Goal: Task Accomplishment & Management: Manage account settings

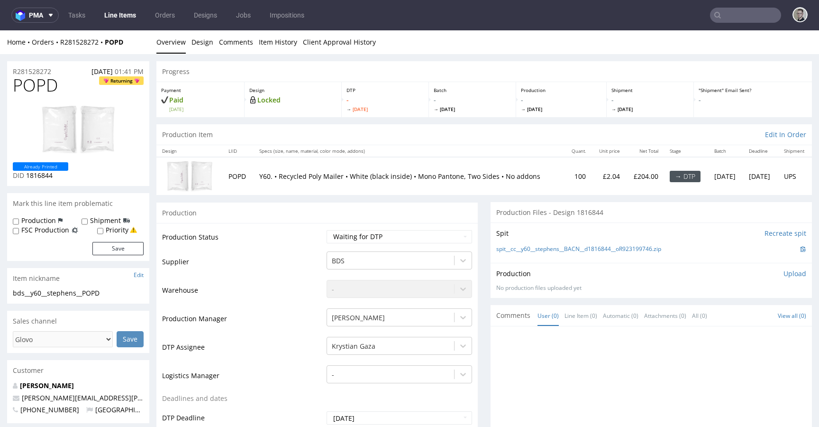
click at [595, 221] on div "Production Files - Design 1816844" at bounding box center [651, 212] width 321 height 21
click at [408, 237] on select "Waiting for Artwork Waiting for Diecut Waiting for Mockup Waiting for DTP Waiti…" at bounding box center [399, 236] width 145 height 13
select select "dtp_in_process"
click at [327, 230] on select "Waiting for Artwork Waiting for Diecut Waiting for Mockup Waiting for DTP Waiti…" at bounding box center [399, 236] width 145 height 13
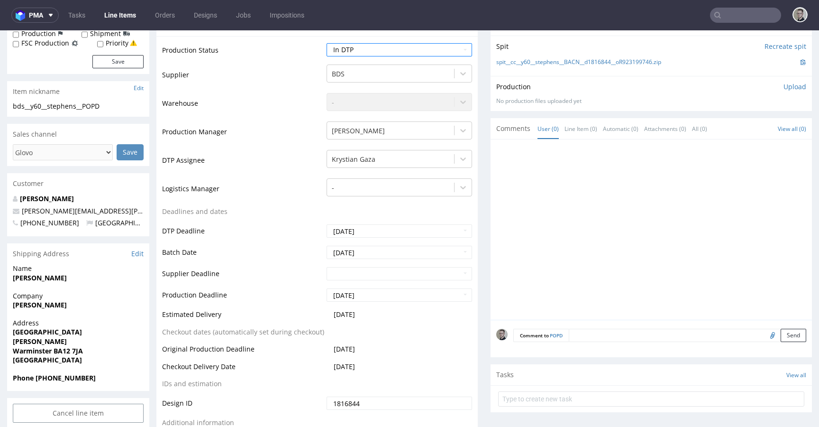
scroll to position [383, 0]
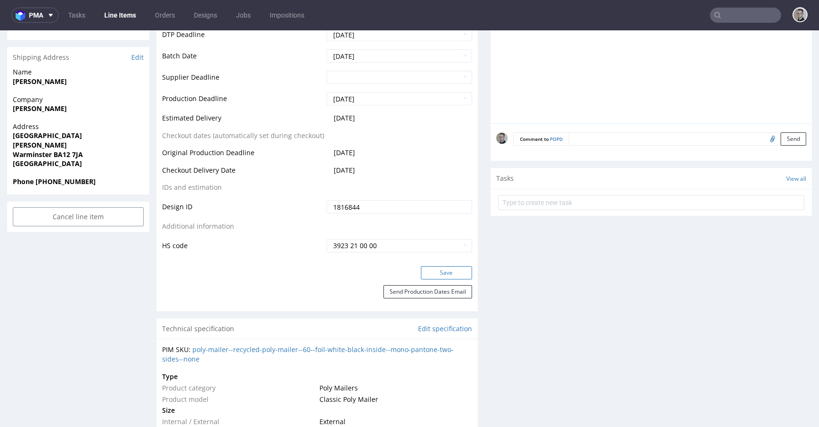
click at [444, 272] on button "Save" at bounding box center [446, 272] width 51 height 13
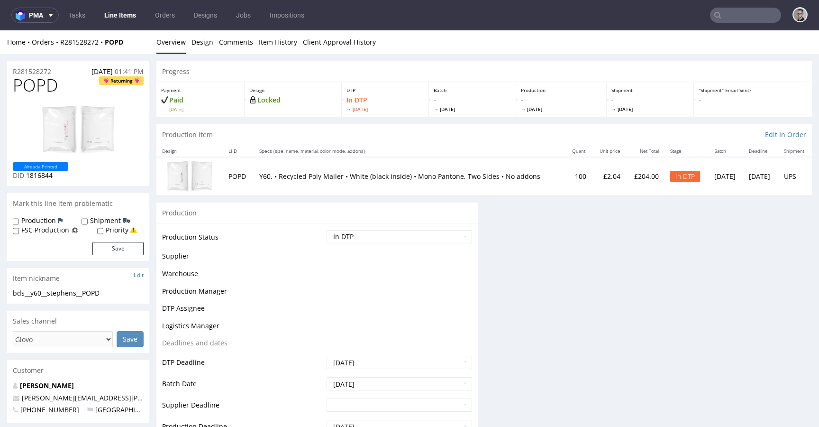
scroll to position [0, 0]
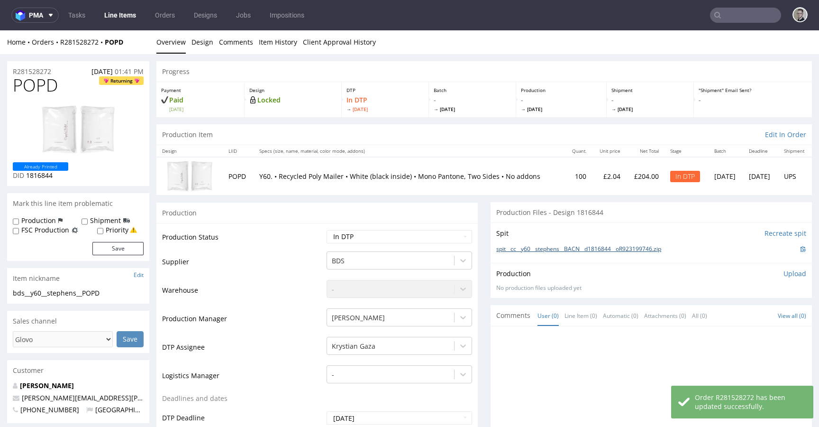
click at [575, 249] on link "spit__cc__y60__stephens__BACN__d1816844__oR923199746.zip" at bounding box center [578, 249] width 165 height 8
click at [201, 47] on link "Design" at bounding box center [202, 41] width 22 height 23
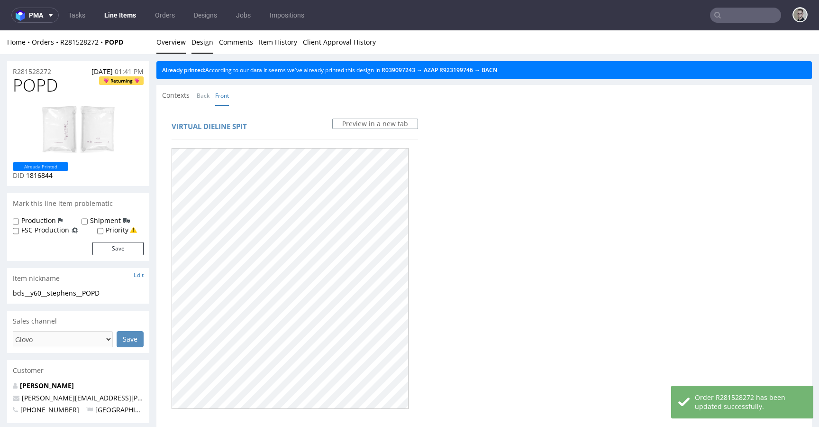
click at [170, 46] on link "Overview" at bounding box center [170, 41] width 29 height 23
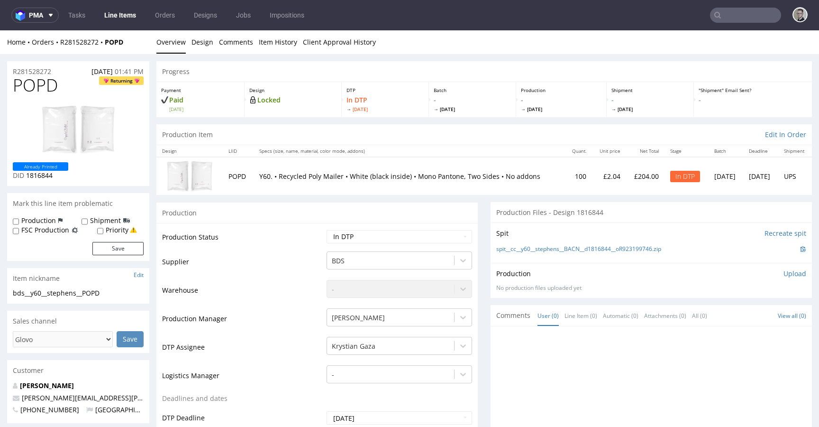
click at [36, 84] on span "POPD" at bounding box center [35, 85] width 45 height 19
click at [765, 232] on input "Recreate spit" at bounding box center [785, 232] width 42 height 9
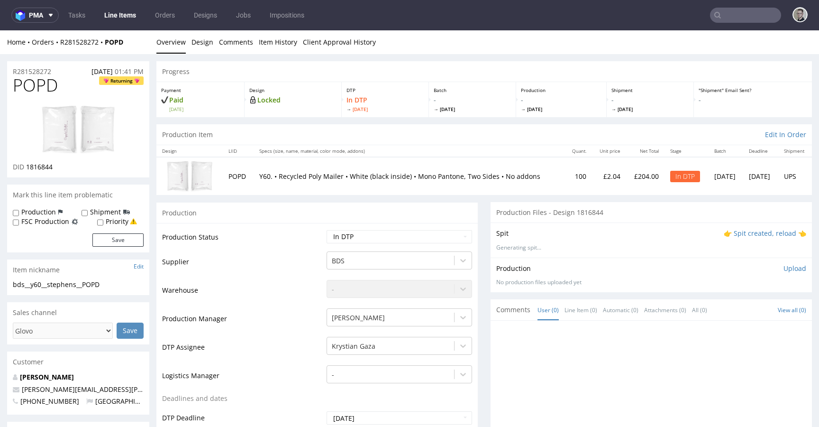
click at [731, 235] on p "👉 Spit created, reload 👈" at bounding box center [765, 232] width 82 height 9
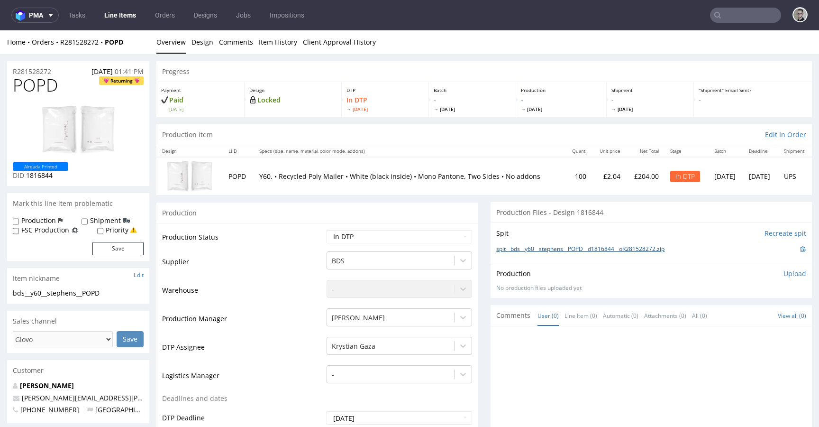
click at [591, 250] on link "spit__bds__y60__stephens__POPD__d1816844__oR281528272.zip" at bounding box center [580, 249] width 168 height 8
click at [42, 79] on span "POPD" at bounding box center [35, 85] width 45 height 19
copy span "POPD"
click at [769, 271] on div "Production Upload" at bounding box center [651, 273] width 310 height 9
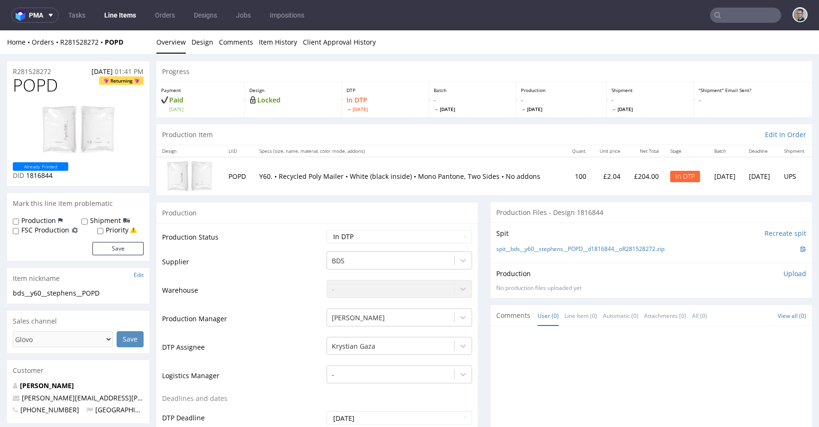
click at [783, 276] on p "Upload" at bounding box center [794, 273] width 23 height 9
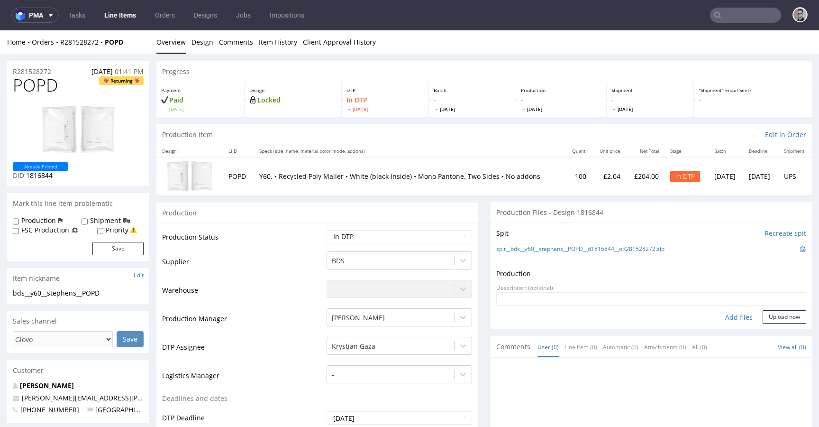
click at [736, 317] on div "Add files" at bounding box center [738, 317] width 47 height 14
type input "C:\fakepath\bds__y60__stephens__POPD__d1816844__oR281528272__latest__front.pdf"
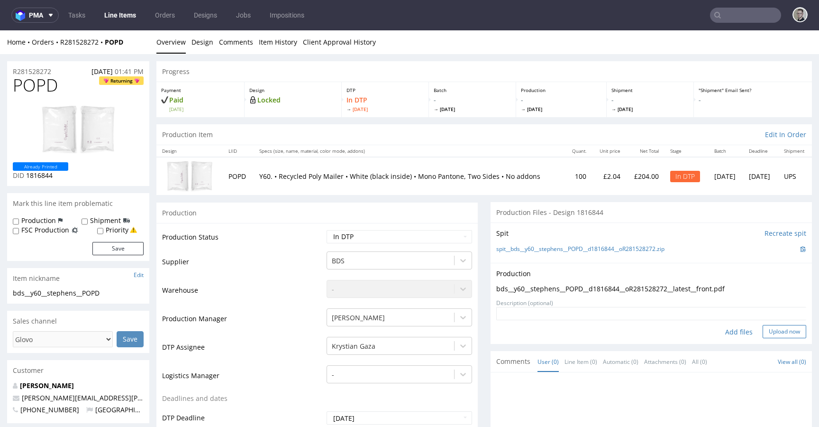
click at [787, 333] on button "Upload now" at bounding box center [785, 331] width 44 height 13
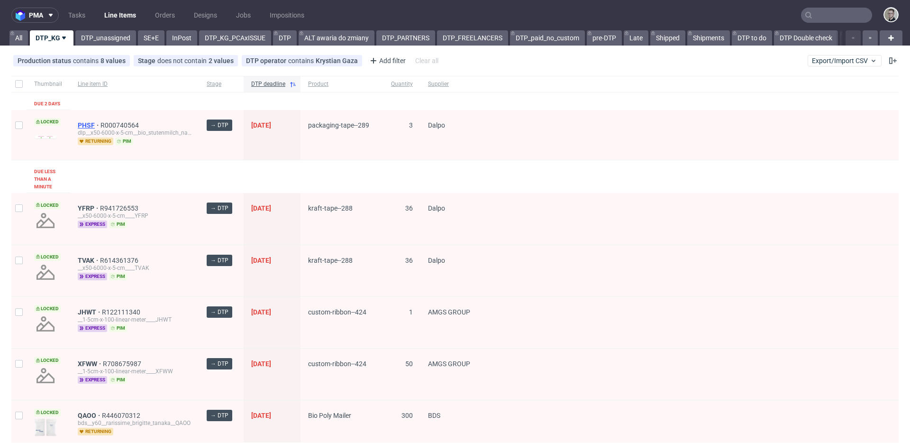
click at [84, 123] on span "PHSF" at bounding box center [89, 125] width 23 height 8
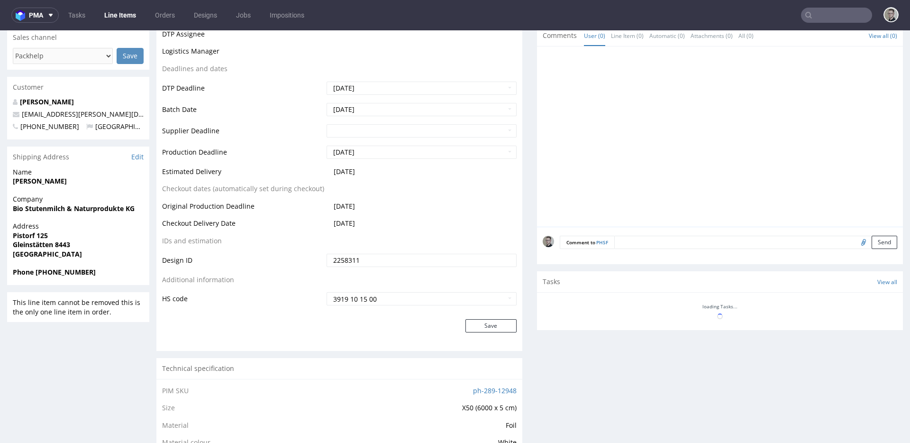
scroll to position [437, 0]
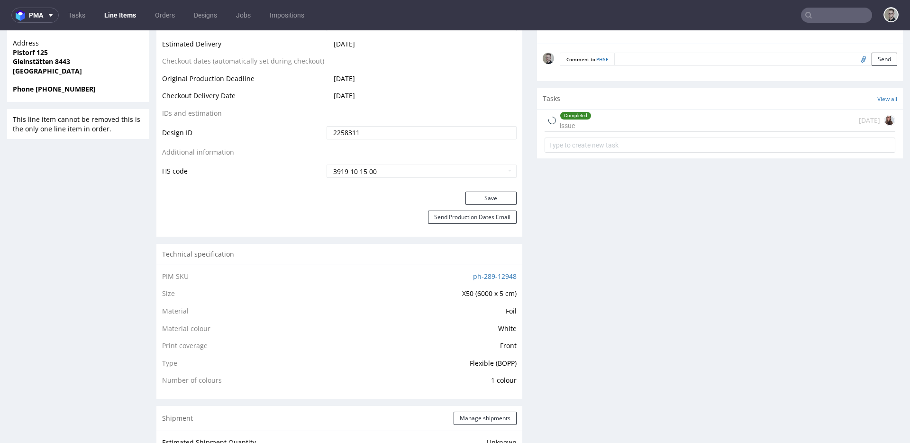
click at [623, 127] on div "Completed issue 2 days ago" at bounding box center [720, 120] width 351 height 22
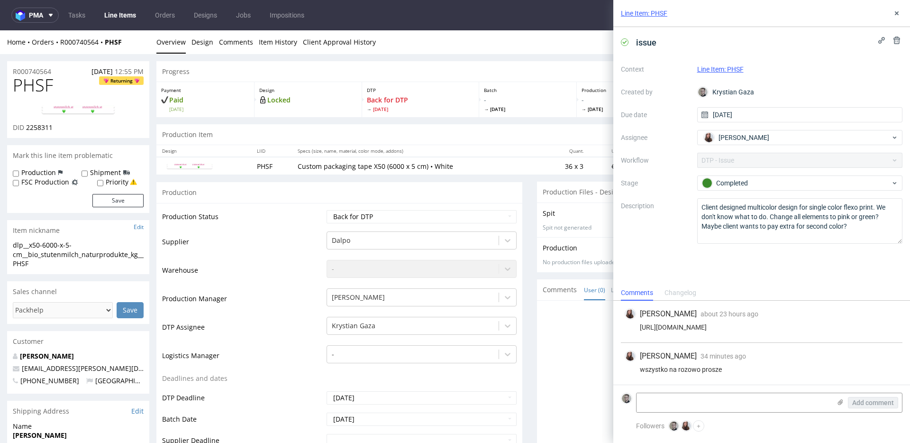
click at [897, 5] on div "Line Item: PHSF" at bounding box center [761, 13] width 297 height 27
click at [898, 13] on icon at bounding box center [897, 13] width 8 height 8
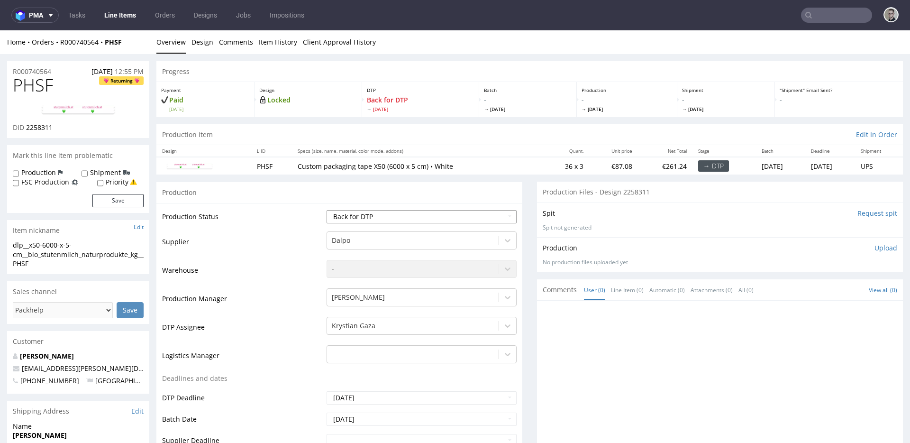
click at [485, 222] on select "Waiting for Artwork Waiting for Diecut Waiting for Mockup Waiting for DTP Waiti…" at bounding box center [422, 216] width 190 height 13
select select "dtp_in_process"
click at [327, 210] on select "Waiting for Artwork Waiting for Diecut Waiting for Mockup Waiting for DTP Waiti…" at bounding box center [422, 216] width 190 height 13
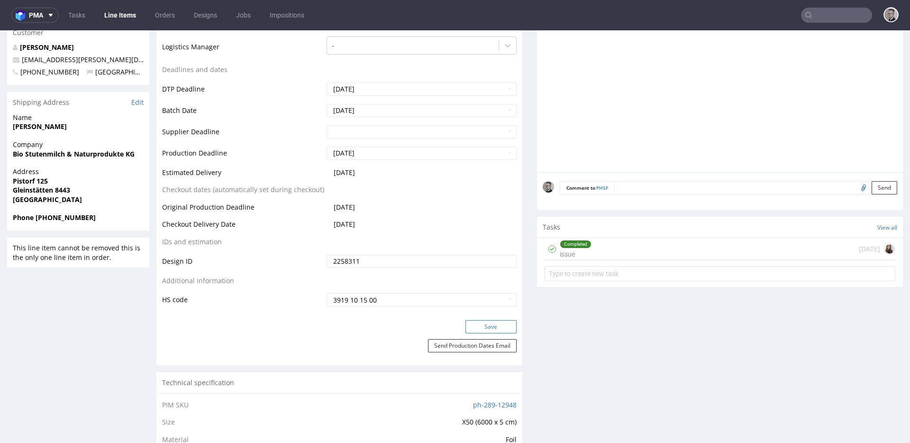
click at [487, 325] on button "Save" at bounding box center [490, 326] width 51 height 13
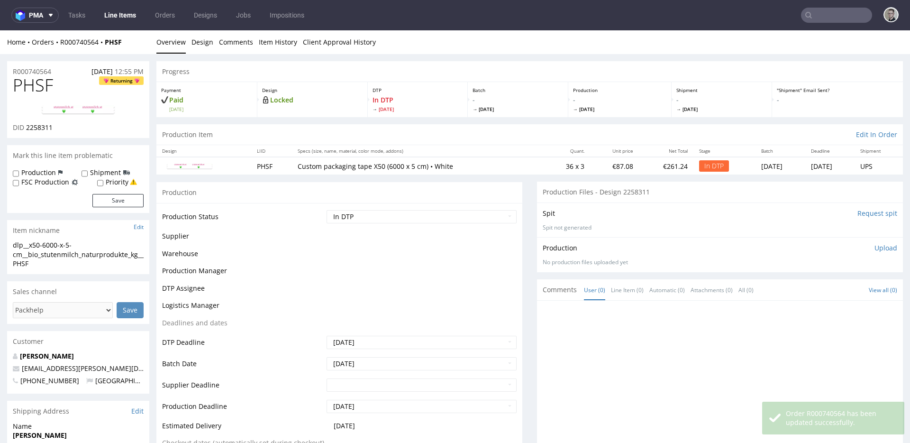
scroll to position [0, 0]
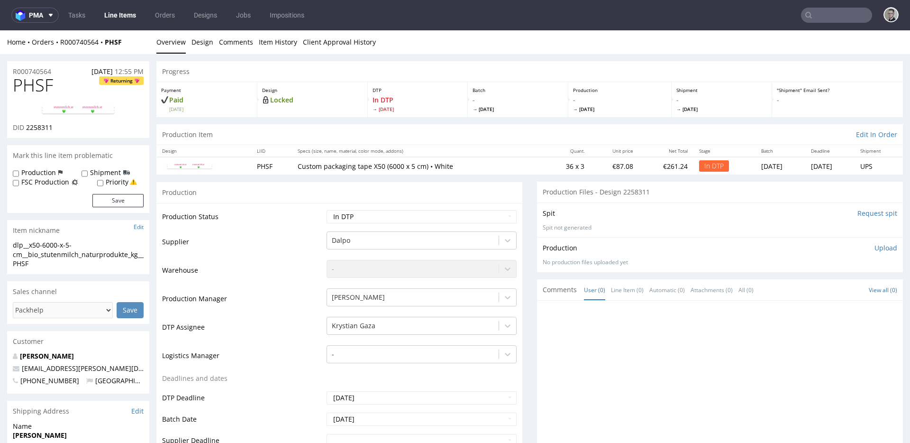
click at [864, 215] on input "Request spit" at bounding box center [877, 213] width 40 height 9
click at [103, 111] on img at bounding box center [78, 109] width 76 height 11
click at [387, 209] on td "Waiting for Artwork Waiting for Diecut Waiting for Mockup Waiting for DTP Waiti…" at bounding box center [420, 219] width 192 height 21
click at [388, 192] on div "Production" at bounding box center [339, 192] width 366 height 21
click at [200, 41] on link "Design" at bounding box center [202, 41] width 22 height 23
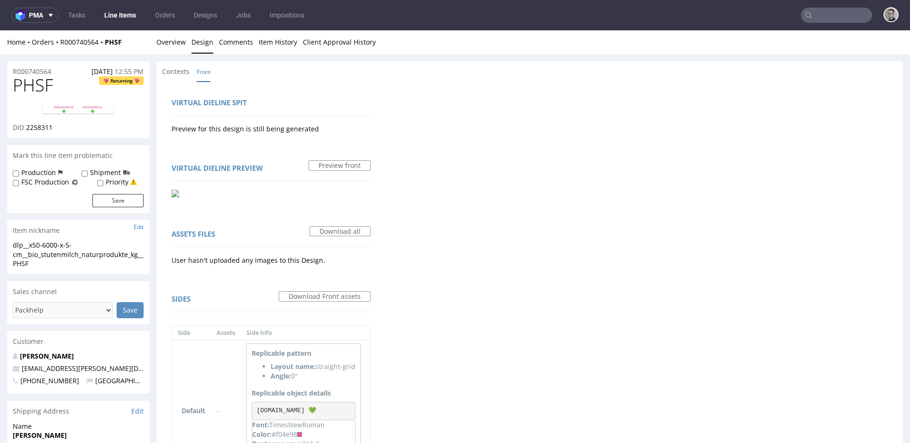
click at [200, 41] on link "Design" at bounding box center [202, 41] width 22 height 23
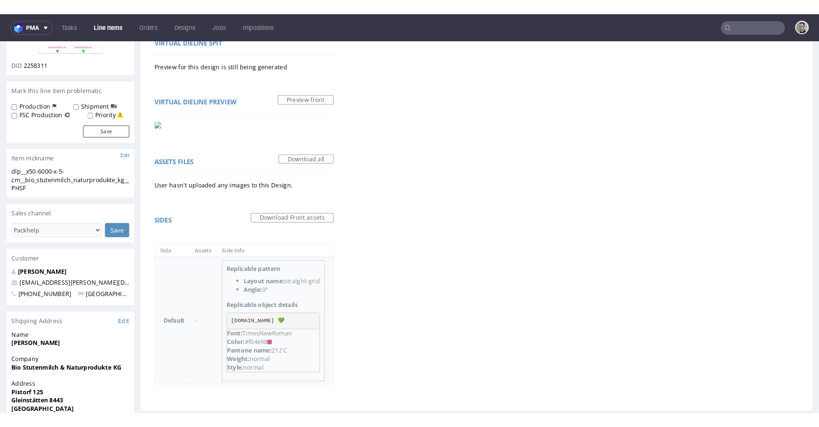
scroll to position [86, 0]
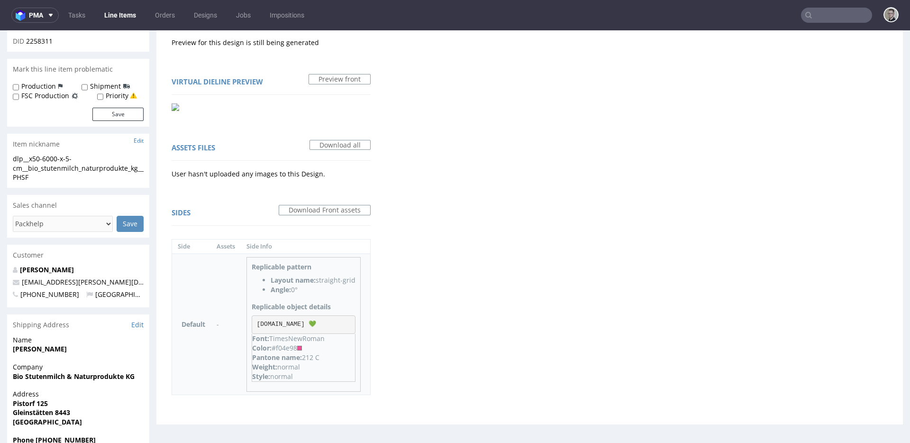
drag, startPoint x: 326, startPoint y: 325, endPoint x: 248, endPoint y: 324, distance: 77.7
click at [248, 324] on div "Replicable pattern Layout name: straight-grid Angle: 0° Replicable object detai…" at bounding box center [303, 324] width 114 height 135
copy pre "stutenmilch.at 💚"
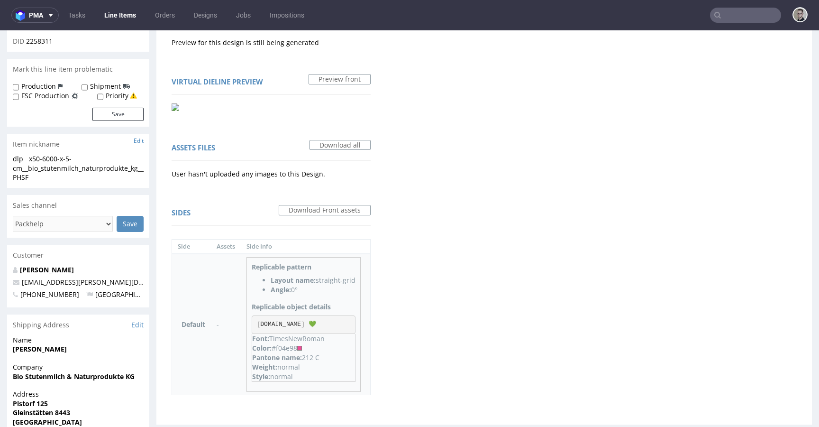
drag, startPoint x: 307, startPoint y: 356, endPoint x: 319, endPoint y: 357, distance: 12.9
click at [332, 355] on div "Pantone name: 212 C" at bounding box center [303, 357] width 103 height 9
drag, startPoint x: 302, startPoint y: 356, endPoint x: 331, endPoint y: 354, distance: 28.6
click at [331, 354] on div "Pantone name: 212 C" at bounding box center [303, 357] width 103 height 9
drag, startPoint x: 303, startPoint y: 358, endPoint x: 346, endPoint y: 354, distance: 42.8
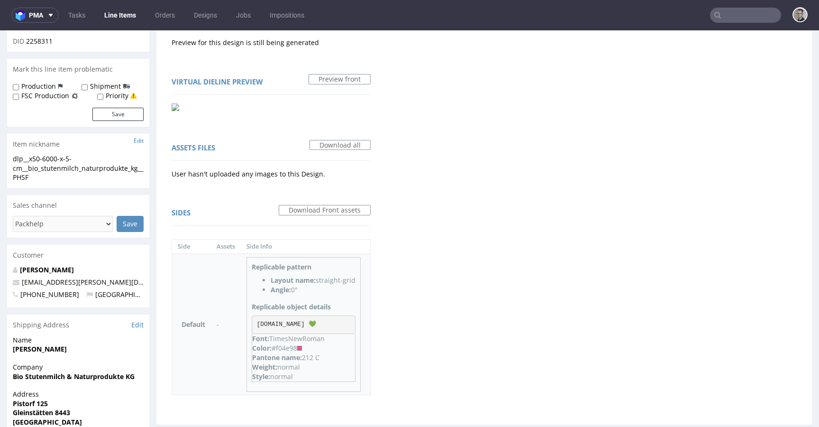
click at [345, 355] on div "Pantone name: 212 C" at bounding box center [303, 357] width 103 height 9
copy div "212 C"
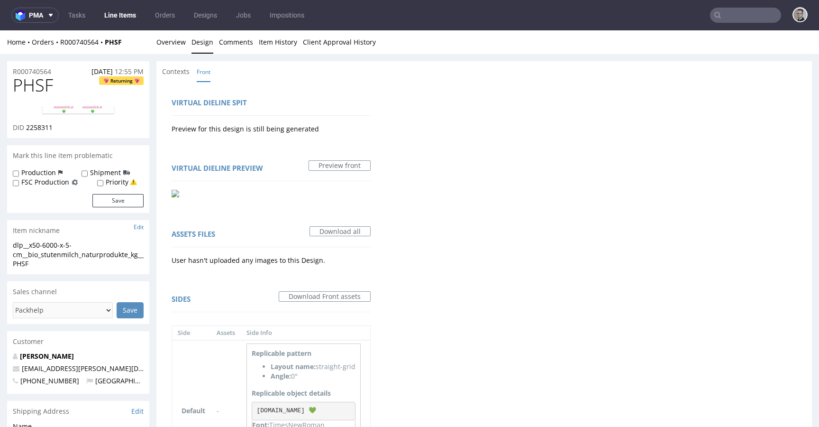
click at [41, 85] on span "PHSF" at bounding box center [33, 85] width 40 height 19
copy span "PHSF"
click at [37, 124] on span "2258311" at bounding box center [39, 127] width 27 height 9
click at [40, 125] on span "2258311" at bounding box center [39, 127] width 27 height 9
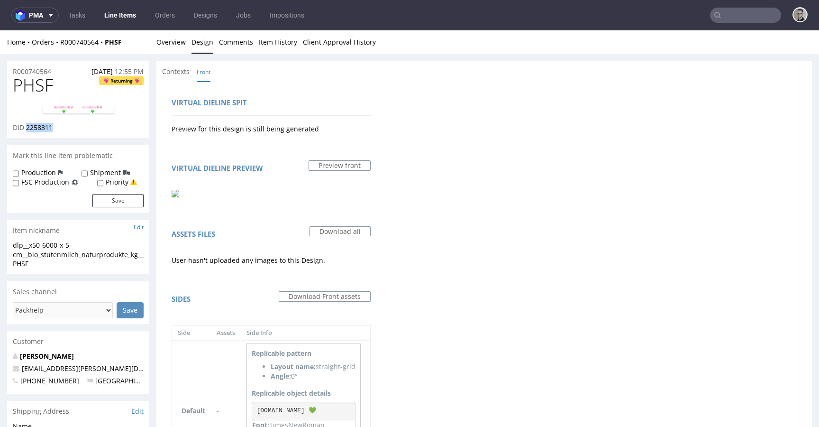
click at [40, 125] on span "2258311" at bounding box center [39, 127] width 27 height 9
copy span "2258311"
click at [172, 40] on link "Overview" at bounding box center [170, 41] width 29 height 23
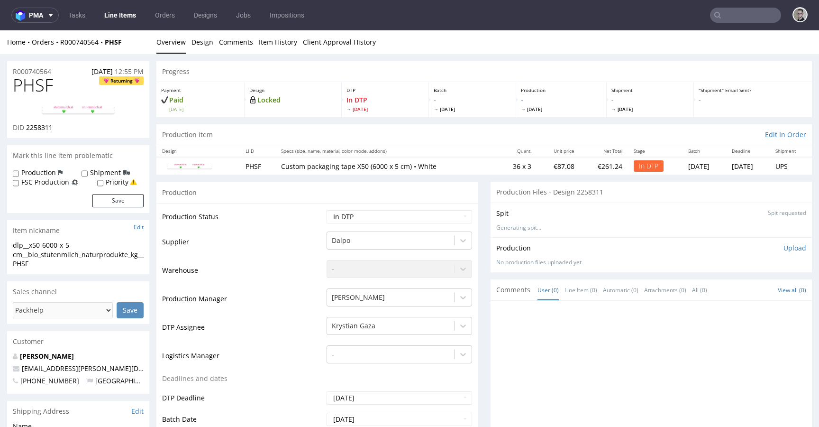
drag, startPoint x: 773, startPoint y: 251, endPoint x: 768, endPoint y: 252, distance: 5.3
click at [783, 251] on p "Upload" at bounding box center [794, 247] width 23 height 9
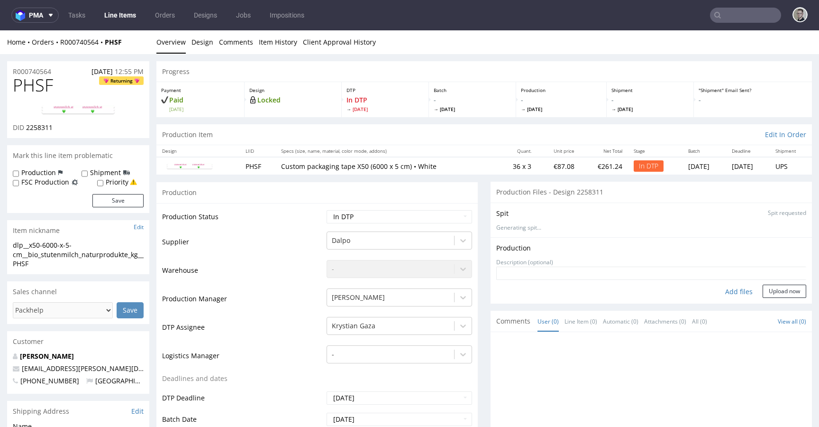
click at [722, 291] on div "Add files" at bounding box center [738, 291] width 47 height 14
click at [62, 253] on div "dlp__x50-6000-x-5-cm__bio_stutenmilch_naturprodukte_kg__PHSF" at bounding box center [78, 254] width 131 height 28
copy div "dlp__x50-6000-x-5-cm__bio_stutenmilch_naturprodukte_kg__PHSF Update"
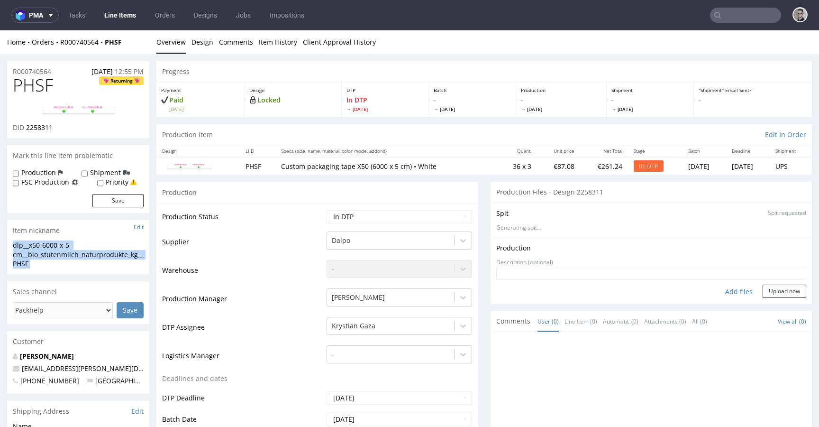
click at [43, 127] on span "2258311" at bounding box center [39, 127] width 27 height 9
copy span "2258311"
drag, startPoint x: 59, startPoint y: 70, endPoint x: 0, endPoint y: 56, distance: 60.2
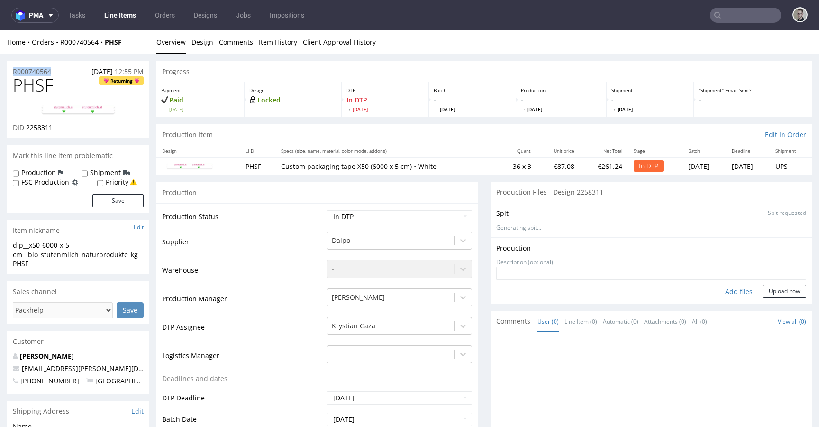
copy p "R000740564"
click at [719, 289] on div "Add files" at bounding box center [738, 291] width 47 height 14
type input "C:\fakepath\dlp__x50-6000-x-5-cm__bio_stutenmilch_naturprodukte_kg__PHSF__d2258…"
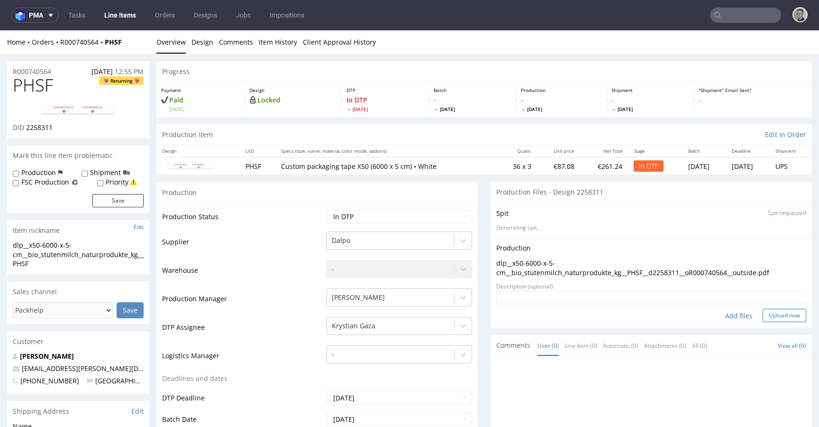
click at [773, 310] on button "Upload now" at bounding box center [785, 315] width 44 height 13
click at [395, 218] on select "Waiting for Artwork Waiting for Diecut Waiting for Mockup Waiting for DTP Waiti…" at bounding box center [399, 216] width 145 height 13
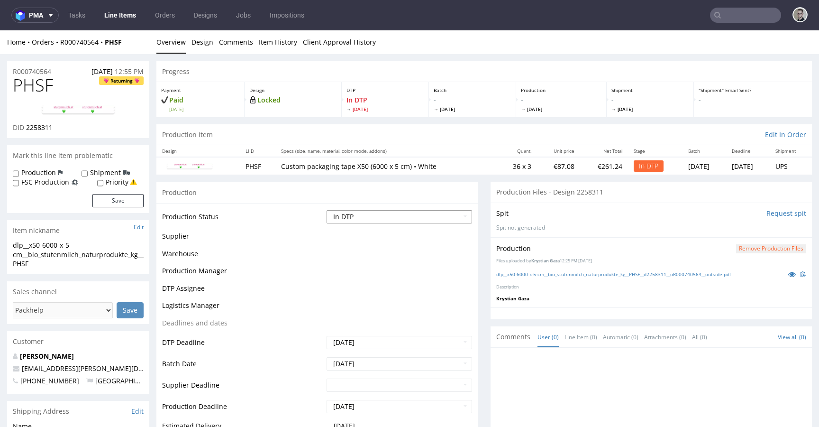
click at [451, 217] on select "Waiting for Artwork Waiting for Diecut Waiting for Mockup Waiting for DTP Waiti…" at bounding box center [399, 216] width 145 height 13
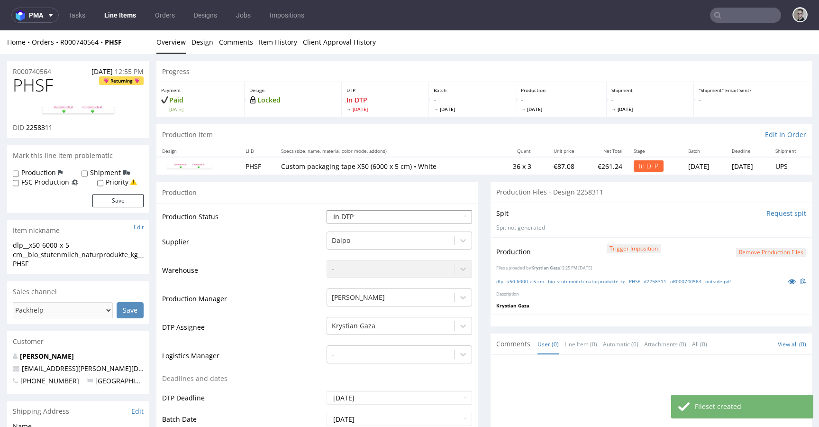
select select "dtp_production_ready"
click at [327, 210] on select "Waiting for Artwork Waiting for Diecut Waiting for Mockup Waiting for DTP Waiti…" at bounding box center [399, 216] width 145 height 13
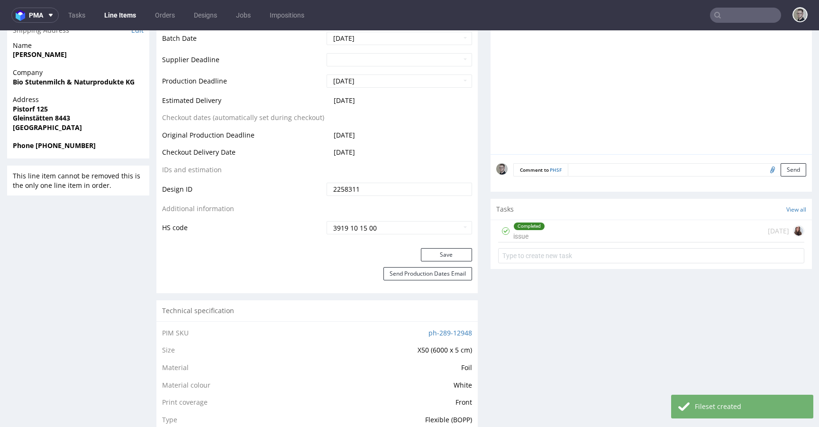
scroll to position [433, 0]
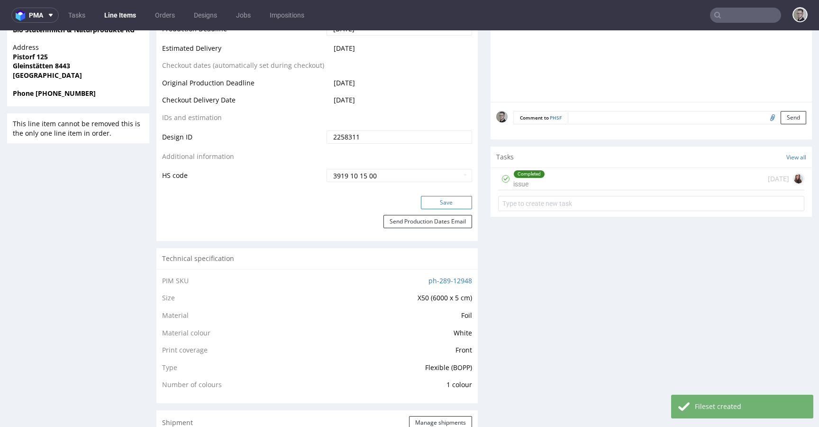
click at [447, 200] on button "Save" at bounding box center [446, 202] width 51 height 13
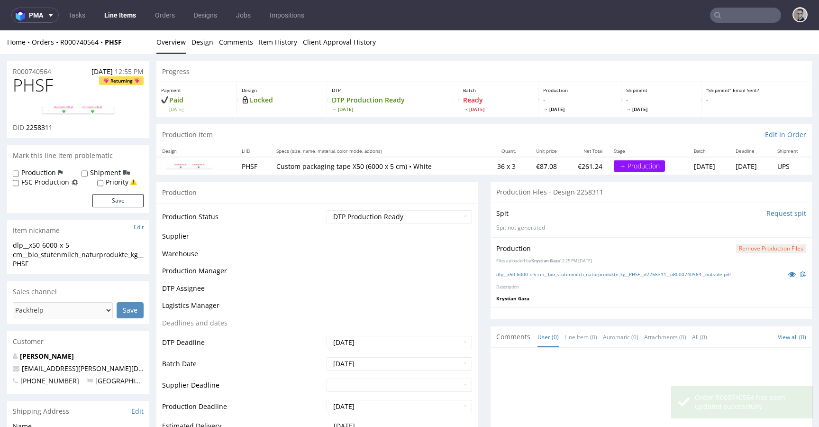
scroll to position [0, 0]
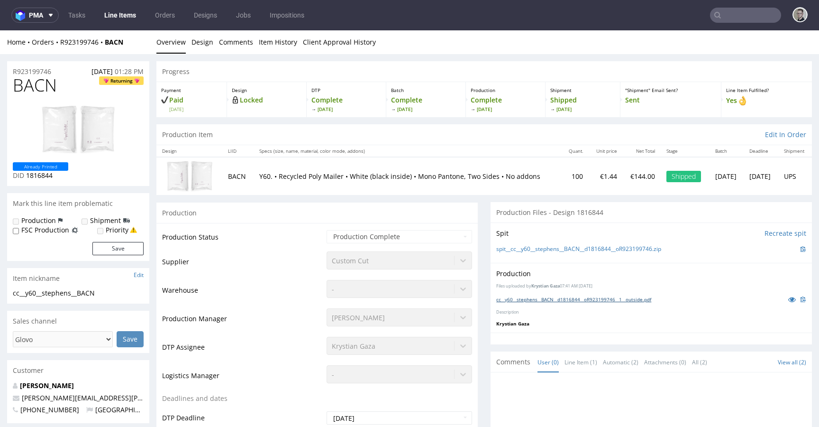
click at [598, 300] on link "cc__y60__stephens__BACN__d1816844__oR923199746__1__outside.pdf" at bounding box center [573, 299] width 155 height 7
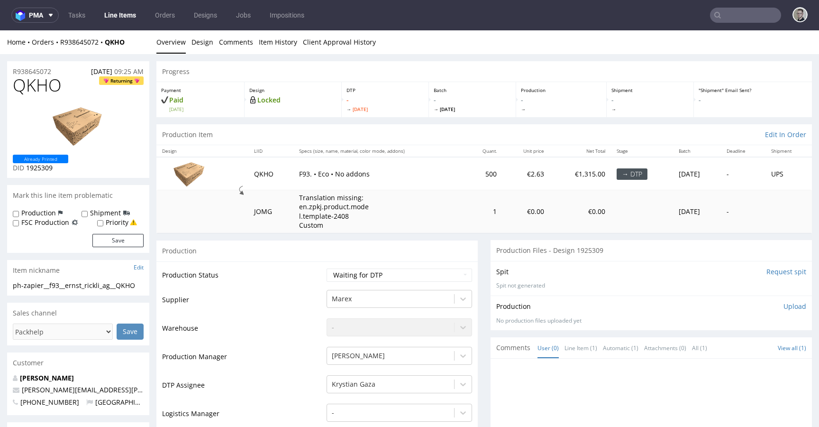
click at [768, 270] on input "Request spit" at bounding box center [786, 271] width 40 height 9
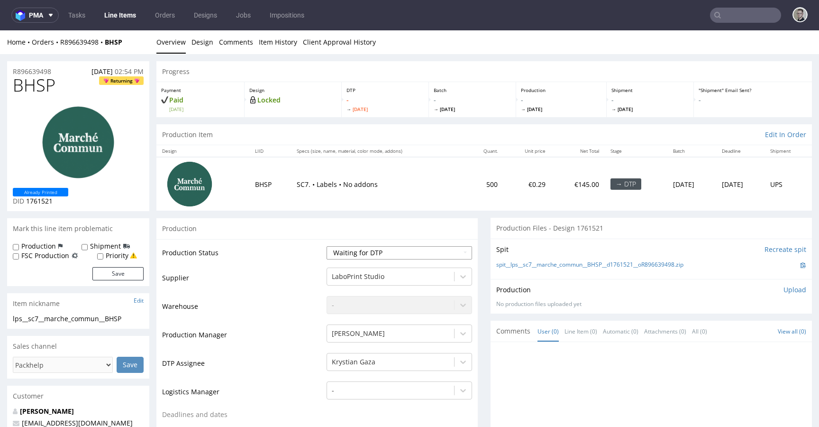
click at [366, 250] on select "Waiting for Artwork Waiting for Diecut Waiting for Mockup Waiting for DTP Waiti…" at bounding box center [399, 252] width 145 height 13
select select "dtp_in_process"
click at [327, 246] on select "Waiting for Artwork Waiting for Diecut Waiting for Mockup Waiting for DTP Waiti…" at bounding box center [399, 252] width 145 height 13
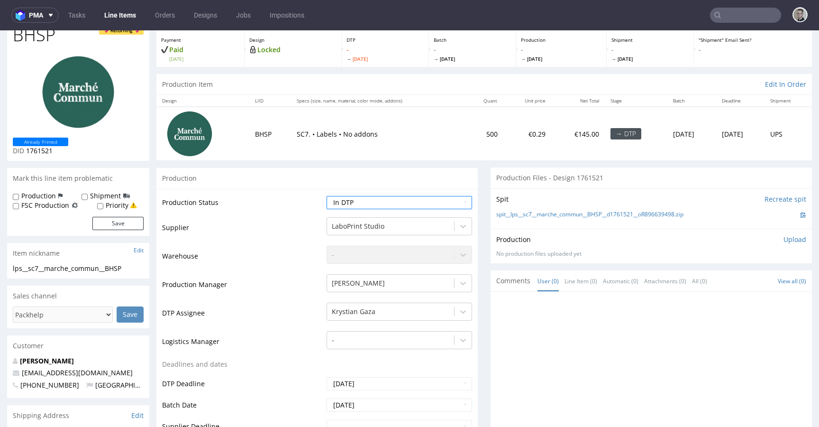
scroll to position [284, 0]
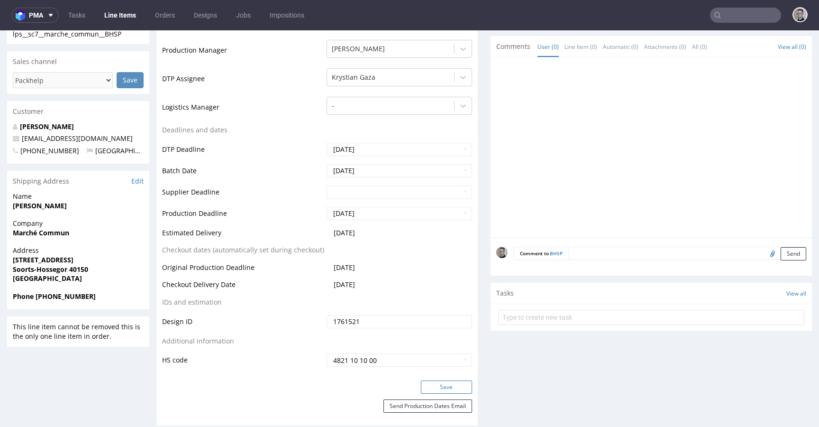
click at [454, 383] on button "Save" at bounding box center [446, 386] width 51 height 13
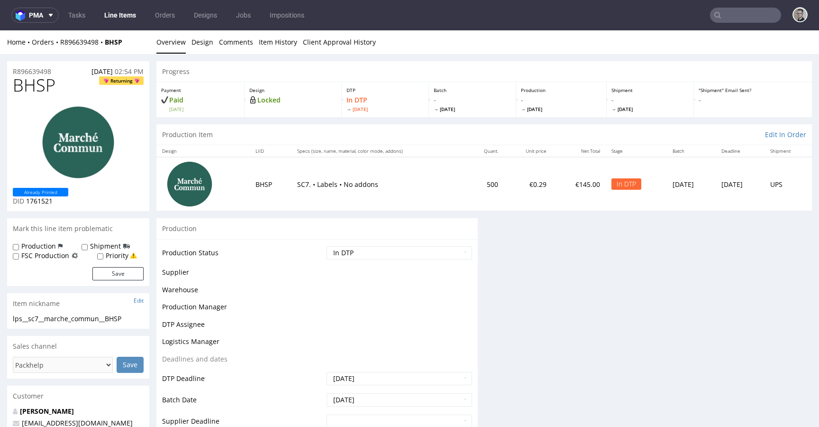
scroll to position [0, 0]
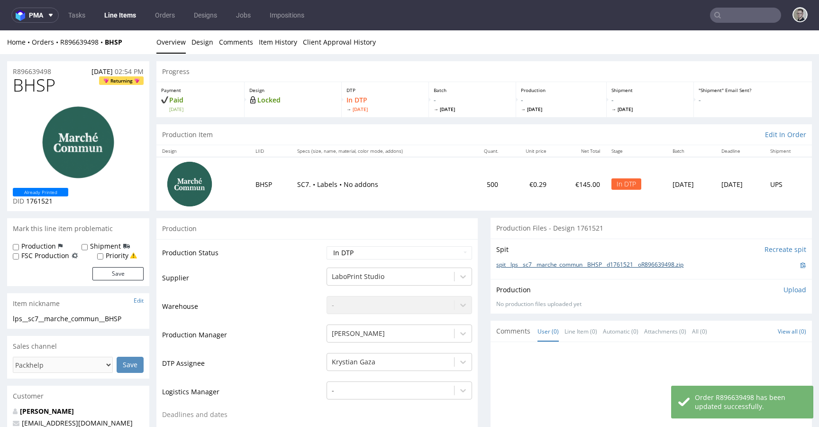
click at [537, 268] on link "spit__lps__sc7__marche_commun__BHSP__d1761521__oR896639498.zip" at bounding box center [589, 265] width 187 height 8
click at [202, 48] on link "Design" at bounding box center [202, 41] width 22 height 23
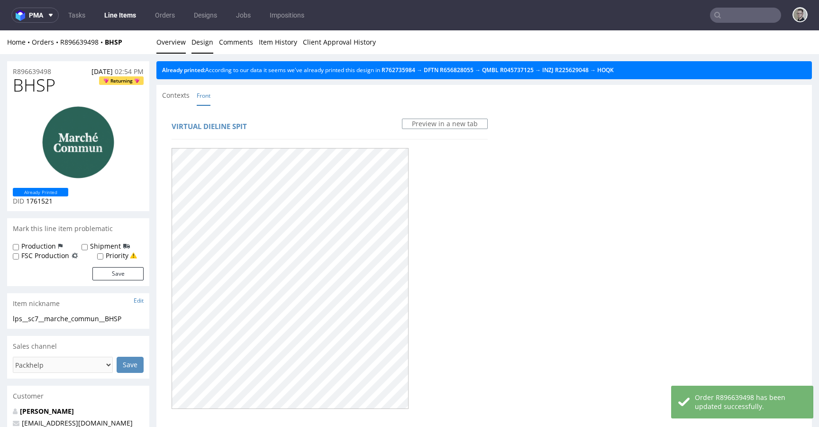
click at [167, 37] on link "Overview" at bounding box center [170, 41] width 29 height 23
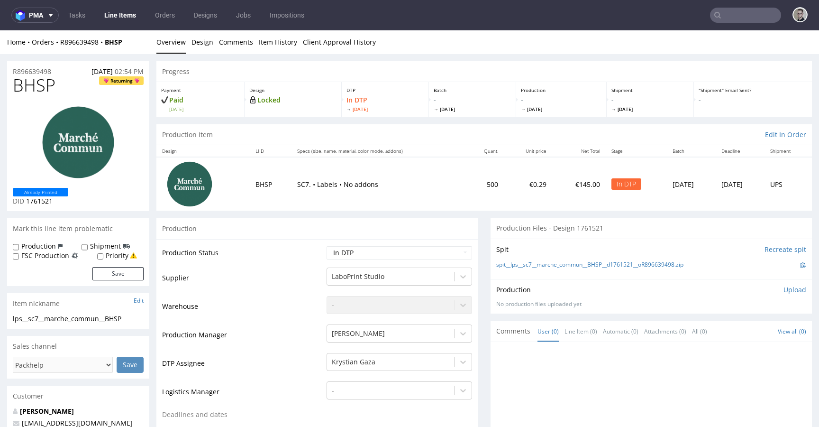
drag, startPoint x: 784, startPoint y: 288, endPoint x: 759, endPoint y: 298, distance: 27.6
click at [784, 288] on p "Upload" at bounding box center [794, 289] width 23 height 9
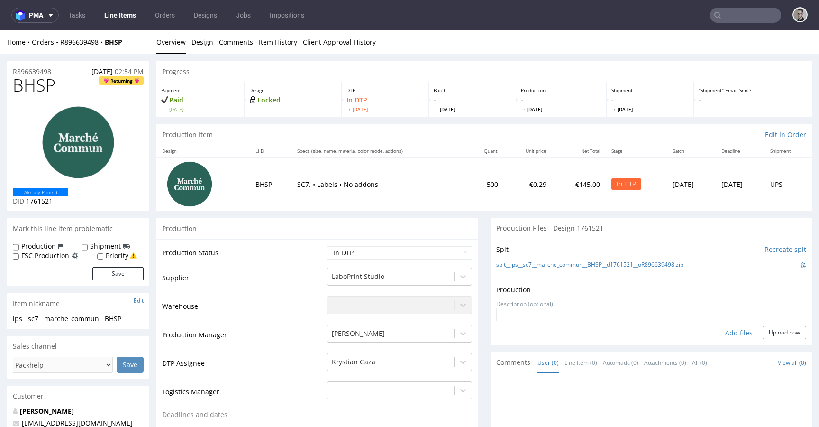
click at [724, 329] on div "Add files" at bounding box center [738, 333] width 47 height 14
type input "C:\fakepath\lps__sc7__marche_commun__BHSP__d1761521__oR896639498__latest__front…"
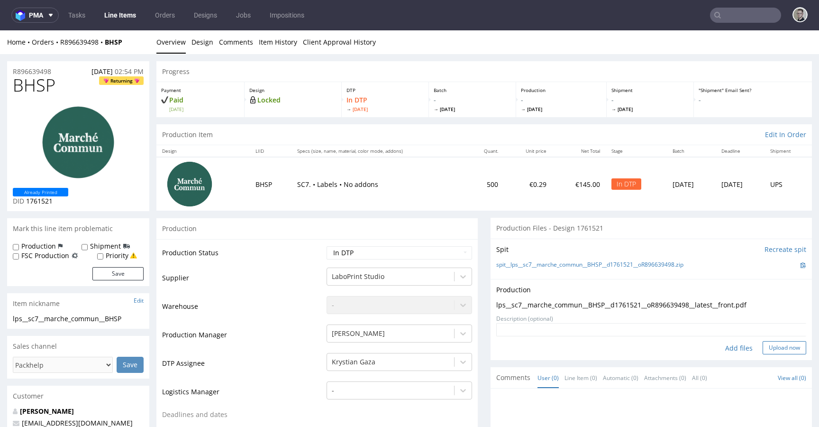
click at [763, 352] on button "Upload now" at bounding box center [785, 347] width 44 height 13
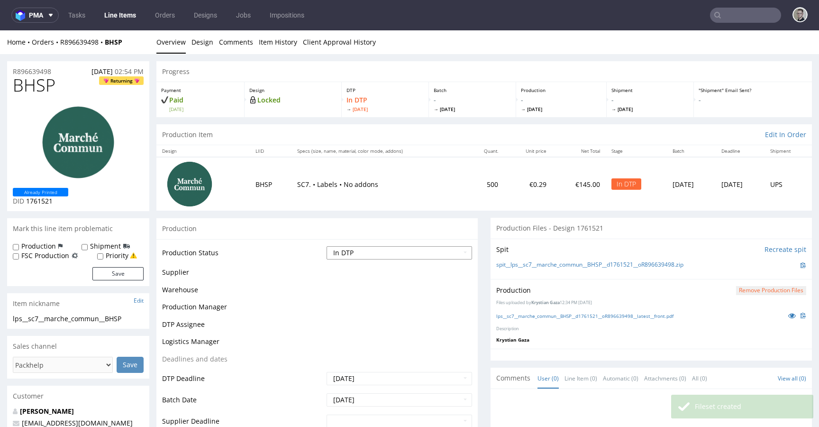
click at [401, 254] on select "Waiting for Artwork Waiting for Diecut Waiting for Mockup Waiting for DTP Waiti…" at bounding box center [399, 252] width 145 height 13
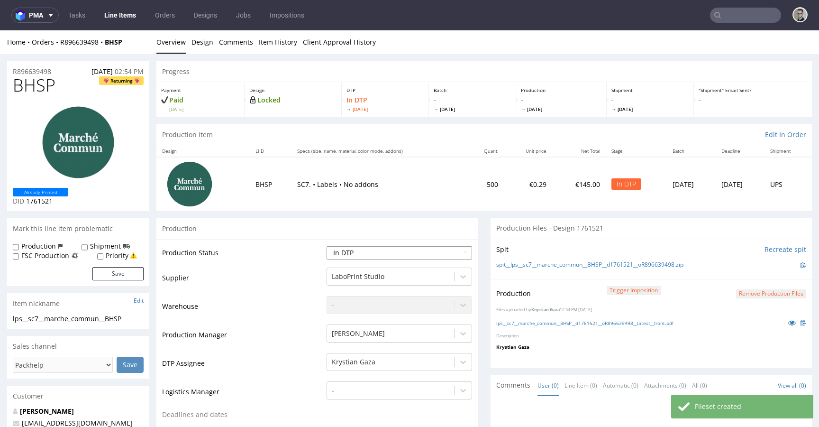
select select "dtp_production_ready"
click at [327, 246] on select "Waiting for Artwork Waiting for Diecut Waiting for Mockup Waiting for DTP Waiti…" at bounding box center [399, 252] width 145 height 13
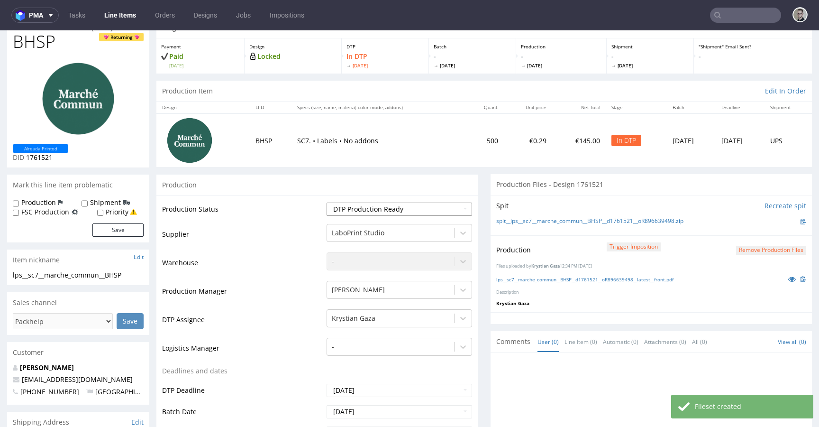
scroll to position [273, 0]
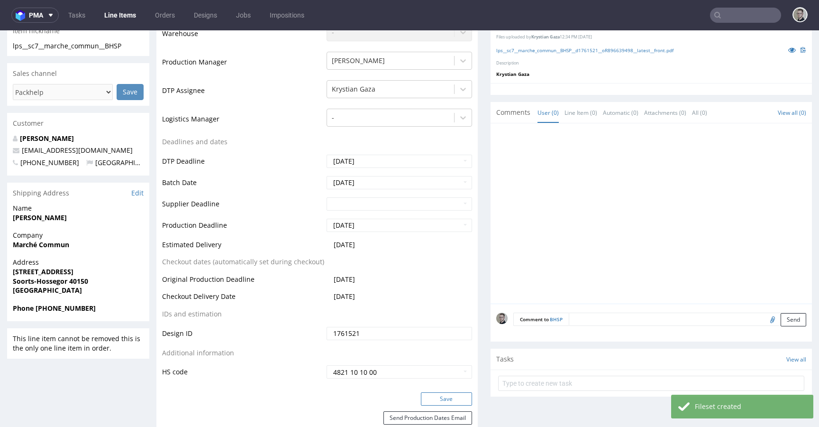
click at [454, 397] on button "Save" at bounding box center [446, 398] width 51 height 13
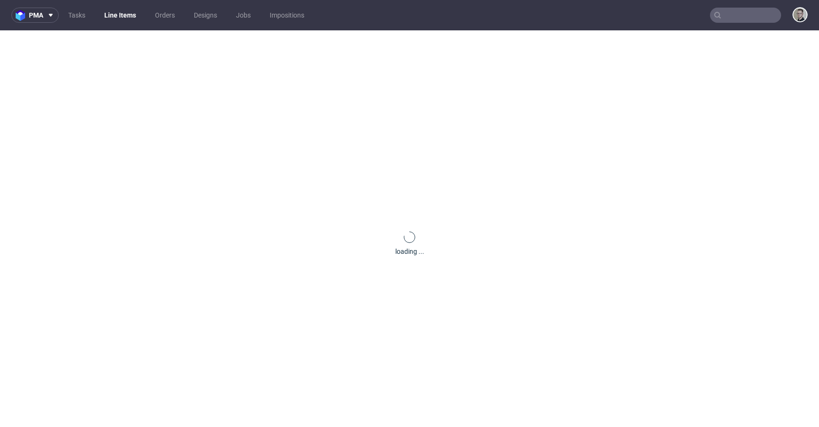
scroll to position [0, 0]
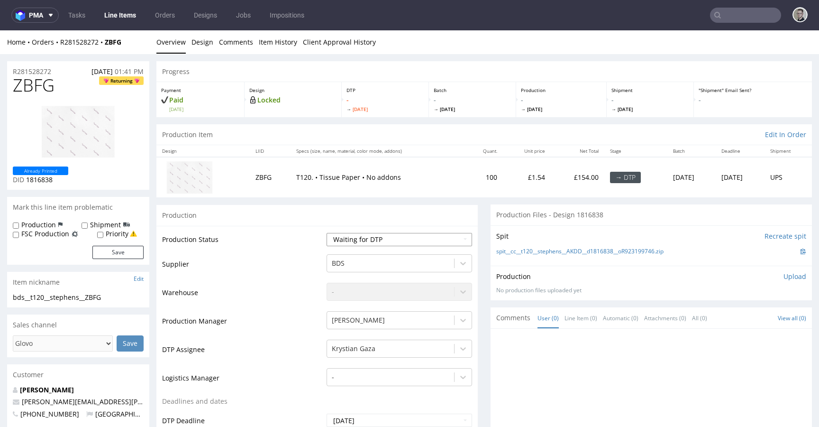
click at [393, 240] on select "Waiting for Artwork Waiting for Diecut Waiting for Mockup Waiting for DTP Waiti…" at bounding box center [399, 239] width 145 height 13
select select "dtp_in_process"
click at [327, 233] on select "Waiting for Artwork Waiting for Diecut Waiting for Mockup Waiting for DTP Waiti…" at bounding box center [399, 239] width 145 height 13
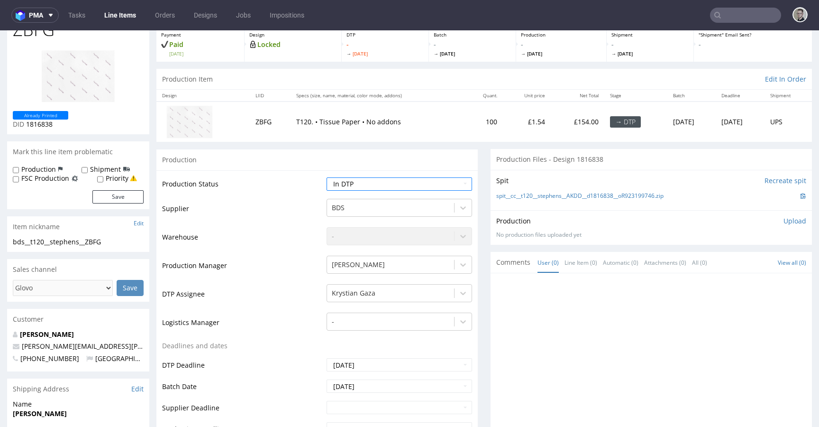
scroll to position [283, 0]
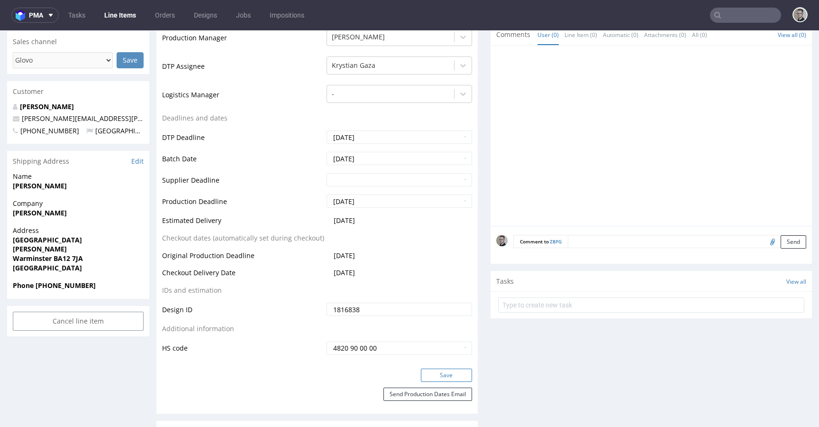
click at [452, 370] on button "Save" at bounding box center [446, 374] width 51 height 13
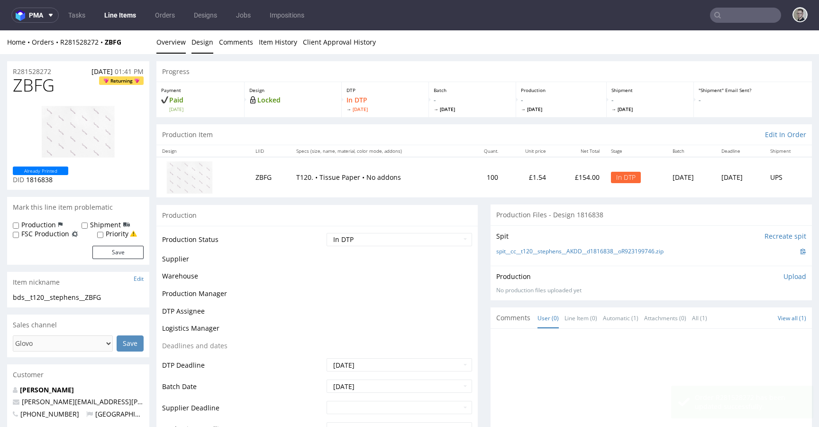
scroll to position [0, 0]
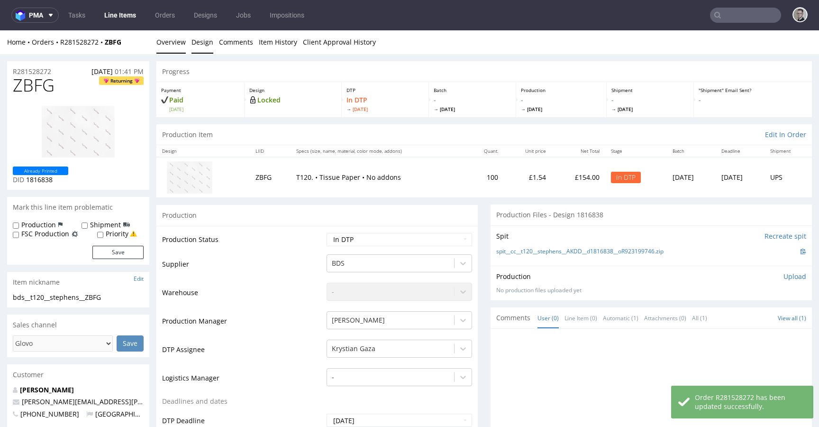
click at [200, 37] on link "Design" at bounding box center [202, 41] width 22 height 23
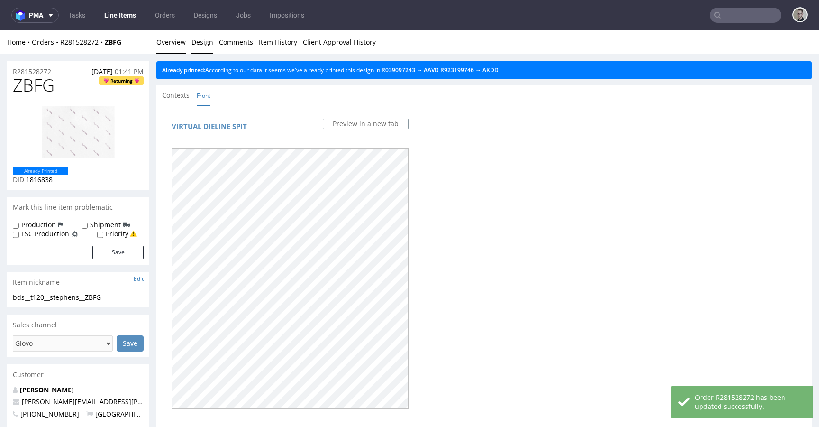
drag, startPoint x: 182, startPoint y: 43, endPoint x: 398, endPoint y: 46, distance: 215.2
click at [182, 43] on link "Overview" at bounding box center [170, 41] width 29 height 23
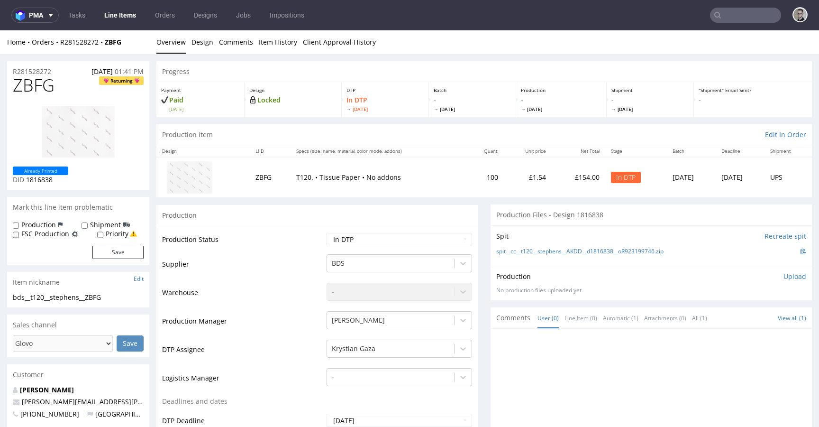
click at [767, 235] on input "Recreate spit" at bounding box center [785, 235] width 42 height 9
drag, startPoint x: 115, startPoint y: 305, endPoint x: 111, endPoint y: 301, distance: 5.4
click at [113, 304] on div "bds__t120__stephens__ZBFG bds__t120 __stephens__ZBFG Update" at bounding box center [78, 299] width 142 height 15
drag, startPoint x: 113, startPoint y: 299, endPoint x: 0, endPoint y: 297, distance: 112.8
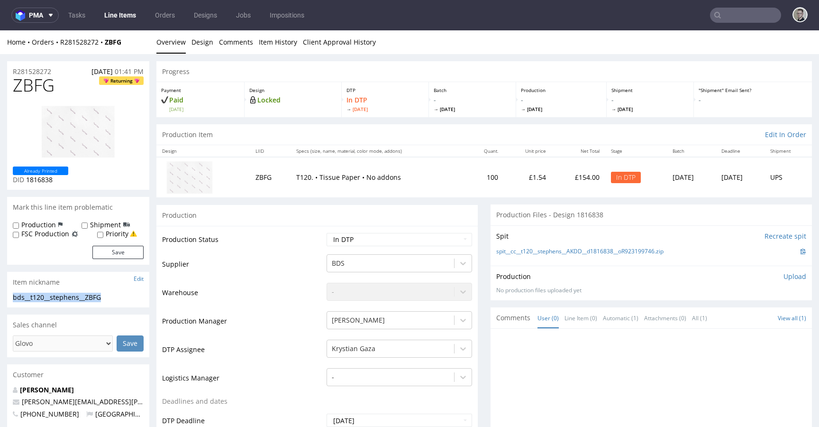
copy div "bds__t120__stephens__ZBFG"
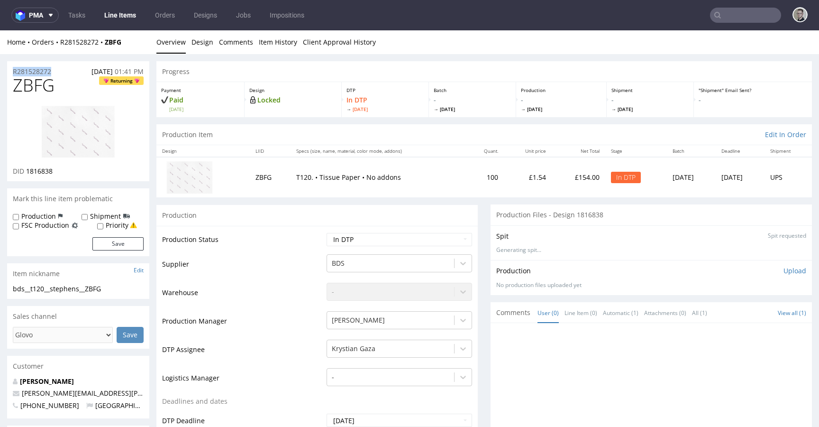
drag, startPoint x: 63, startPoint y: 69, endPoint x: 0, endPoint y: 56, distance: 64.3
copy p "R281528272"
click at [43, 89] on span "ZBFG" at bounding box center [34, 85] width 42 height 19
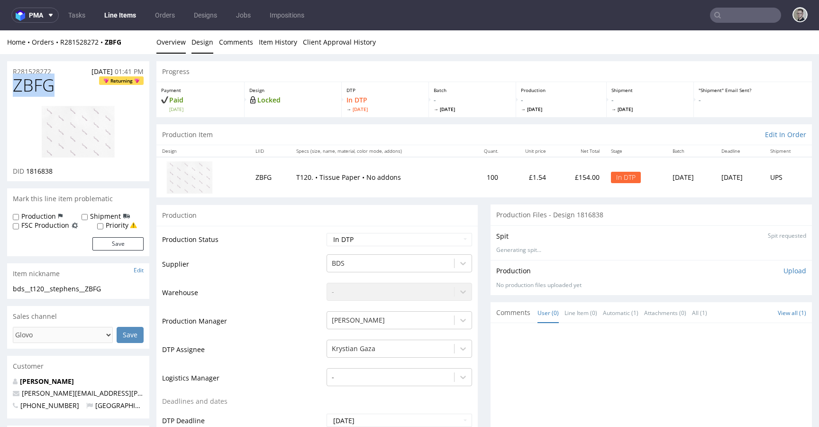
copy span "ZBFG"
click at [783, 268] on p "Upload" at bounding box center [794, 270] width 23 height 9
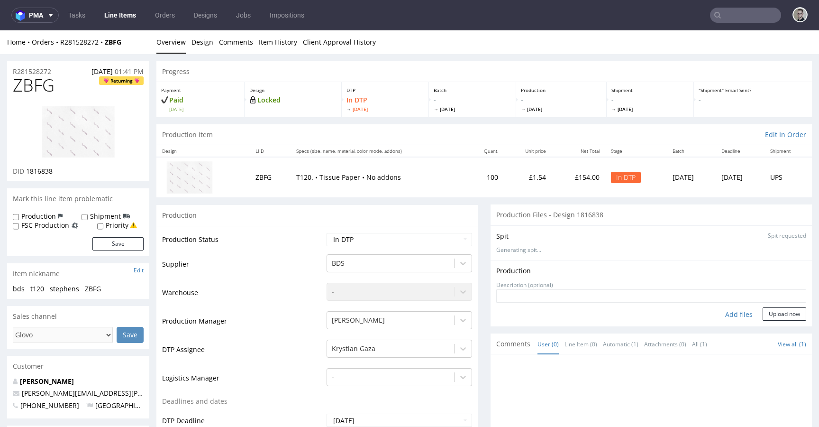
click at [725, 313] on div "Add files" at bounding box center [738, 314] width 47 height 14
type input "C:\fakepath\bds__t120__stephens__ZBFG__d1816838__oR281528272__16__outside.pdf"
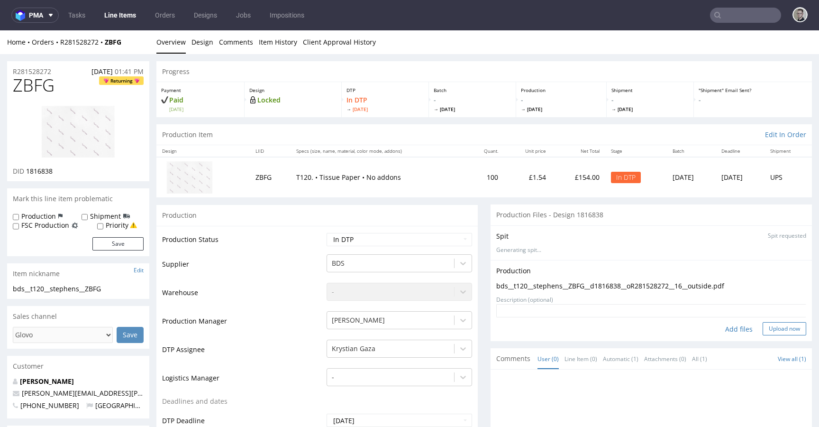
click at [775, 330] on button "Upload now" at bounding box center [785, 328] width 44 height 13
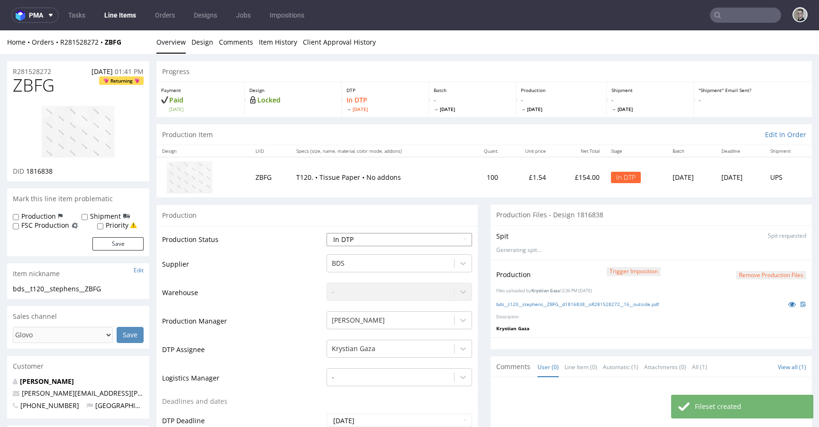
click at [417, 236] on select "Waiting for Artwork Waiting for Diecut Waiting for Mockup Waiting for DTP Waiti…" at bounding box center [399, 239] width 145 height 13
select select "dtp_production_ready"
click at [327, 233] on select "Waiting for Artwork Waiting for Diecut Waiting for Mockup Waiting for DTP Waiti…" at bounding box center [399, 239] width 145 height 13
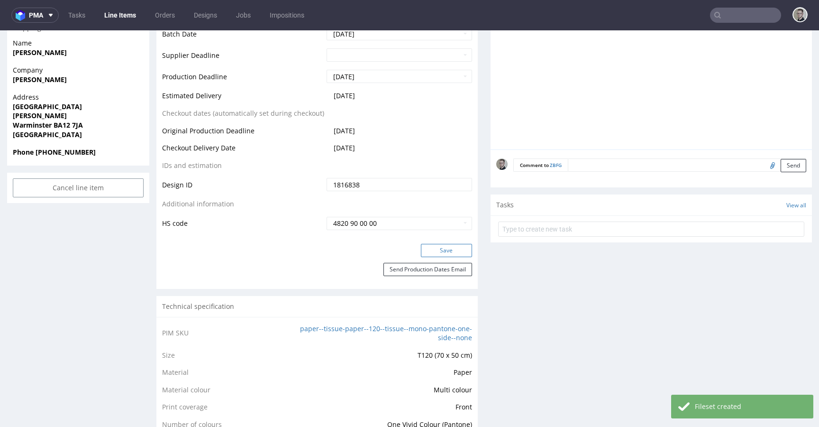
click at [447, 248] on button "Save" at bounding box center [446, 250] width 51 height 13
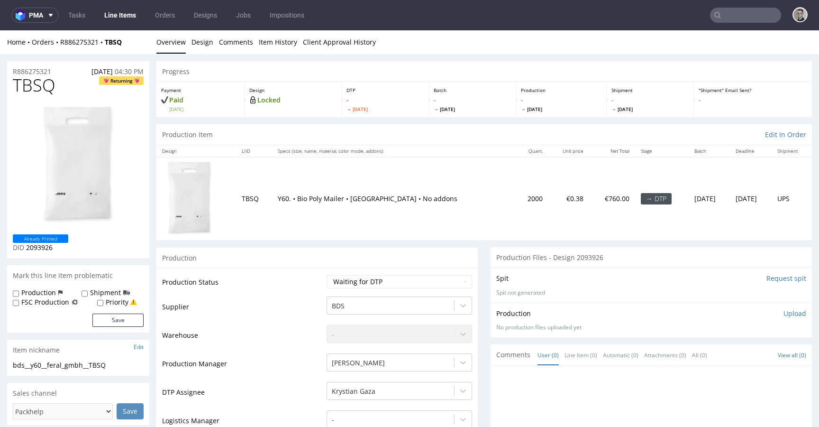
click at [766, 279] on input "Request spit" at bounding box center [786, 277] width 40 height 9
click at [486, 128] on div "Production Item Edit In Order" at bounding box center [483, 134] width 655 height 21
click at [199, 40] on link "Design" at bounding box center [202, 41] width 22 height 23
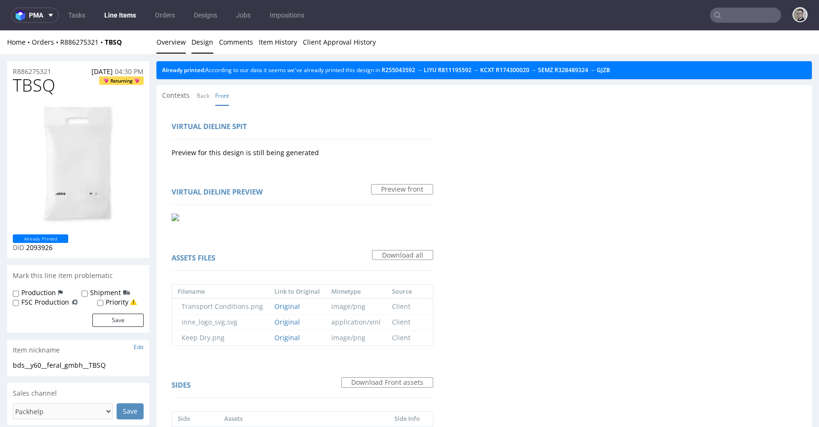
click at [169, 38] on link "Overview" at bounding box center [170, 41] width 29 height 23
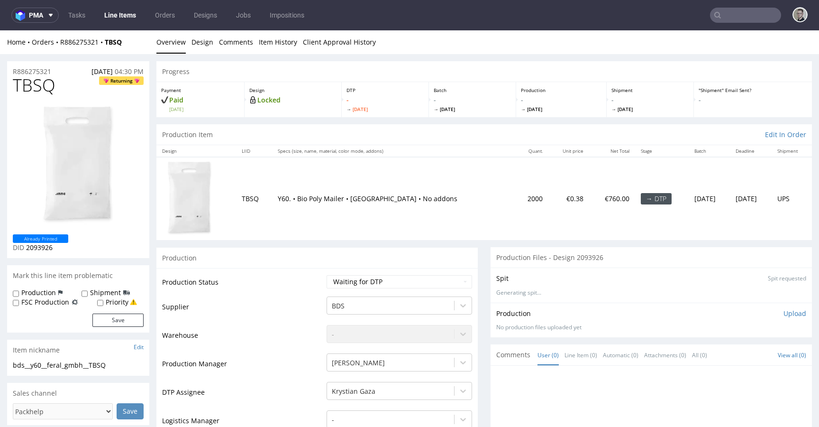
click at [55, 367] on div "bds__y60__feral_gmbh__TBSQ" at bounding box center [78, 364] width 131 height 9
click at [56, 367] on div "bds__y60__feral_gmbh__TBSQ" at bounding box center [78, 364] width 131 height 9
copy div "bds__y60__feral_gmbh__TBSQ"
drag, startPoint x: 64, startPoint y: 68, endPoint x: 0, endPoint y: 73, distance: 64.2
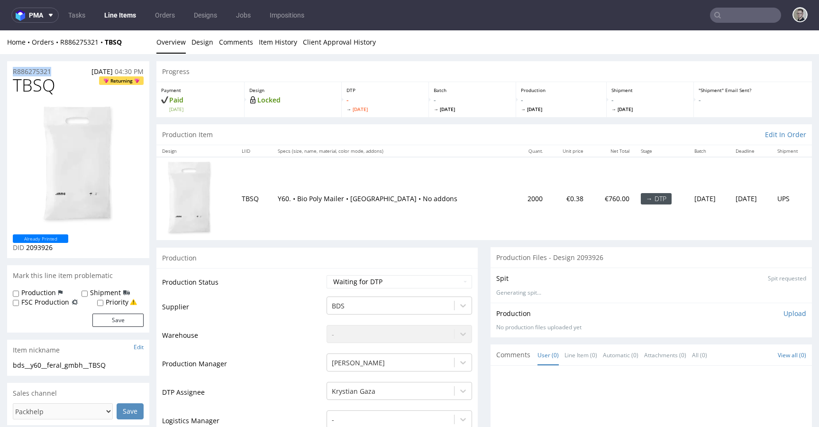
copy p "R886275321"
click at [48, 79] on span "TBSQ" at bounding box center [34, 85] width 43 height 19
copy span "TBSQ"
click at [784, 310] on p "Upload" at bounding box center [794, 313] width 23 height 9
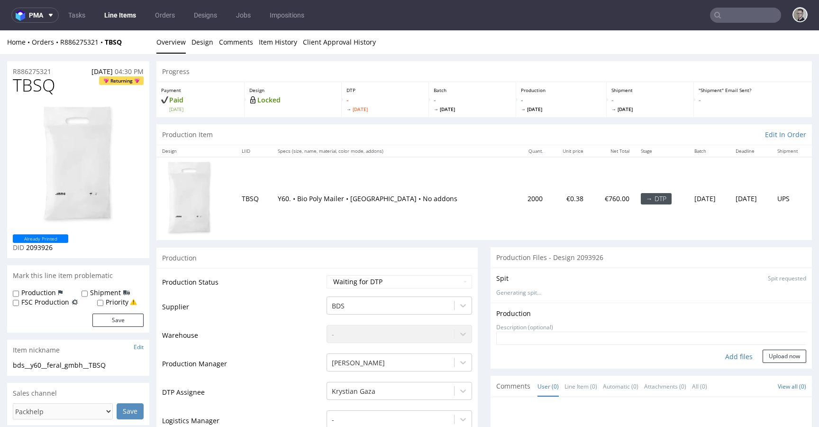
click at [723, 355] on div "Add files" at bounding box center [738, 356] width 47 height 14
type input "C:\fakepath\bds__y60__feral_gmbh__TBSQ__d2093926__oR886275321__outside.pdf"
click at [773, 363] on button "Upload now" at bounding box center [785, 355] width 44 height 13
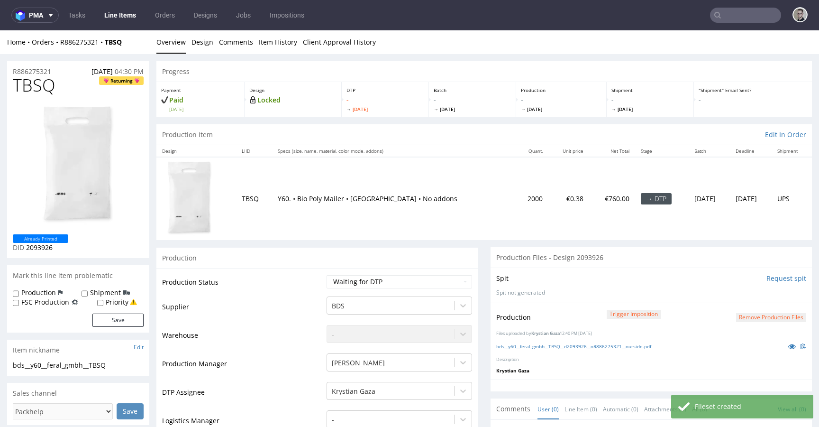
click at [362, 274] on td "Waiting for Artwork Waiting for Diecut Waiting for Mockup Waiting for DTP Waiti…" at bounding box center [398, 284] width 148 height 21
click at [370, 280] on select "Waiting for Artwork Waiting for Diecut Waiting for Mockup Waiting for DTP Waiti…" at bounding box center [399, 281] width 145 height 13
click at [327, 275] on select "Waiting for Artwork Waiting for Diecut Waiting for Mockup Waiting for DTP Waiti…" at bounding box center [399, 281] width 145 height 13
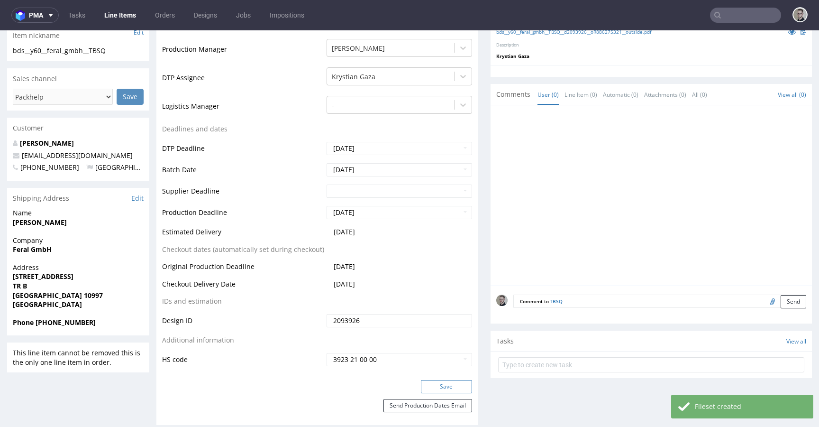
click at [453, 383] on button "Save" at bounding box center [446, 386] width 51 height 13
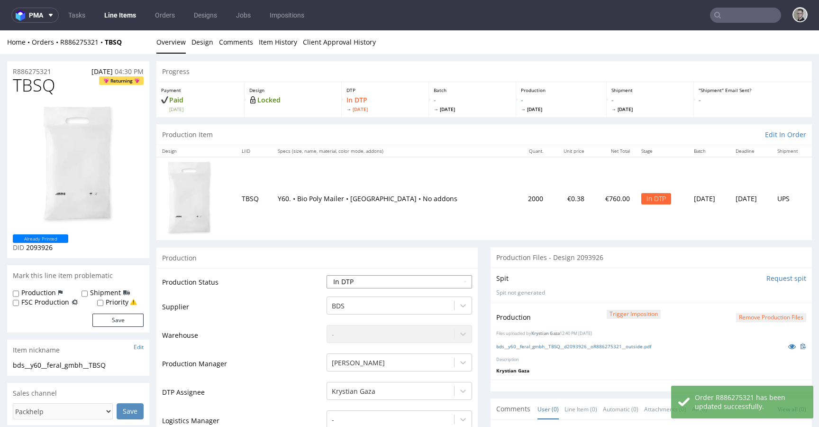
click at [442, 281] on select "Waiting for Artwork Waiting for Diecut Waiting for Mockup Waiting for DTP Waiti…" at bounding box center [399, 281] width 145 height 13
select select "dtp_production_ready"
click at [327, 275] on select "Waiting for Artwork Waiting for Diecut Waiting for Mockup Waiting for DTP Waiti…" at bounding box center [399, 281] width 145 height 13
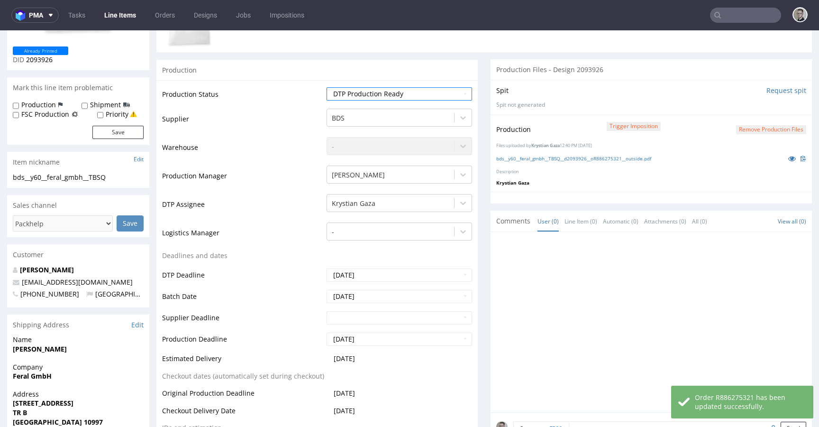
scroll to position [346, 0]
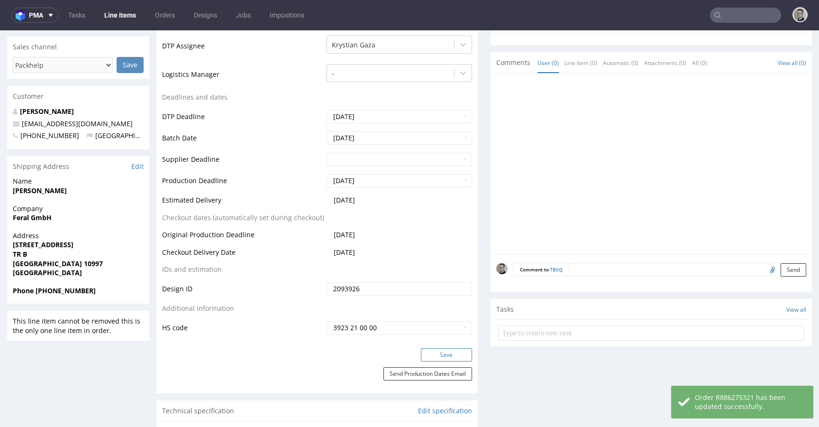
click at [445, 357] on button "Save" at bounding box center [446, 354] width 51 height 13
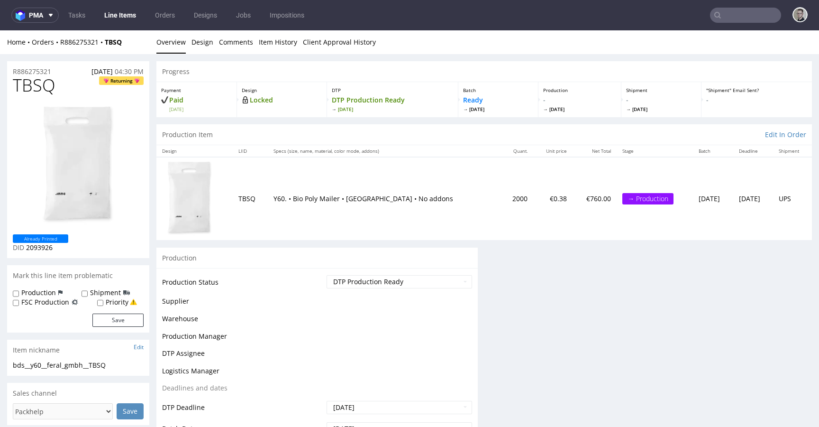
scroll to position [0, 0]
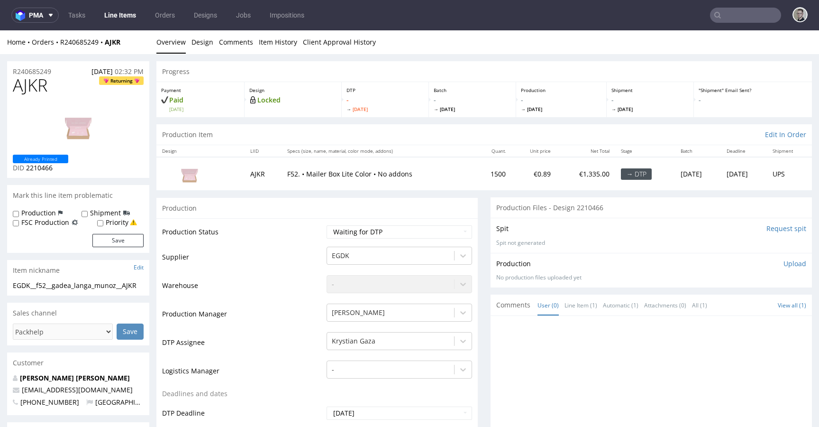
click at [766, 227] on input "Request spit" at bounding box center [786, 228] width 40 height 9
click at [340, 229] on select "Waiting for Artwork Waiting for Diecut Waiting for Mockup Waiting for DTP Waiti…" at bounding box center [399, 231] width 145 height 13
select select "dtp_in_process"
click at [327, 225] on select "Waiting for Artwork Waiting for Diecut Waiting for Mockup Waiting for DTP Waiti…" at bounding box center [399, 231] width 145 height 13
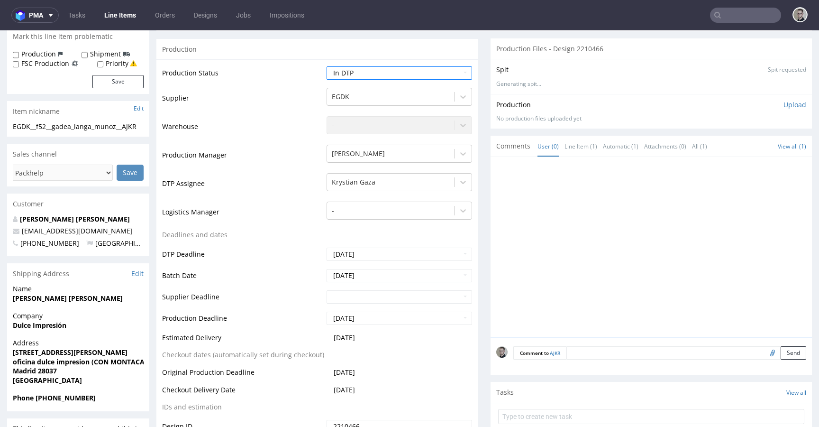
scroll to position [432, 0]
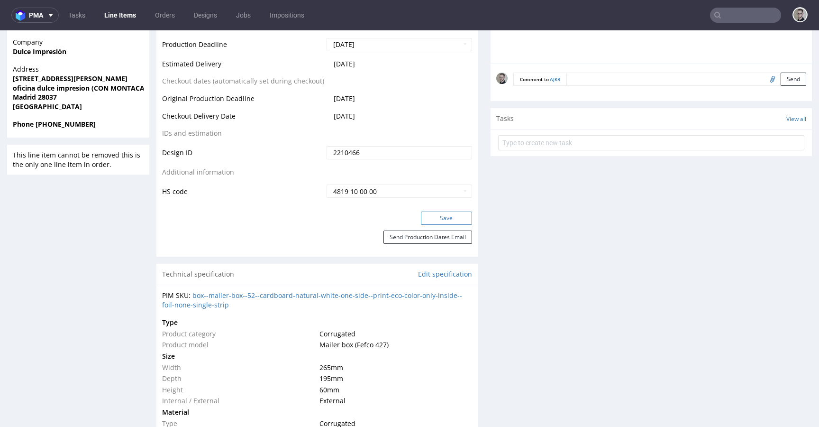
click at [450, 218] on button "Save" at bounding box center [446, 217] width 51 height 13
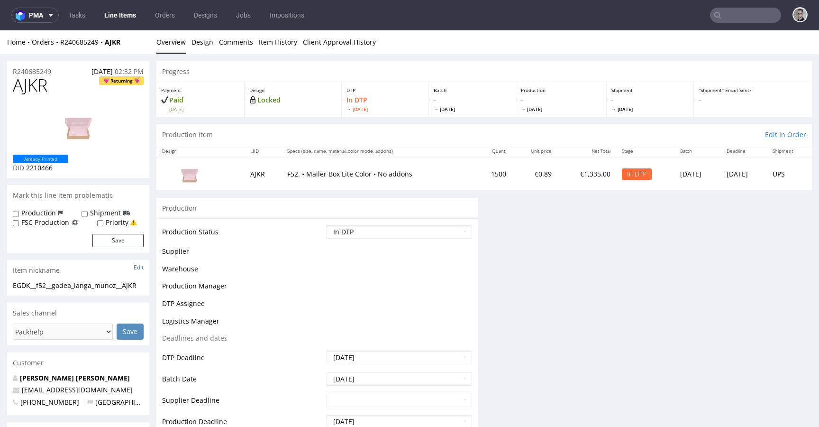
scroll to position [0, 0]
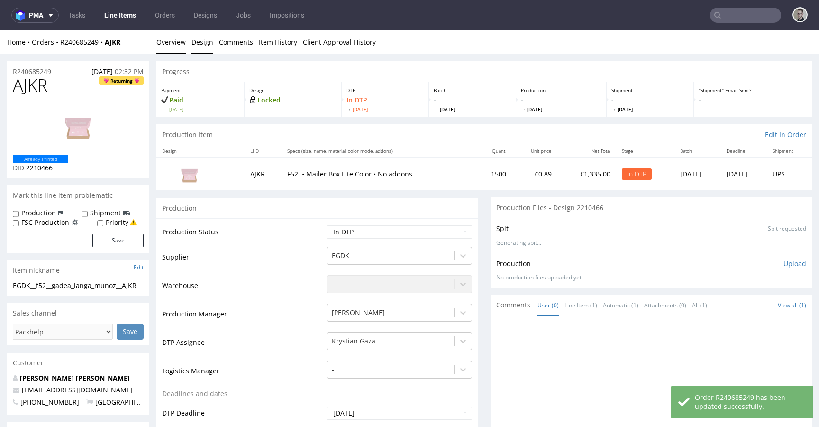
click at [200, 44] on link "Design" at bounding box center [202, 41] width 22 height 23
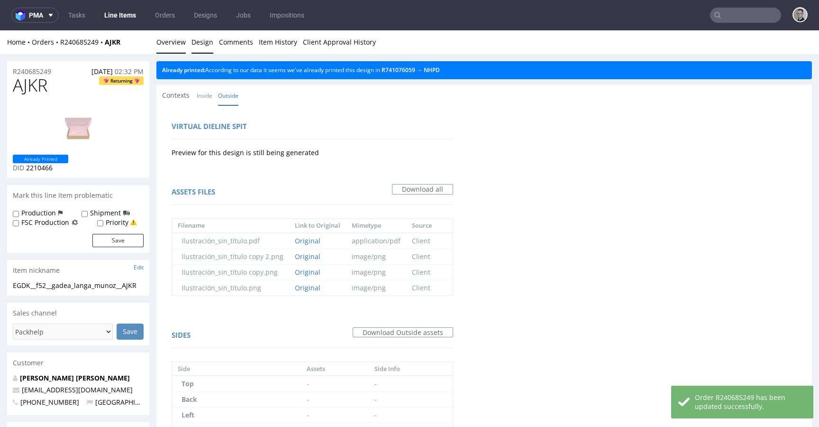
click at [176, 45] on link "Overview" at bounding box center [170, 41] width 29 height 23
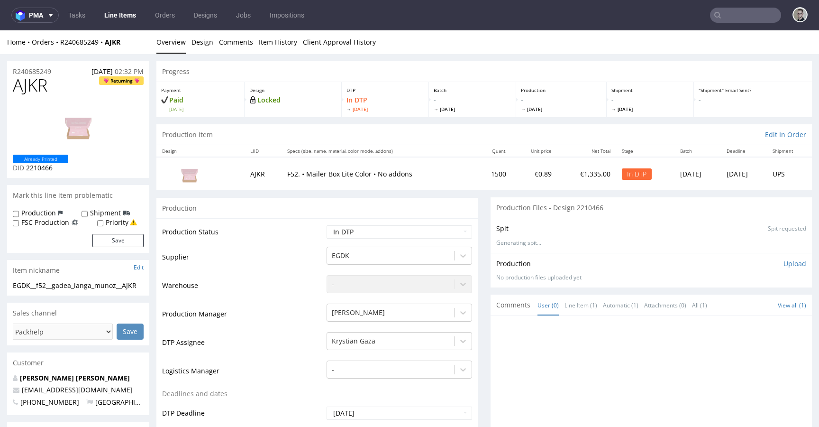
click at [65, 287] on div "EGDK__f52__gadea_langa_munoz__AJKR" at bounding box center [78, 285] width 131 height 9
copy div "EGDK__f52__gadea_langa_munoz__AJKR"
copy p "R240685249"
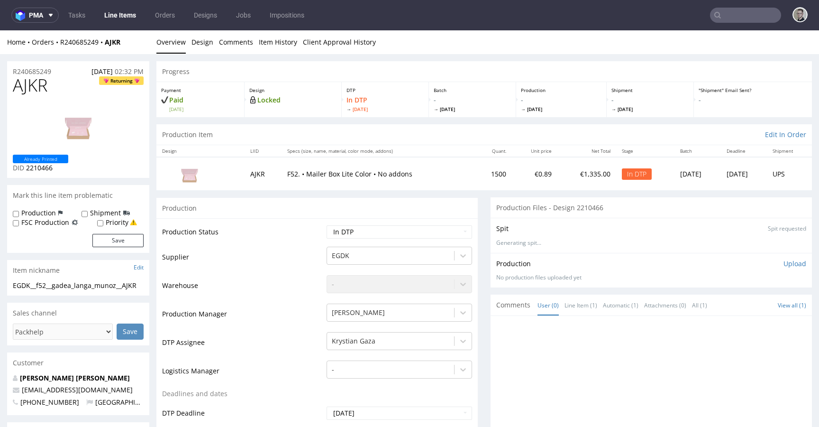
drag, startPoint x: 782, startPoint y: 262, endPoint x: 754, endPoint y: 282, distance: 34.4
click at [783, 262] on p "Upload" at bounding box center [794, 263] width 23 height 9
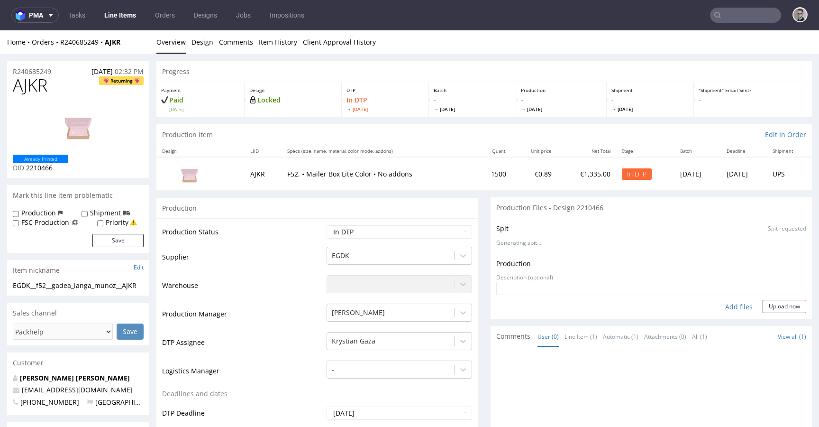
click at [727, 302] on div "Add files" at bounding box center [738, 307] width 47 height 14
type input "C:\fakepath\EGDK__f52__gadea_langa_munoz__AJKR__d2210466__oR240685249__inside.p…"
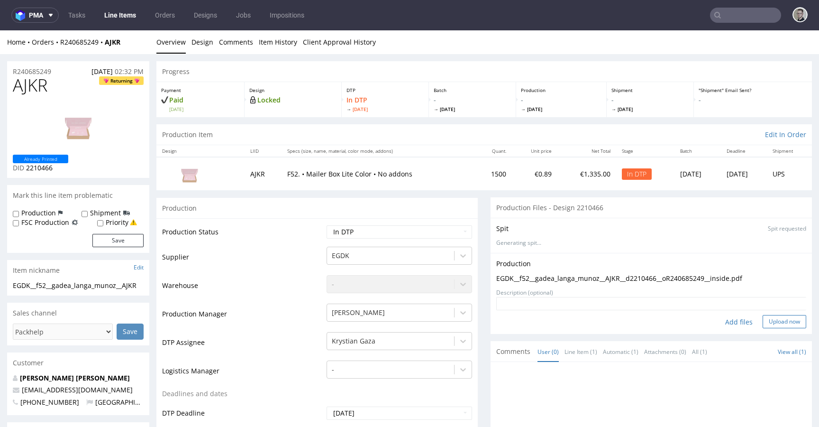
click at [775, 326] on button "Upload now" at bounding box center [785, 321] width 44 height 13
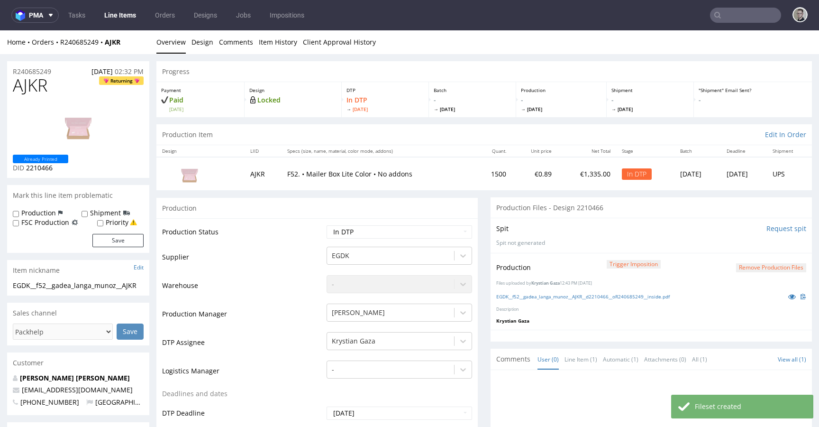
click at [392, 240] on td "Waiting for Artwork Waiting for Diecut Waiting for Mockup Waiting for DTP Waiti…" at bounding box center [398, 234] width 148 height 21
click at [389, 233] on select "Waiting for Artwork Waiting for Diecut Waiting for Mockup Waiting for DTP Waiti…" at bounding box center [399, 231] width 145 height 13
select select "dtp_production_ready"
click at [327, 225] on select "Waiting for Artwork Waiting for Diecut Waiting for Mockup Waiting for DTP Waiti…" at bounding box center [399, 231] width 145 height 13
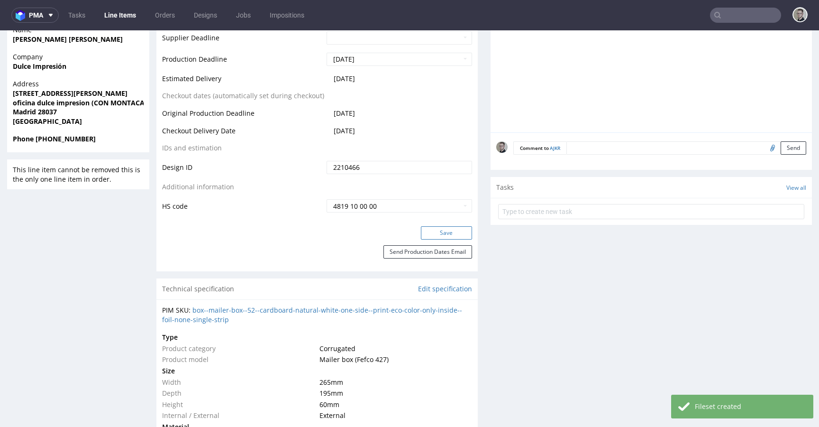
click at [449, 233] on button "Save" at bounding box center [446, 232] width 51 height 13
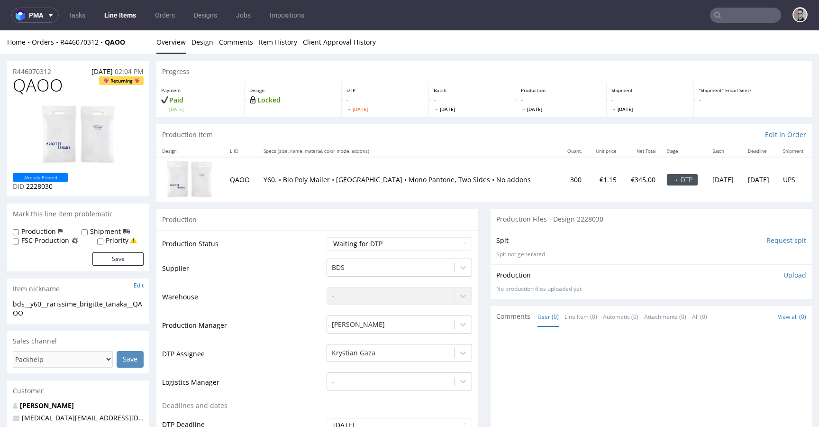
click at [767, 237] on input "Request spit" at bounding box center [786, 240] width 40 height 9
click at [412, 240] on select "Waiting for Artwork Waiting for Diecut Waiting for Mockup Waiting for DTP Waiti…" at bounding box center [399, 243] width 145 height 13
select select "dtp_in_process"
click at [327, 237] on select "Waiting for Artwork Waiting for Diecut Waiting for Mockup Waiting for DTP Waiti…" at bounding box center [399, 243] width 145 height 13
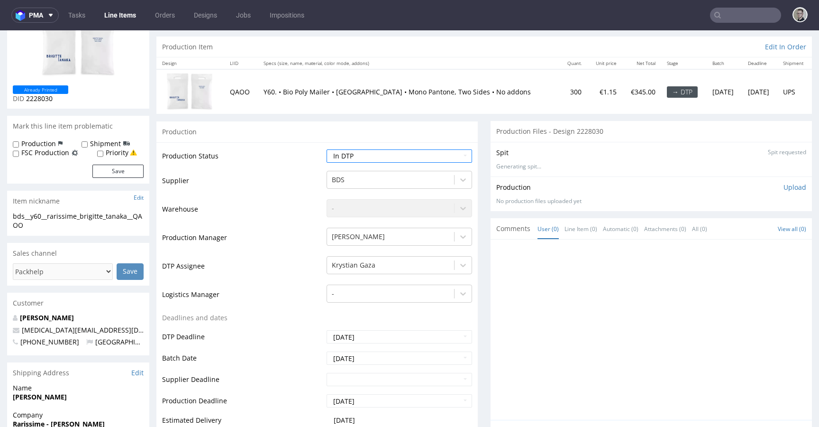
scroll to position [314, 0]
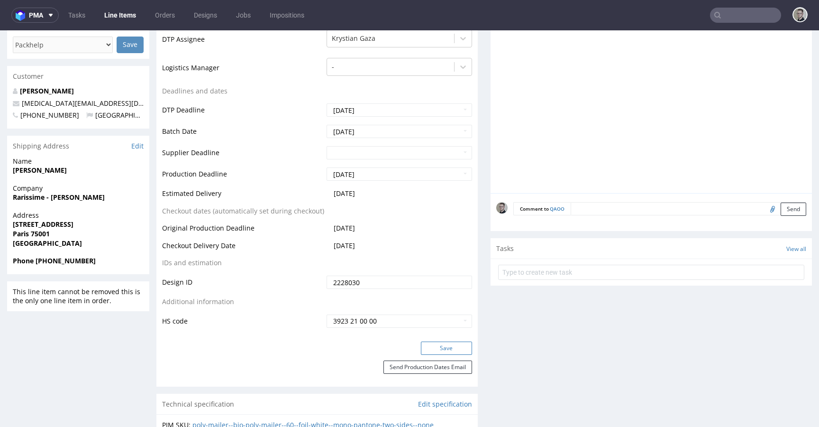
click at [448, 348] on button "Save" at bounding box center [446, 347] width 51 height 13
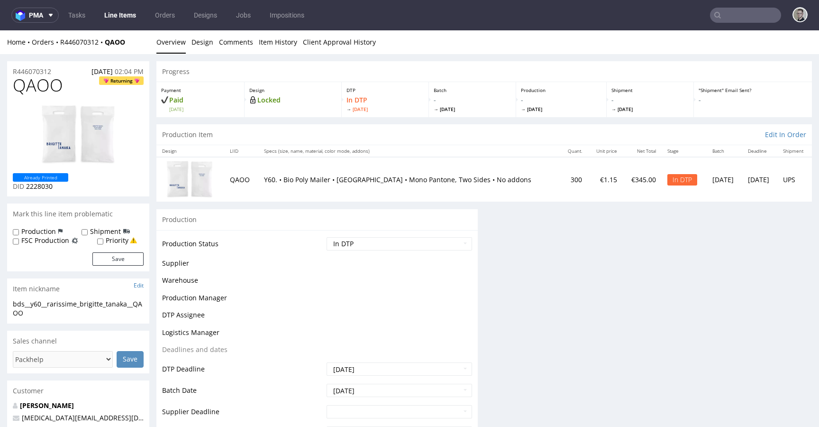
scroll to position [0, 0]
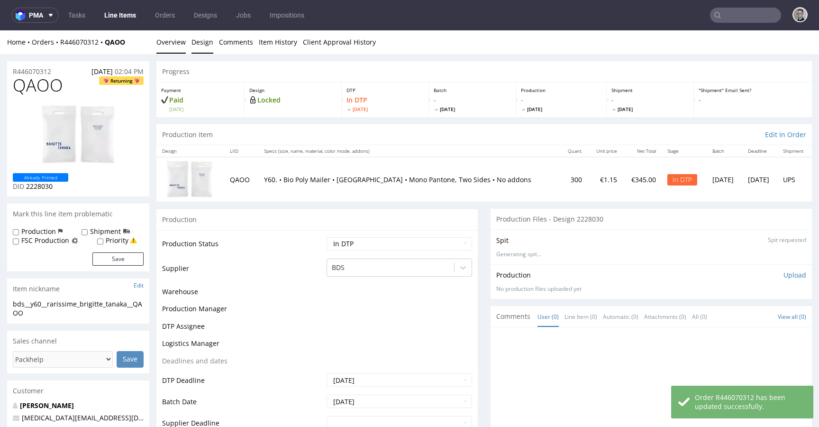
click at [199, 38] on link "Design" at bounding box center [202, 41] width 22 height 23
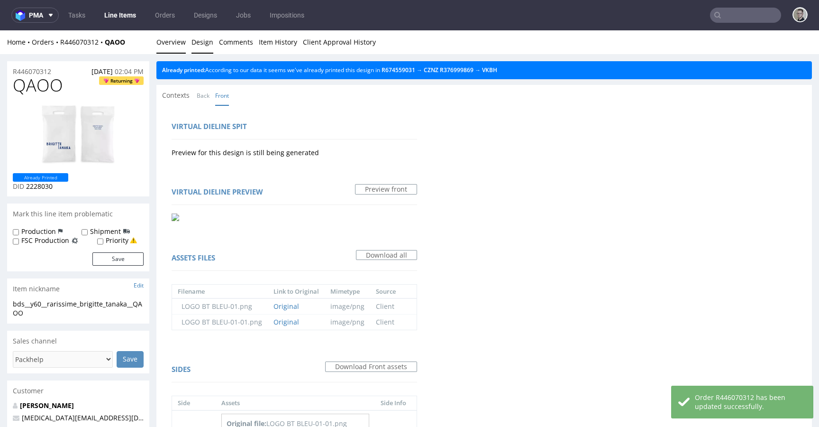
click at [163, 40] on link "Overview" at bounding box center [170, 41] width 29 height 23
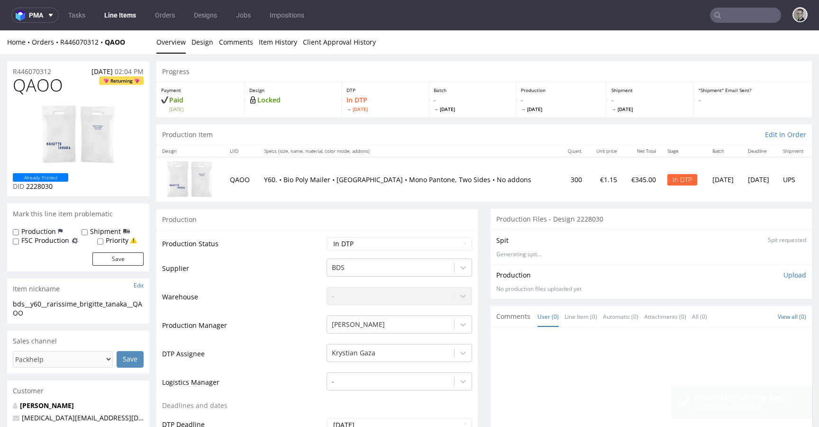
click at [89, 306] on div "bds__y60__rarissime_brigitte_tanaka__QAOO" at bounding box center [78, 308] width 131 height 18
copy div "bds__y60__rarissime_brigitte_tanaka__QAOO"
copy p "R446070312"
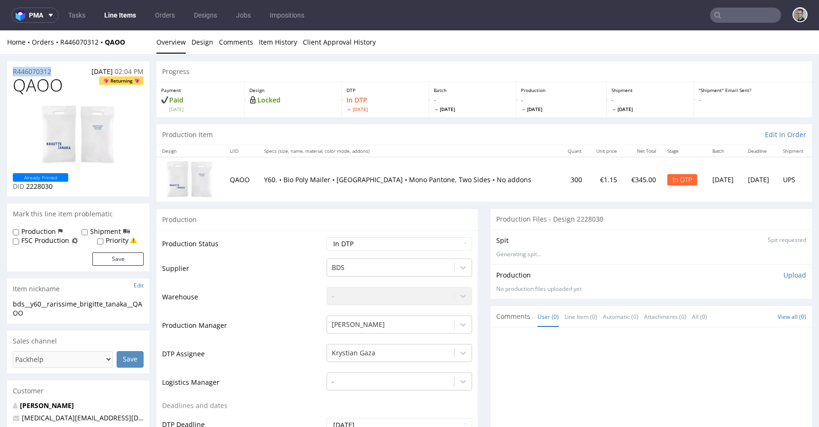
click at [33, 87] on span "QAOO" at bounding box center [38, 85] width 50 height 19
click at [34, 87] on span "QAOO" at bounding box center [38, 85] width 50 height 19
copy span "QAOO"
click at [788, 275] on p "Upload" at bounding box center [794, 274] width 23 height 9
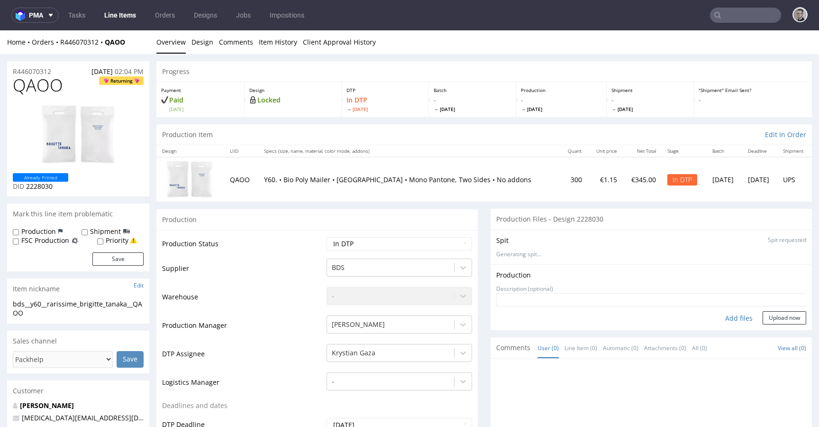
click at [727, 314] on div "Add files" at bounding box center [738, 318] width 47 height 14
type input "C:\fakepath\bds__y60__rarissime_brigitte_tanaka__QAOO__d2228030__oR446070312__o…"
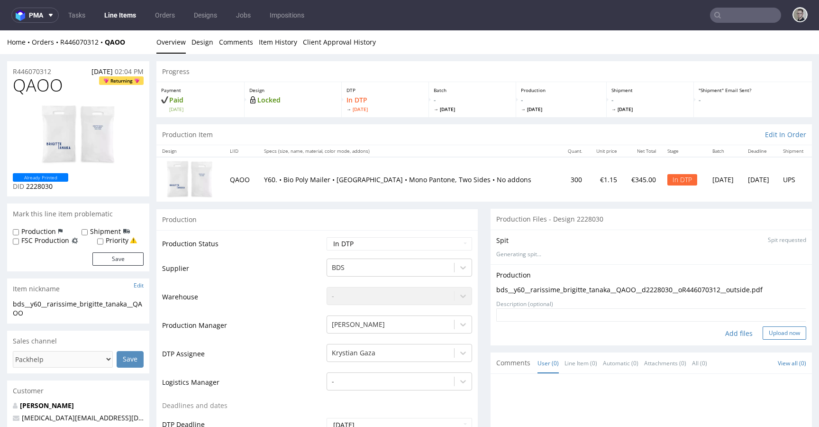
click at [772, 335] on button "Upload now" at bounding box center [785, 332] width 44 height 13
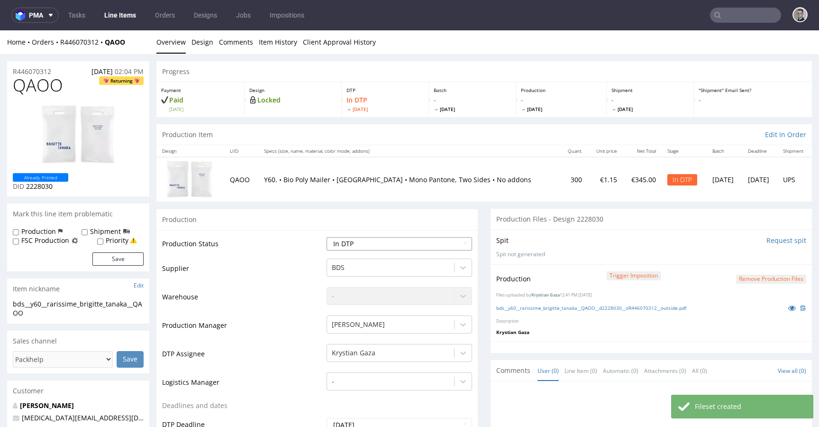
click at [364, 245] on select "Waiting for Artwork Waiting for Diecut Waiting for Mockup Waiting for DTP Waiti…" at bounding box center [399, 243] width 145 height 13
select select "dtp_production_ready"
click at [327, 237] on select "Waiting for Artwork Waiting for Diecut Waiting for Mockup Waiting for DTP Waiti…" at bounding box center [399, 243] width 145 height 13
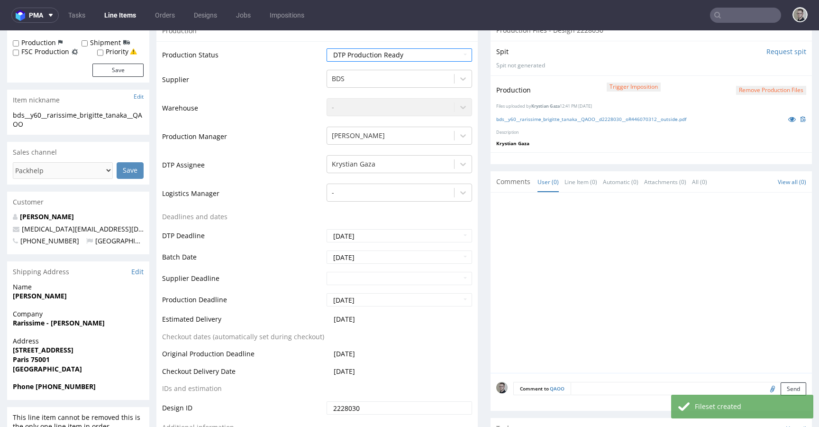
scroll to position [328, 0]
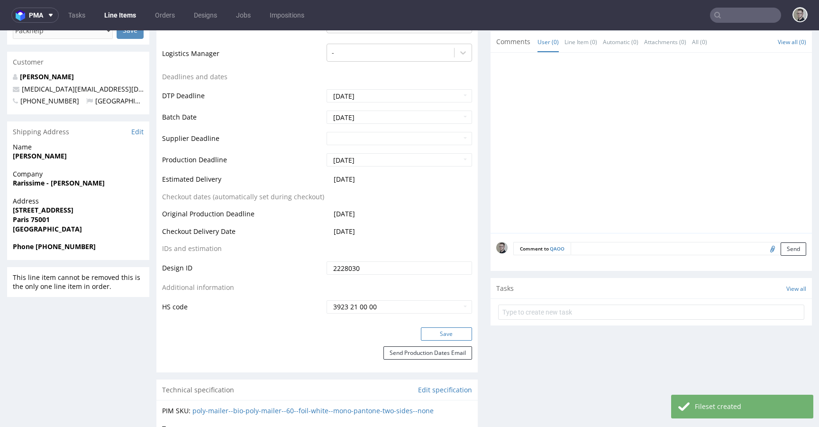
click at [452, 330] on button "Save" at bounding box center [446, 333] width 51 height 13
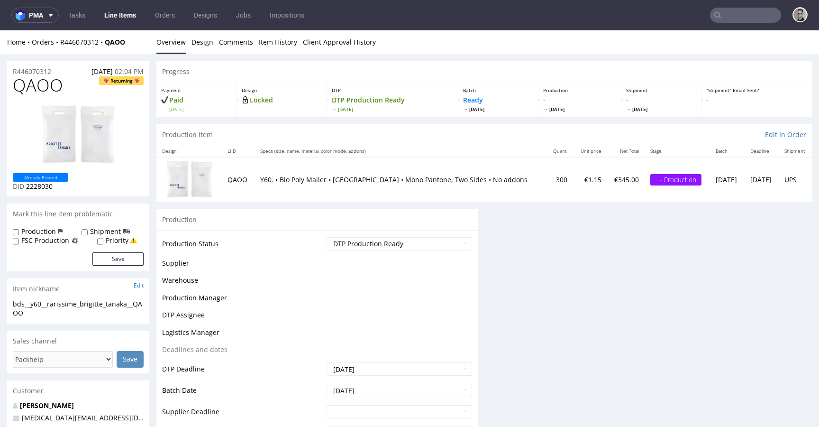
scroll to position [0, 0]
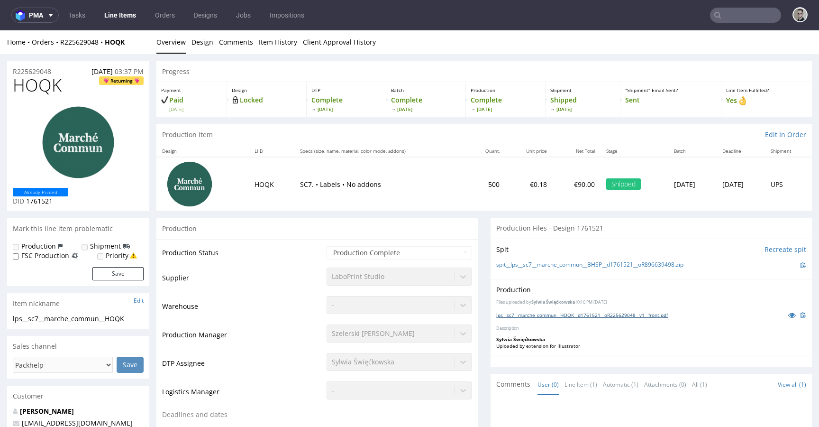
click at [611, 314] on link "lps__sc7__marche_commun__HOQK__d1761521__oR225629048__v1__front.pdf" at bounding box center [582, 314] width 172 height 7
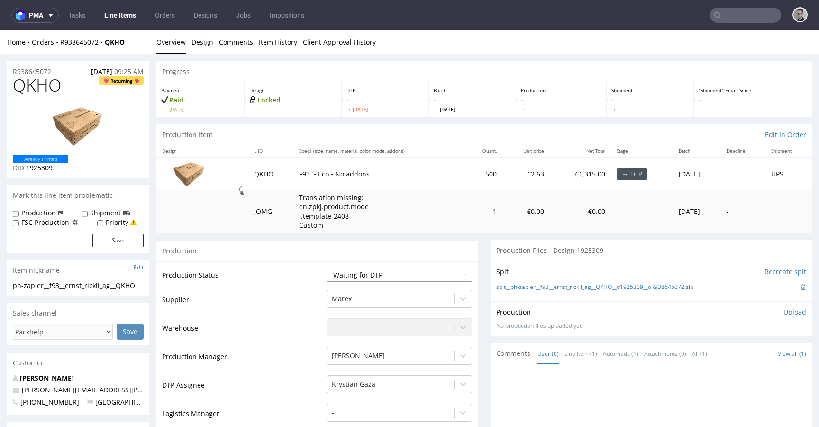
click at [379, 273] on select "Waiting for Artwork Waiting for Diecut Waiting for Mockup Waiting for DTP Waiti…" at bounding box center [399, 274] width 145 height 13
select select "dtp_in_process"
click at [327, 268] on select "Waiting for Artwork Waiting for Diecut Waiting for Mockup Waiting for DTP Waiti…" at bounding box center [399, 274] width 145 height 13
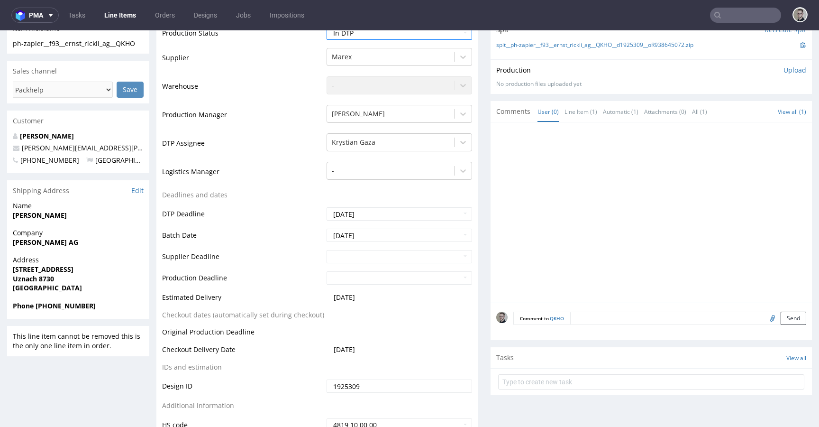
scroll to position [273, 0]
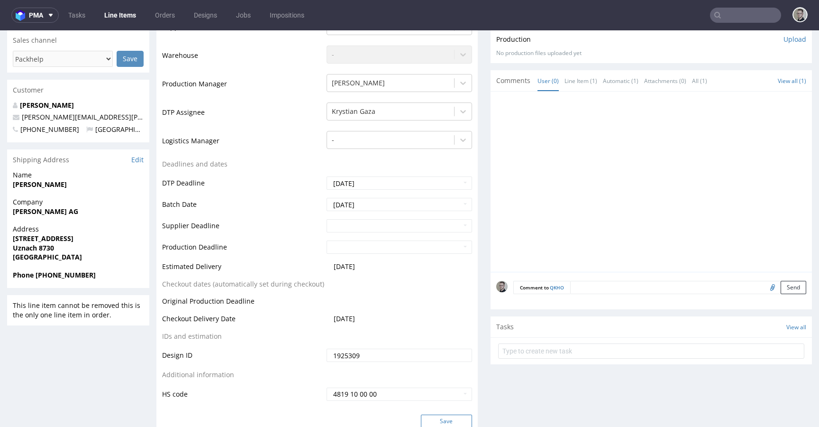
click at [444, 419] on button "Save" at bounding box center [446, 420] width 51 height 13
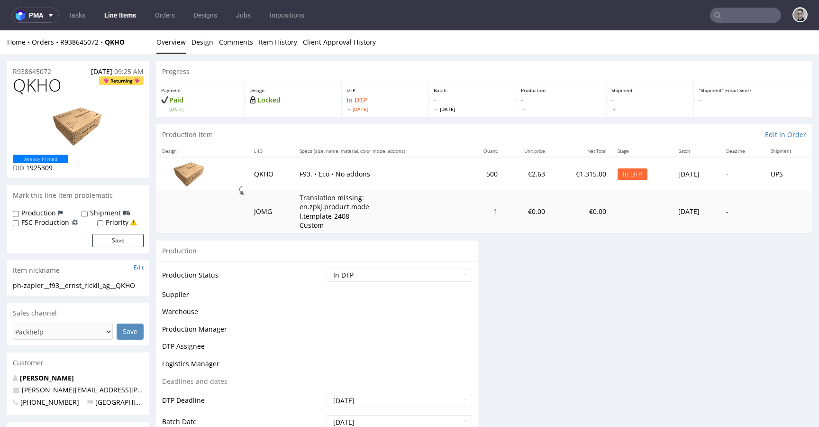
scroll to position [0, 0]
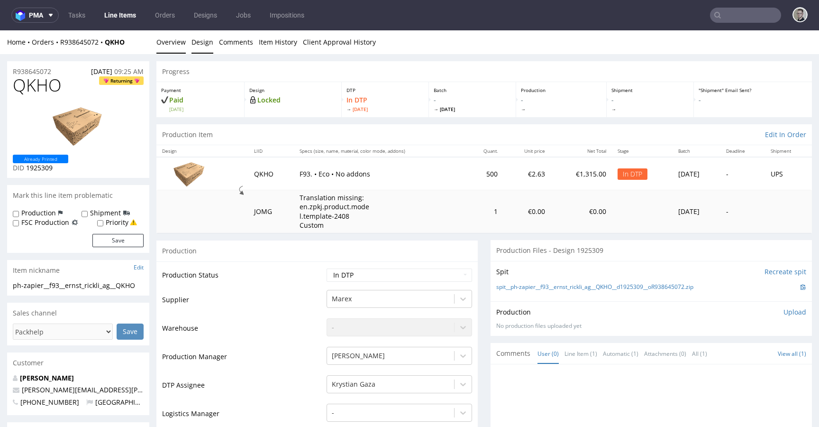
click at [197, 37] on link "Design" at bounding box center [202, 41] width 22 height 23
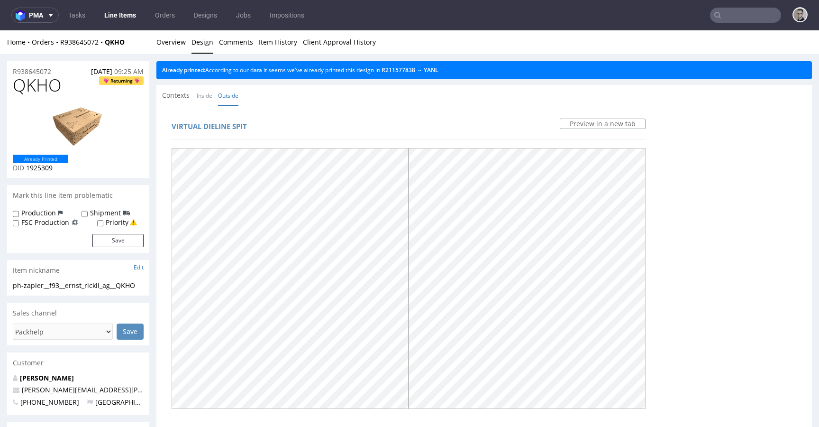
click at [204, 40] on link "Design" at bounding box center [202, 41] width 22 height 23
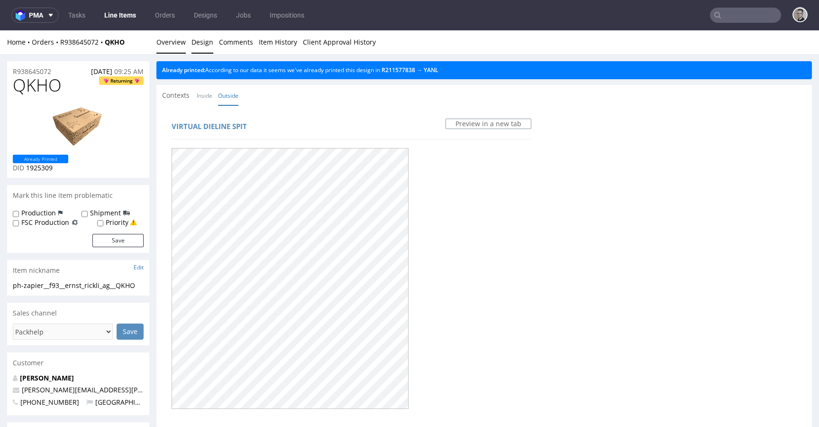
click at [174, 36] on link "Overview" at bounding box center [170, 41] width 29 height 23
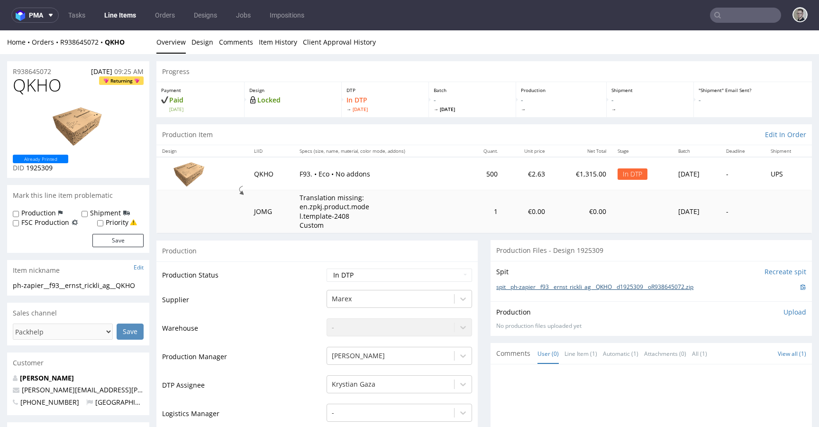
click at [610, 288] on link "spit__ph-zapier__f93__ernst_rickli_ag__QKHO__d1925309__oR938645072.zip" at bounding box center [594, 287] width 197 height 8
click at [789, 309] on p "Upload" at bounding box center [794, 311] width 23 height 9
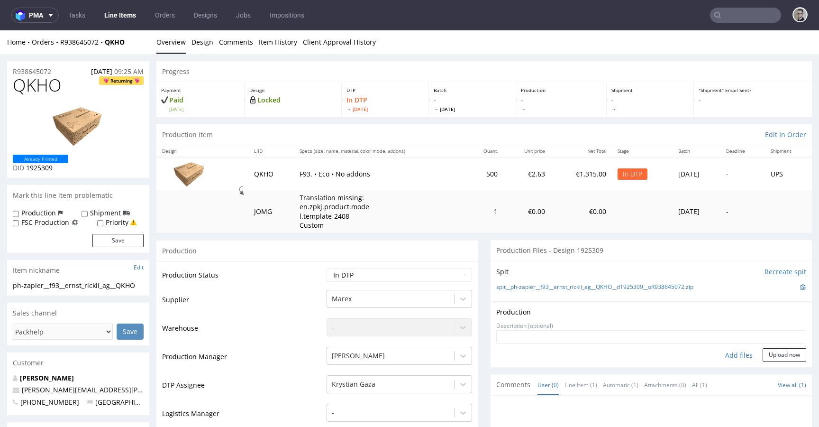
click at [720, 353] on div "Add files" at bounding box center [738, 355] width 47 height 14
type input "C:\fakepath\ph-zapier__f93__ernst_rickli_ag__QKHO__d1925309__oR938645072__lates…"
click at [757, 361] on form "Add files Upload now" at bounding box center [651, 345] width 310 height 31
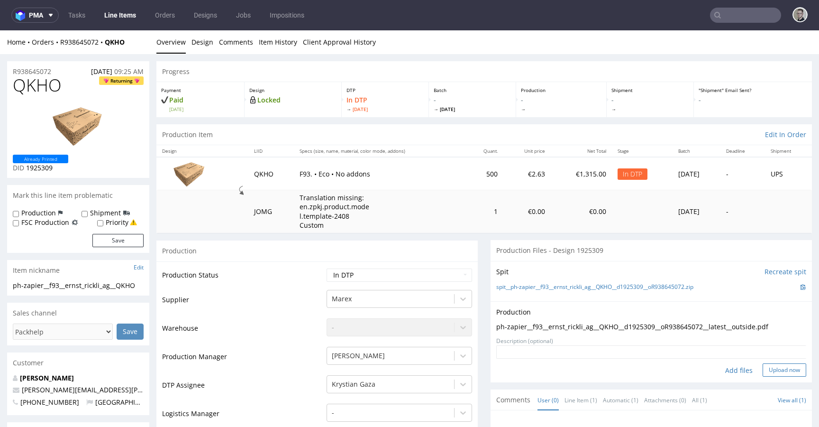
click at [763, 366] on button "Upload now" at bounding box center [785, 369] width 44 height 13
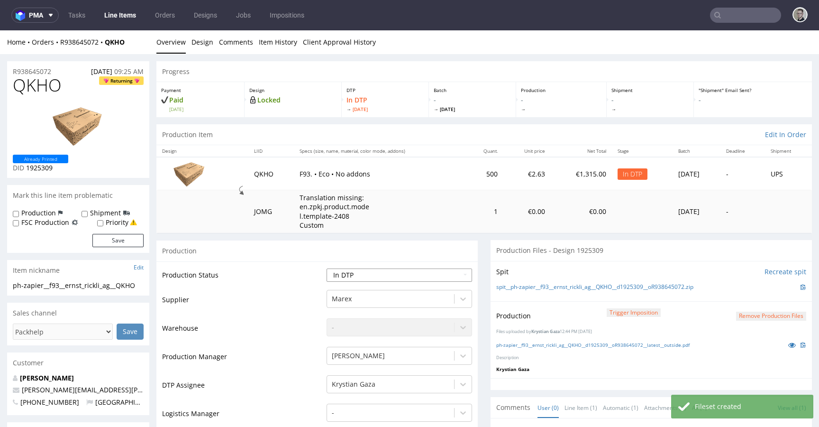
click at [375, 274] on select "Waiting for Artwork Waiting for Diecut Waiting for Mockup Waiting for DTP Waiti…" at bounding box center [399, 274] width 145 height 13
select select "dtp_production_ready"
click at [327, 268] on select "Waiting for Artwork Waiting for Diecut Waiting for Mockup Waiting for DTP Waiti…" at bounding box center [399, 274] width 145 height 13
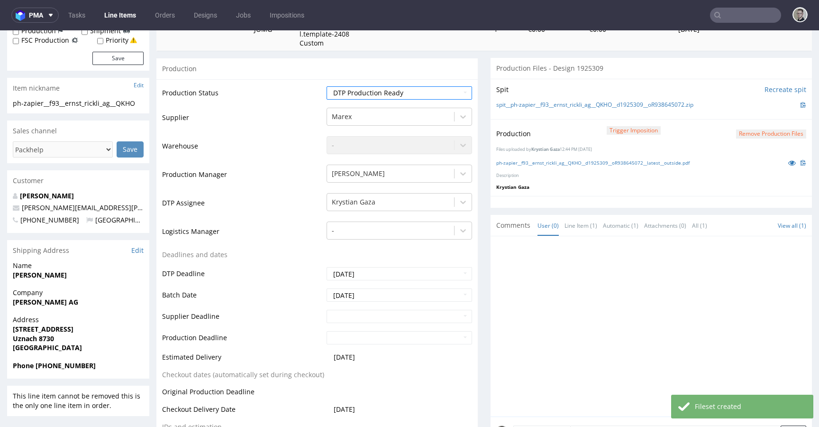
scroll to position [360, 0]
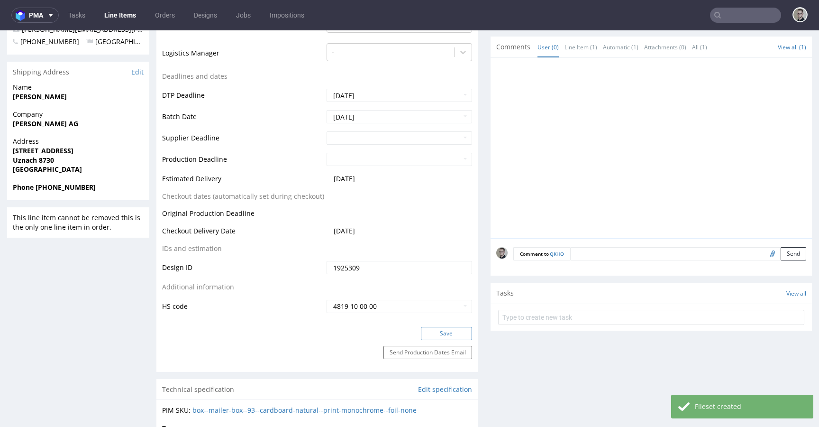
click at [449, 336] on button "Save" at bounding box center [446, 333] width 51 height 13
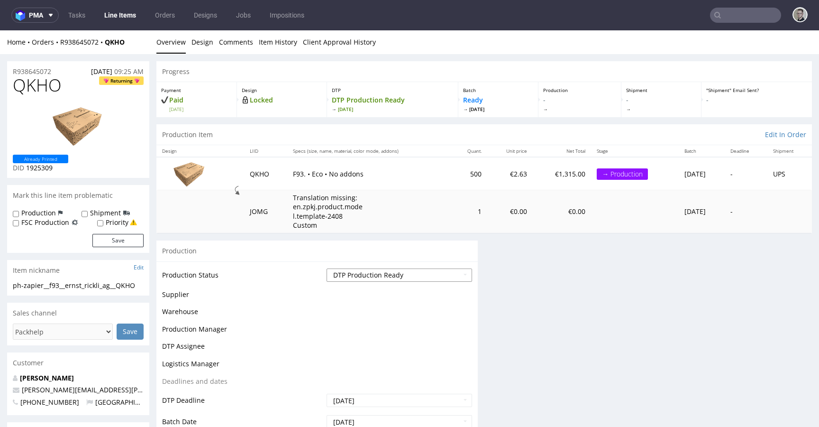
scroll to position [0, 0]
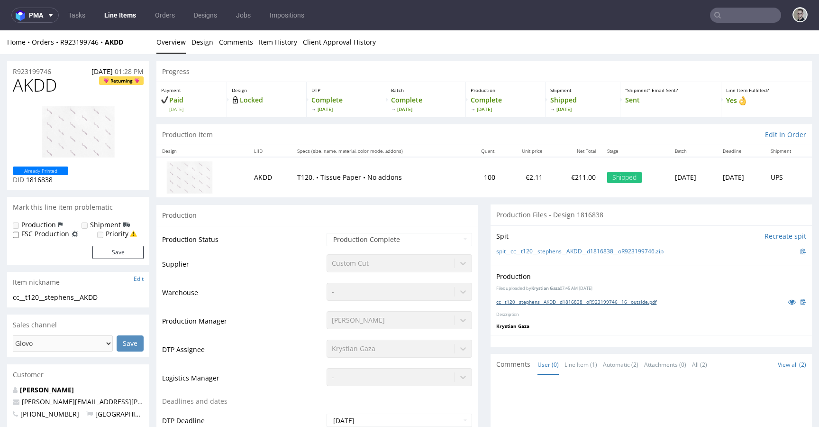
click at [600, 300] on link "cc__t120__stephens__AKDD__d1816838__oR923199746__16__outside.pdf" at bounding box center [576, 301] width 160 height 7
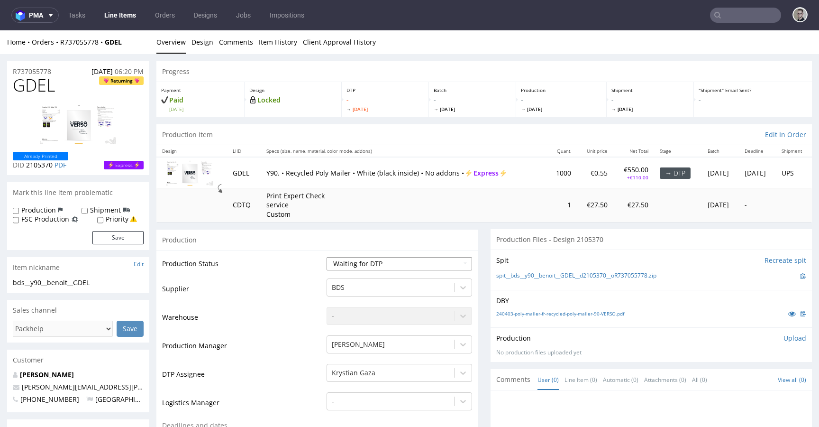
click at [396, 267] on select "Waiting for Artwork Waiting for Diecut Waiting for Mockup Waiting for DTP Waiti…" at bounding box center [399, 263] width 145 height 13
select select "dtp_in_process"
click at [327, 257] on select "Waiting for Artwork Waiting for Diecut Waiting for Mockup Waiting for DTP Waiti…" at bounding box center [399, 263] width 145 height 13
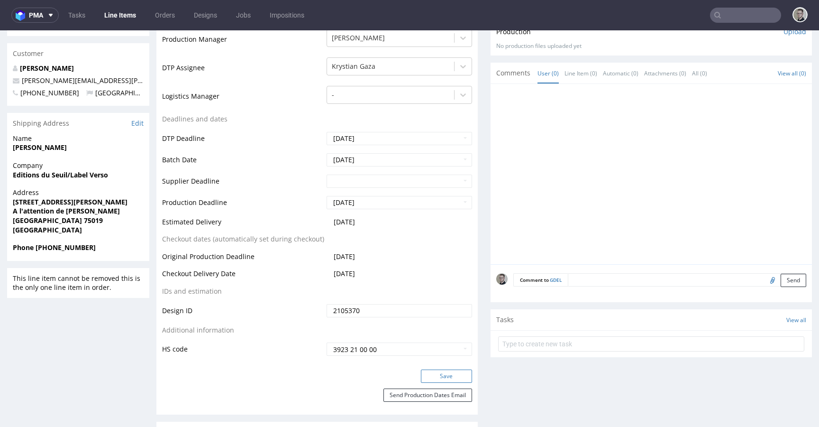
click at [444, 377] on button "Save" at bounding box center [446, 375] width 51 height 13
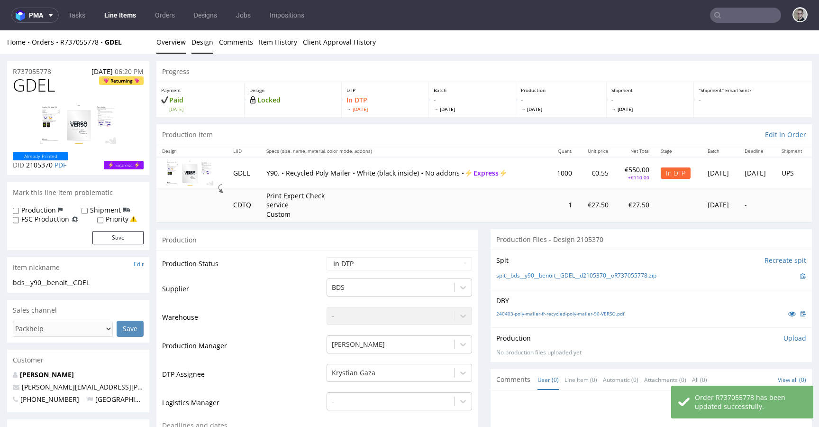
click at [205, 37] on link "Design" at bounding box center [202, 41] width 22 height 23
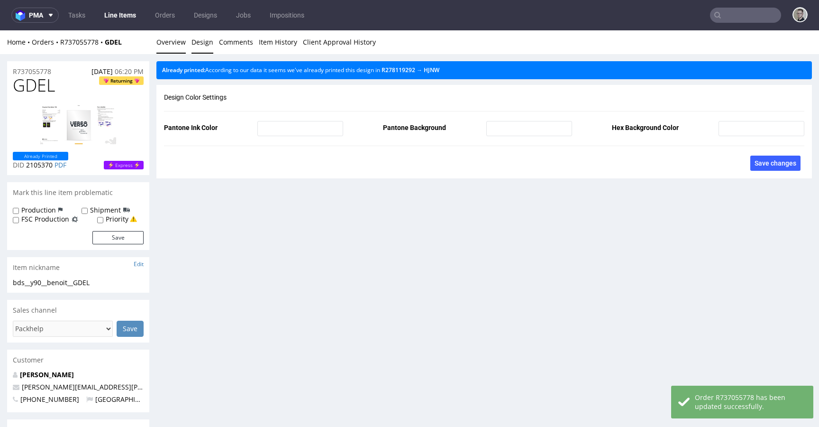
click at [169, 40] on link "Overview" at bounding box center [170, 41] width 29 height 23
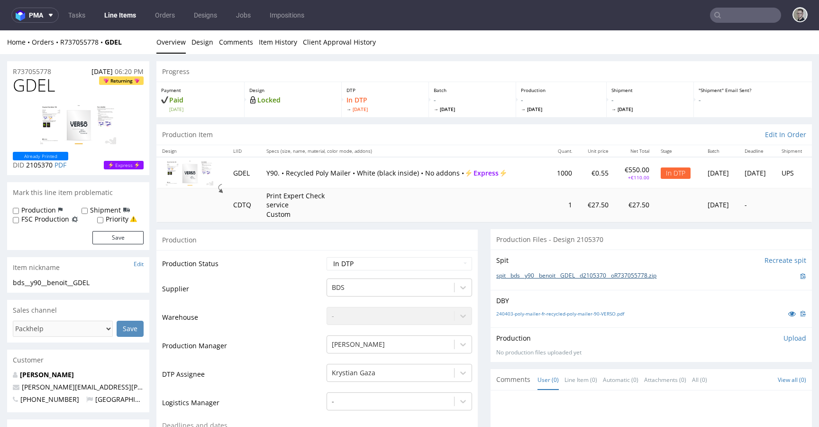
click at [615, 275] on link "spit__bds__y90__benoit__GDEL__d2105370__oR737055778.zip" at bounding box center [576, 276] width 160 height 8
click at [31, 85] on span "GDEL" at bounding box center [34, 85] width 42 height 19
drag, startPoint x: 791, startPoint y: 343, endPoint x: 785, endPoint y: 341, distance: 6.2
click at [790, 343] on div "Production Upload No production files uploaded yet Description (optional) Add f…" at bounding box center [651, 344] width 310 height 23
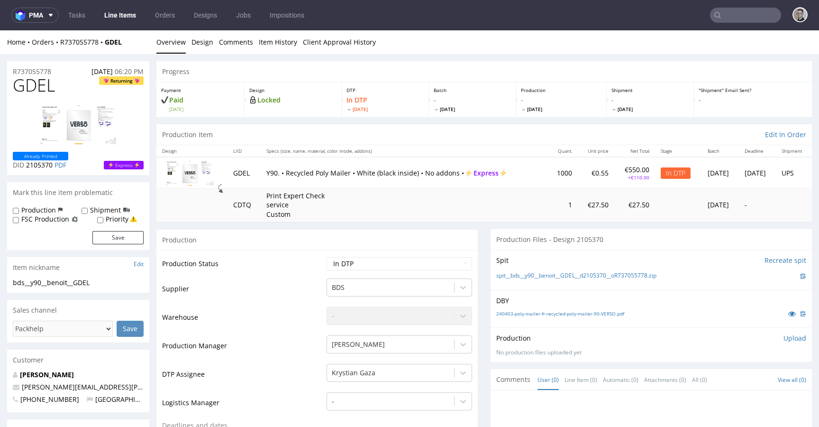
click at [783, 337] on p "Upload" at bounding box center [794, 337] width 23 height 9
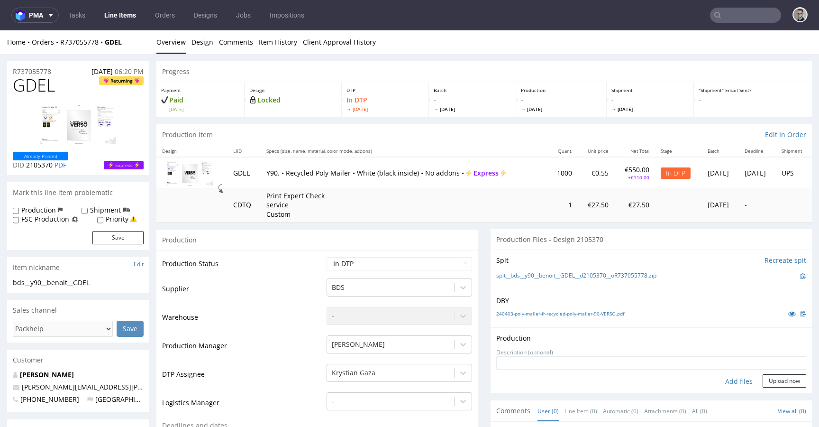
click at [733, 376] on div "Add files" at bounding box center [738, 381] width 47 height 14
type input "C:\fakepath\bds__y90__benoit__GDEL__d2105370__oR737055778__latest__front.pdf"
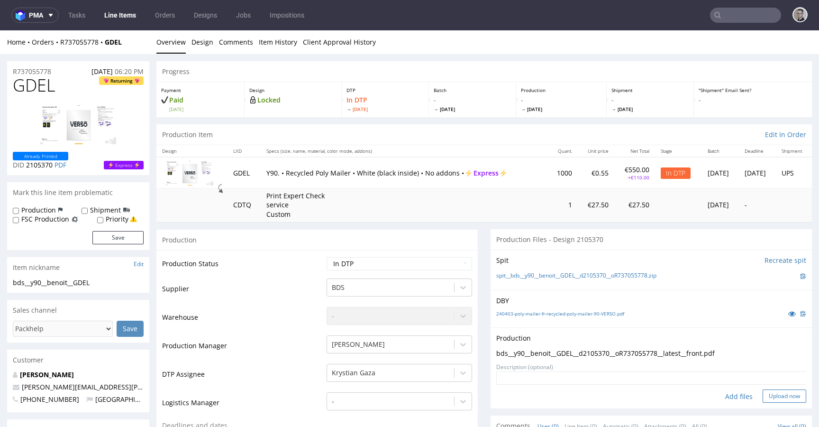
click at [767, 392] on button "Upload now" at bounding box center [785, 395] width 44 height 13
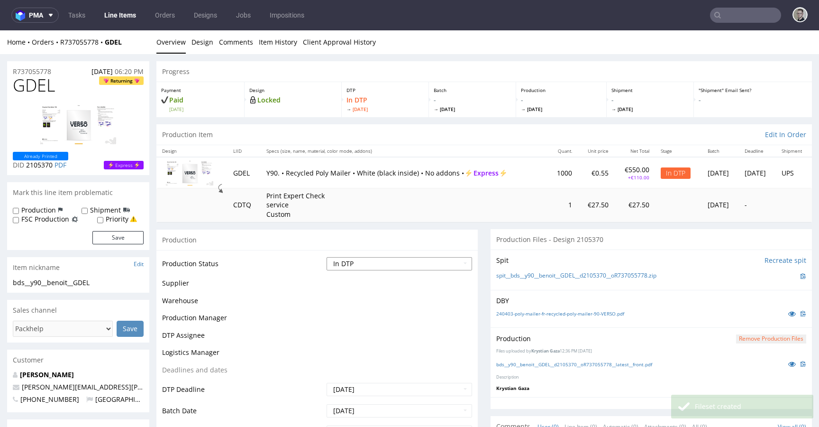
click at [382, 264] on select "Waiting for Artwork Waiting for Diecut Waiting for Mockup Waiting for DTP Waiti…" at bounding box center [399, 263] width 145 height 13
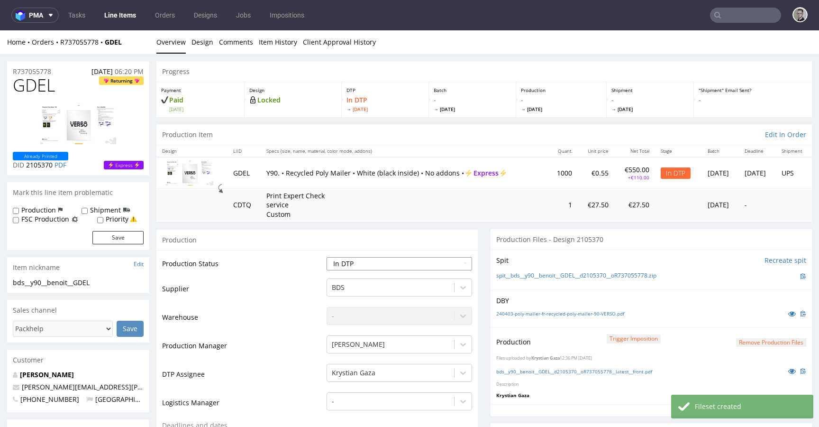
select select "dtp_production_ready"
click at [327, 257] on select "Waiting for Artwork Waiting for Diecut Waiting for Mockup Waiting for DTP Waiti…" at bounding box center [399, 263] width 145 height 13
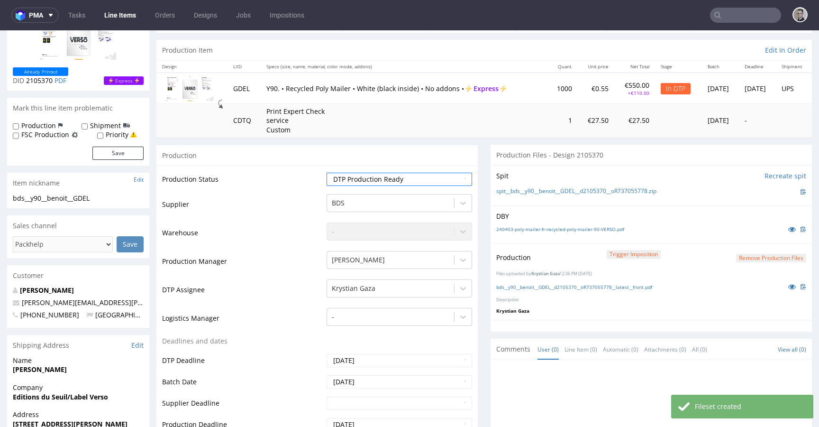
scroll to position [289, 0]
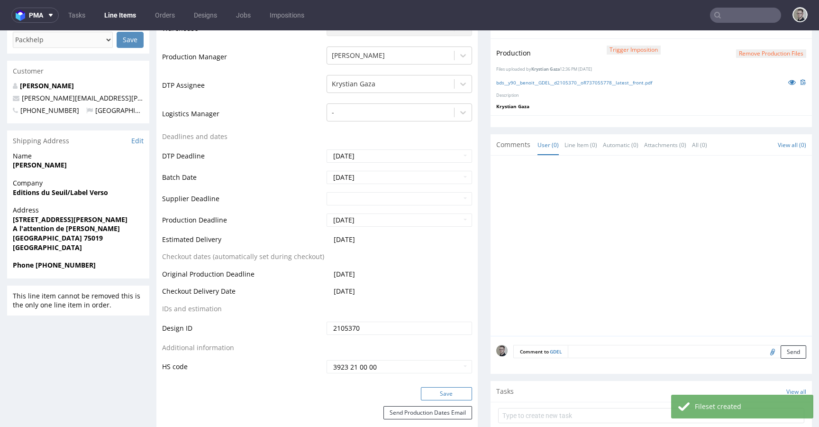
click at [456, 395] on button "Save" at bounding box center [446, 393] width 51 height 13
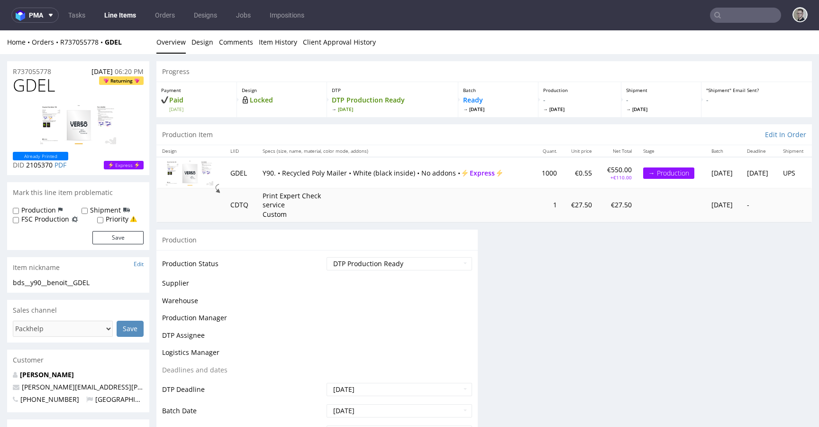
scroll to position [0, 0]
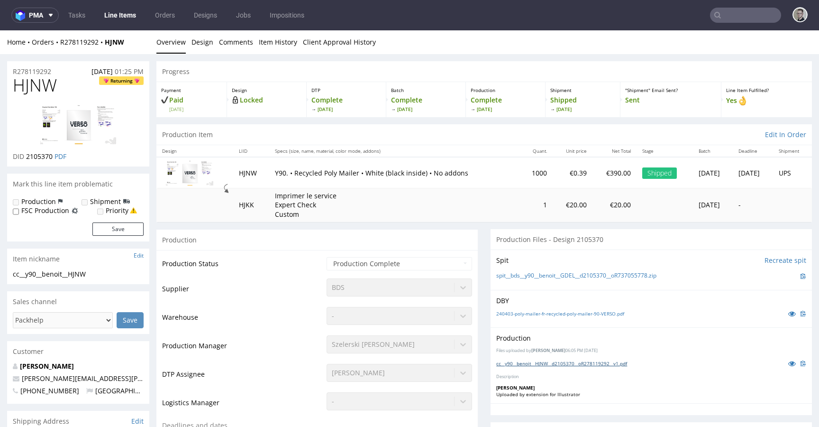
click at [579, 364] on link "cc__y90__benoit__HJNW__d2105370__oR278119292__v1.pdf" at bounding box center [561, 363] width 131 height 7
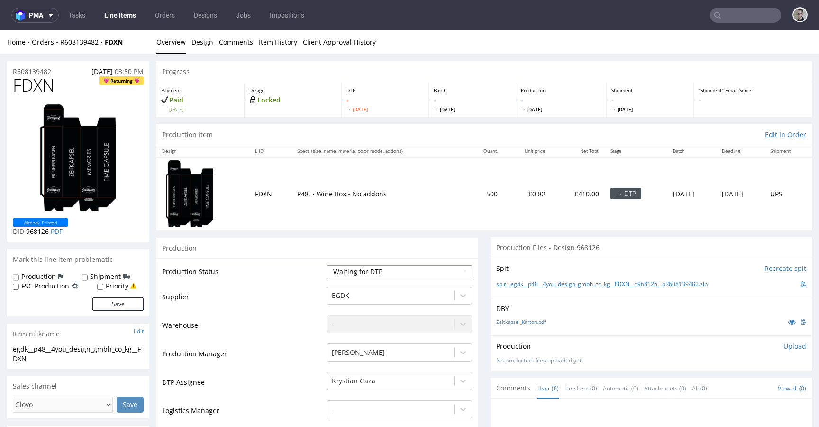
click at [376, 267] on select "Waiting for Artwork Waiting for Diecut Waiting for Mockup Waiting for DTP Waiti…" at bounding box center [399, 271] width 145 height 13
click at [327, 265] on select "Waiting for Artwork Waiting for Diecut Waiting for Mockup Waiting for DTP Waiti…" at bounding box center [399, 271] width 145 height 13
click at [367, 276] on select "Waiting for Artwork Waiting for Diecut Waiting for Mockup Waiting for DTP Waiti…" at bounding box center [399, 271] width 145 height 13
select select "dtp_in_process"
click at [327, 265] on select "Waiting for Artwork Waiting for Diecut Waiting for Mockup Waiting for DTP Waiti…" at bounding box center [399, 271] width 145 height 13
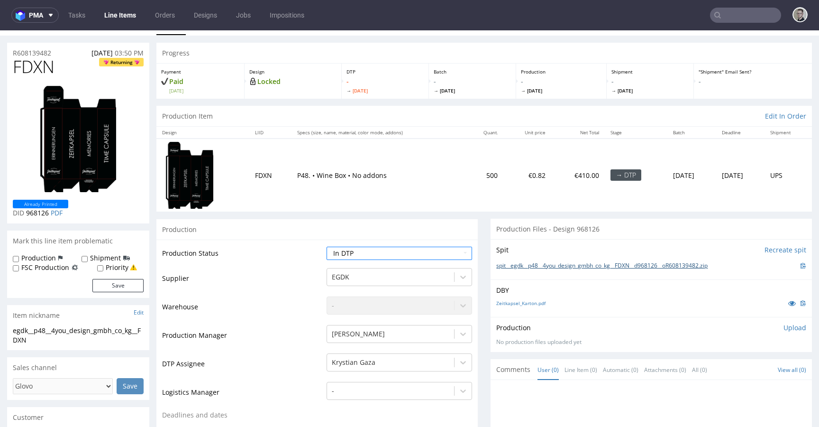
scroll to position [278, 0]
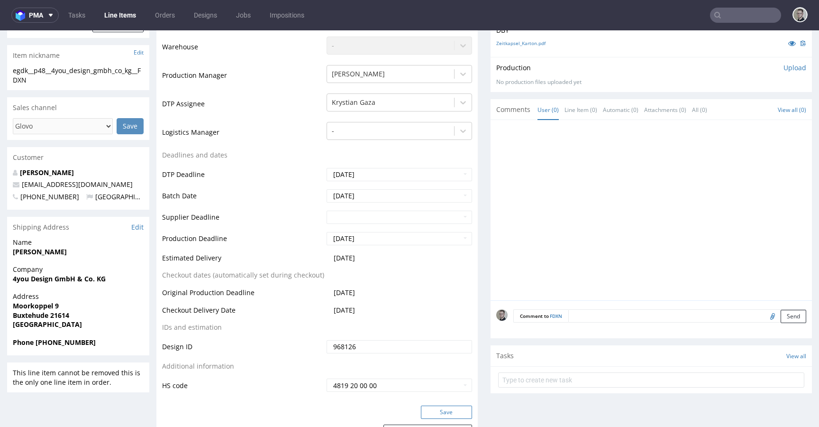
click at [454, 414] on button "Save" at bounding box center [446, 411] width 51 height 13
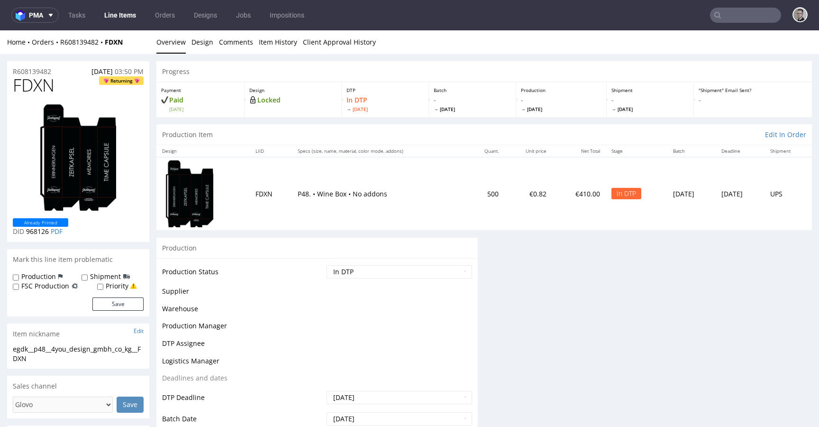
scroll to position [0, 0]
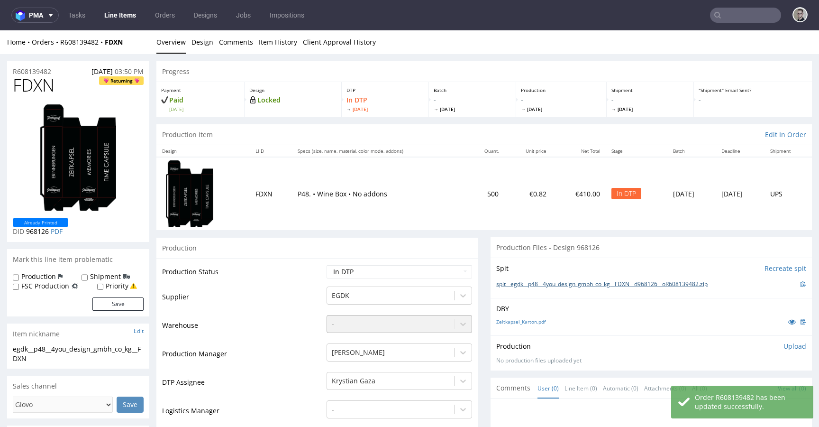
click at [601, 286] on link "spit__egdk__p48__4you_design_gmbh_co_kg__FDXN__d968126__oR608139482.zip" at bounding box center [601, 284] width 211 height 8
click at [204, 43] on link "Design" at bounding box center [202, 41] width 22 height 23
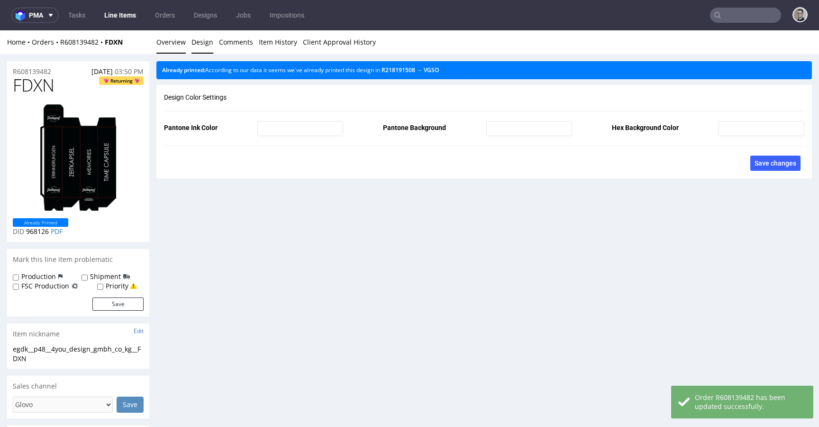
click at [170, 43] on link "Overview" at bounding box center [170, 41] width 29 height 23
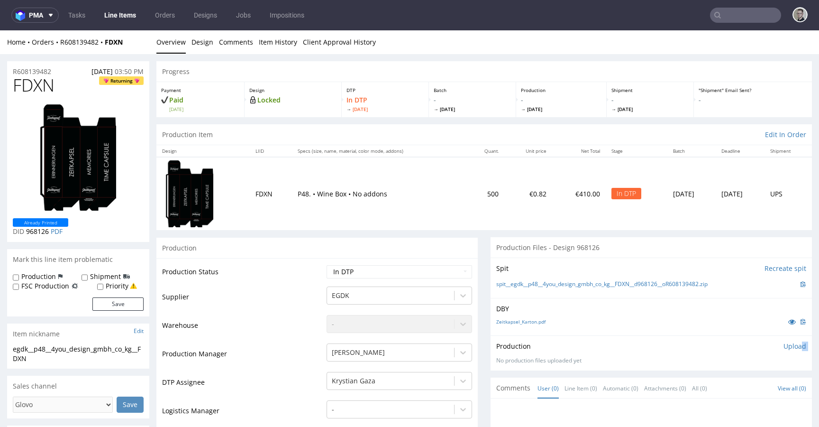
drag, startPoint x: 788, startPoint y: 350, endPoint x: 780, endPoint y: 354, distance: 8.3
click at [787, 349] on div "Production Upload No production files uploaded yet Description (optional) Add f…" at bounding box center [651, 352] width 310 height 23
click at [783, 346] on p "Upload" at bounding box center [794, 345] width 23 height 9
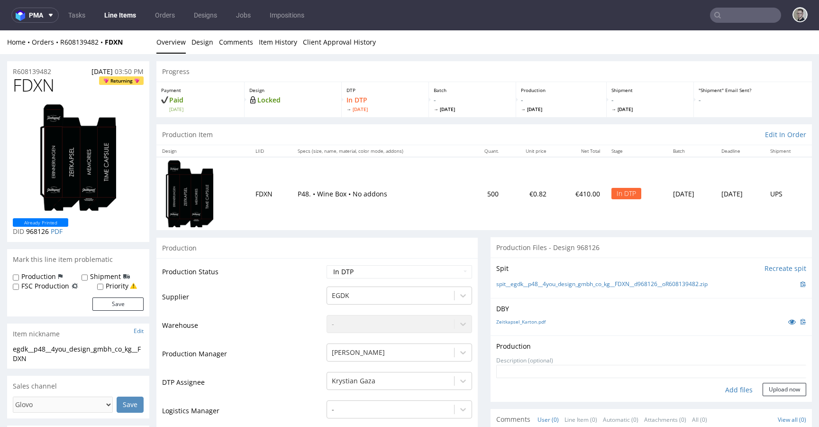
click at [734, 388] on div "Add files" at bounding box center [738, 389] width 47 height 14
type input "C:\fakepath\egdk__p48__4you_design_gmbh_co_kg__FDXN__d968126__oR608139482__late…"
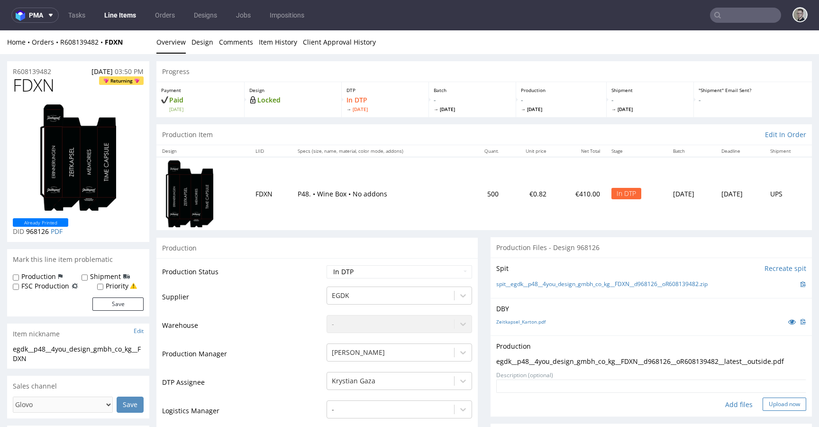
click at [778, 401] on button "Upload now" at bounding box center [785, 403] width 44 height 13
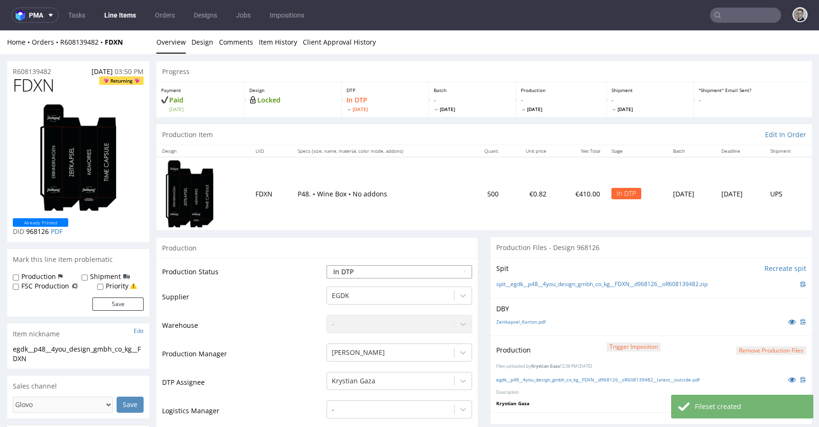
click at [400, 273] on select "Waiting for Artwork Waiting for Diecut Waiting for Mockup Waiting for DTP Waiti…" at bounding box center [399, 271] width 145 height 13
select select "dtp_production_ready"
click at [327, 265] on select "Waiting for Artwork Waiting for Diecut Waiting for Mockup Waiting for DTP Waiti…" at bounding box center [399, 271] width 145 height 13
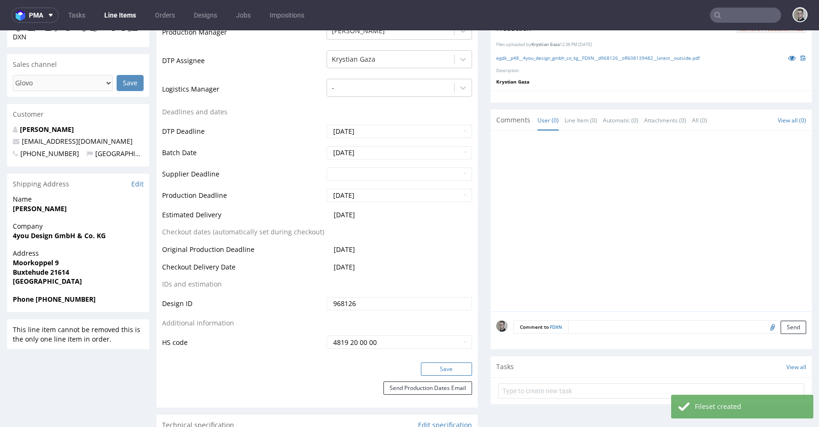
click at [458, 363] on button "Save" at bounding box center [446, 368] width 51 height 13
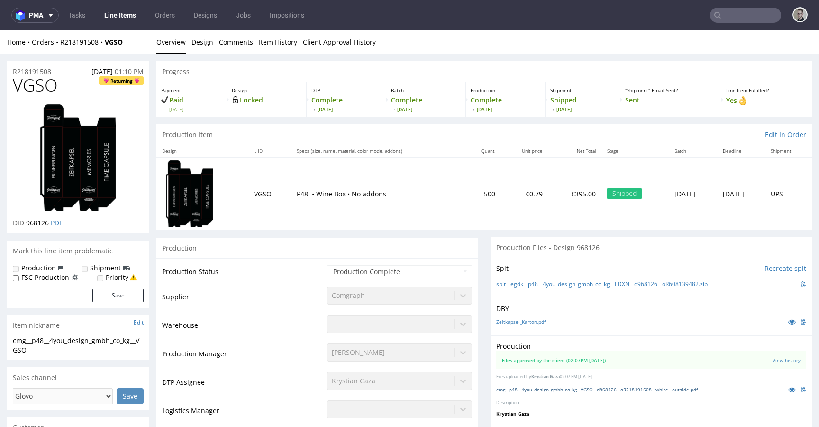
click at [603, 388] on link "cmg__p48__4you_design_gmbh_co_kg__VGSO__d968126__oR218191508__white__outside.pdf" at bounding box center [596, 389] width 201 height 7
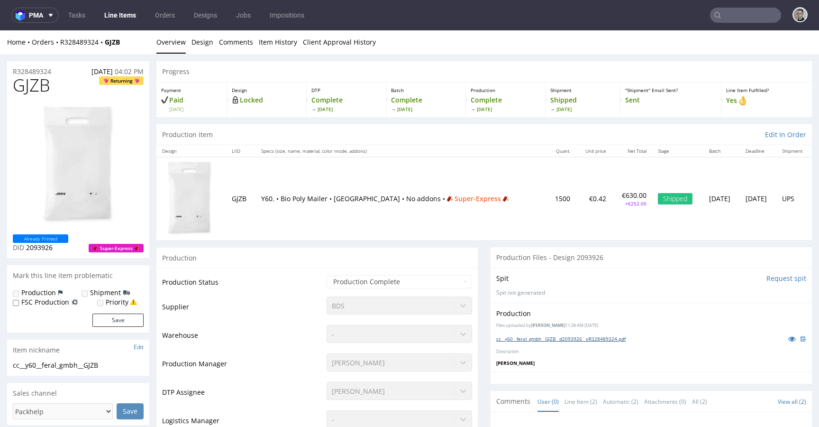
click at [580, 340] on link "cc__y60__feral_gmbh__GJZB__d2093926__oR328489324.pdf" at bounding box center [560, 338] width 129 height 7
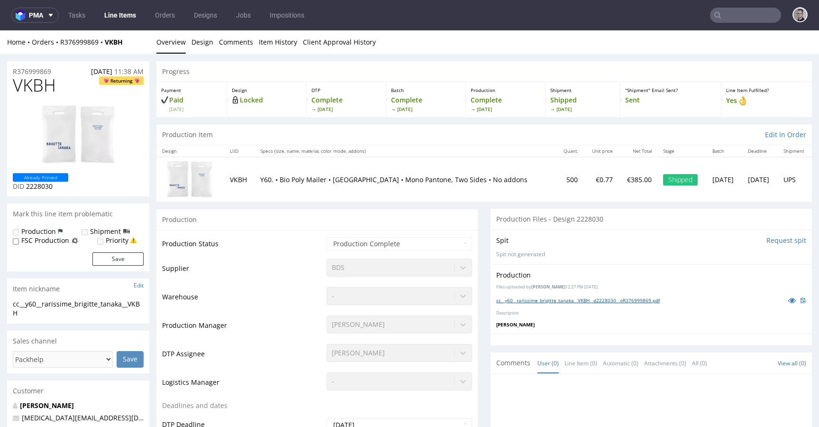
click at [601, 297] on link "cc__y60__rarissime_brigitte_tanaka__VKBH__d2228030__oR376999869.pdf" at bounding box center [578, 300] width 164 height 7
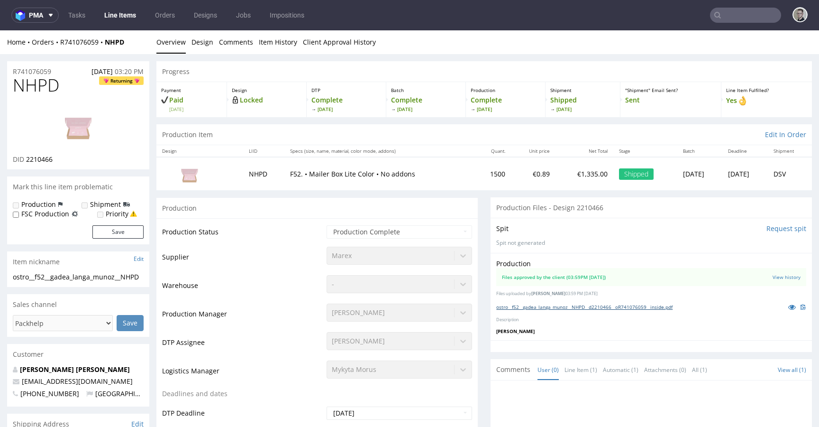
click at [604, 304] on link "ostro__f52__gadea_langa_munoz__NHPD__d2210466__oR741076059__inside.pdf" at bounding box center [584, 306] width 176 height 7
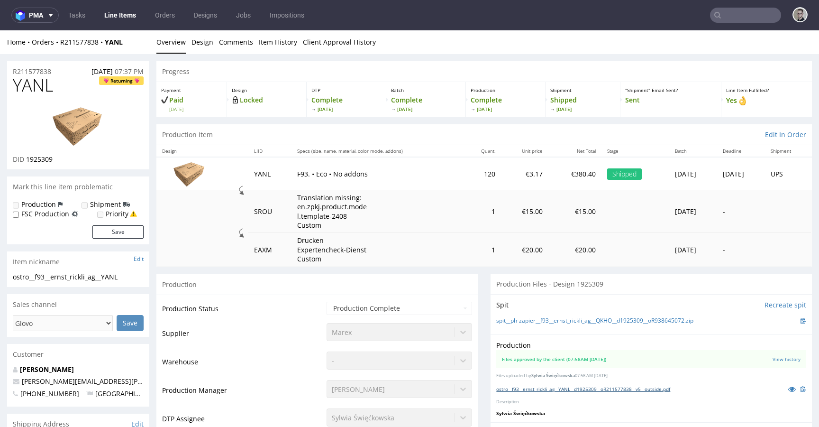
click at [587, 386] on link "ostro__f93__ernst_rickli_ag__YANL__d1925309__oR211577838__v5__outside.pdf" at bounding box center [583, 388] width 174 height 7
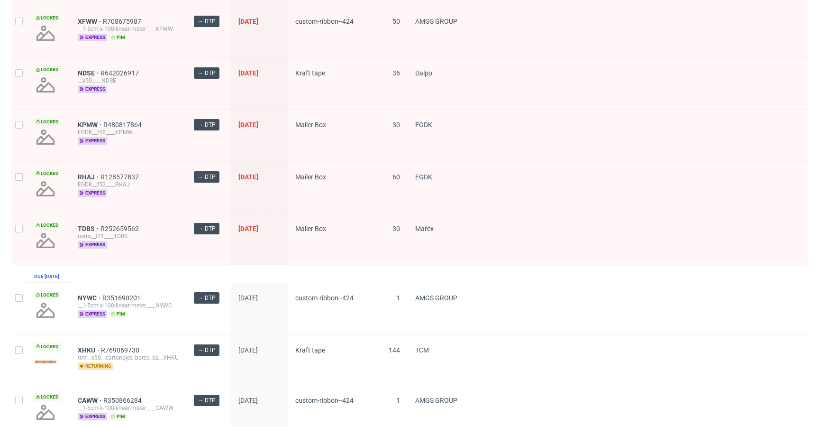
scroll to position [860, 0]
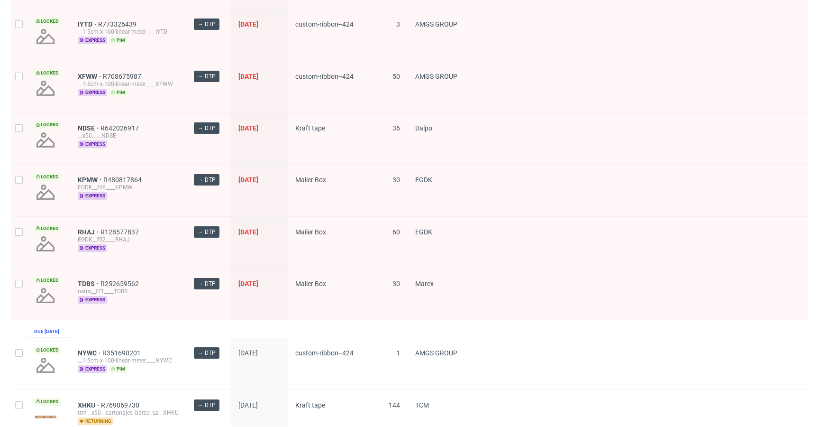
click at [22, 287] on div at bounding box center [18, 293] width 15 height 51
checkbox input "true"
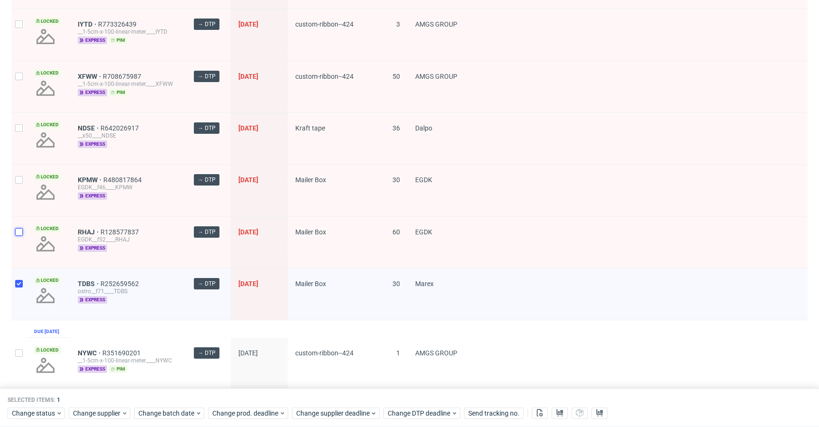
click at [17, 235] on input "checkbox" at bounding box center [19, 232] width 8 height 8
checkbox input "true"
click at [22, 193] on div at bounding box center [18, 189] width 15 height 51
checkbox input "true"
click at [22, 135] on div at bounding box center [18, 138] width 15 height 51
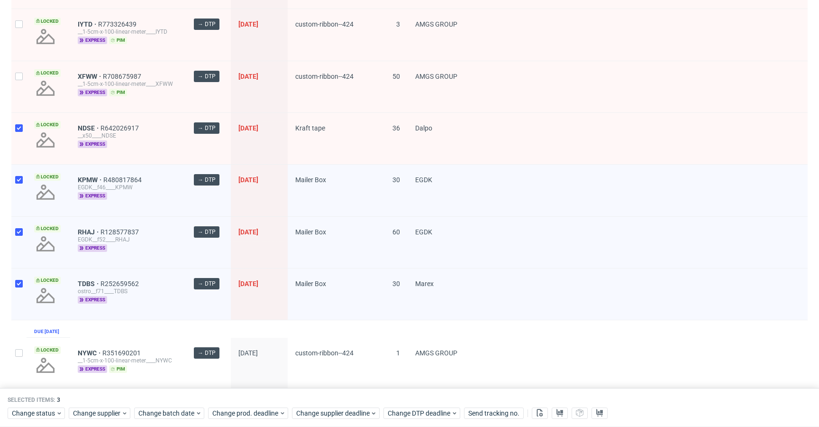
checkbox input "true"
click at [23, 94] on div at bounding box center [18, 86] width 15 height 51
checkbox input "true"
click at [18, 45] on div at bounding box center [18, 34] width 15 height 51
checkbox input "true"
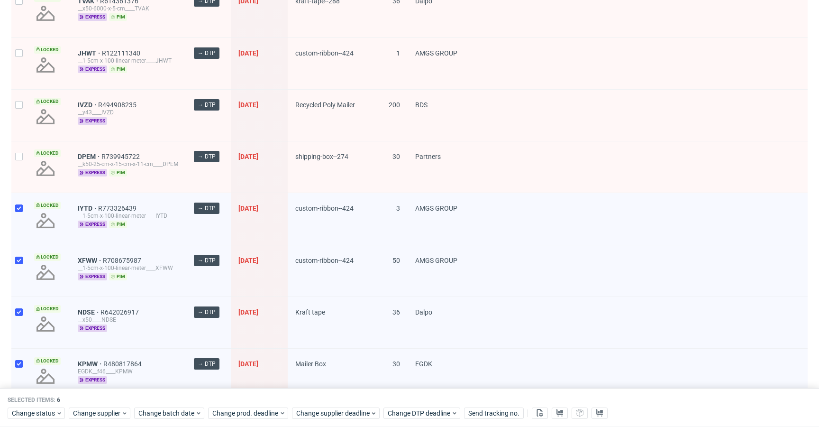
scroll to position [612, 0]
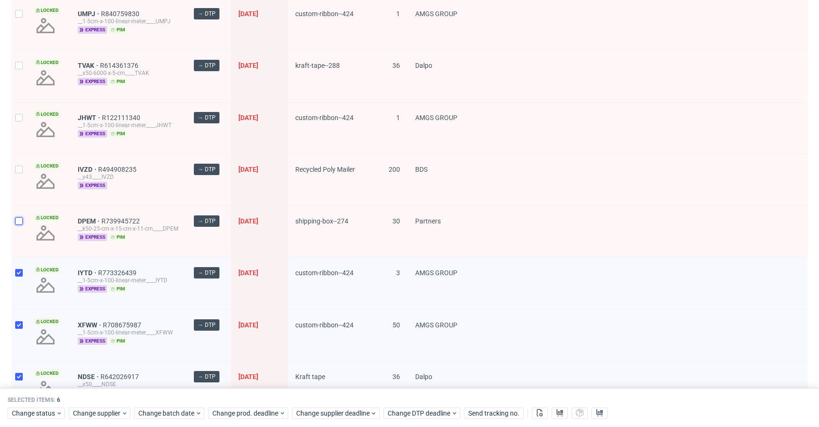
click at [21, 224] on input "checkbox" at bounding box center [19, 221] width 8 height 8
checkbox input "true"
click at [21, 170] on input "checkbox" at bounding box center [19, 169] width 8 height 8
checkbox input "true"
click at [27, 120] on div "Locked" at bounding box center [49, 127] width 44 height 51
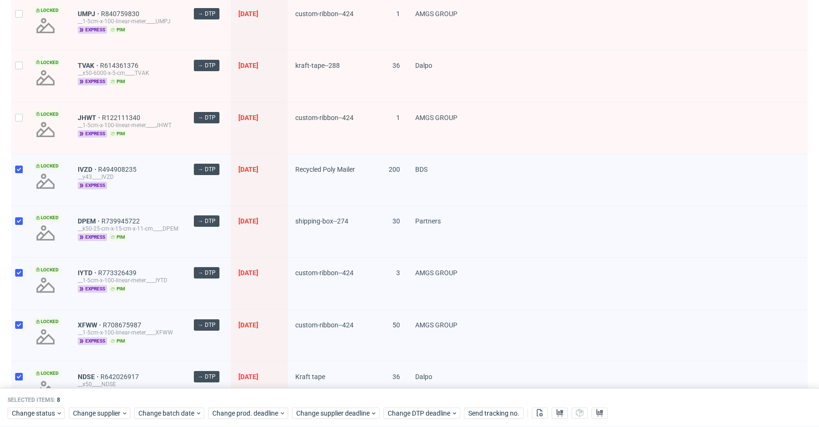
click at [24, 119] on div at bounding box center [18, 127] width 15 height 51
checkbox input "true"
click at [23, 79] on div at bounding box center [18, 75] width 15 height 51
checkbox input "true"
click at [23, 39] on div at bounding box center [18, 24] width 15 height 51
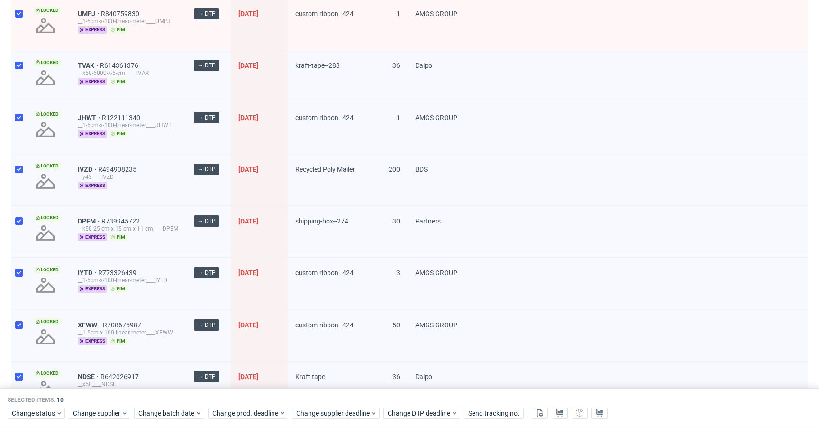
checkbox input "true"
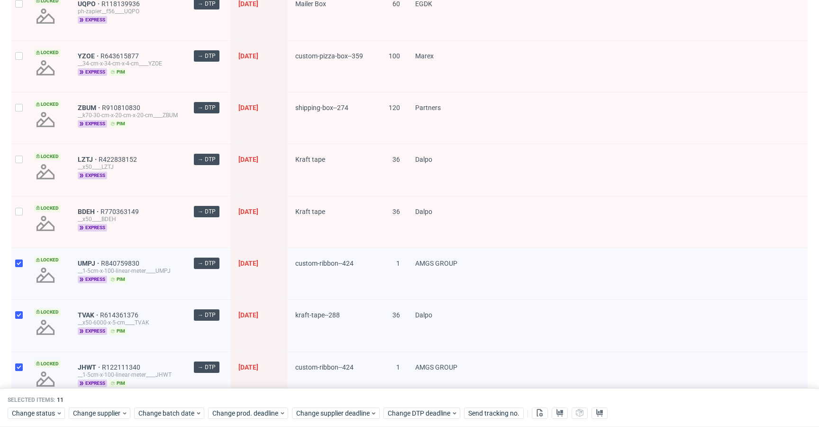
scroll to position [344, 0]
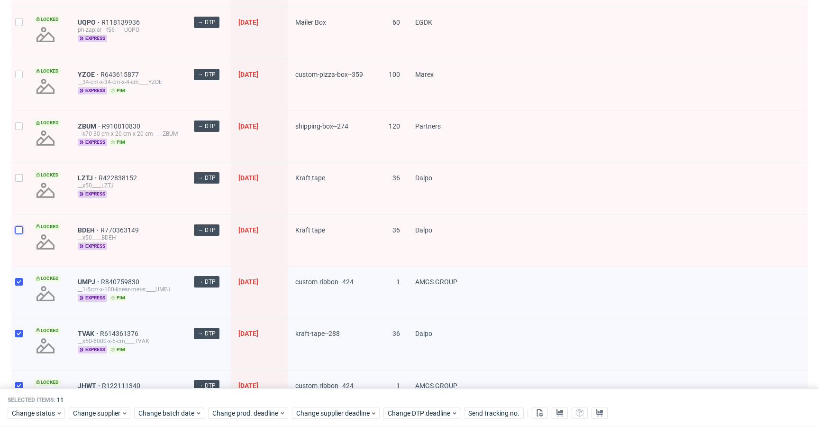
click at [20, 232] on input "checkbox" at bounding box center [19, 230] width 8 height 8
checkbox input "true"
click at [15, 169] on div at bounding box center [18, 188] width 15 height 51
checkbox input "true"
click at [26, 123] on div at bounding box center [18, 136] width 15 height 51
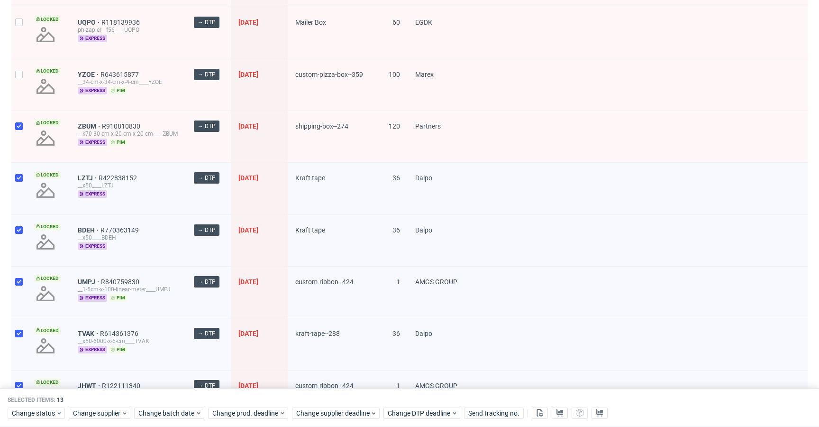
checkbox input "true"
click at [15, 71] on input "checkbox" at bounding box center [19, 75] width 8 height 8
checkbox input "true"
click at [23, 38] on div at bounding box center [18, 32] width 15 height 51
checkbox input "true"
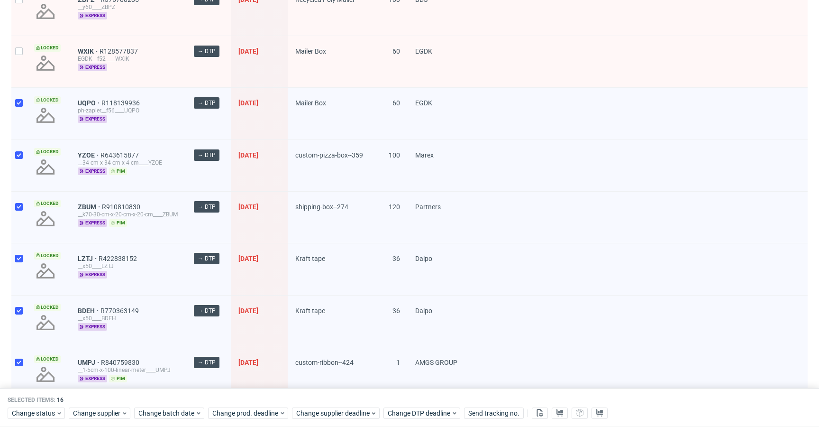
scroll to position [261, 0]
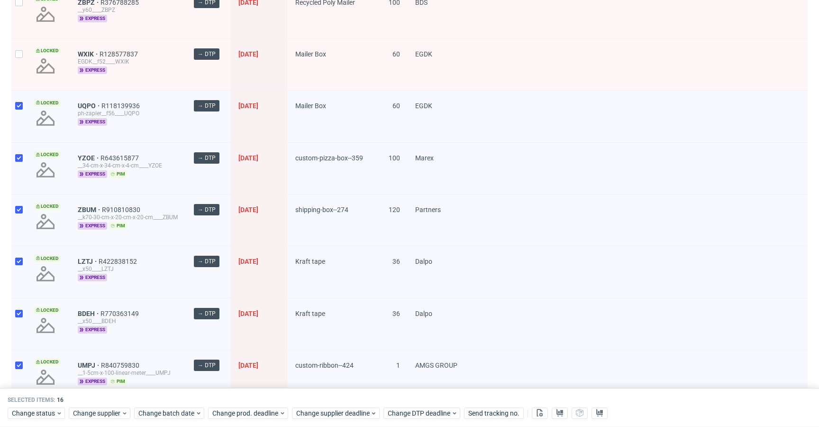
click at [18, 67] on div at bounding box center [18, 64] width 15 height 51
checkbox input "true"
click at [27, 36] on div "Locked" at bounding box center [49, 12] width 44 height 51
click at [21, 13] on div at bounding box center [18, 12] width 15 height 51
checkbox input "true"
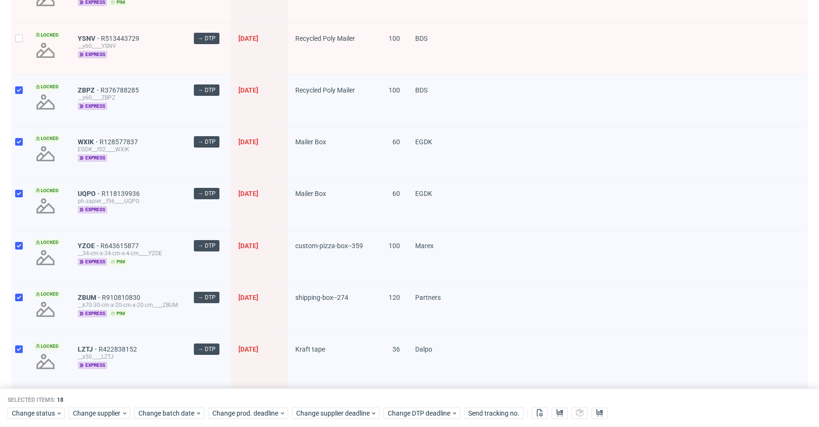
scroll to position [64, 0]
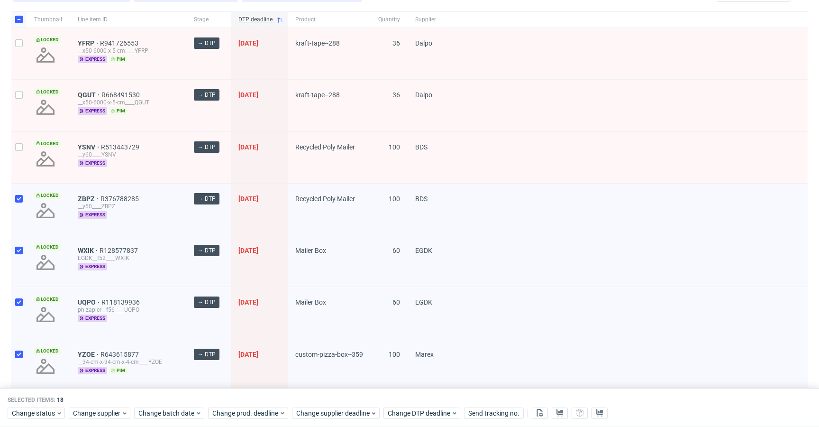
drag, startPoint x: 26, startPoint y: 141, endPoint x: 22, endPoint y: 128, distance: 12.8
click at [25, 141] on div at bounding box center [18, 157] width 15 height 51
checkbox input "true"
click at [23, 109] on div at bounding box center [18, 105] width 15 height 51
checkbox input "true"
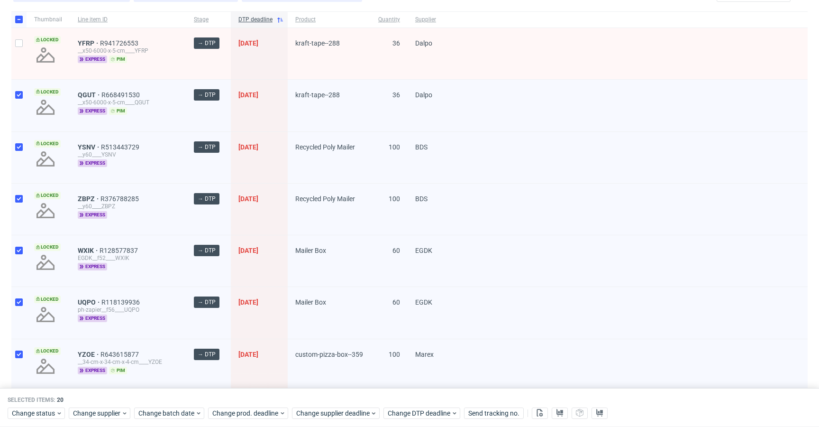
click at [23, 45] on div at bounding box center [18, 53] width 15 height 51
checkbox input "true"
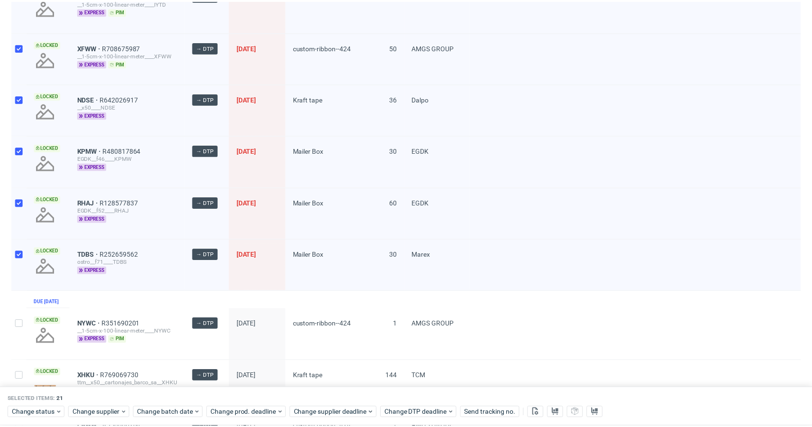
scroll to position [932, 0]
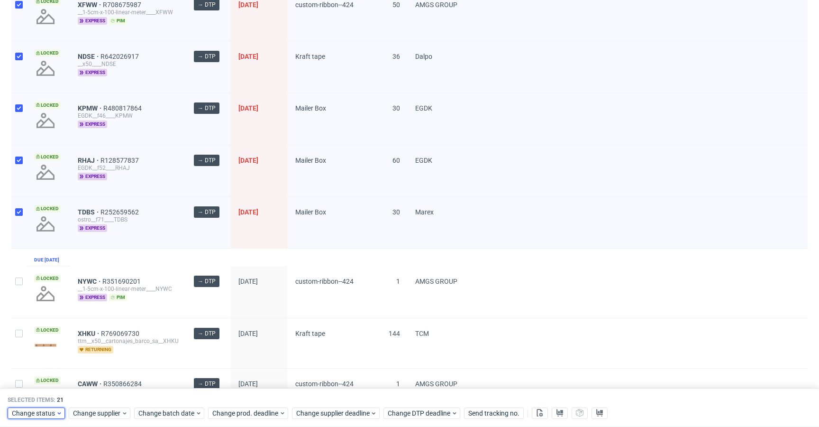
click at [53, 410] on span "Change status" at bounding box center [34, 412] width 44 height 9
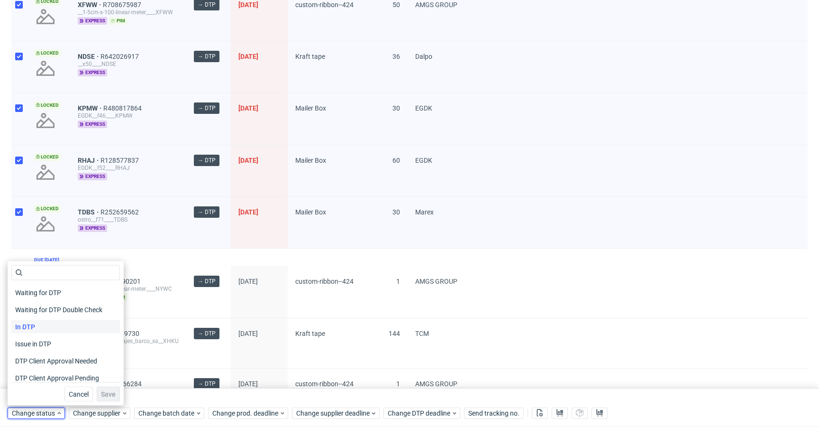
click at [66, 330] on div "In DTP" at bounding box center [65, 326] width 109 height 13
click at [104, 392] on span "Save" at bounding box center [108, 394] width 15 height 7
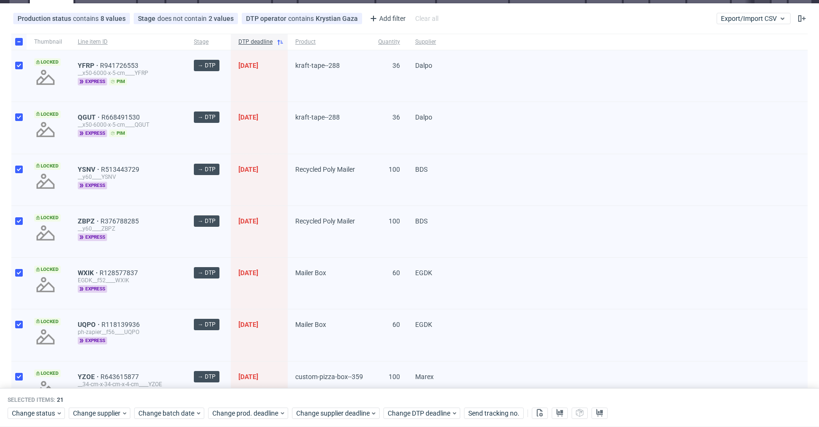
scroll to position [41, 0]
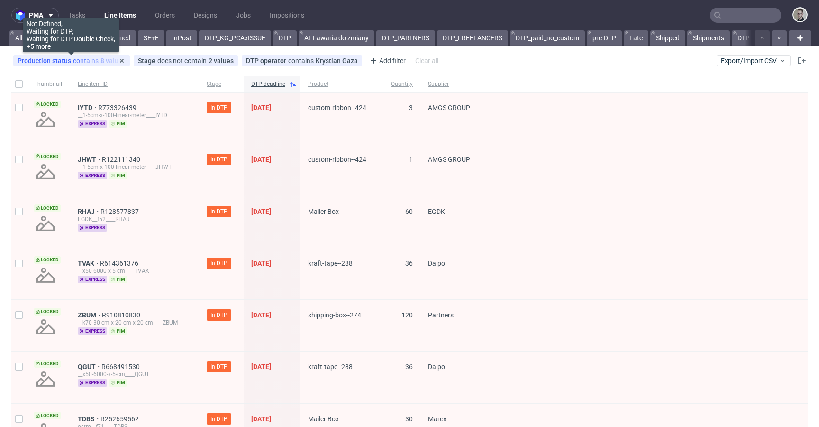
click at [66, 61] on span "Production status" at bounding box center [45, 61] width 55 height 8
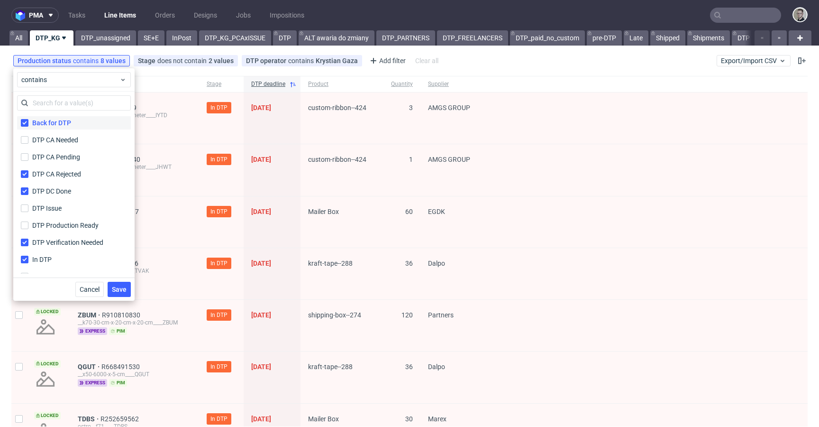
click at [52, 122] on div "Back for DTP" at bounding box center [51, 122] width 39 height 9
click at [28, 122] on input "Back for DTP" at bounding box center [25, 123] width 8 height 8
checkbox input "false"
click at [54, 173] on div "DTP CA Rejected" at bounding box center [57, 173] width 51 height 9
click at [28, 173] on input "DTP CA Rejected" at bounding box center [25, 174] width 8 height 8
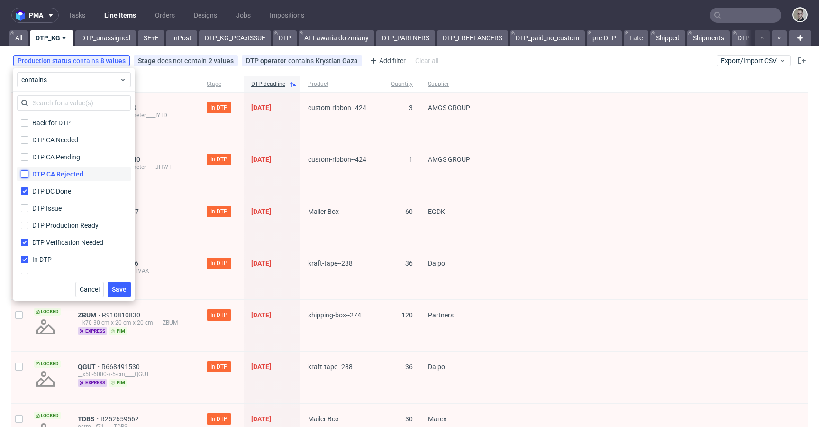
checkbox input "false"
click at [57, 192] on div "DTP DC Done" at bounding box center [52, 190] width 40 height 9
click at [28, 192] on input "DTP DC Done" at bounding box center [25, 191] width 8 height 8
checkbox input "false"
click at [62, 245] on div "DTP Verification Needed" at bounding box center [69, 241] width 74 height 9
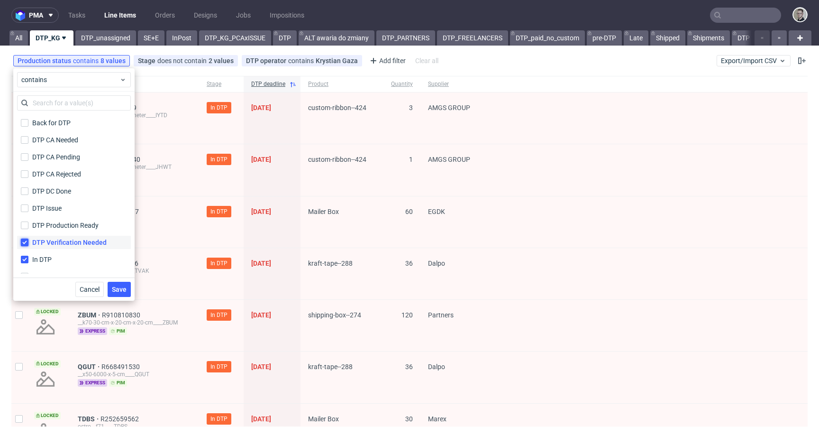
click at [28, 245] on input "DTP Verification Needed" at bounding box center [25, 242] width 8 height 8
checkbox input "false"
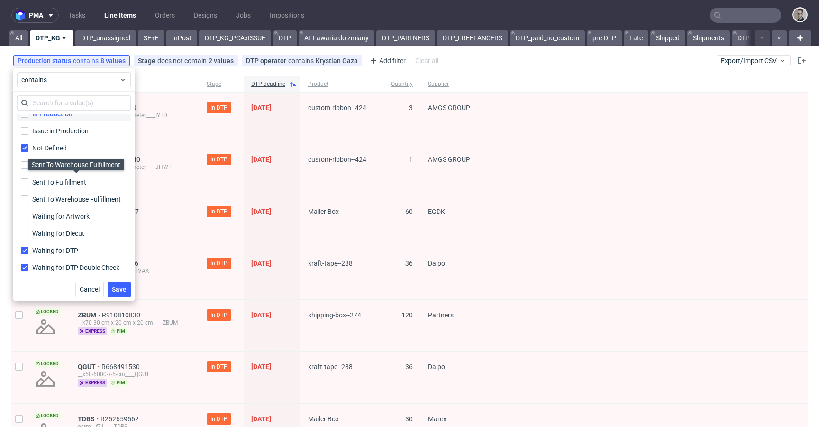
scroll to position [97, 0]
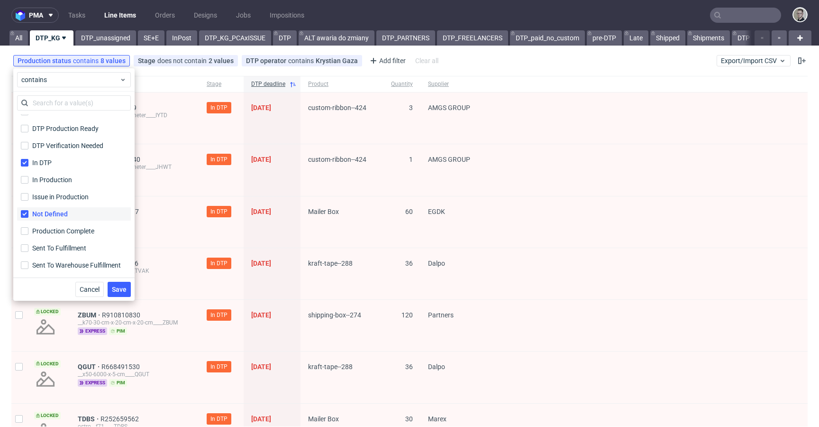
click at [50, 216] on div "Not Defined" at bounding box center [50, 213] width 36 height 9
click at [28, 216] on input "Not Defined" at bounding box center [25, 214] width 8 height 8
checkbox input "false"
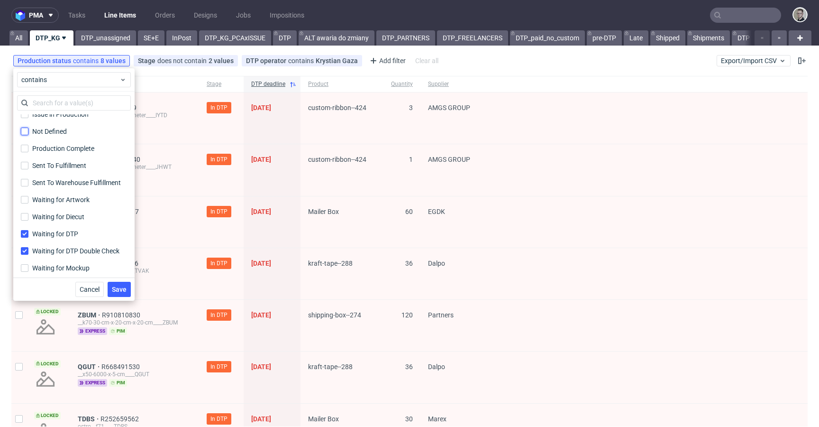
scroll to position [182, 0]
click at [54, 231] on div "Waiting for DTP" at bounding box center [55, 230] width 47 height 9
click at [28, 231] on input "Waiting for DTP" at bounding box center [25, 231] width 8 height 8
checkbox input "false"
click at [60, 245] on div "Waiting for DTP Double Check" at bounding box center [77, 247] width 90 height 9
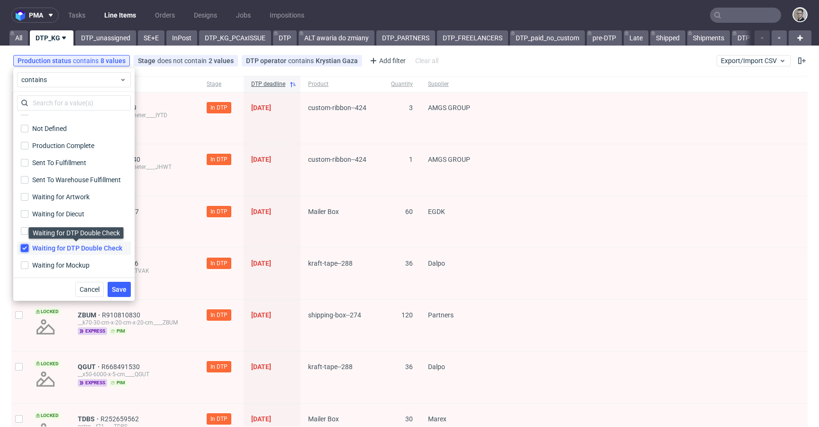
click at [28, 245] on input "Waiting for DTP Double Check Waiting for DTP Double Check" at bounding box center [25, 248] width 8 height 8
checkbox input "false"
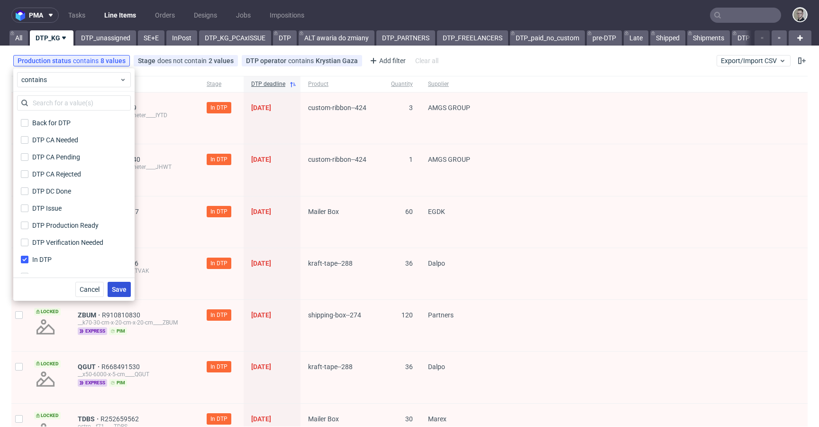
click at [118, 293] on button "Save" at bounding box center [119, 289] width 23 height 15
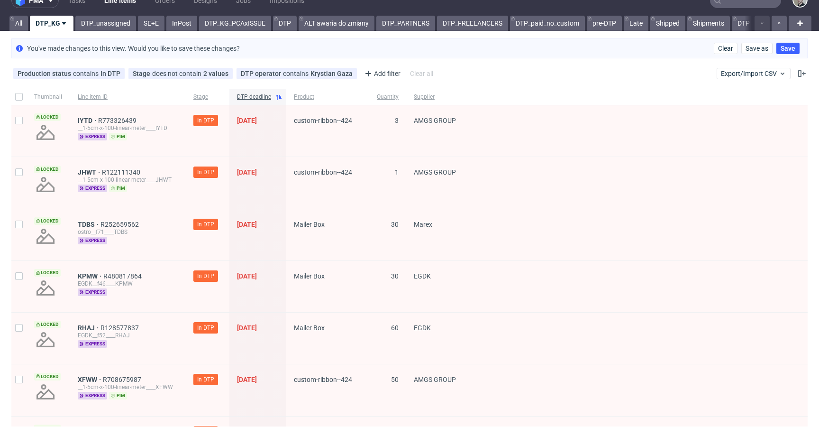
scroll to position [16, 0]
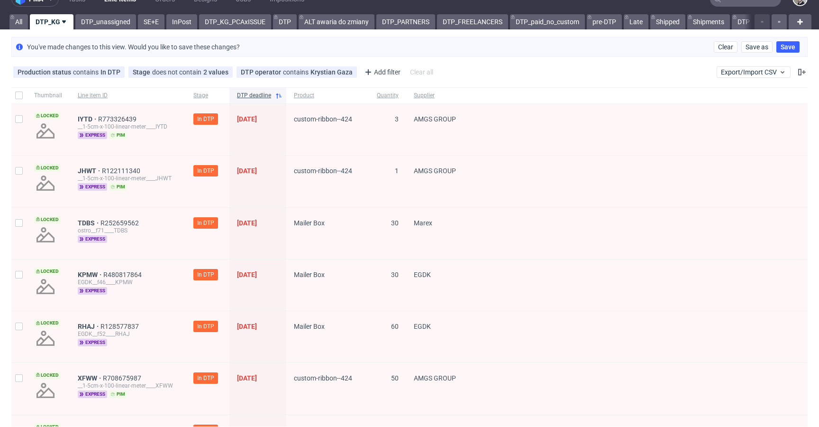
click at [19, 90] on div at bounding box center [18, 95] width 15 height 16
checkbox input "true"
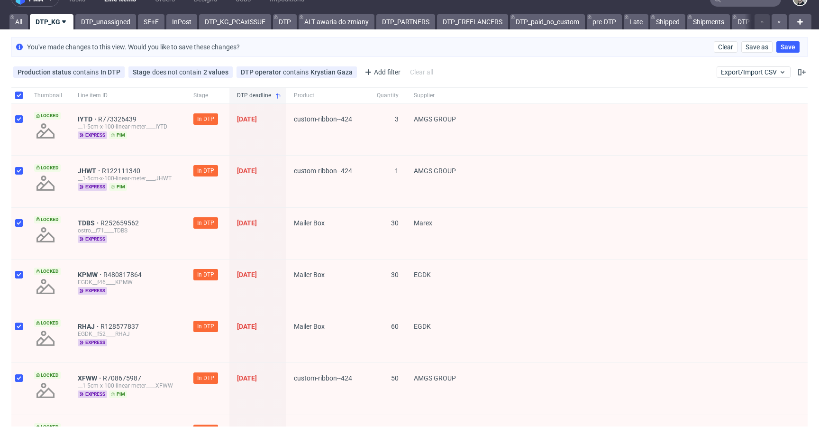
checkbox input "true"
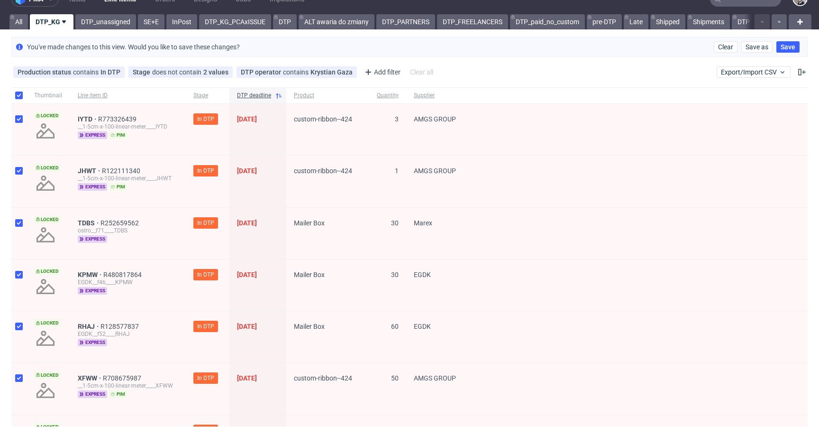
checkbox input "true"
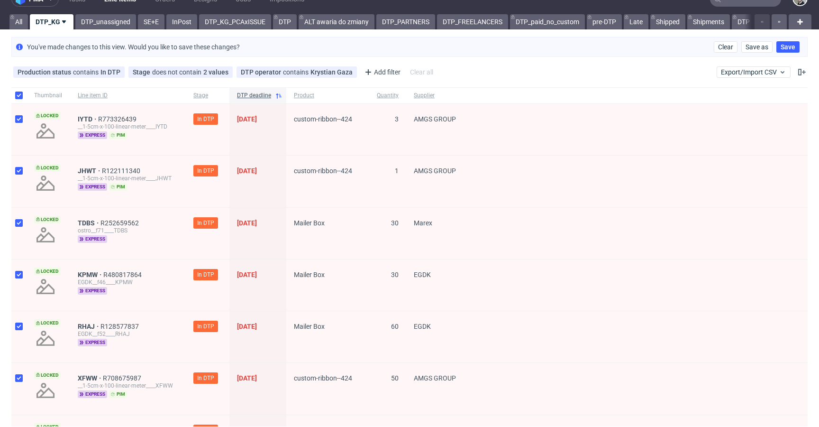
checkbox input "true"
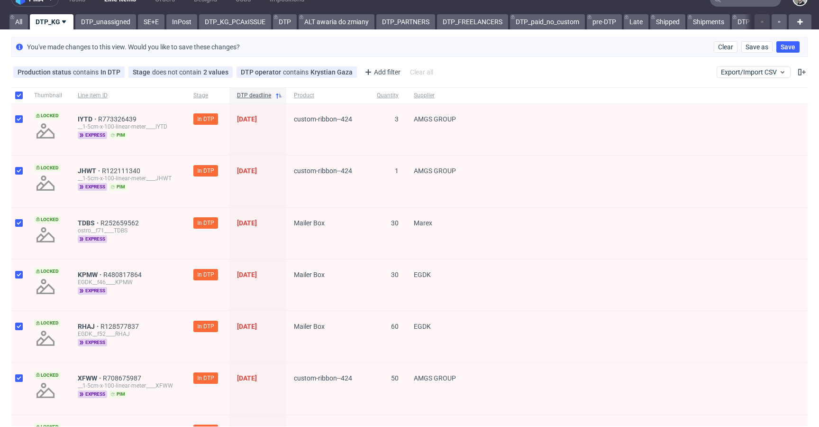
checkbox input "true"
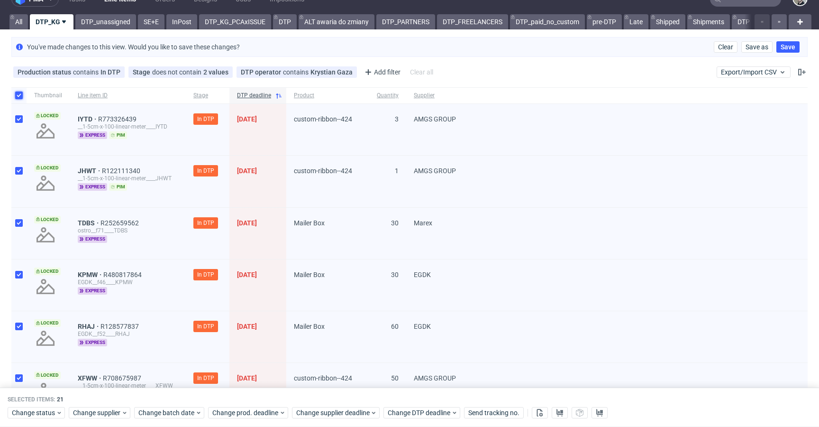
click at [18, 94] on input "checkbox" at bounding box center [19, 95] width 8 height 8
checkbox input "false"
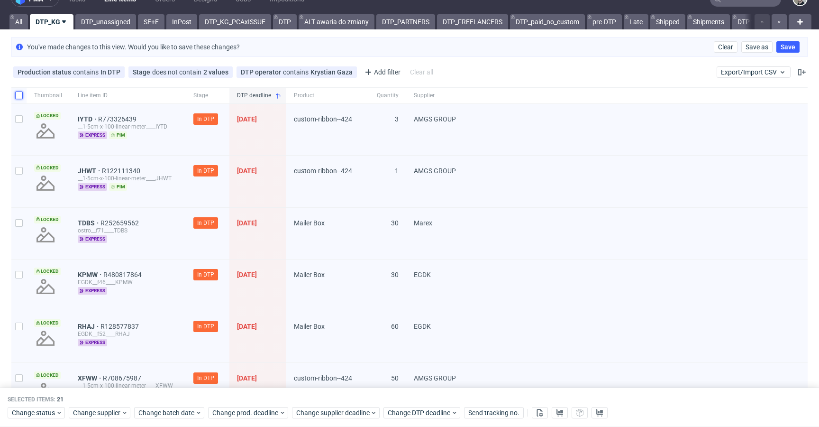
checkbox input "false"
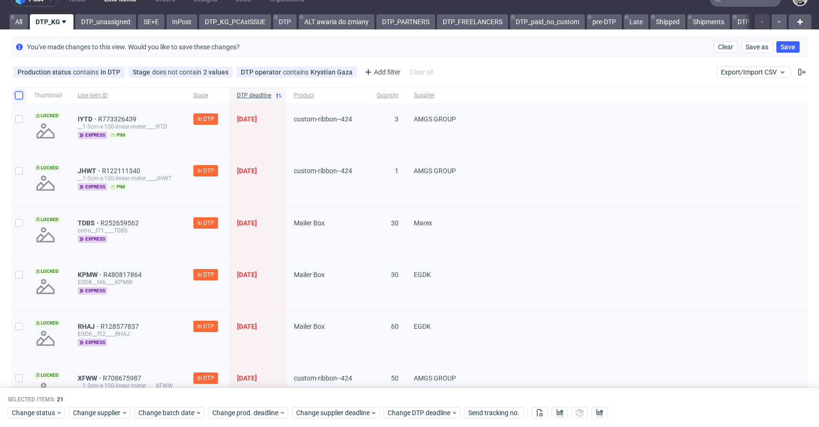
checkbox input "false"
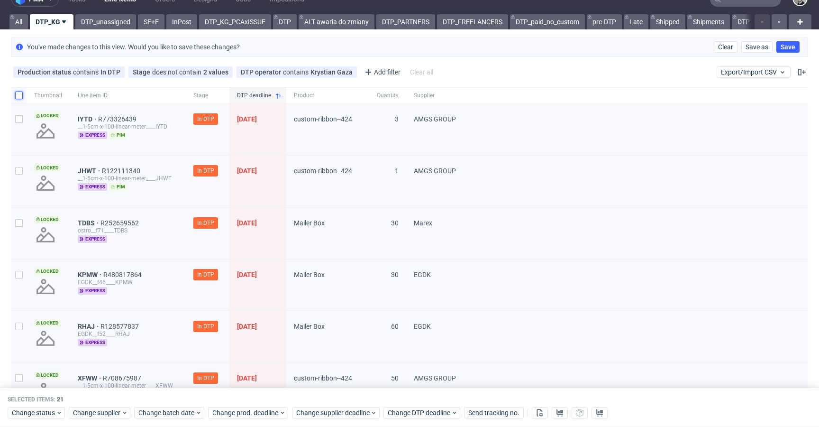
checkbox input "false"
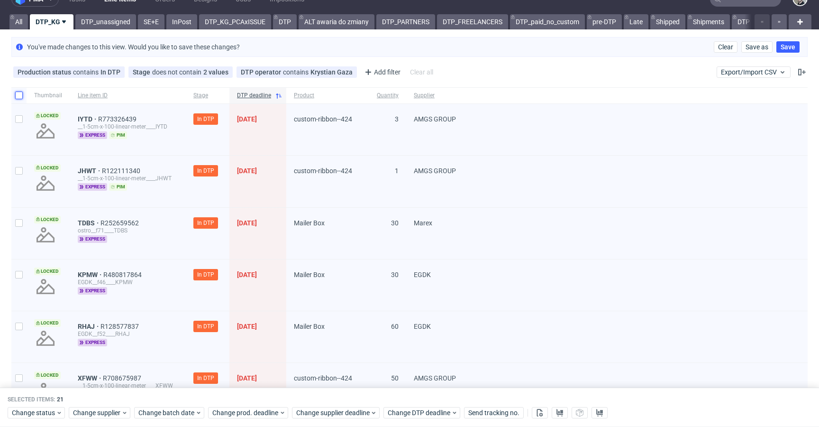
checkbox input "false"
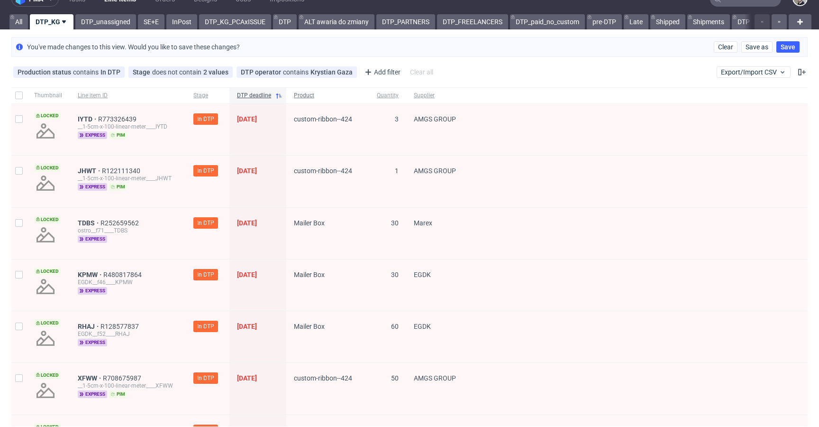
click at [317, 97] on span "Product" at bounding box center [328, 95] width 68 height 8
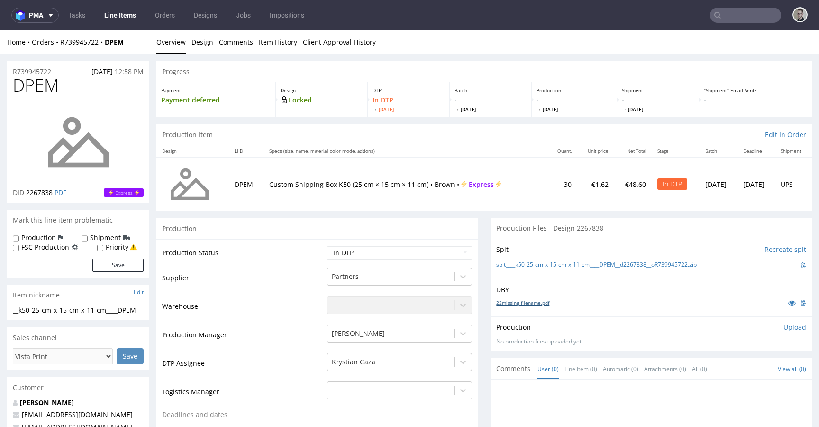
click at [529, 303] on link "22missing_filename.pdf" at bounding box center [522, 302] width 53 height 7
click at [520, 301] on link "22missing_filename.pdf" at bounding box center [522, 302] width 53 height 7
click at [403, 259] on td "Waiting for Artwork Waiting for Diecut Waiting for Mockup Waiting for DTP Waiti…" at bounding box center [398, 255] width 148 height 21
click at [400, 255] on select "Waiting for Artwork Waiting for Diecut Waiting for Mockup Waiting for DTP Waiti…" at bounding box center [399, 252] width 145 height 13
select select "dtp_issue"
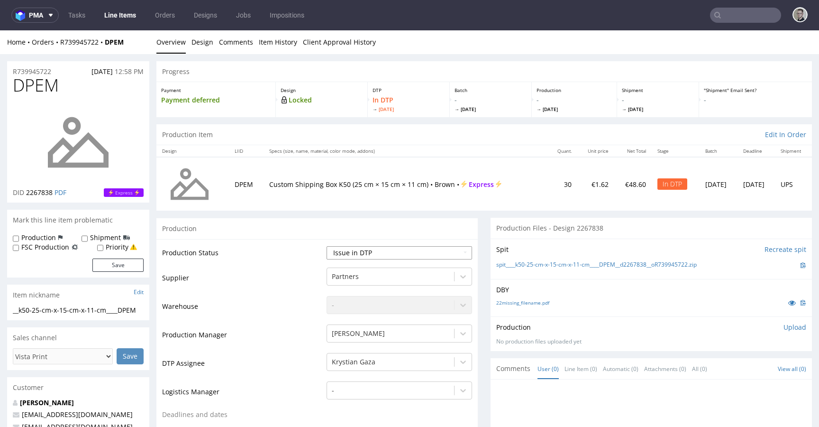
click at [327, 246] on select "Waiting for Artwork Waiting for Diecut Waiting for Mockup Waiting for DTP Waiti…" at bounding box center [399, 252] width 145 height 13
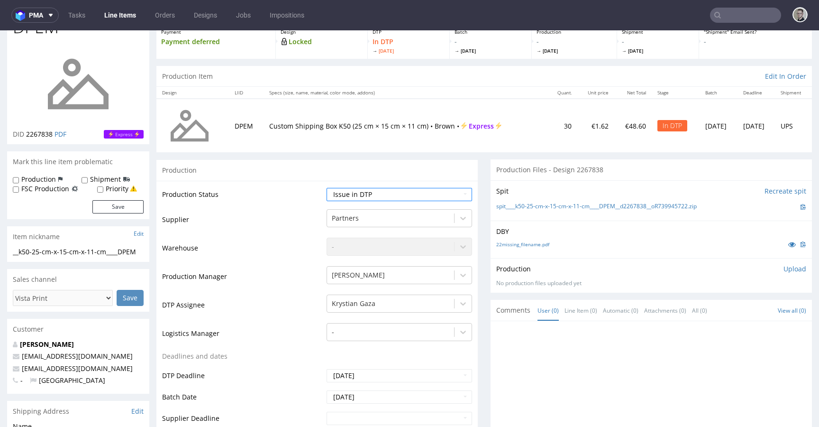
scroll to position [438, 0]
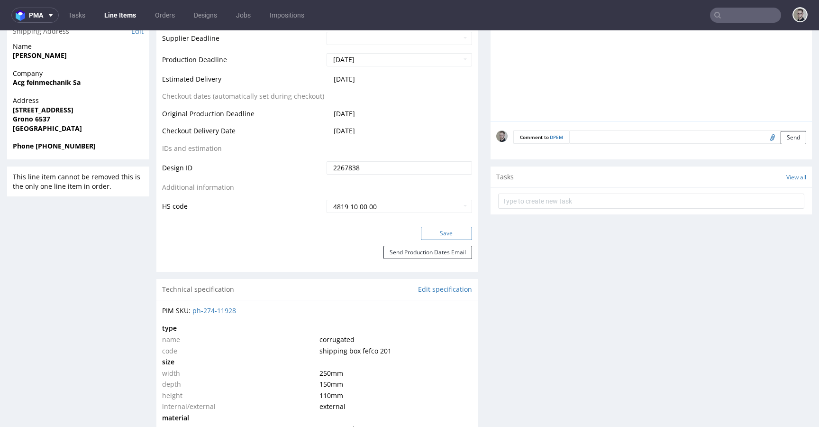
click at [445, 234] on button "Save" at bounding box center [446, 233] width 51 height 13
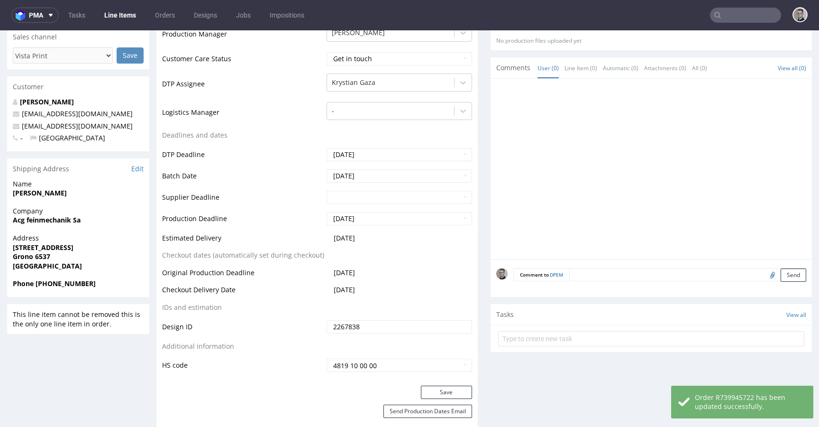
scroll to position [304, 0]
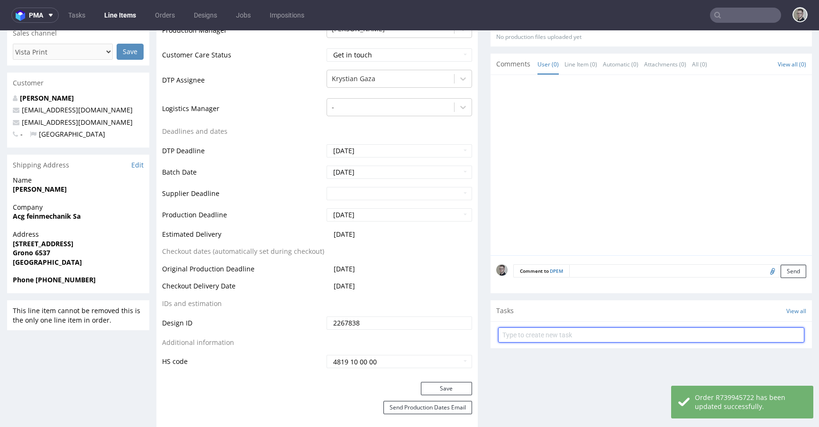
click at [604, 331] on input "text" at bounding box center [651, 334] width 306 height 15
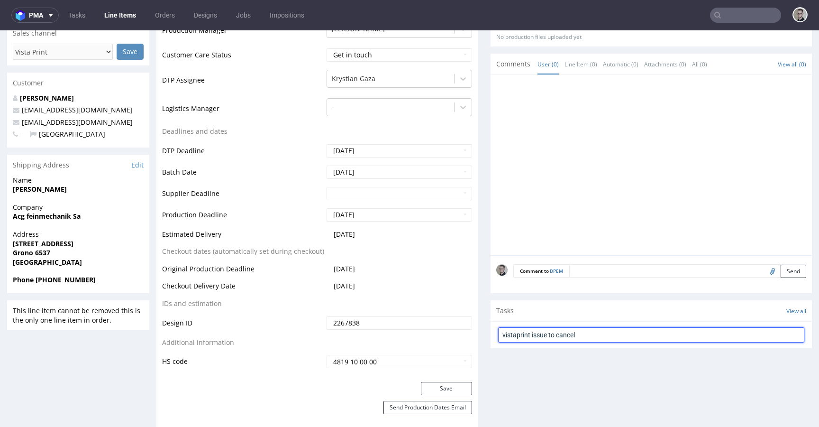
type input "vistaprint issue to cancel"
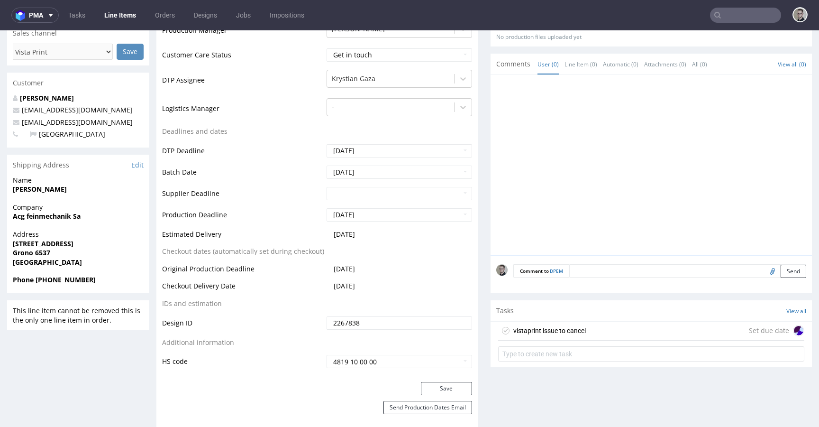
click at [600, 329] on div "vistaprint issue to cancel Set due date" at bounding box center [651, 330] width 306 height 19
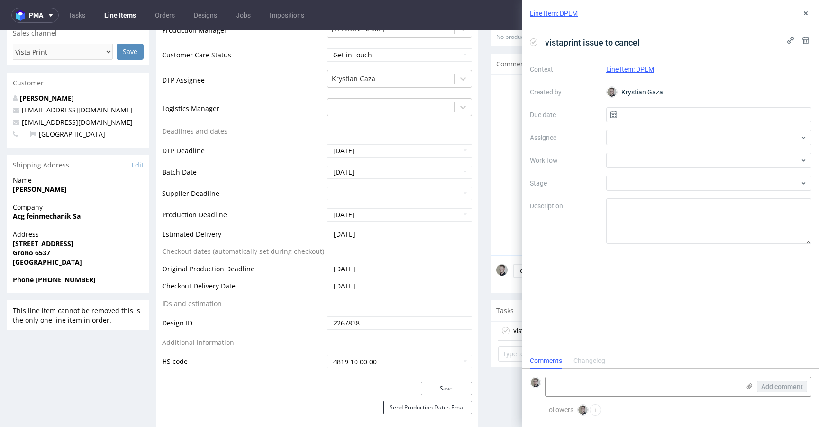
scroll to position [8, 0]
click at [643, 115] on input "text" at bounding box center [709, 114] width 206 height 15
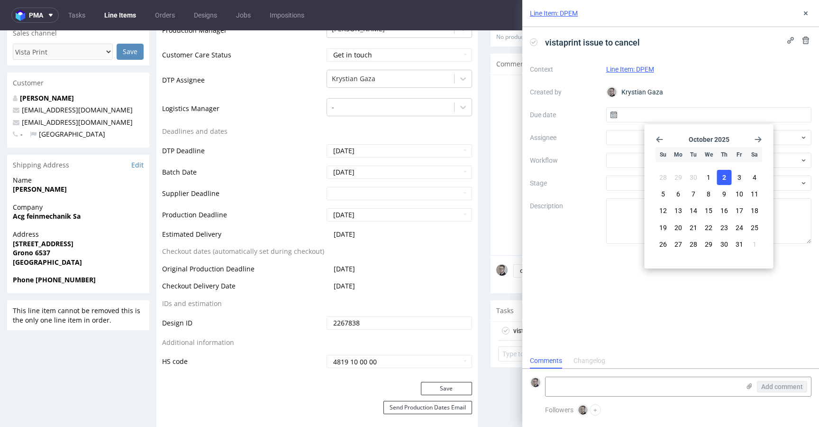
click at [727, 173] on button "2" at bounding box center [724, 177] width 15 height 15
type input "[DATE]"
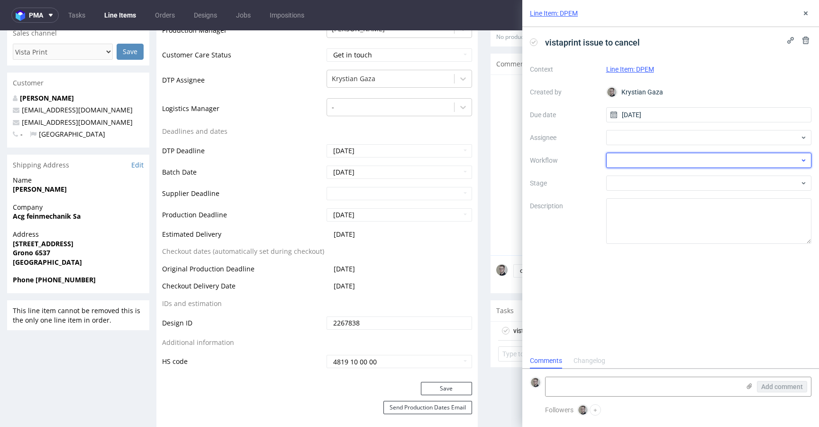
click at [662, 156] on div at bounding box center [709, 160] width 206 height 15
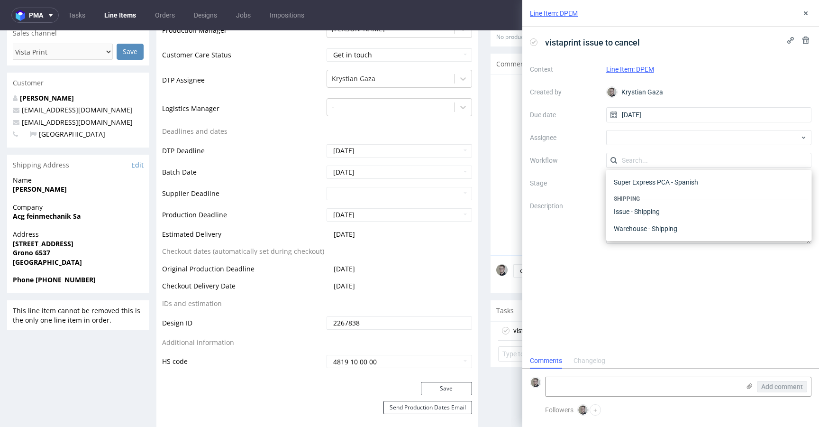
scroll to position [0, 0]
click at [668, 210] on div "DTP - Issue" at bounding box center [709, 211] width 198 height 17
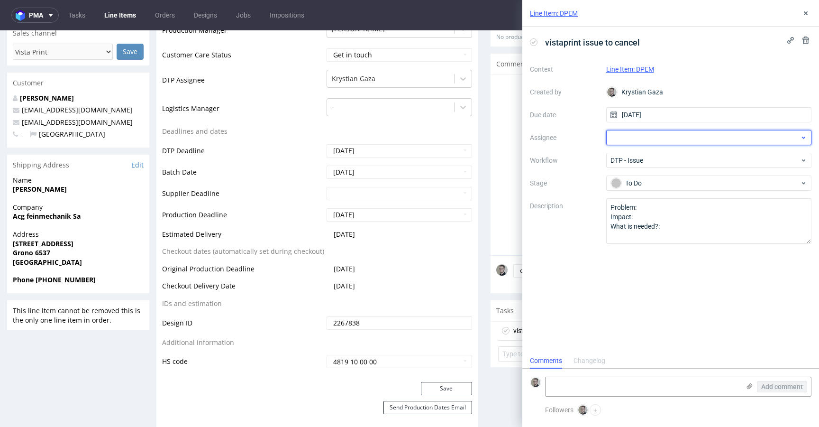
click at [668, 139] on div at bounding box center [709, 137] width 206 height 15
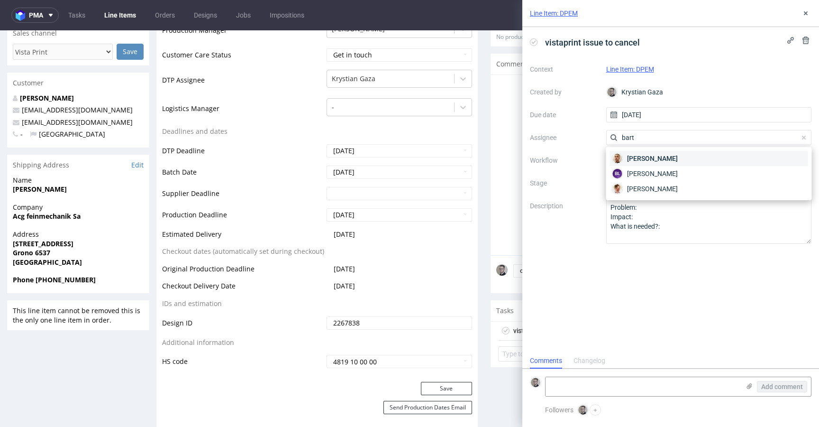
type input "bart"
click at [709, 160] on div "[PERSON_NAME]" at bounding box center [709, 158] width 198 height 15
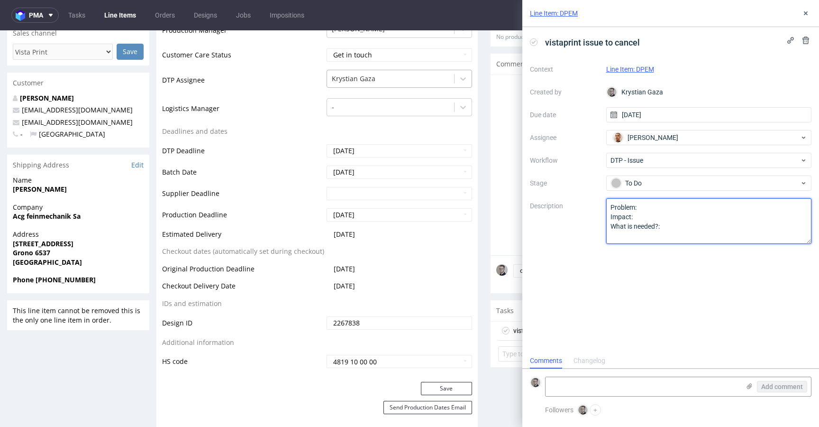
drag, startPoint x: 686, startPoint y: 264, endPoint x: 390, endPoint y: 84, distance: 346.7
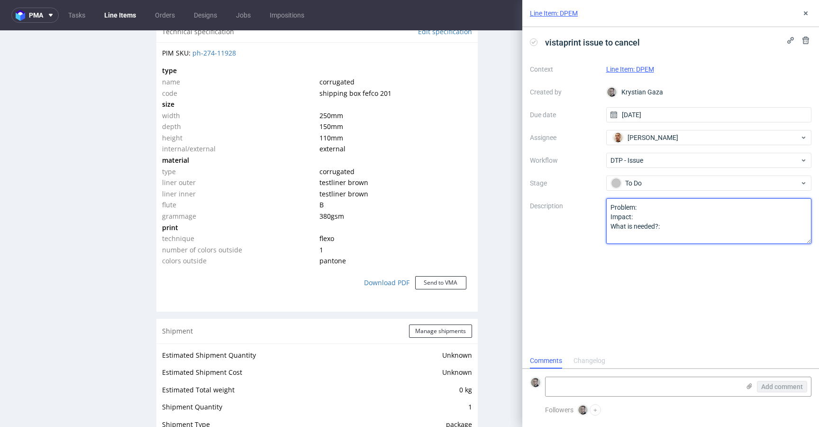
scroll to position [736, 0]
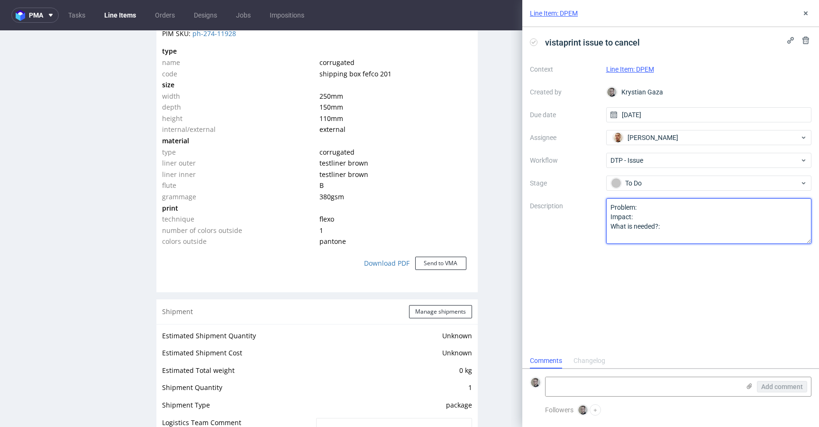
click at [701, 223] on textarea "Problem: Impact: What is needed?:" at bounding box center [709, 220] width 206 height 45
drag, startPoint x: 709, startPoint y: 257, endPoint x: 447, endPoint y: 115, distance: 297.5
paste textarea "Multicolor design (different shades of color) on one color design."
drag, startPoint x: 740, startPoint y: 206, endPoint x: 661, endPoint y: 205, distance: 79.6
click at [660, 205] on textarea "Problem: Impact: What is needed?:" at bounding box center [709, 220] width 206 height 45
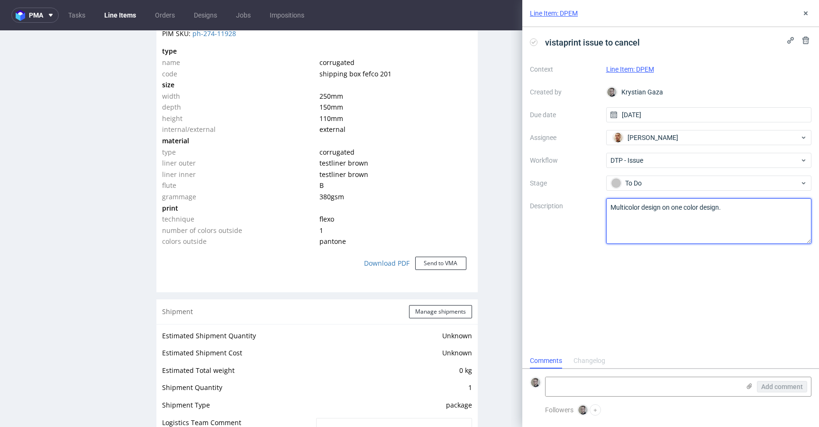
click at [710, 209] on textarea "Problem: Impact: What is needed?:" at bounding box center [709, 220] width 206 height 45
type textarea "Multicolor design on one color print product."
click at [700, 314] on div "vistaprint issue to cancel Context Line Item: DPEM Created by [PERSON_NAME] Gaz…" at bounding box center [670, 190] width 297 height 326
click at [800, 8] on button at bounding box center [805, 13] width 11 height 11
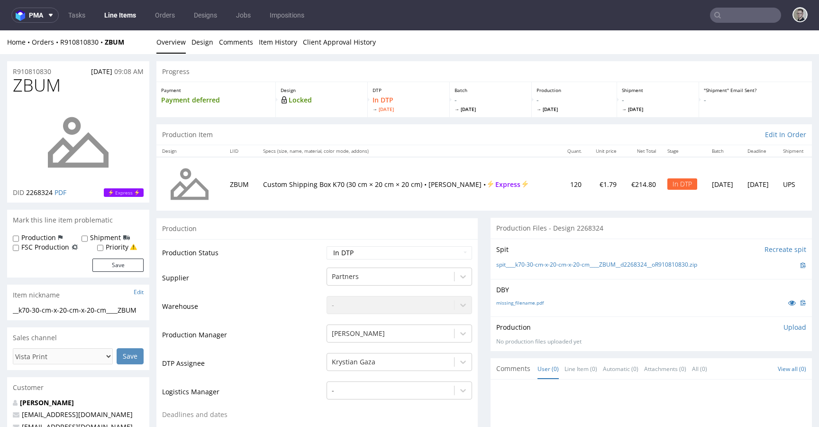
click at [521, 309] on div "DBY missing_filename.pdf" at bounding box center [651, 297] width 321 height 37
click at [520, 300] on link "missing_filename.pdf" at bounding box center [519, 302] width 47 height 7
click at [518, 303] on link "missing_filename.pdf" at bounding box center [519, 302] width 47 height 7
click at [552, 267] on link "spit____k70-30-cm-x-20-cm-x-20-cm____ZBUM__d2268324__oR910810830.zip" at bounding box center [596, 265] width 201 height 8
click at [783, 324] on p "Upload" at bounding box center [794, 326] width 23 height 9
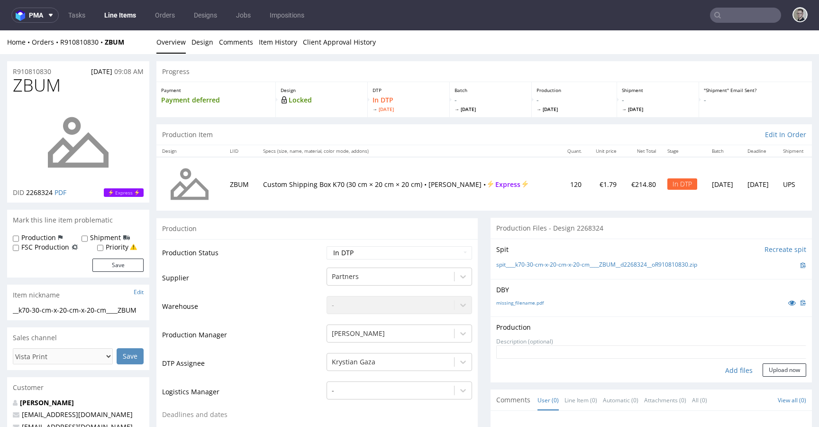
click at [730, 368] on div "Add files" at bounding box center [738, 370] width 47 height 14
type input "C:\fakepath\__k70-30-cm-x-20-cm-x-20-cm____ZBUM__d2268324__oR910810830__latest_…"
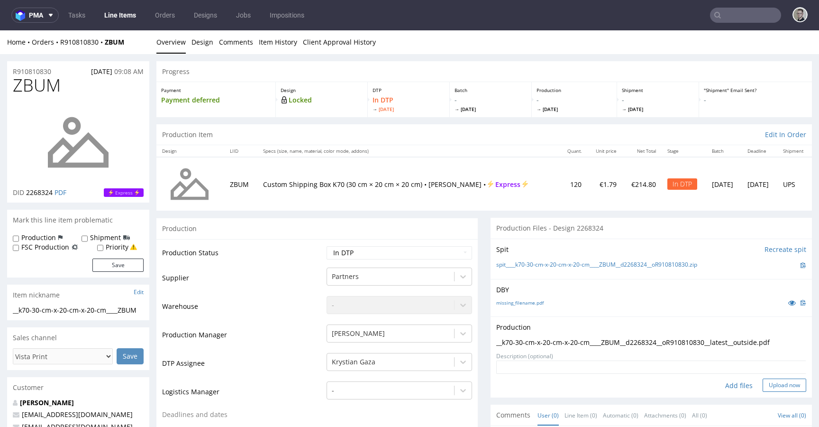
click at [772, 382] on button "Upload now" at bounding box center [785, 384] width 44 height 13
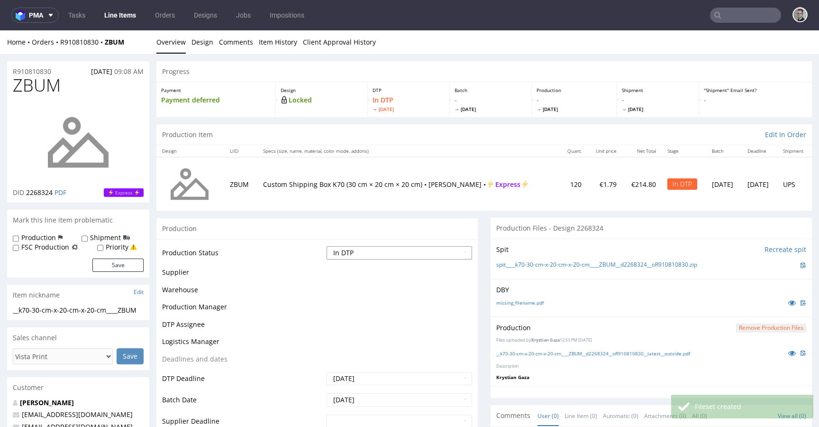
click at [386, 251] on select "Waiting for Artwork Waiting for Diecut Waiting for Mockup Waiting for DTP Waiti…" at bounding box center [399, 252] width 145 height 13
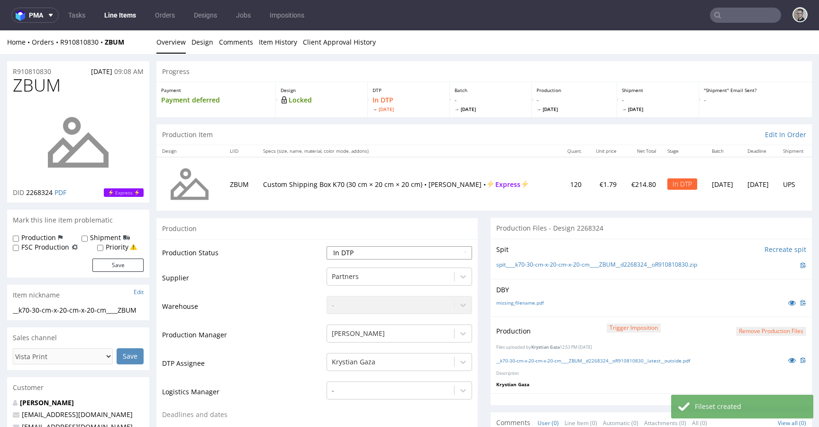
select select "dtp_production_ready"
click at [327, 246] on select "Waiting for Artwork Waiting for Diecut Waiting for Mockup Waiting for DTP Waiti…" at bounding box center [399, 252] width 145 height 13
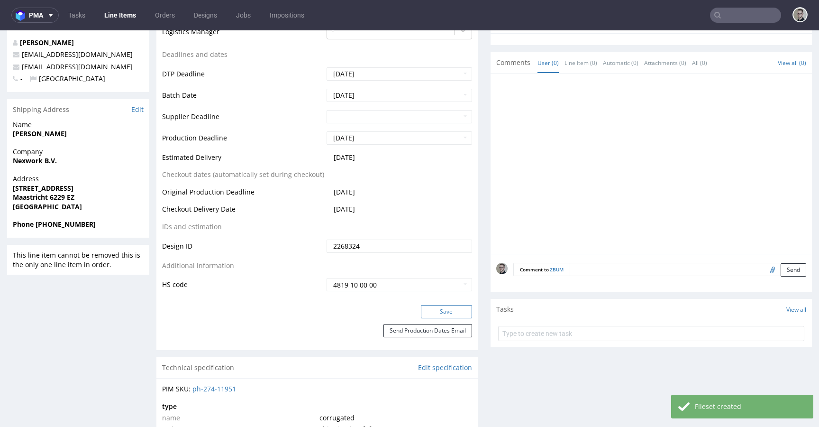
click at [446, 309] on button "Save" at bounding box center [446, 311] width 51 height 13
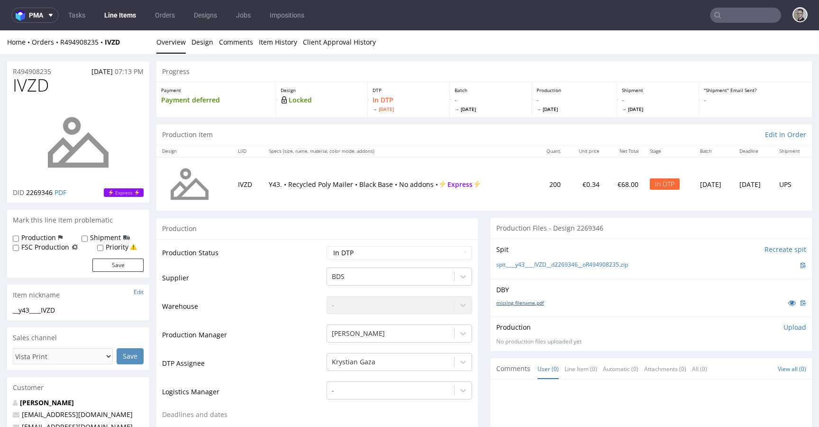
click at [523, 303] on link "missing_filename.pdf" at bounding box center [519, 302] width 47 height 7
click at [570, 263] on link "spit____y43____IVZD__d2269346__oR494908235.zip" at bounding box center [562, 265] width 132 height 8
click at [209, 43] on link "Design" at bounding box center [202, 41] width 22 height 23
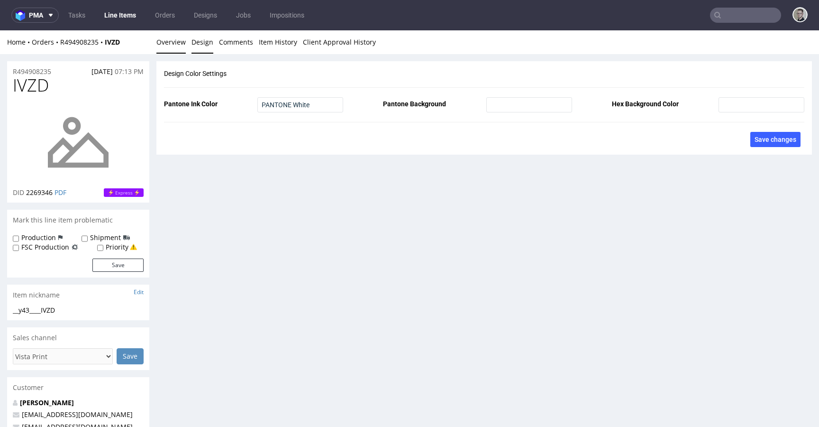
click at [177, 44] on link "Overview" at bounding box center [170, 41] width 29 height 23
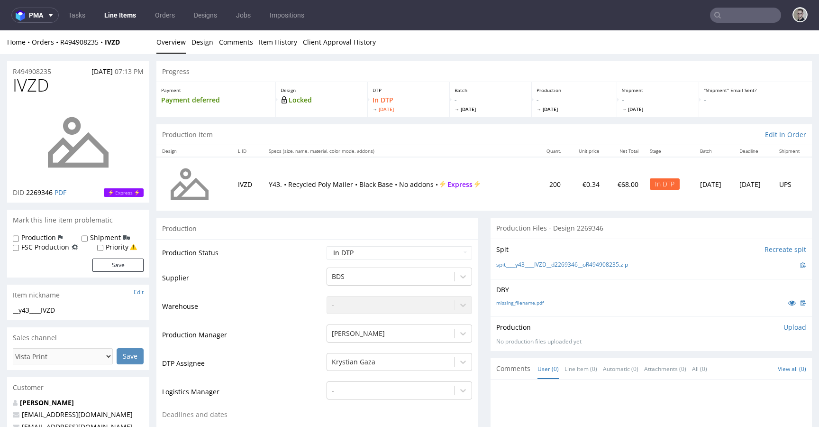
click at [45, 236] on label "Production" at bounding box center [38, 237] width 35 height 9
click at [19, 236] on input "Production" at bounding box center [16, 239] width 6 height 8
checkbox input "true"
click at [118, 265] on button "Save" at bounding box center [117, 264] width 51 height 13
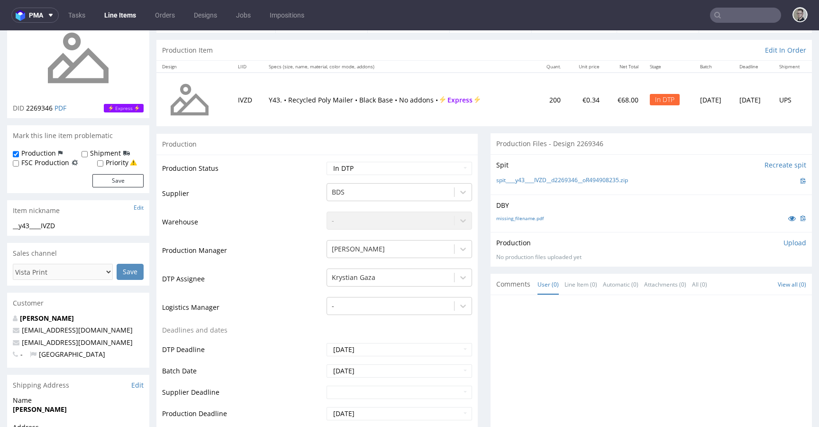
scroll to position [187, 0]
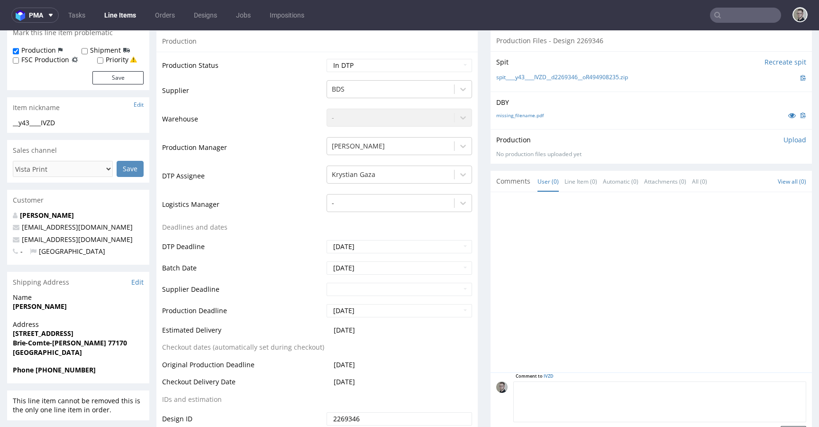
click at [658, 392] on textarea at bounding box center [659, 401] width 293 height 41
paste textarea "Print Color - Pantone White (set as 100% Magenta named Pantone White for design…"
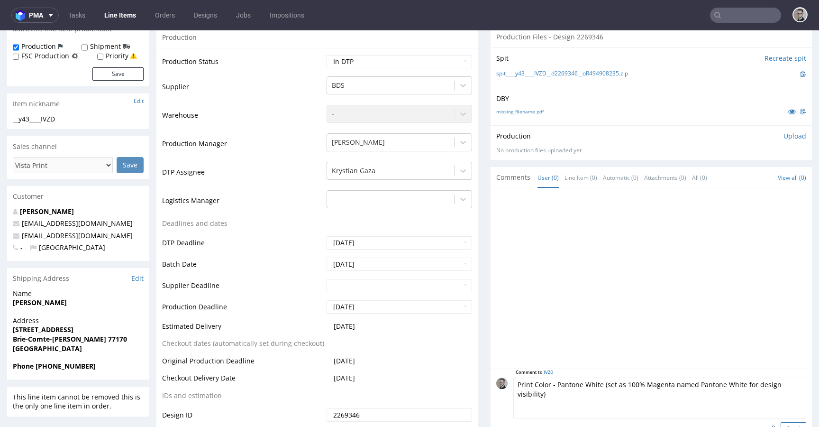
scroll to position [244, 0]
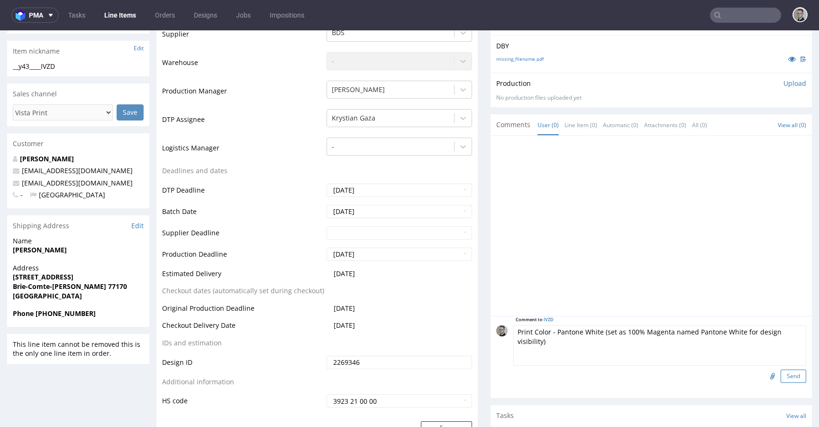
type textarea "Print Color - Pantone White (set as 100% Magenta named Pantone White for design…"
click at [782, 377] on button "Send" at bounding box center [794, 375] width 26 height 13
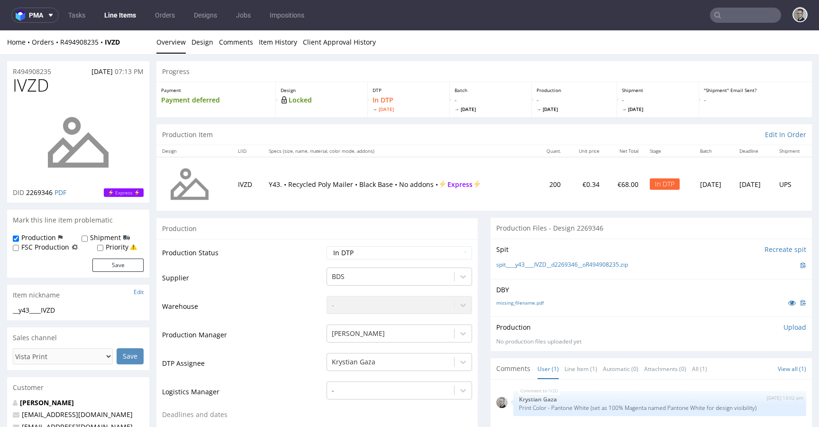
scroll to position [0, 0]
click at [201, 44] on link "Design" at bounding box center [202, 41] width 22 height 23
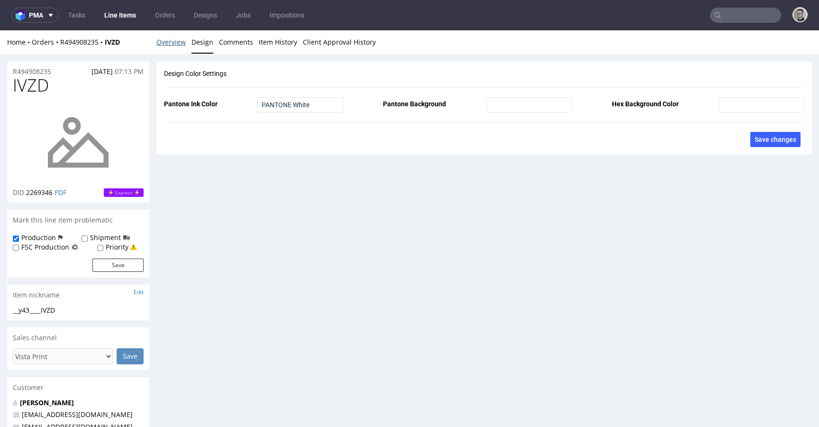
drag, startPoint x: 182, startPoint y: 40, endPoint x: 187, endPoint y: 35, distance: 7.0
click at [182, 40] on link "Overview" at bounding box center [170, 41] width 29 height 23
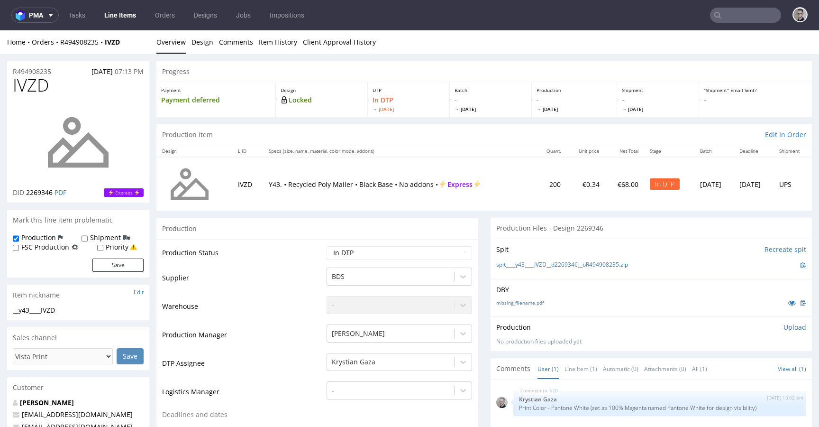
click at [784, 324] on p "Upload" at bounding box center [794, 326] width 23 height 9
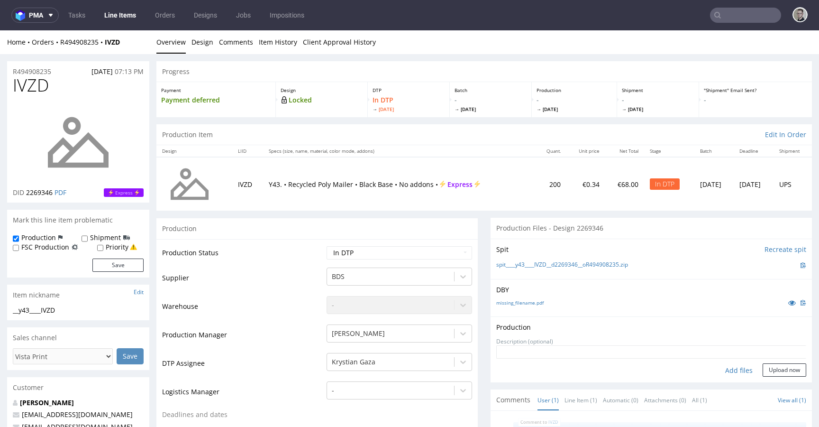
click at [737, 365] on div "Add files" at bounding box center [738, 370] width 47 height 14
type input "C:\fakepath\__y43____IVZD__d2269346__oR494908235__latest__front.pdf"
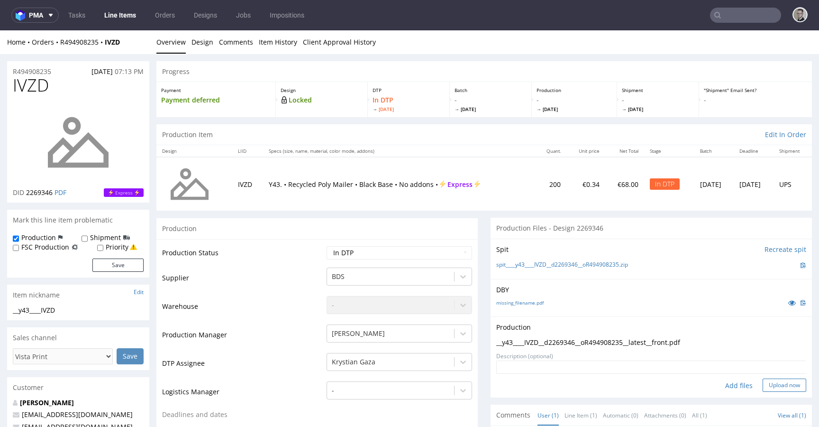
click at [766, 386] on button "Upload now" at bounding box center [785, 384] width 44 height 13
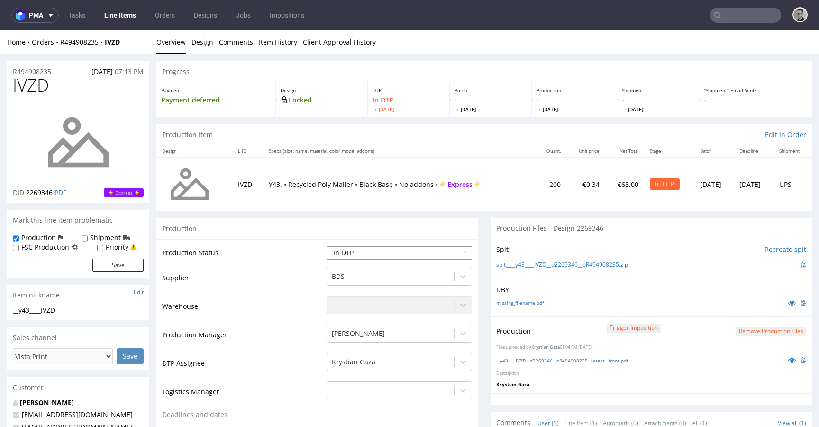
click at [428, 252] on select "Waiting for Artwork Waiting for Diecut Waiting for Mockup Waiting for DTP Waiti…" at bounding box center [399, 252] width 145 height 13
select select "dtp_production_ready"
click at [327, 246] on select "Waiting for Artwork Waiting for Diecut Waiting for Mockup Waiting for DTP Waiti…" at bounding box center [399, 252] width 145 height 13
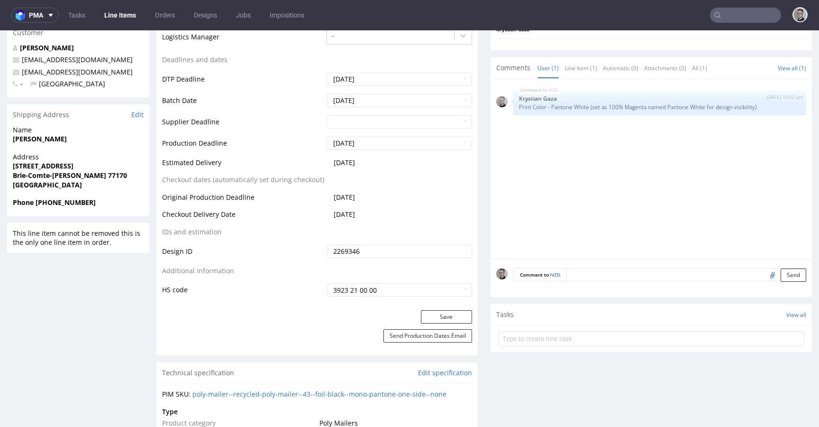
scroll to position [543, 0]
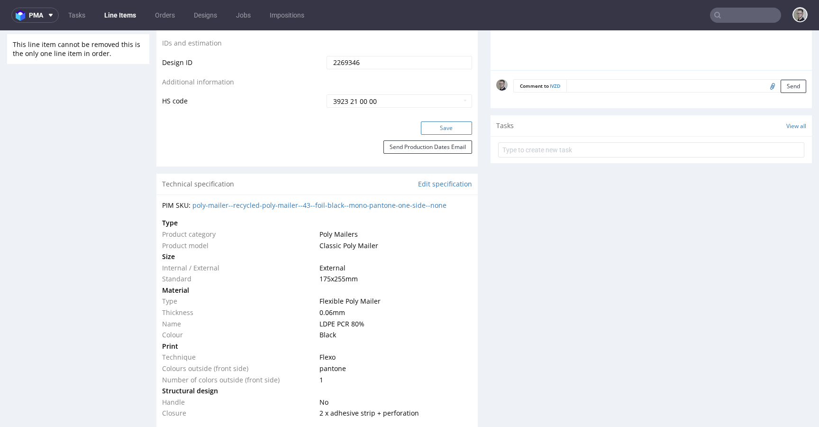
click at [447, 127] on button "Save" at bounding box center [446, 127] width 51 height 13
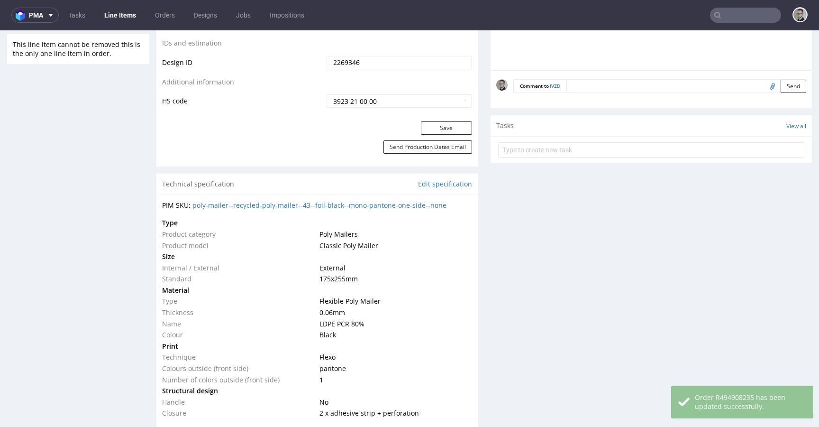
scroll to position [0, 0]
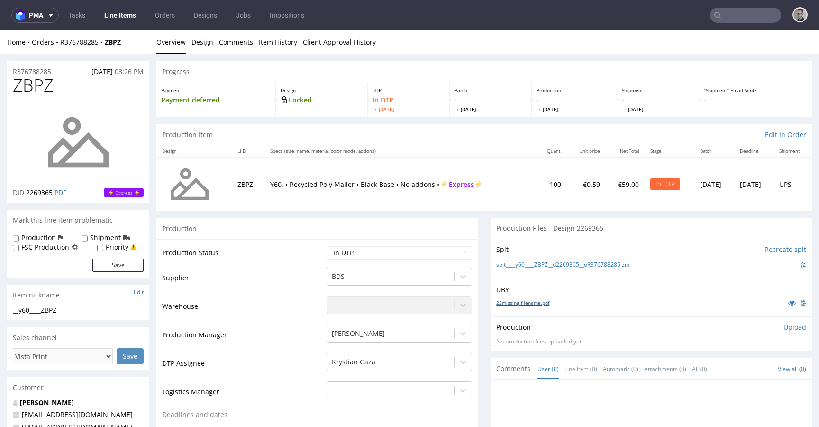
click at [518, 304] on link "22missing_filename.pdf" at bounding box center [522, 302] width 53 height 7
click at [578, 262] on link "spit____y60____ZBPZ__d2269365__oR376788285.zip" at bounding box center [562, 265] width 133 height 8
click at [198, 33] on link "Design" at bounding box center [202, 41] width 22 height 23
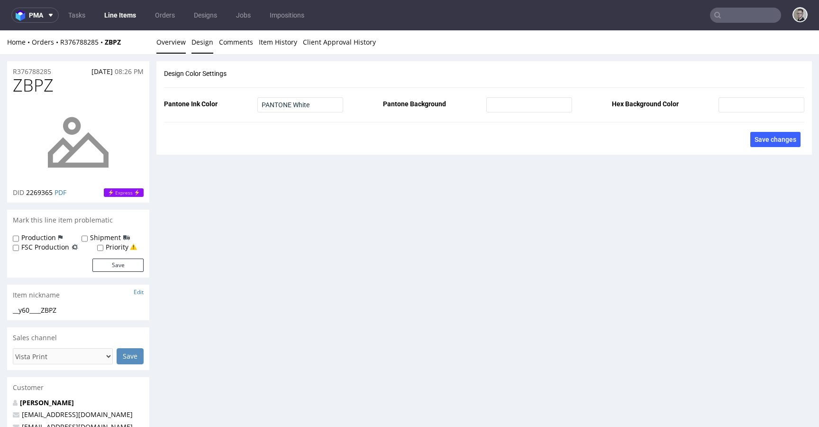
drag, startPoint x: 174, startPoint y: 40, endPoint x: 164, endPoint y: 33, distance: 11.8
click at [161, 45] on link "Overview" at bounding box center [170, 41] width 29 height 23
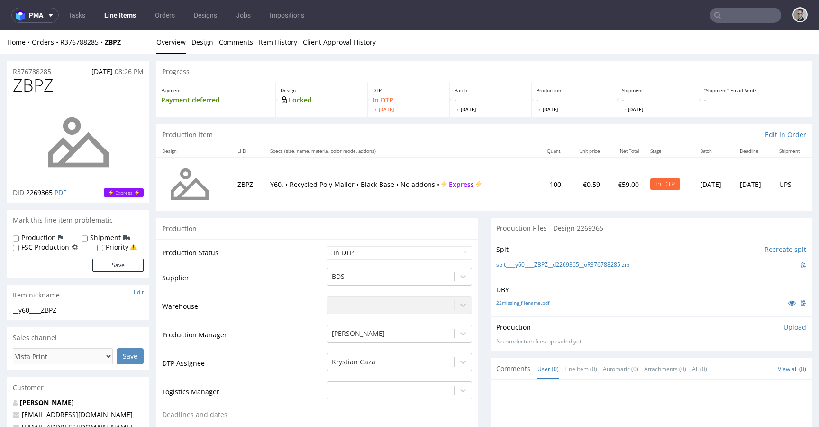
click at [44, 235] on label "Production" at bounding box center [38, 237] width 35 height 9
click at [19, 235] on input "Production" at bounding box center [16, 239] width 6 height 8
checkbox input "true"
click at [105, 264] on button "Save" at bounding box center [117, 264] width 51 height 13
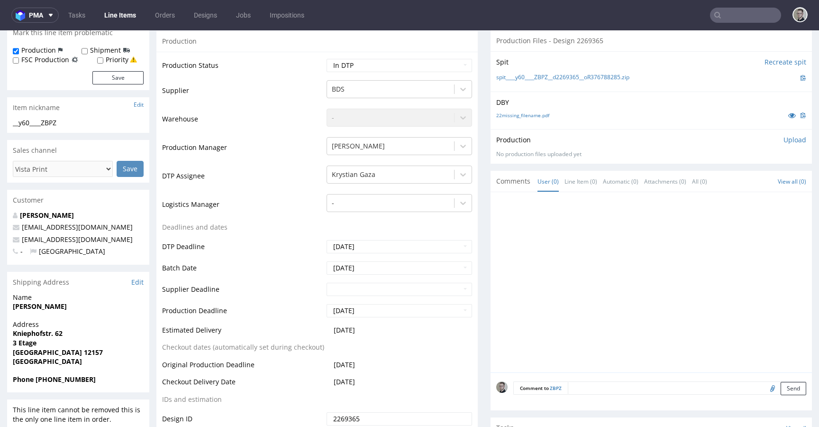
click at [698, 383] on textarea at bounding box center [687, 387] width 238 height 13
paste textarea "Print Color - Pantone White (set as 100% Magenta named Pantone White for design…"
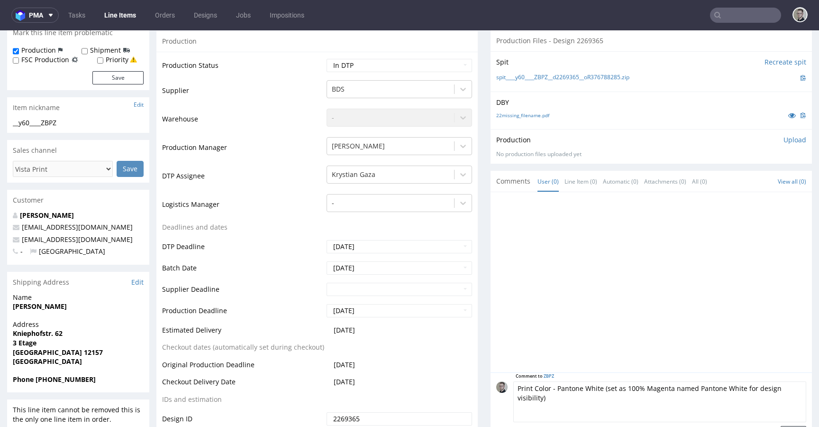
scroll to position [36, 0]
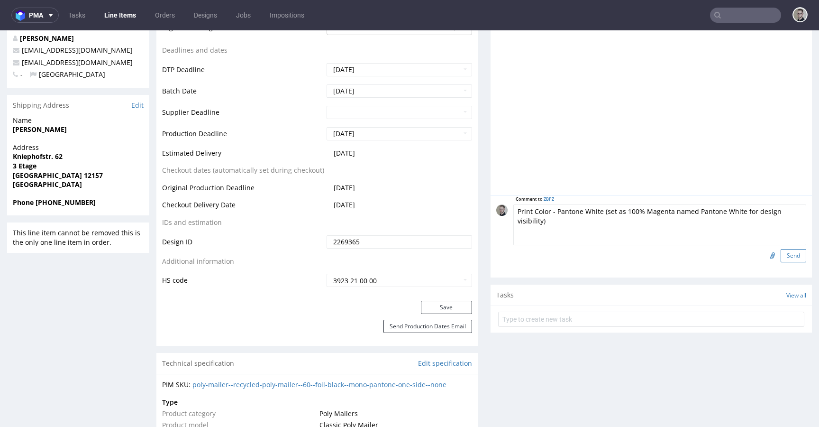
type textarea "Print Color - Pantone White (set as 100% Magenta named Pantone White for design…"
click at [781, 253] on button "Send" at bounding box center [794, 255] width 26 height 13
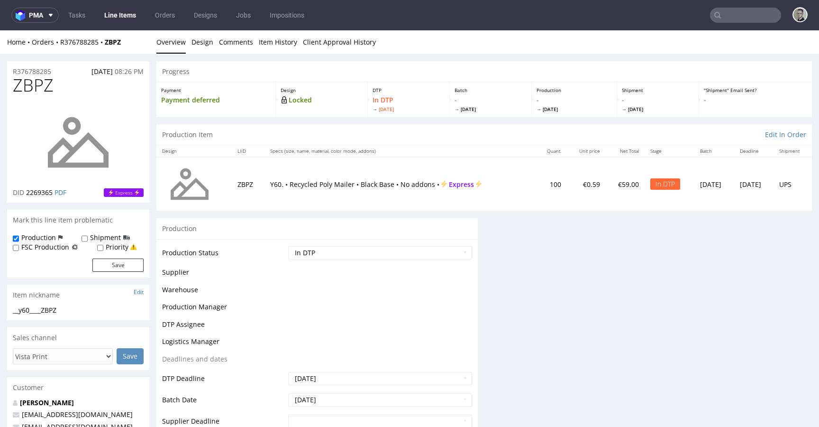
scroll to position [0, 0]
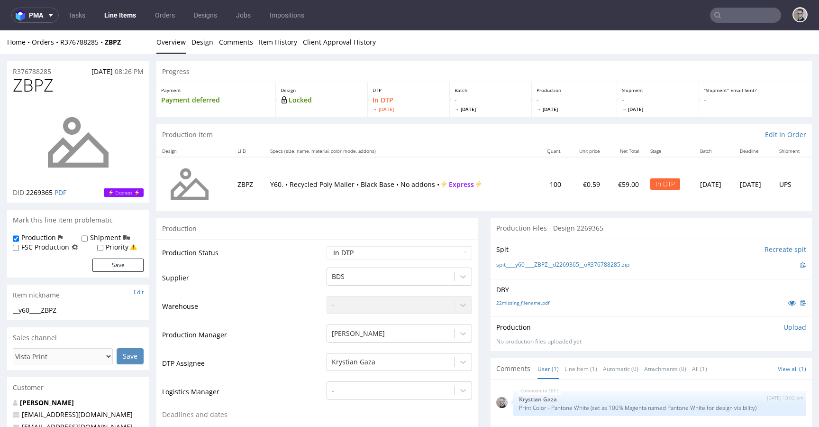
click at [783, 328] on p "Upload" at bounding box center [794, 326] width 23 height 9
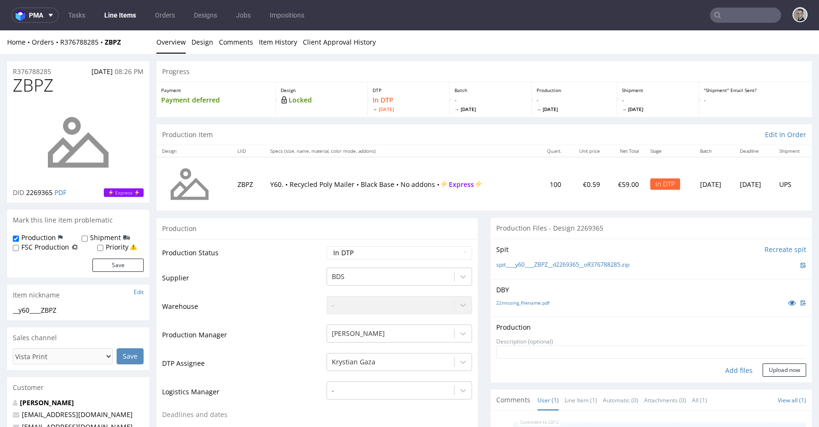
click at [715, 369] on div "Add files" at bounding box center [738, 370] width 47 height 14
type input "C:\fakepath\__y60____ZBPZ__d2269365__oR376788285__latest__front.pdf"
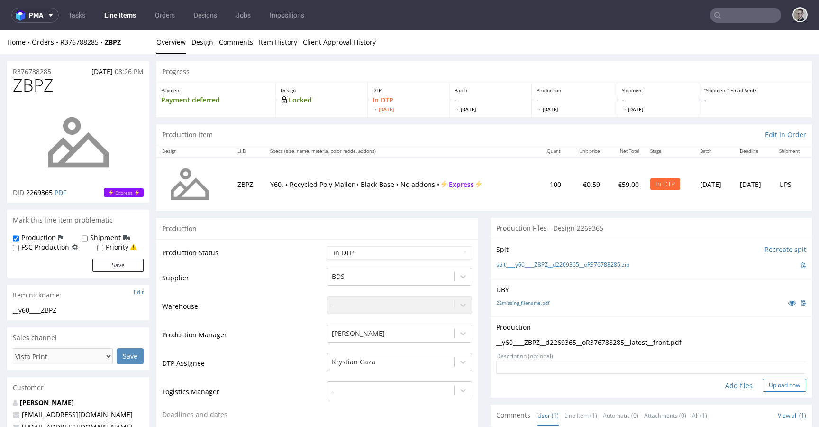
click at [767, 383] on button "Upload now" at bounding box center [785, 384] width 44 height 13
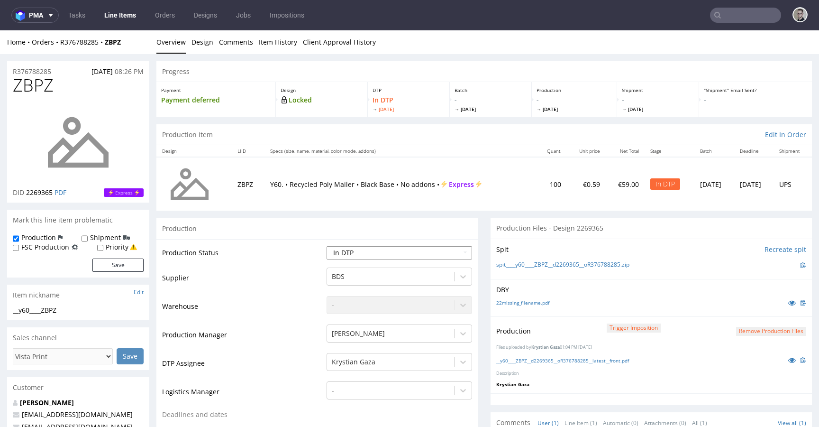
click at [364, 249] on select "Waiting for Artwork Waiting for Diecut Waiting for Mockup Waiting for DTP Waiti…" at bounding box center [399, 252] width 145 height 13
select select "dtp_production_ready"
click at [327, 246] on select "Waiting for Artwork Waiting for Diecut Waiting for Mockup Waiting for DTP Waiti…" at bounding box center [399, 252] width 145 height 13
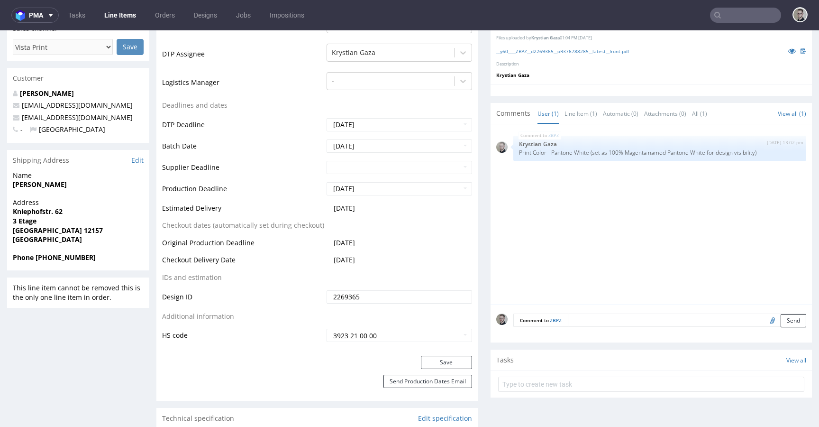
scroll to position [444, 0]
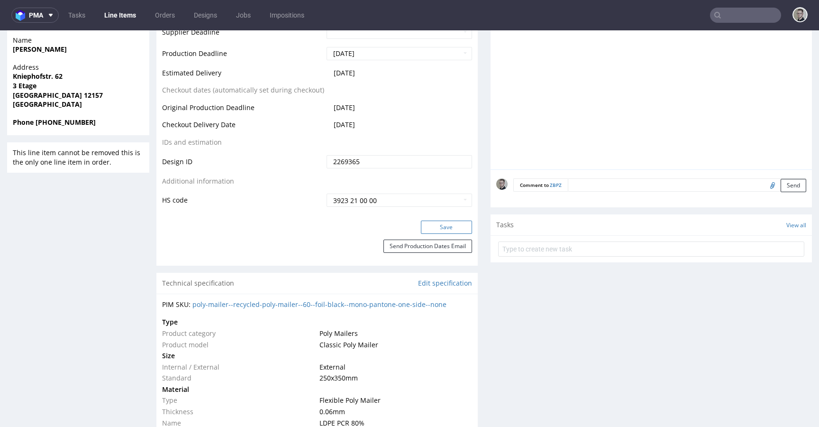
click at [444, 228] on button "Save" at bounding box center [446, 226] width 51 height 13
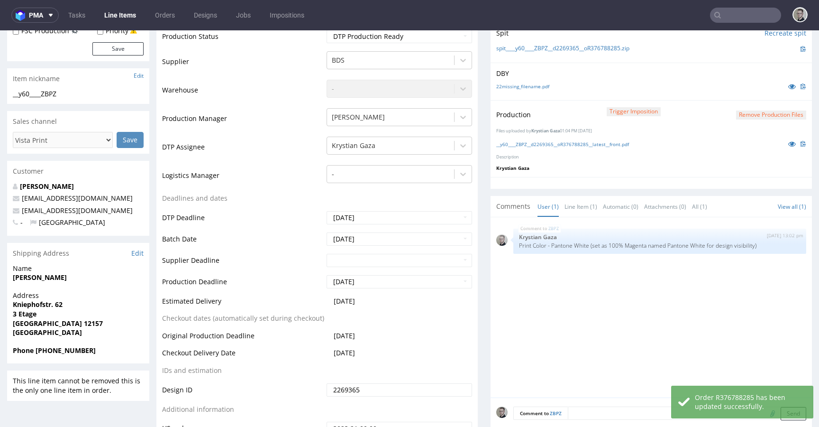
scroll to position [0, 0]
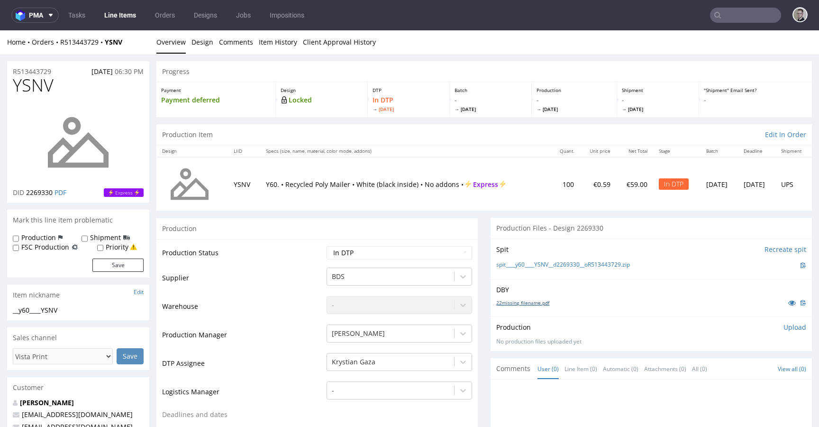
click at [517, 304] on link "22missing_filename.pdf" at bounding box center [522, 302] width 53 height 7
click at [572, 261] on link "spit____y60____YSNV__d2269330__oR513443729.zip" at bounding box center [563, 265] width 134 height 8
click at [207, 43] on link "Design" at bounding box center [202, 41] width 22 height 23
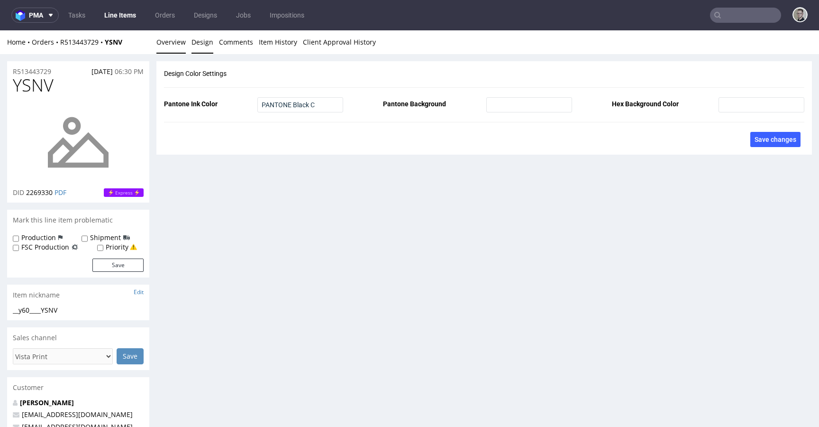
click at [173, 43] on link "Overview" at bounding box center [170, 41] width 29 height 23
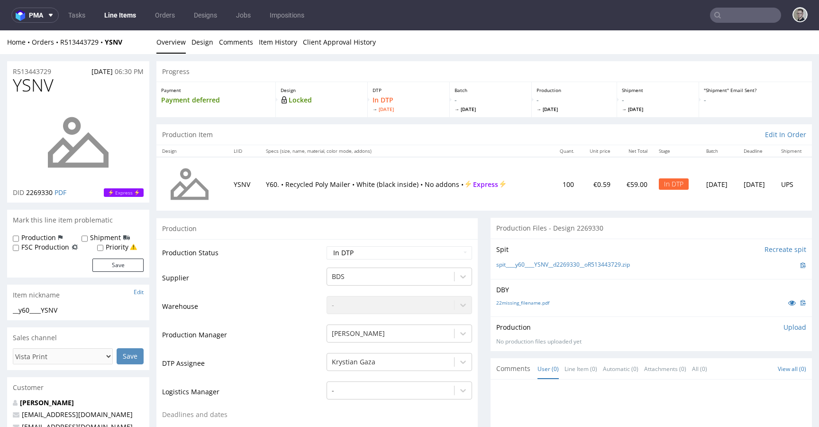
click at [784, 327] on p "Upload" at bounding box center [794, 326] width 23 height 9
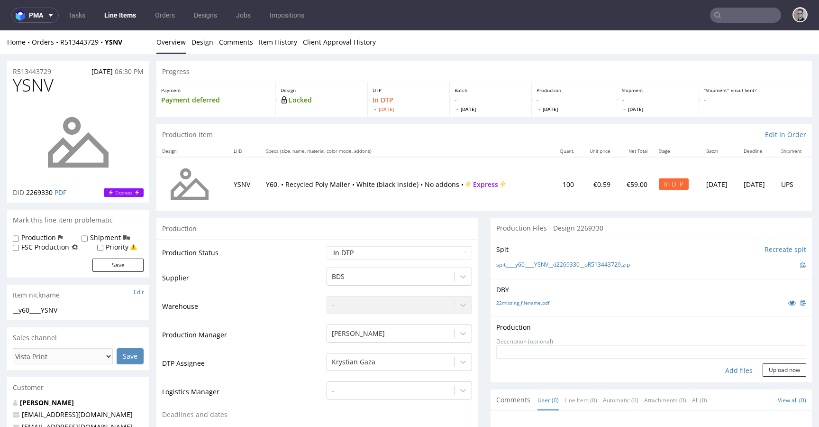
click at [728, 372] on div "Add files" at bounding box center [738, 370] width 47 height 14
type input "C:\fakepath\__y60____YSNV__d2269330__oR513443729__latest__front.pdf"
click at [767, 376] on form "Add files Upload now" at bounding box center [651, 360] width 310 height 31
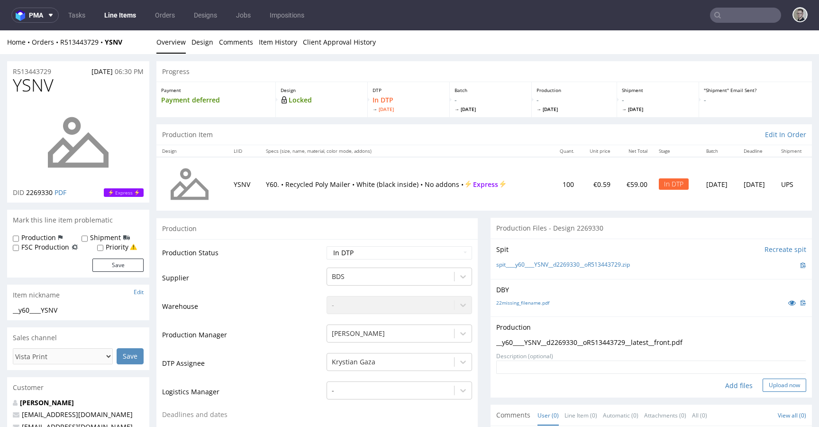
click at [771, 382] on button "Upload now" at bounding box center [785, 384] width 44 height 13
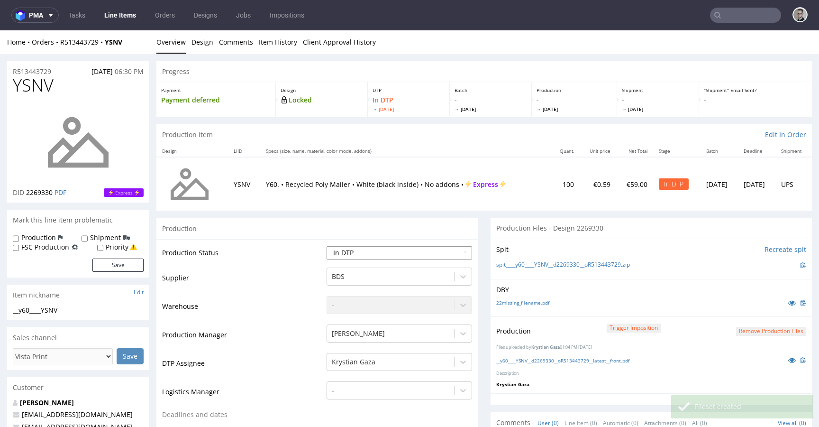
click at [372, 250] on select "Waiting for Artwork Waiting for Diecut Waiting for Mockup Waiting for DTP Waiti…" at bounding box center [399, 252] width 145 height 13
select select "dtp_production_ready"
click at [327, 246] on select "Waiting for Artwork Waiting for Diecut Waiting for Mockup Waiting for DTP Waiti…" at bounding box center [399, 252] width 145 height 13
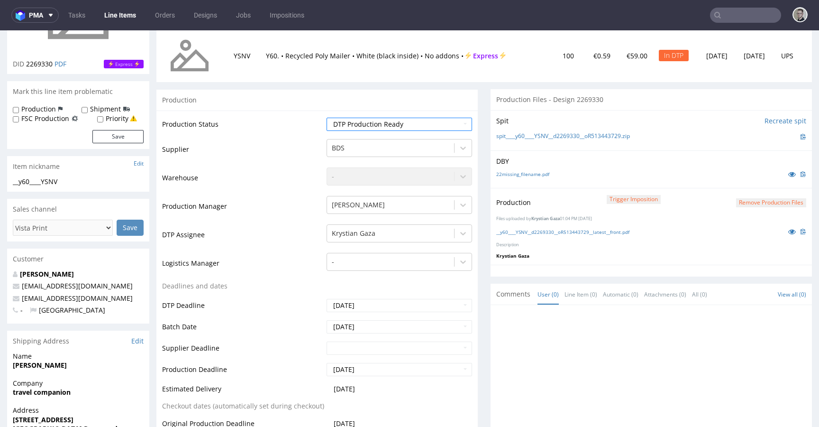
scroll to position [437, 0]
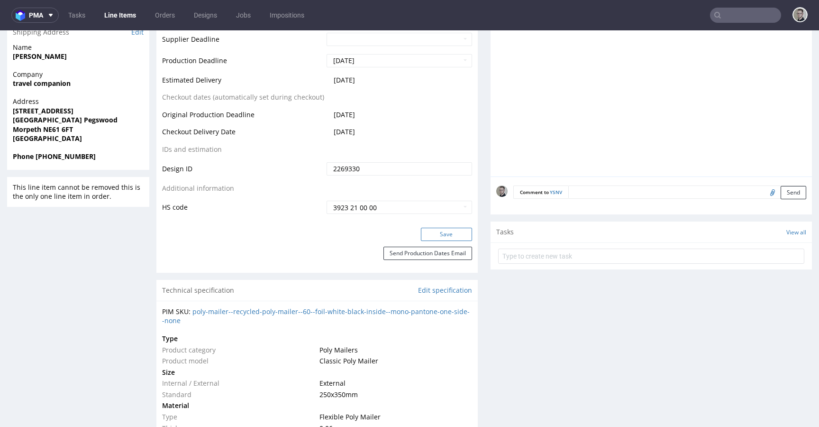
click at [444, 236] on button "Save" at bounding box center [446, 233] width 51 height 13
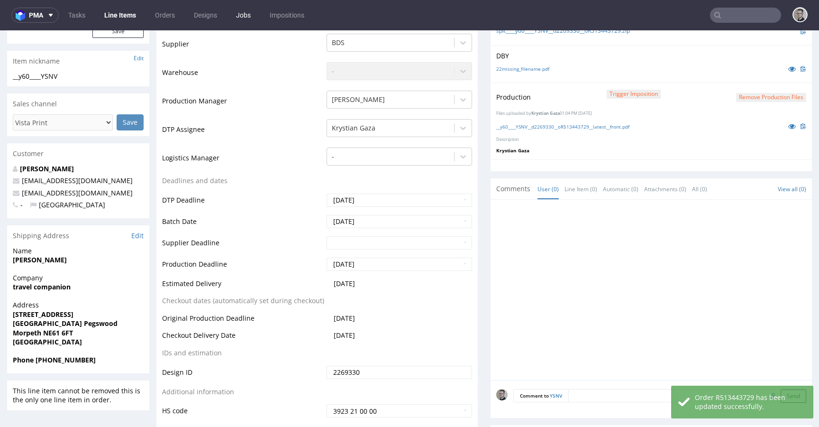
scroll to position [0, 0]
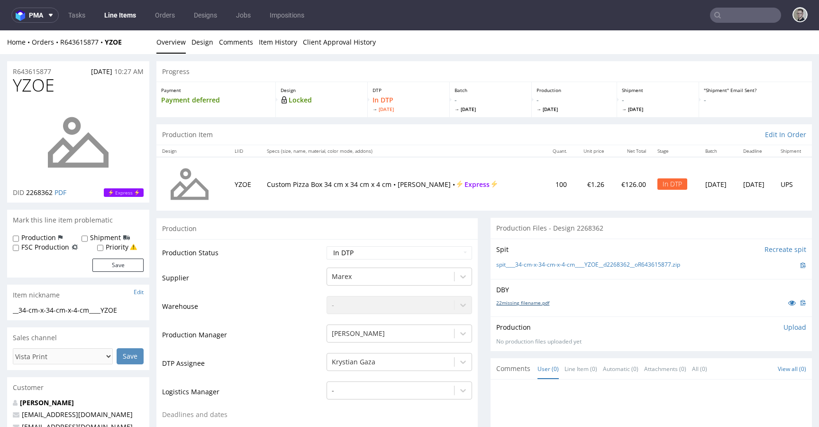
click at [531, 302] on link "22missing_filename.pdf" at bounding box center [522, 302] width 53 height 7
click at [561, 263] on link "spit____34-cm-x-34-cm-x-4-cm____YZOE__d2268362__oR643615877.zip" at bounding box center [588, 265] width 184 height 8
click at [198, 45] on link "Design" at bounding box center [202, 41] width 22 height 23
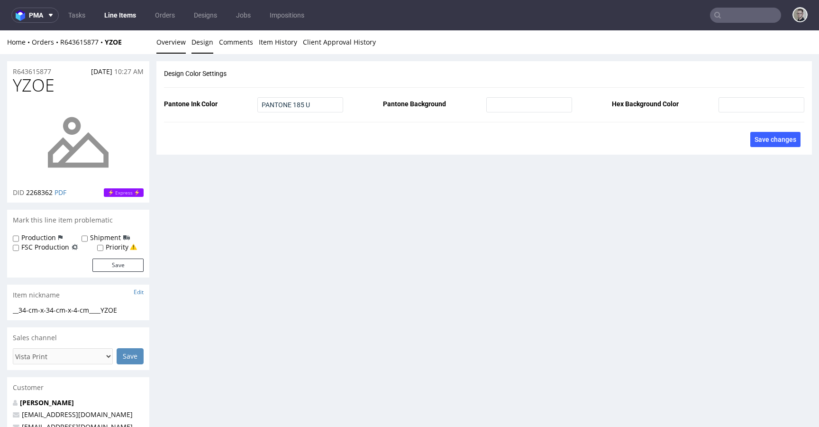
click at [178, 44] on link "Overview" at bounding box center [170, 41] width 29 height 23
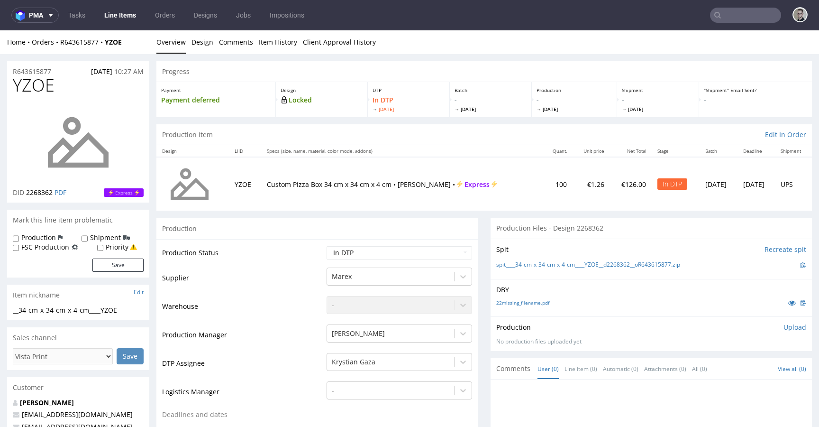
click at [785, 330] on p "Upload" at bounding box center [794, 326] width 23 height 9
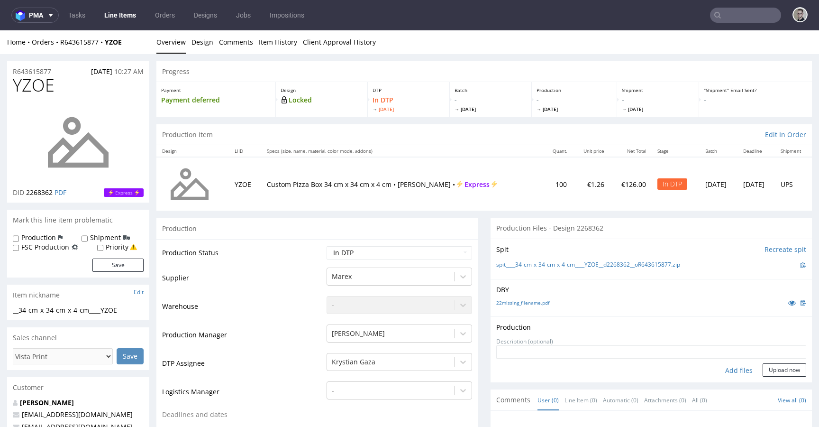
click at [721, 370] on div "Add files" at bounding box center [738, 370] width 47 height 14
type input "C:\fakepath\__34-cm-x-34-cm-x-4-cm____YZOE__d2268362__oR643615877__latest__outs…"
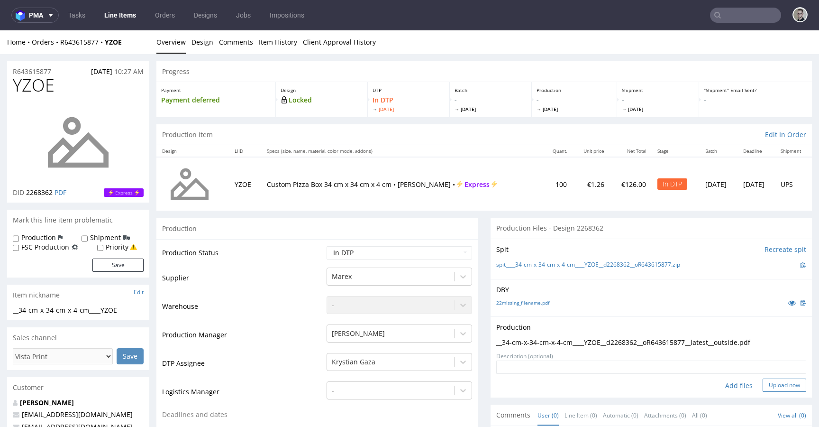
click at [780, 386] on button "Upload now" at bounding box center [785, 384] width 44 height 13
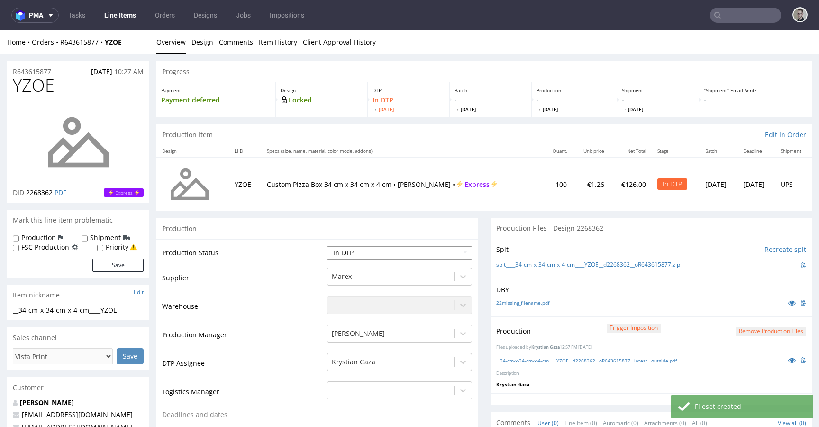
click at [399, 258] on select "Waiting for Artwork Waiting for Diecut Waiting for Mockup Waiting for DTP Waiti…" at bounding box center [399, 252] width 145 height 13
click at [327, 246] on select "Waiting for Artwork Waiting for Diecut Waiting for Mockup Waiting for DTP Waiti…" at bounding box center [399, 252] width 145 height 13
click at [403, 251] on select "Waiting for Artwork Waiting for Diecut Waiting for Mockup Waiting for DTP Waiti…" at bounding box center [399, 252] width 145 height 13
select select "dtp_production_ready"
click at [327, 246] on select "Waiting for Artwork Waiting for Diecut Waiting for Mockup Waiting for DTP Waiti…" at bounding box center [399, 252] width 145 height 13
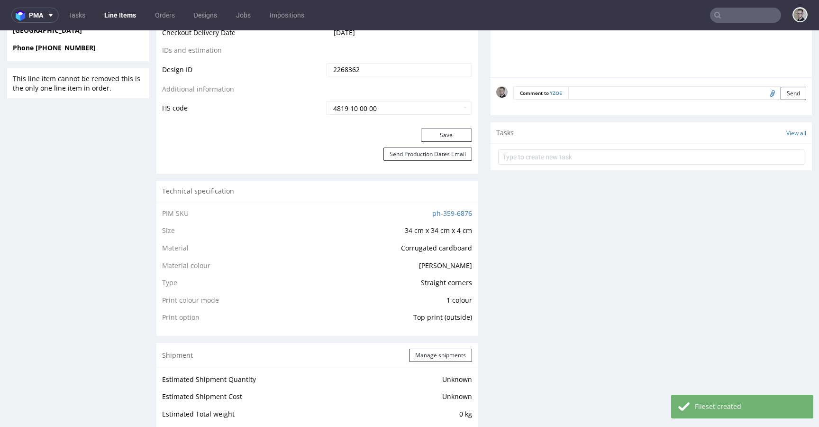
scroll to position [587, 0]
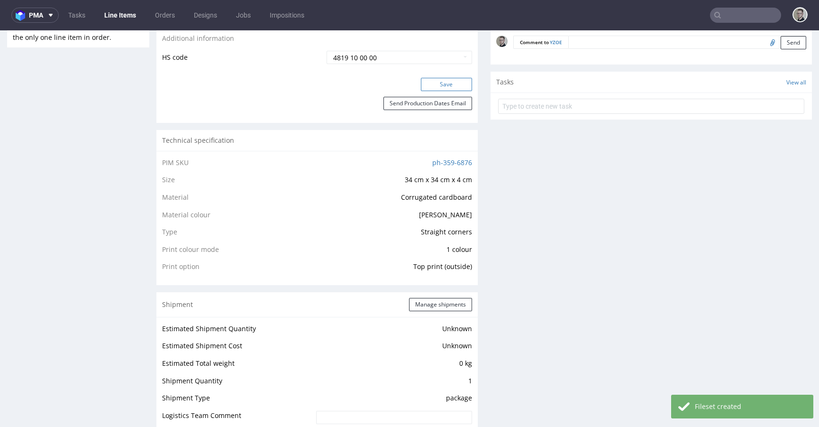
click at [440, 85] on button "Save" at bounding box center [446, 84] width 51 height 13
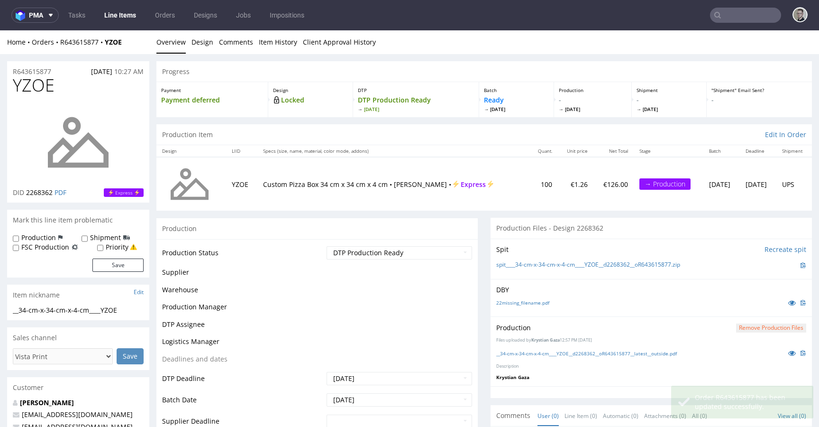
scroll to position [0, 0]
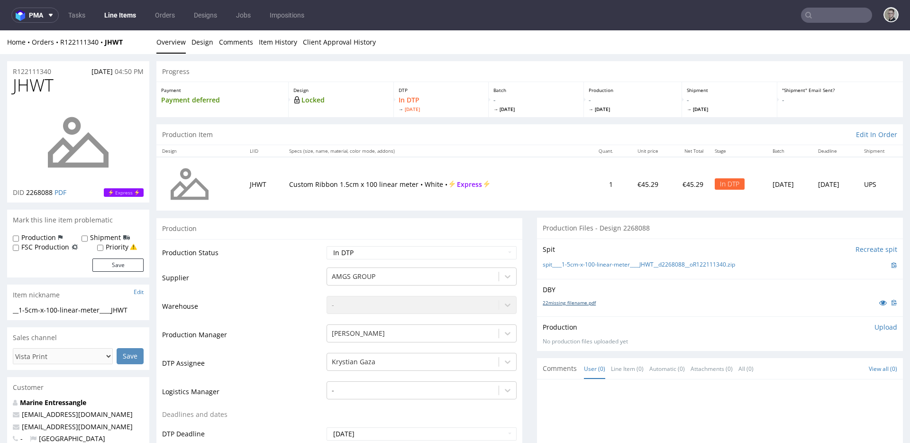
click at [582, 302] on link "22missing_filename.pdf" at bounding box center [569, 302] width 53 height 7
click at [619, 264] on link "spit____1-5cm-x-100-linear-meter____JHWT__d2268088__oR122111340.zip" at bounding box center [639, 265] width 192 height 8
click at [818, 322] on p "Upload" at bounding box center [885, 326] width 23 height 9
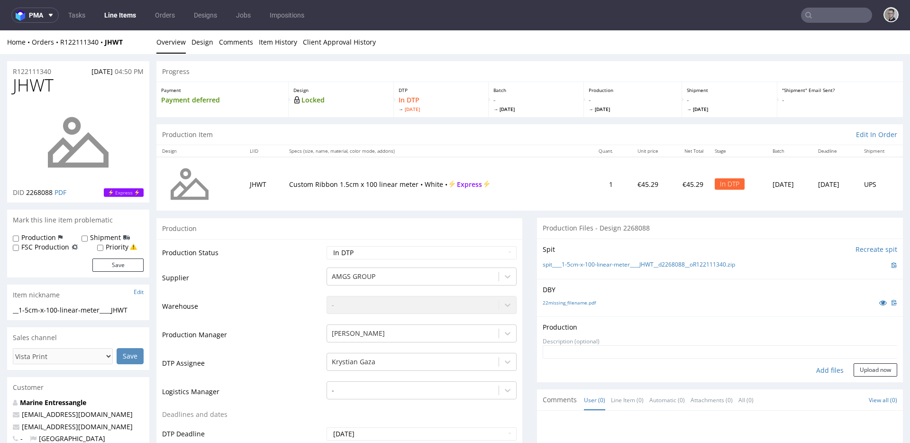
click at [818, 373] on div "Add files" at bounding box center [829, 370] width 47 height 14
type input "C:\fakepath\__1-5cm-x-100-linear-meter____JHWT__d2268088__oR122111340__latest__…"
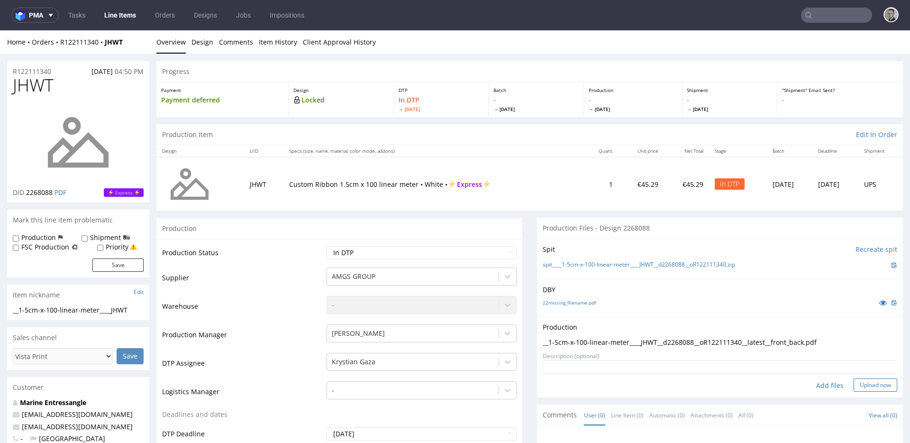
click at [818, 383] on button "Upload now" at bounding box center [876, 384] width 44 height 13
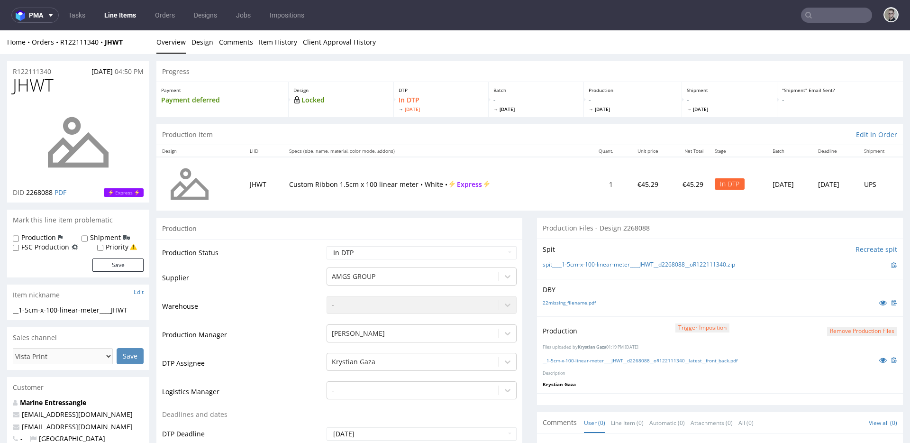
click at [436, 258] on select "Waiting for Artwork Waiting for Diecut Waiting for Mockup Waiting for DTP Waiti…" at bounding box center [422, 252] width 190 height 13
select select "dtp_production_ready"
click at [327, 246] on select "Waiting for Artwork Waiting for Diecut Waiting for Mockup Waiting for DTP Waiti…" at bounding box center [422, 252] width 190 height 13
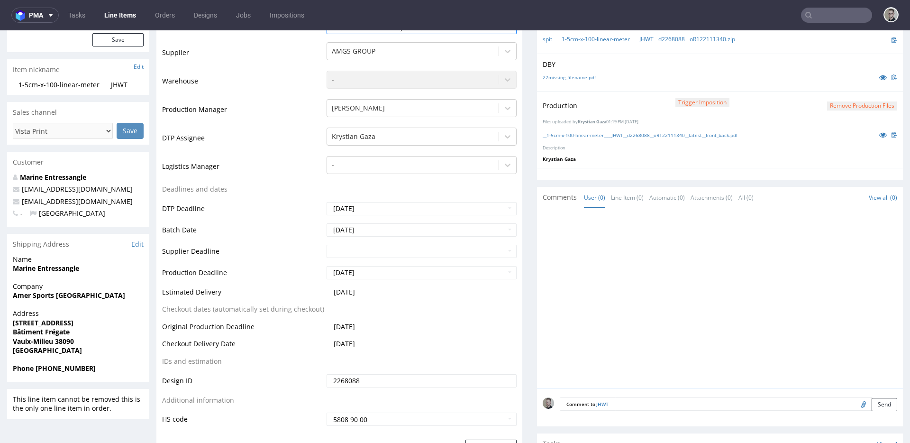
scroll to position [412, 0]
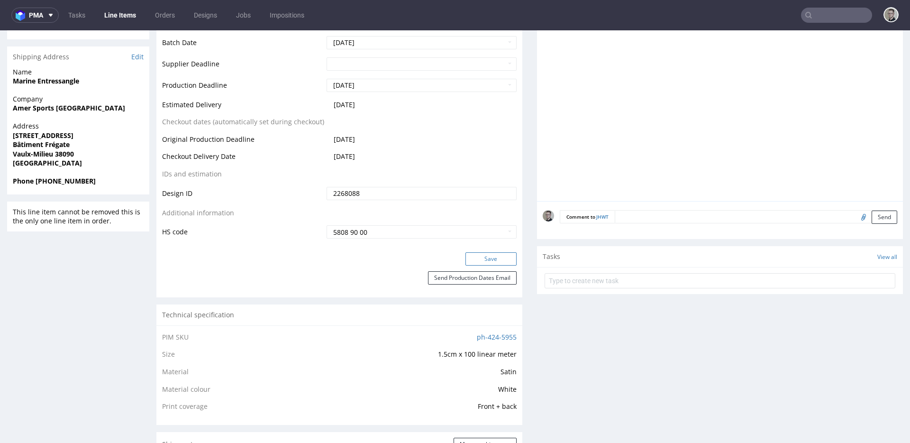
click at [493, 260] on button "Save" at bounding box center [490, 258] width 51 height 13
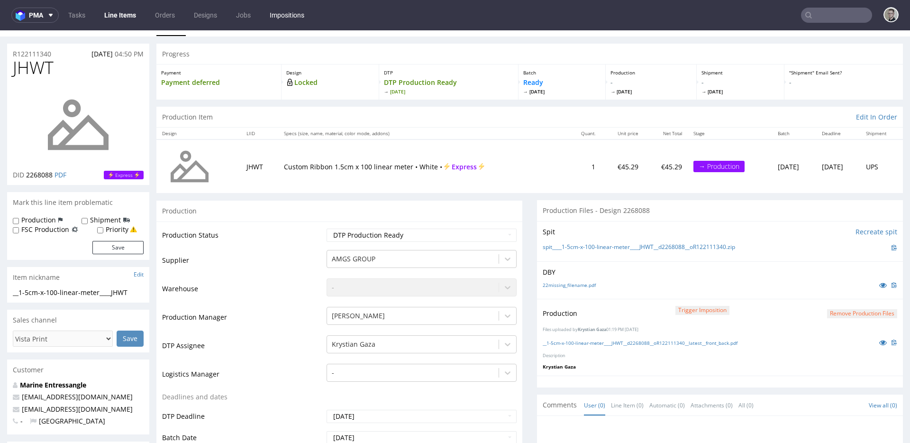
scroll to position [0, 0]
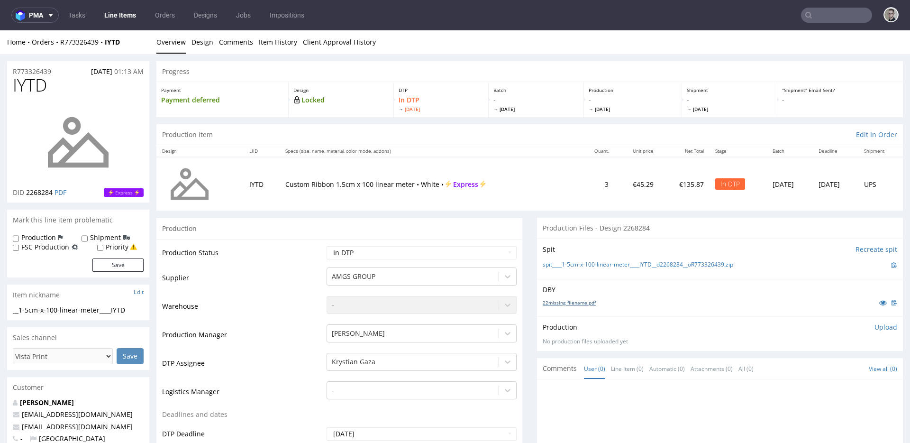
click at [574, 302] on link "22missing_filename.pdf" at bounding box center [569, 302] width 53 height 7
click at [609, 266] on link "spit____1-5cm-x-100-linear-meter____IYTD__d2268284__oR773326439.zip" at bounding box center [638, 265] width 191 height 8
click at [818, 328] on p "Upload" at bounding box center [885, 326] width 23 height 9
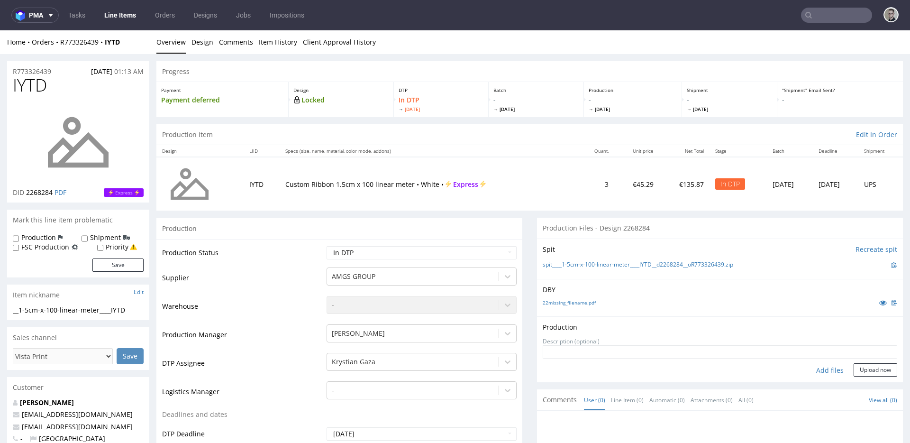
click at [818, 369] on div "Add files" at bounding box center [829, 370] width 47 height 14
type input "C:\fakepath\__1-5cm-x-100-linear-meter____IYTD__d2268284__oR773326439__latest__…"
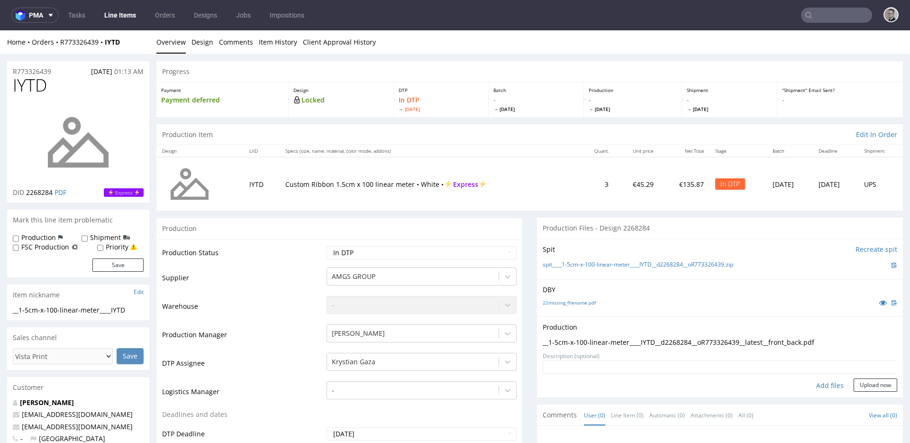
click at [818, 377] on form "Add files Upload now" at bounding box center [720, 375] width 355 height 31
click at [818, 385] on button "Upload now" at bounding box center [876, 384] width 44 height 13
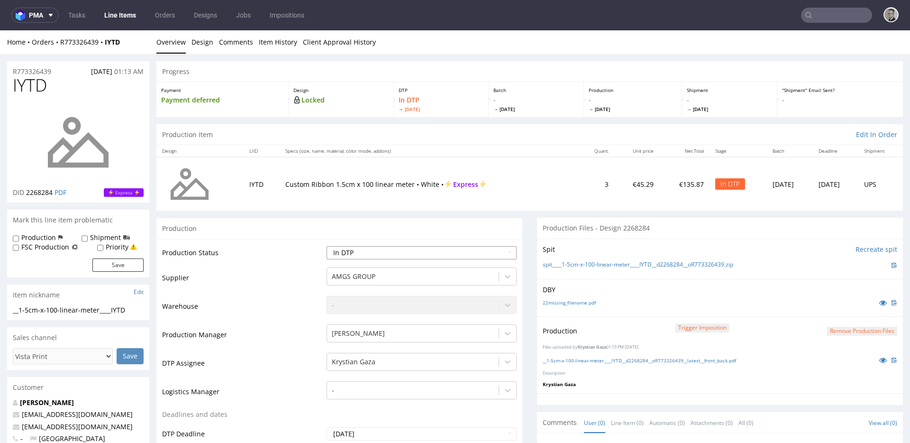
click at [408, 246] on select "Waiting for Artwork Waiting for Diecut Waiting for Mockup Waiting for DTP Waiti…" at bounding box center [422, 252] width 190 height 13
select select "dtp_production_ready"
click at [327, 246] on select "Waiting for Artwork Waiting for Diecut Waiting for Mockup Waiting for DTP Waiti…" at bounding box center [422, 252] width 190 height 13
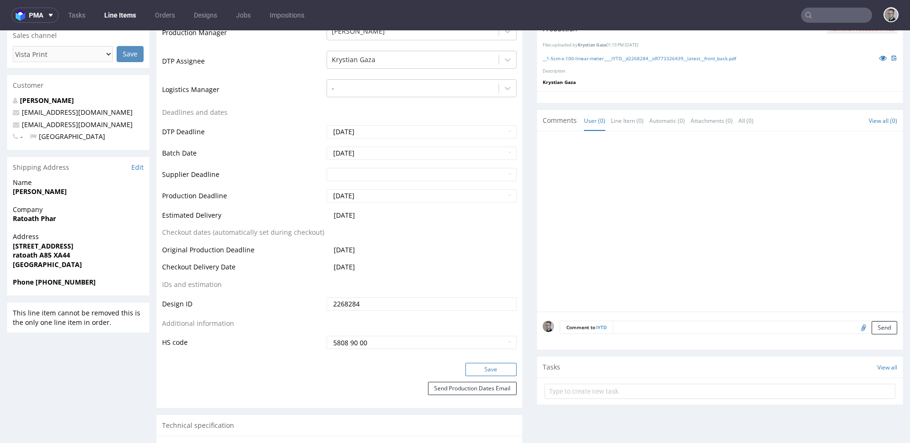
click at [488, 365] on button "Save" at bounding box center [490, 369] width 51 height 13
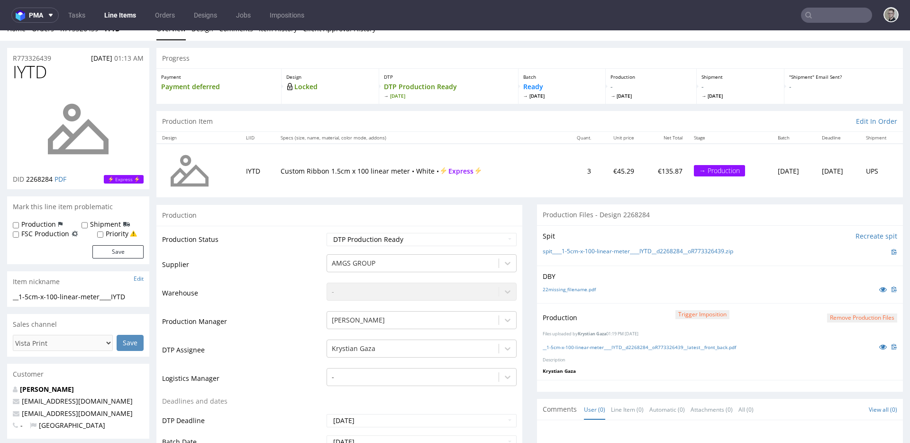
scroll to position [0, 0]
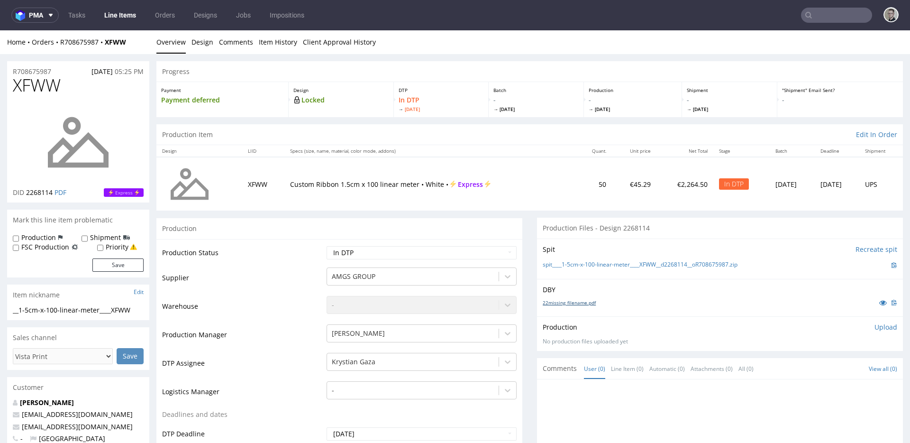
click at [582, 302] on link "22missing_filename.pdf" at bounding box center [569, 302] width 53 height 7
click at [607, 268] on link "spit____1-5cm-x-100-linear-meter____XFWW__d2268114__oR708675987.zip" at bounding box center [640, 265] width 195 height 8
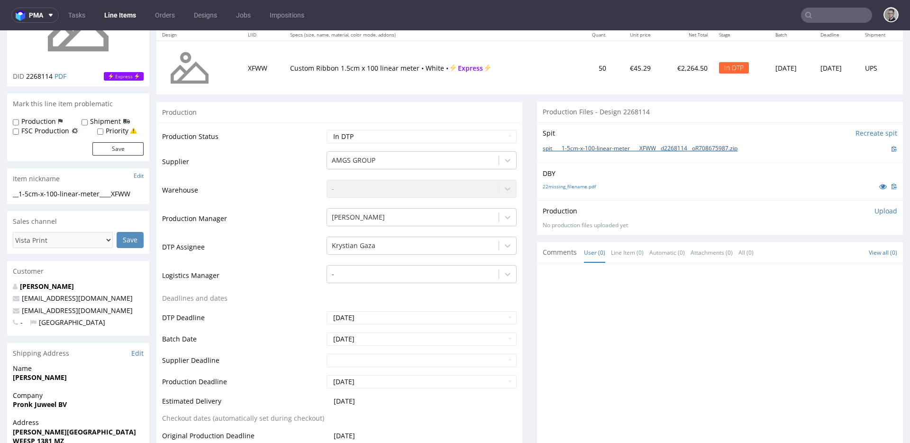
scroll to position [179, 0]
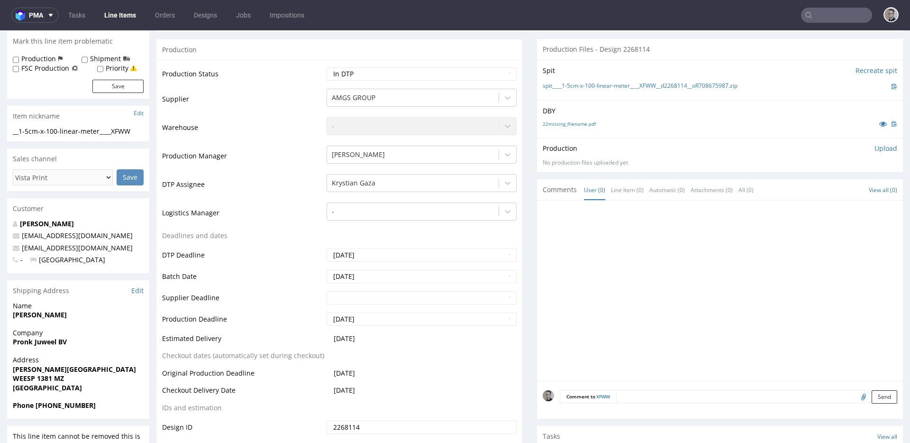
click at [745, 400] on textarea at bounding box center [756, 396] width 281 height 13
paste textarea "ISSUE: Texts in the design are smaller than minimal 2mm height and some white l…"
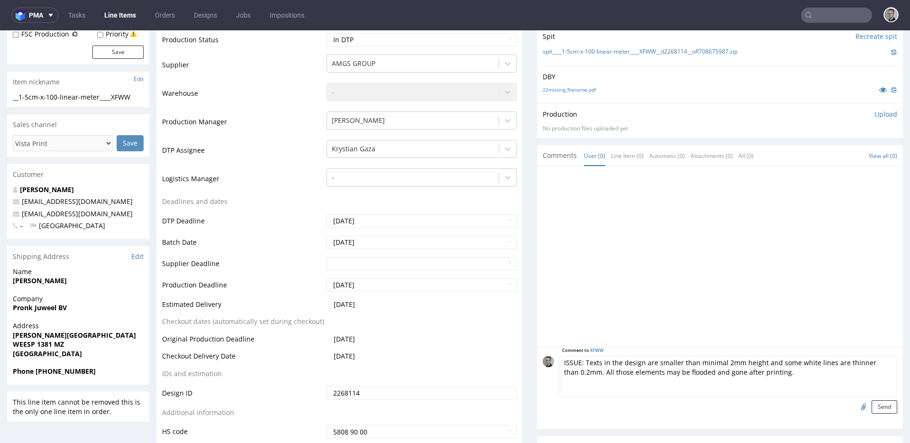
scroll to position [254, 0]
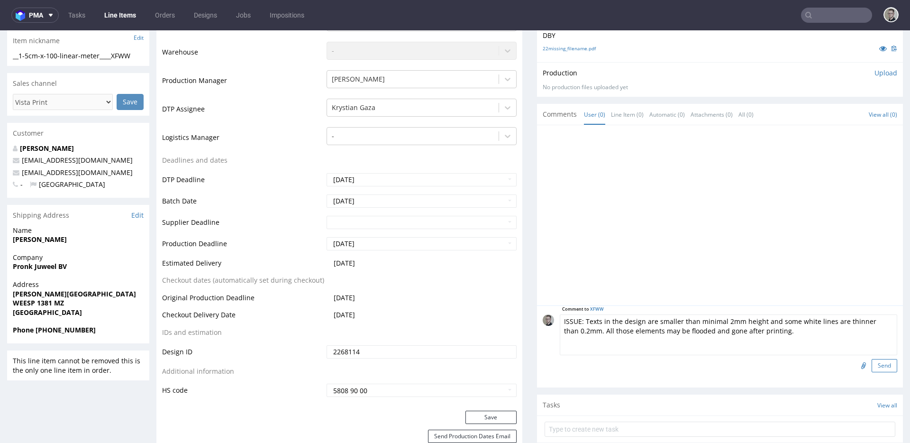
type textarea "ISSUE: Texts in the design are smaller than minimal 2mm height and some white l…"
click at [818, 367] on button "Send" at bounding box center [885, 365] width 26 height 13
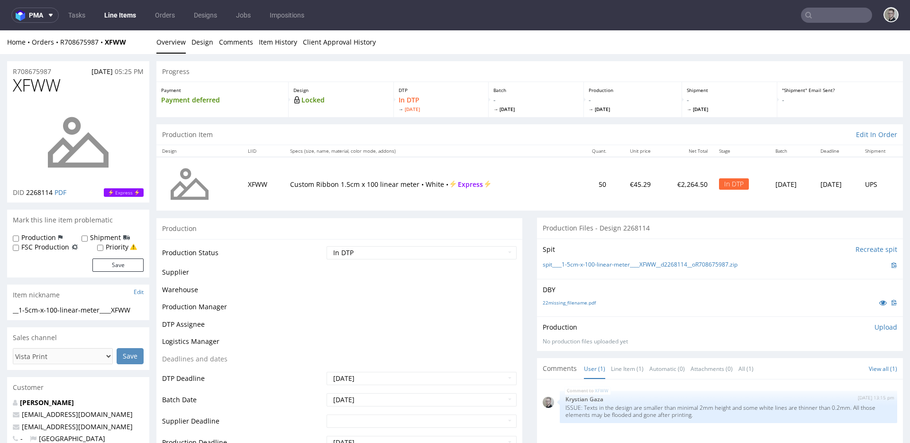
scroll to position [0, 0]
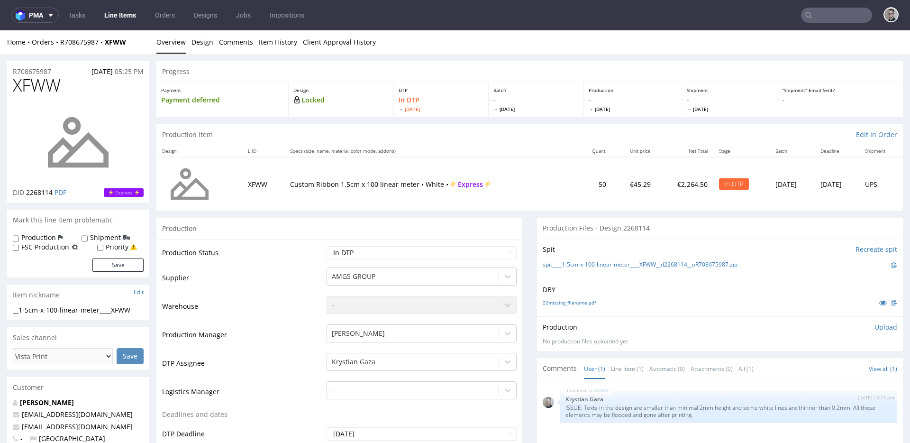
click at [818, 326] on p "Upload" at bounding box center [885, 326] width 23 height 9
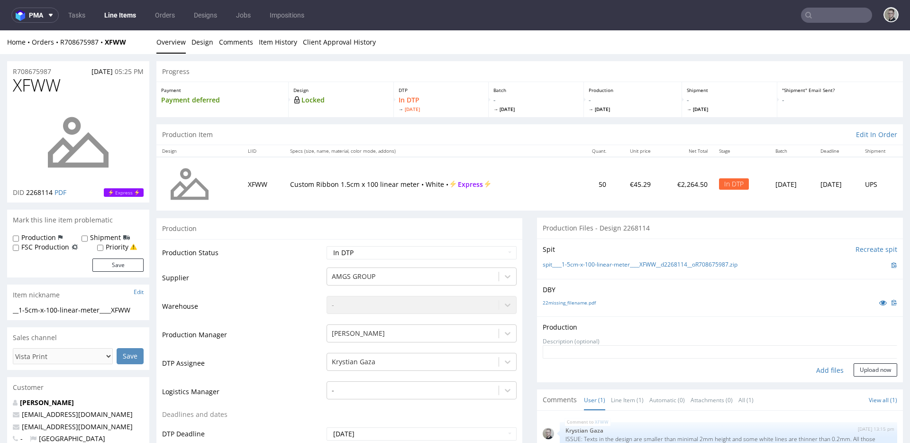
click at [818, 371] on div "Add files" at bounding box center [829, 370] width 47 height 14
type input "C:\fakepath\__1-5cm-x-100-linear-meter____XFWW__d2268114__oR708675987__latest__…"
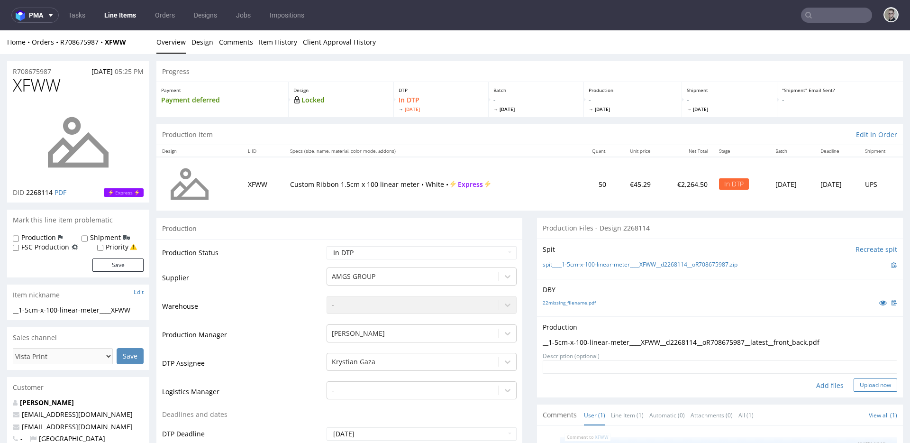
click at [818, 390] on button "Upload now" at bounding box center [876, 384] width 44 height 13
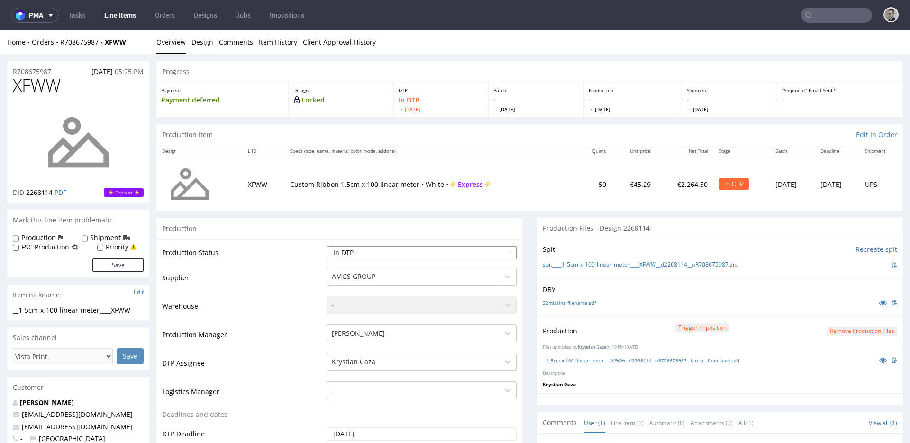
click at [407, 246] on select "Waiting for Artwork Waiting for Diecut Waiting for Mockup Waiting for DTP Waiti…" at bounding box center [422, 252] width 190 height 13
select select "dtp_production_ready"
click at [327, 246] on select "Waiting for Artwork Waiting for Diecut Waiting for Mockup Waiting for DTP Waiti…" at bounding box center [422, 252] width 190 height 13
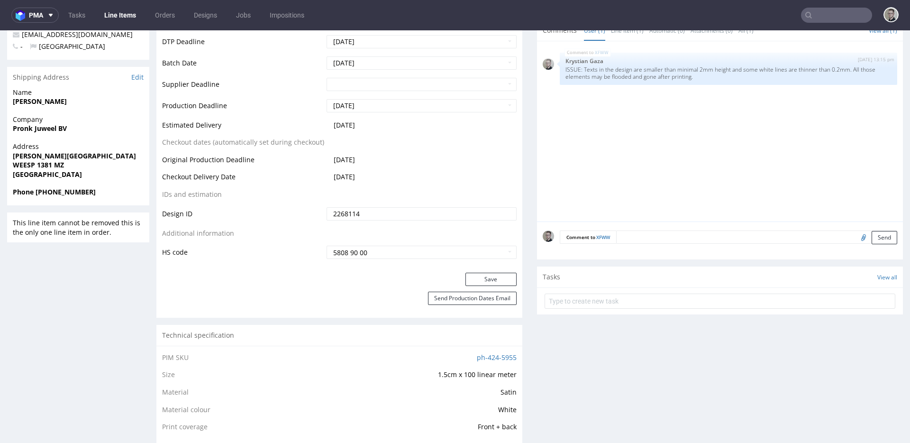
scroll to position [423, 0]
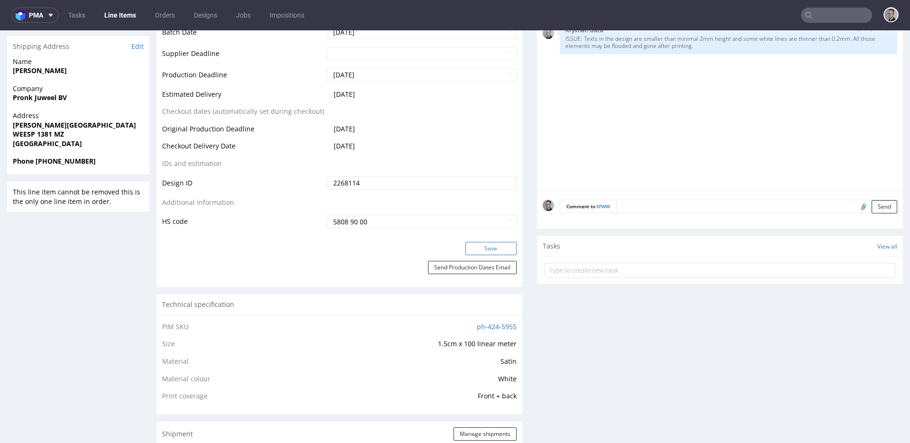
click at [490, 242] on button "Save" at bounding box center [490, 248] width 51 height 13
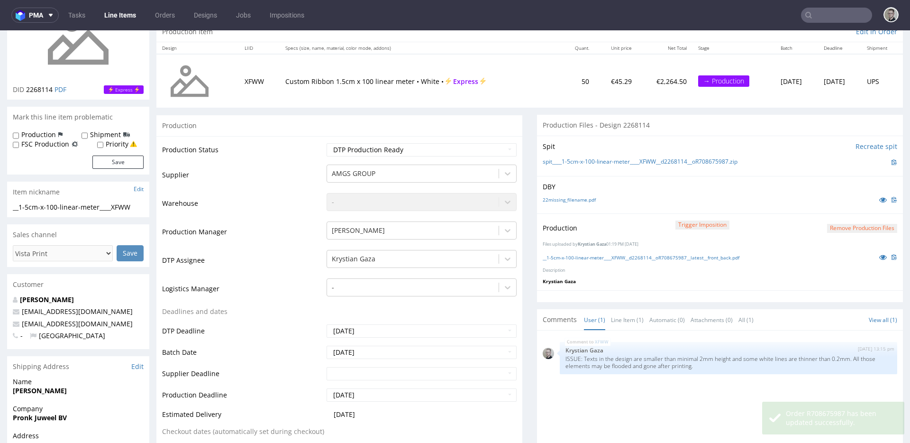
scroll to position [0, 0]
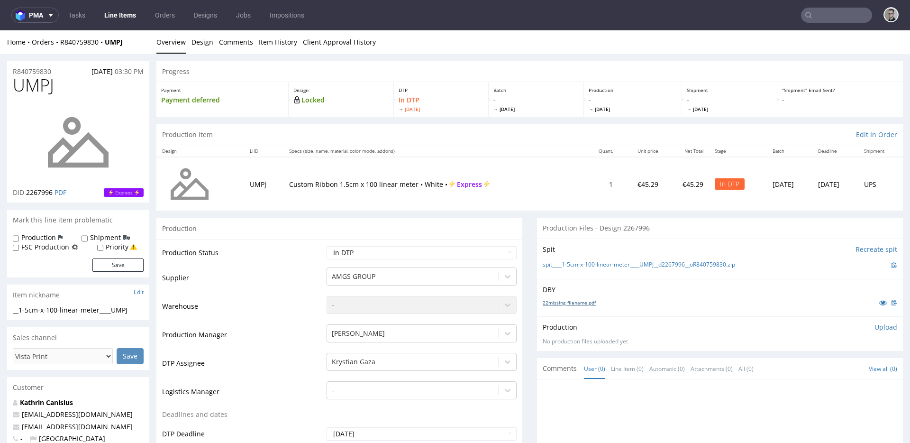
click at [570, 303] on link "22missing_filename.pdf" at bounding box center [569, 302] width 53 height 7
click at [596, 269] on div "spit____1-5cm-x-100-linear-meter____UMPJ__d2267996__oR840759830.zip" at bounding box center [720, 265] width 355 height 10
click at [598, 267] on link "spit____1-5cm-x-100-linear-meter____UMPJ__d2267996__oR840759830.zip" at bounding box center [639, 265] width 192 height 8
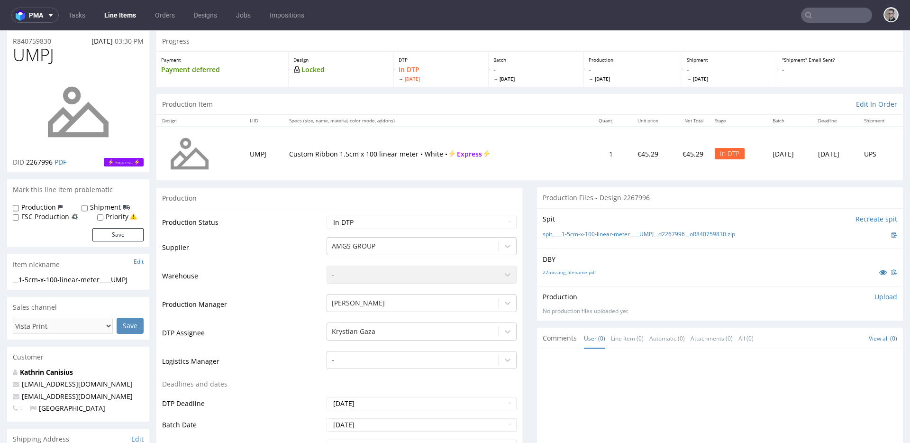
scroll to position [272, 0]
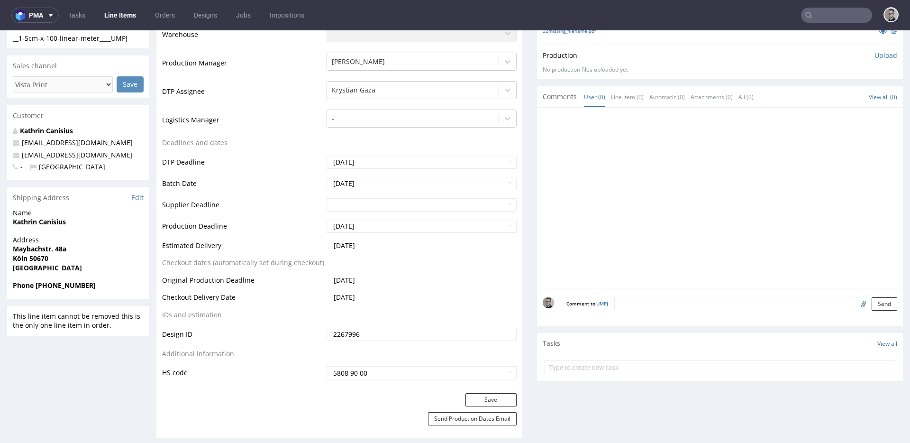
click at [803, 298] on textarea at bounding box center [755, 303] width 283 height 13
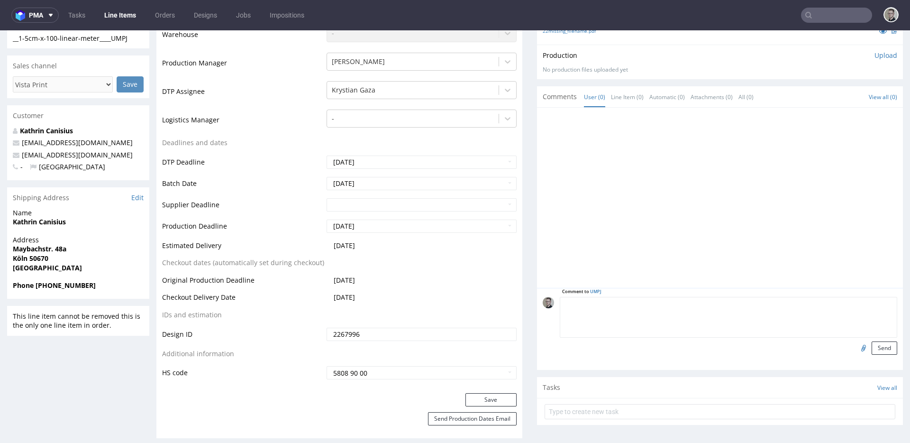
paste textarea "ISSUE: Texts in the design are smaller than minimal 2mm height and some white l…"
type textarea "ISSUE: Texts in the design are smaller than minimal 2mm height and some white l…"
click at [818, 345] on button "Send" at bounding box center [885, 347] width 26 height 13
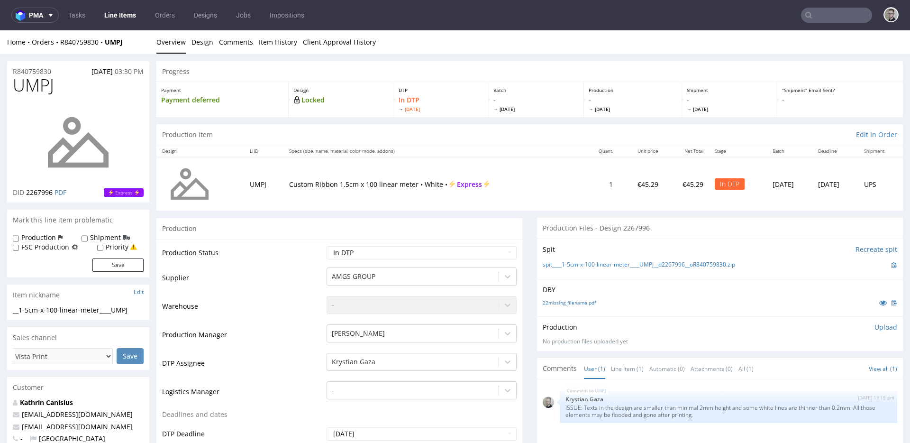
scroll to position [0, 0]
click at [818, 324] on p "Upload" at bounding box center [885, 326] width 23 height 9
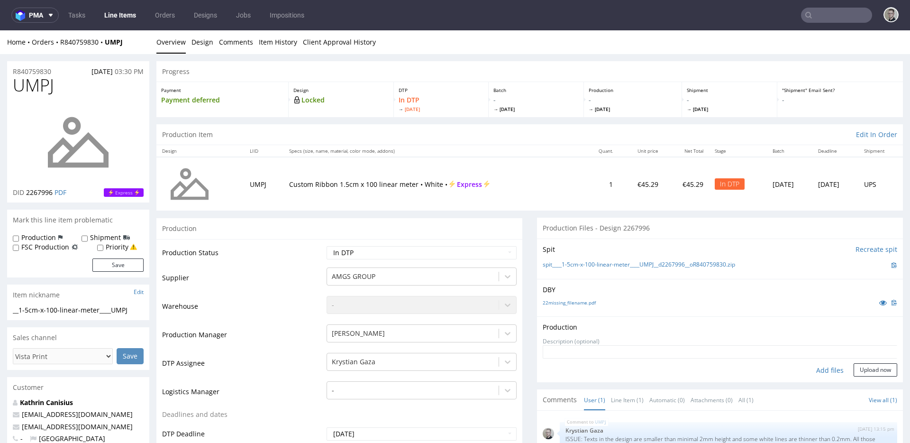
click at [818, 373] on div "Add files" at bounding box center [829, 370] width 47 height 14
type input "C:\fakepath\__1-5cm-x-100-linear-meter____UMPJ__d2267996__oR840759830__latest__…"
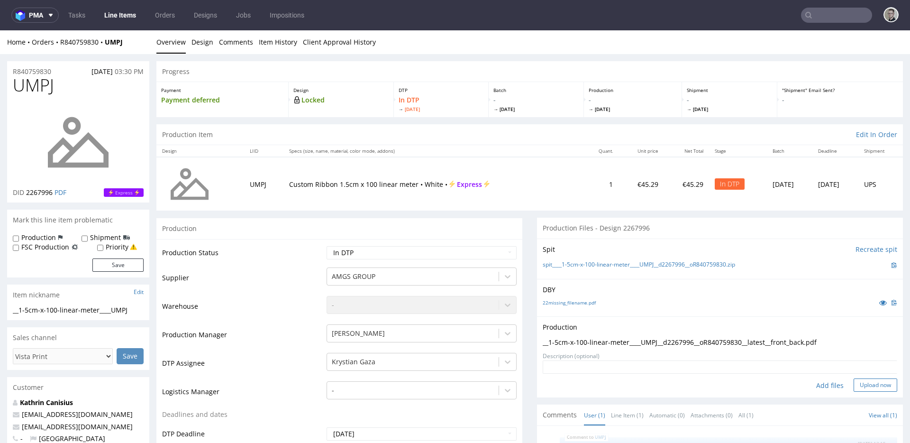
click at [818, 384] on button "Upload now" at bounding box center [876, 384] width 44 height 13
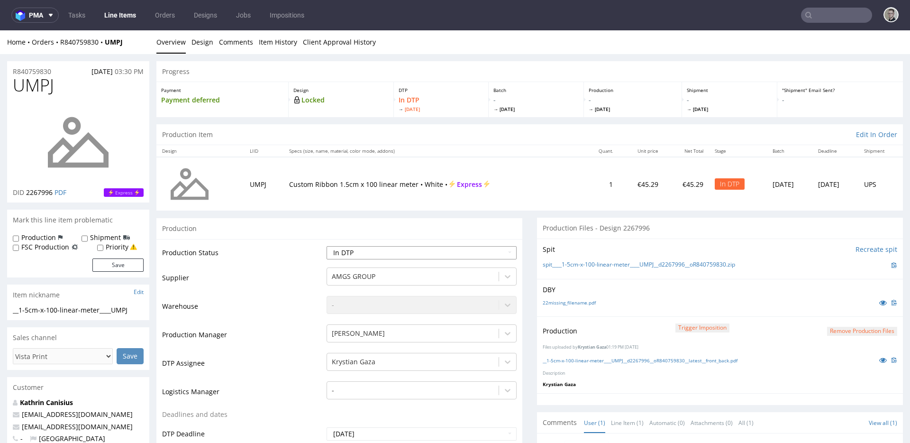
click at [387, 251] on select "Waiting for Artwork Waiting for Diecut Waiting for Mockup Waiting for DTP Waiti…" at bounding box center [422, 252] width 190 height 13
select select "dtp_production_ready"
click at [327, 246] on select "Waiting for Artwork Waiting for Diecut Waiting for Mockup Waiting for DTP Waiti…" at bounding box center [422, 252] width 190 height 13
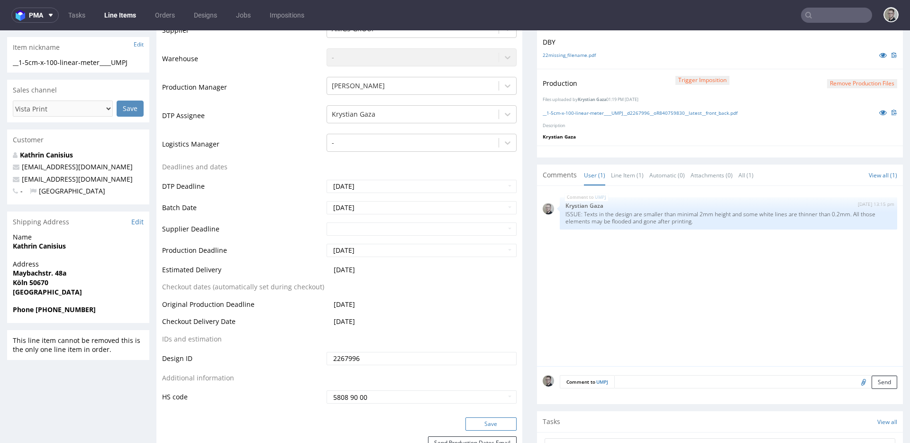
click at [494, 424] on button "Save" at bounding box center [490, 423] width 51 height 13
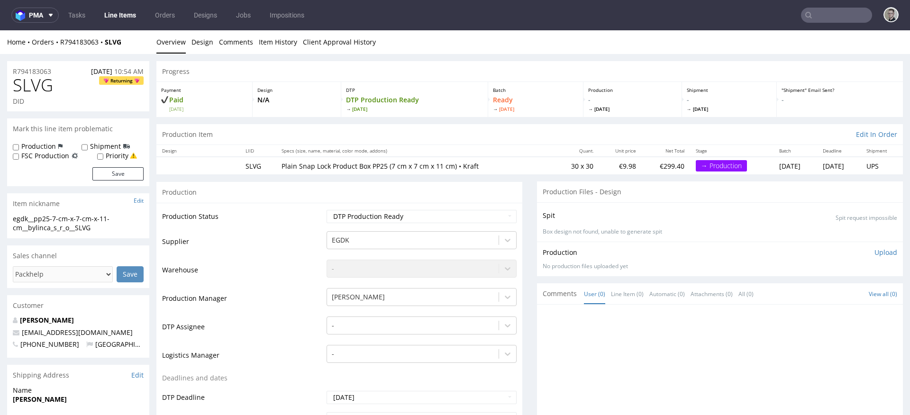
click at [85, 222] on div "egdk__pp25-7-cm-x-7-cm-x-11-cm__bylinca_s_r_o__SLVG" at bounding box center [78, 223] width 131 height 18
drag, startPoint x: 70, startPoint y: 72, endPoint x: -79, endPoint y: 64, distance: 149.0
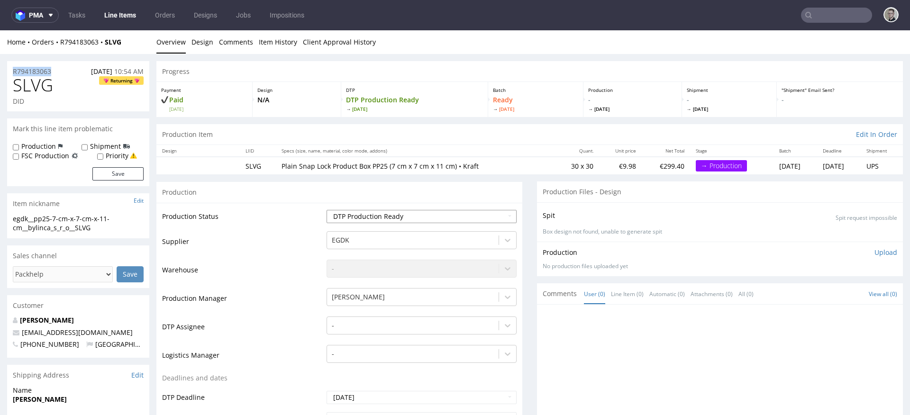
click at [465, 212] on select "Waiting for Artwork Waiting for Diecut Waiting for Mockup Waiting for DTP Waiti…" at bounding box center [422, 216] width 190 height 13
click at [368, 327] on div "-" at bounding box center [422, 323] width 190 height 13
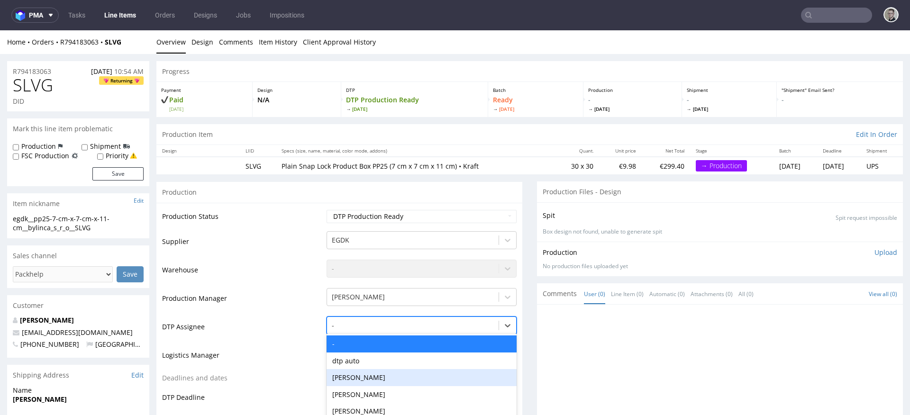
scroll to position [64, 0]
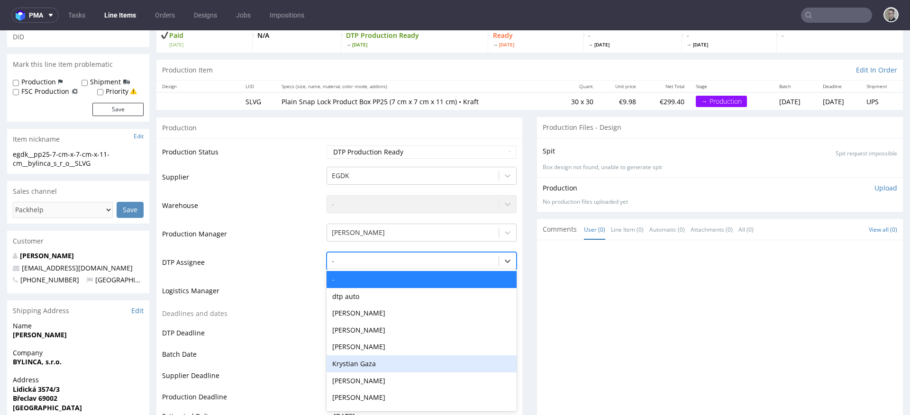
drag, startPoint x: 378, startPoint y: 359, endPoint x: 383, endPoint y: 328, distance: 31.7
click at [378, 359] on div "Krystian Gaza" at bounding box center [422, 363] width 190 height 17
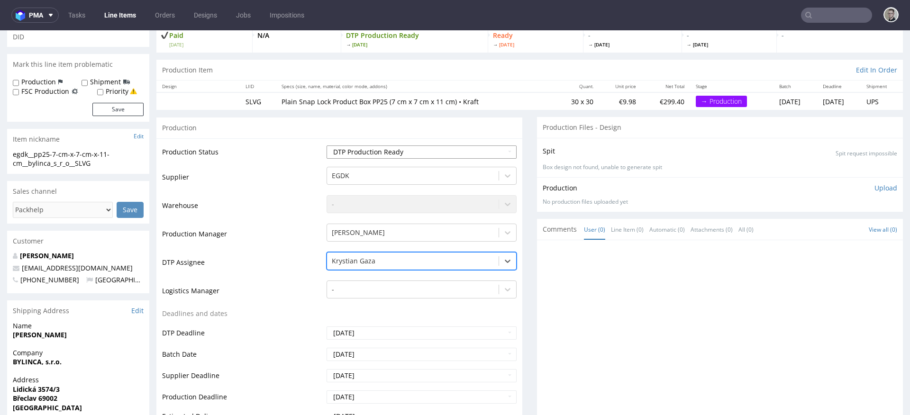
click at [396, 154] on select "Waiting for Artwork Waiting for Diecut Waiting for Mockup Waiting for DTP Waiti…" at bounding box center [422, 151] width 190 height 13
select select "dtp_in_process"
click at [327, 145] on select "Waiting for Artwork Waiting for Diecut Waiting for Mockup Waiting for DTP Waiti…" at bounding box center [422, 151] width 190 height 13
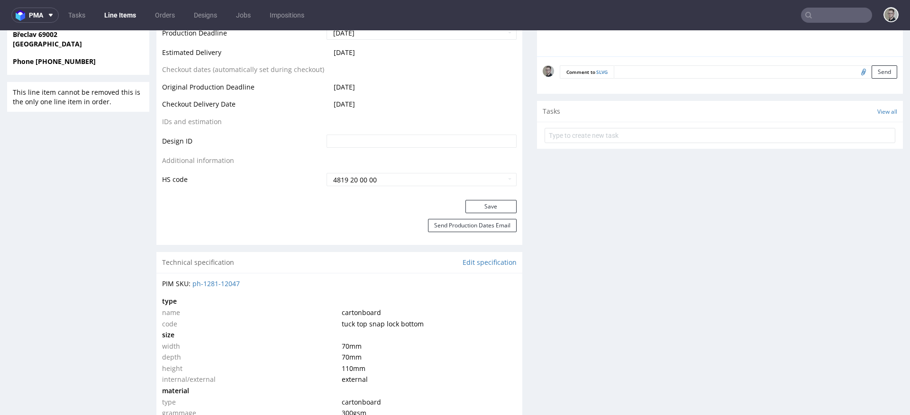
scroll to position [460, 0]
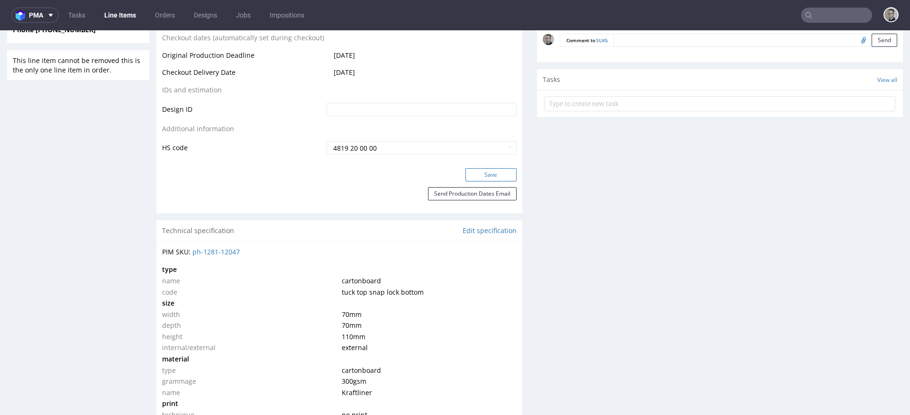
click at [498, 171] on button "Save" at bounding box center [490, 174] width 51 height 13
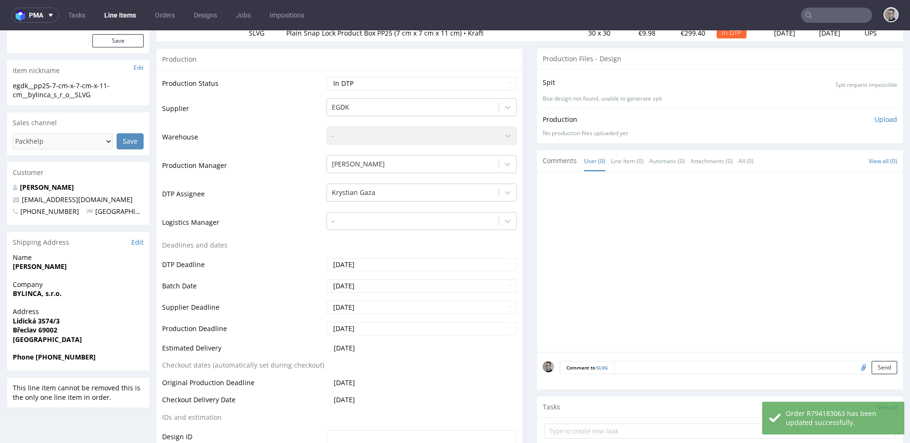
scroll to position [0, 0]
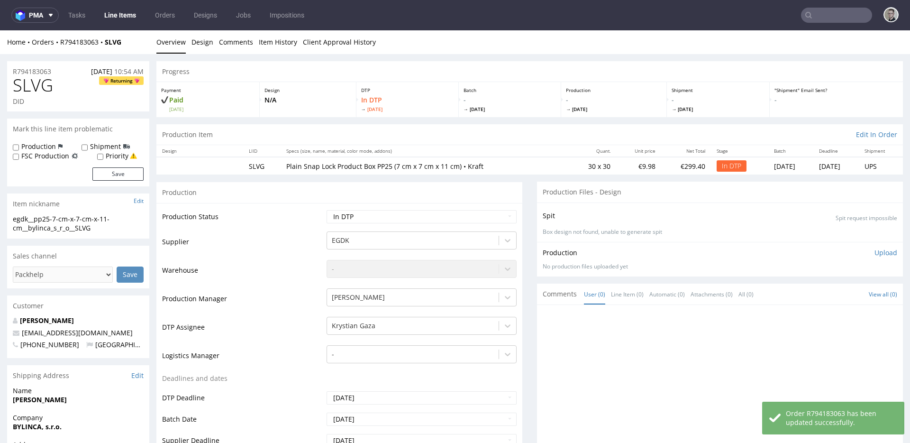
click at [818, 244] on div "Production Upload No production files uploaded yet Description (optional) Add f…" at bounding box center [720, 259] width 366 height 35
drag, startPoint x: 872, startPoint y: 250, endPoint x: 867, endPoint y: 256, distance: 8.1
click at [818, 250] on p "Upload" at bounding box center [885, 252] width 23 height 9
click at [818, 291] on div "Add files" at bounding box center [829, 296] width 47 height 14
type input "C:\fakepath\egdk__pp25-7-cm-x-7-cm-x-11-cm__bylinca_s_r_o__SLVG__d0__oR79418306…"
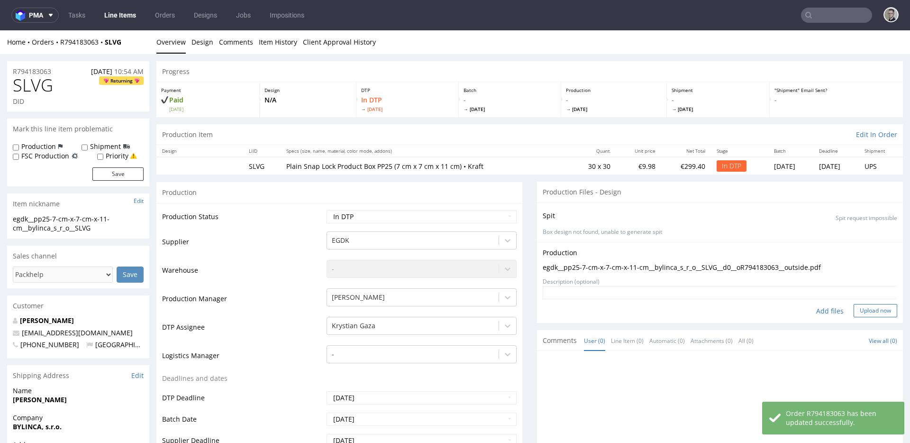
click at [818, 309] on button "Upload now" at bounding box center [876, 310] width 44 height 13
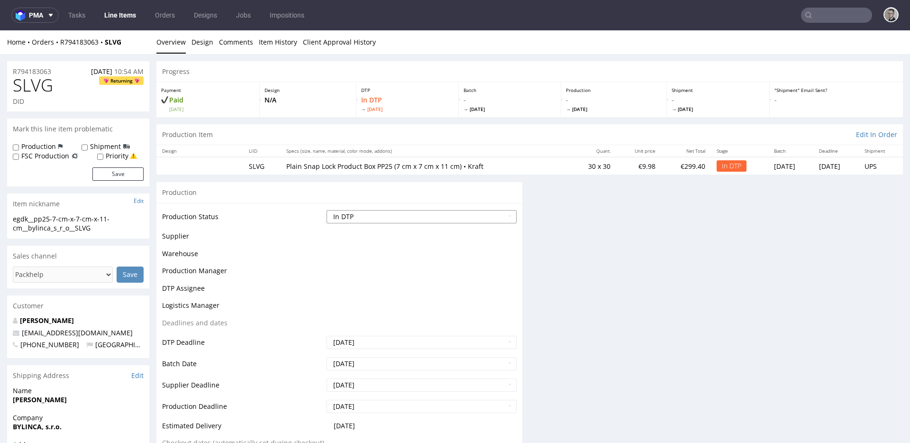
click at [391, 216] on select "Waiting for Artwork Waiting for Diecut Waiting for Mockup Waiting for DTP Waiti…" at bounding box center [422, 216] width 190 height 13
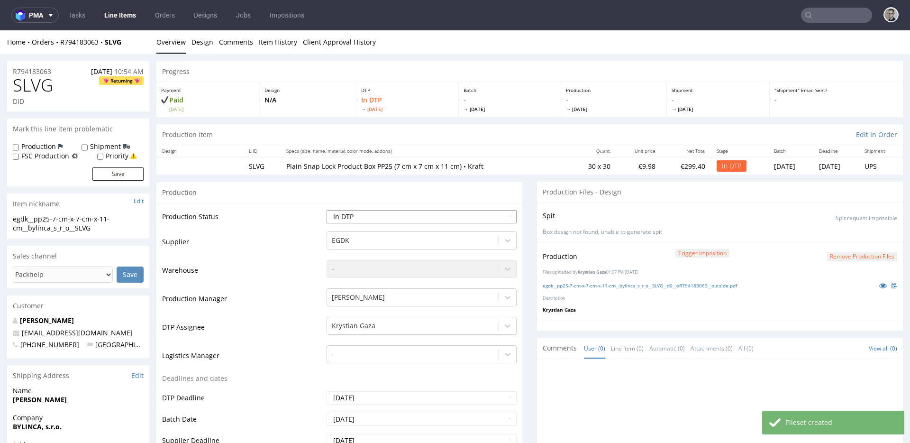
select select "dtp_production_ready"
click at [327, 210] on select "Waiting for Artwork Waiting for Diecut Waiting for Mockup Waiting for DTP Waiti…" at bounding box center [422, 216] width 190 height 13
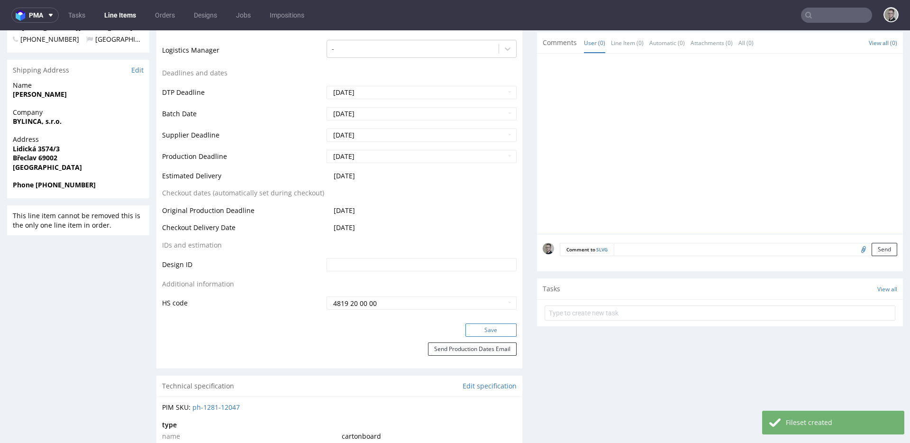
click at [496, 335] on button "Save" at bounding box center [490, 329] width 51 height 13
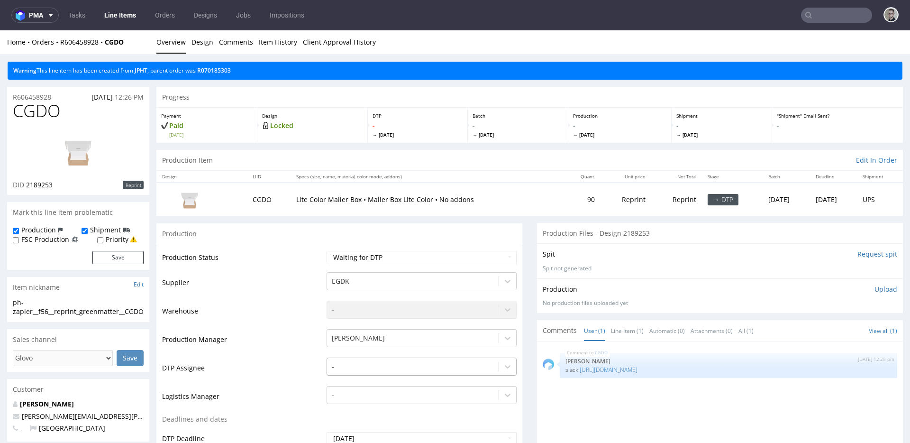
click at [404, 364] on div "-" at bounding box center [422, 363] width 190 height 13
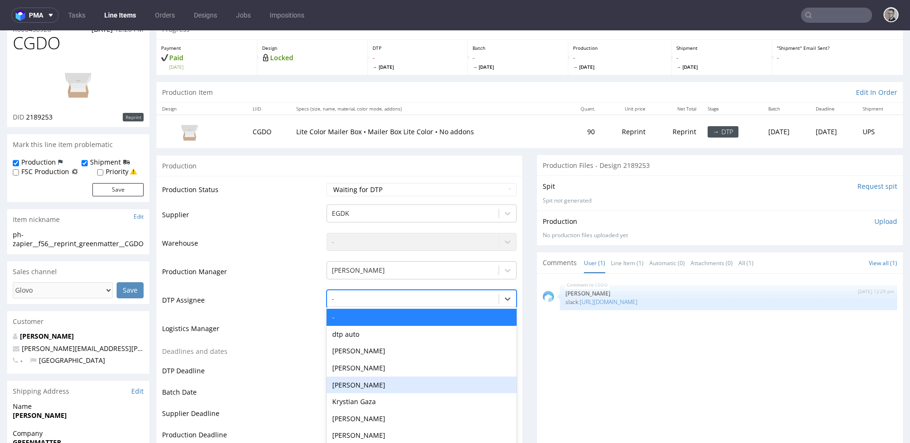
scroll to position [78, 0]
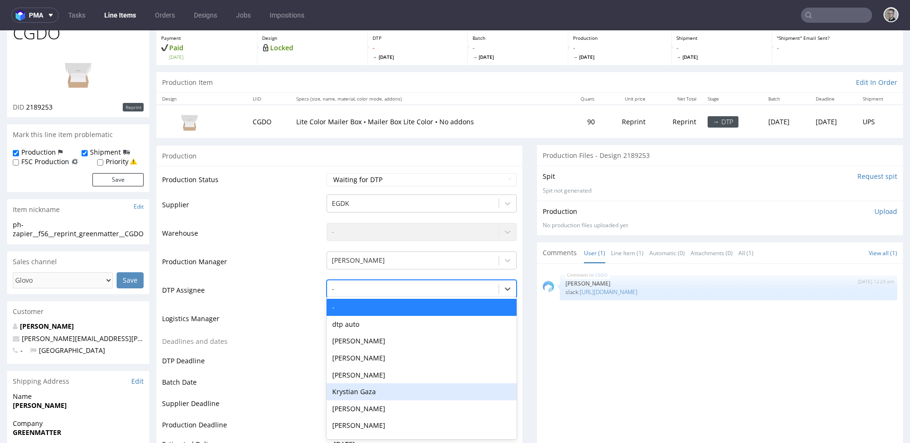
click at [386, 383] on div "Krystian Gaza" at bounding box center [422, 391] width 190 height 17
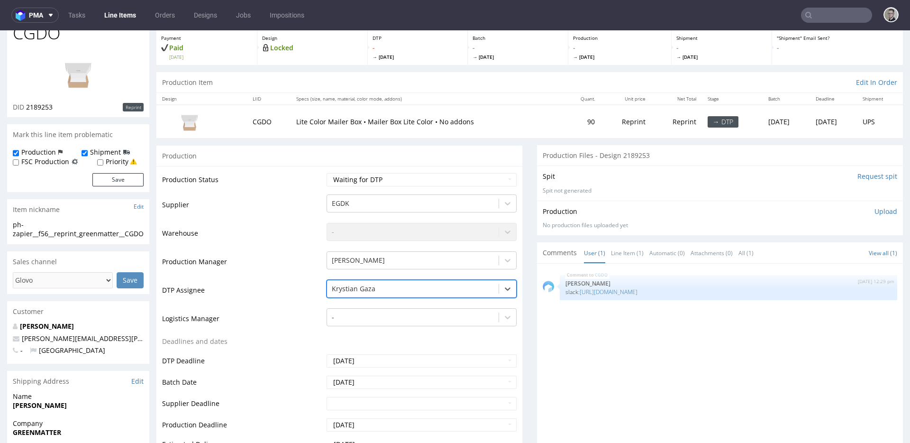
click at [399, 188] on td "Waiting for Artwork Waiting for Diecut Waiting for Mockup Waiting for DTP Waiti…" at bounding box center [420, 182] width 192 height 21
click at [400, 182] on select "Waiting for Artwork Waiting for Diecut Waiting for Mockup Waiting for DTP Waiti…" at bounding box center [422, 179] width 190 height 13
select select "dtp_in_process"
click at [327, 173] on select "Waiting for Artwork Waiting for Diecut Waiting for Mockup Waiting for DTP Waiti…" at bounding box center [422, 179] width 190 height 13
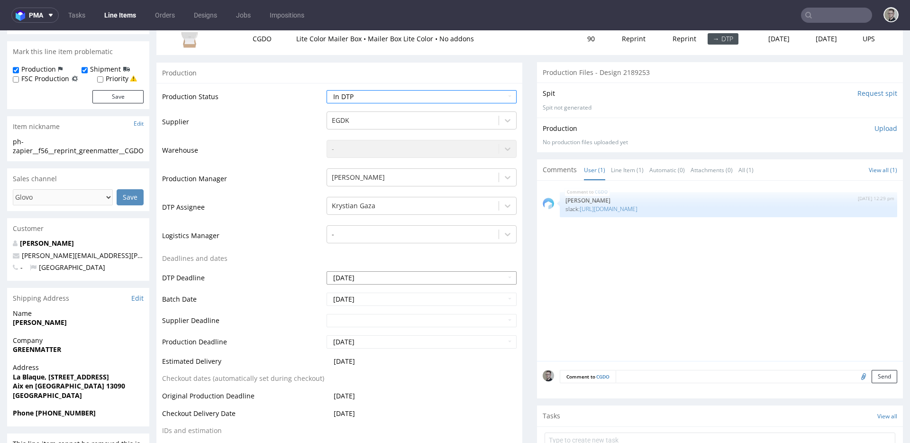
scroll to position [242, 0]
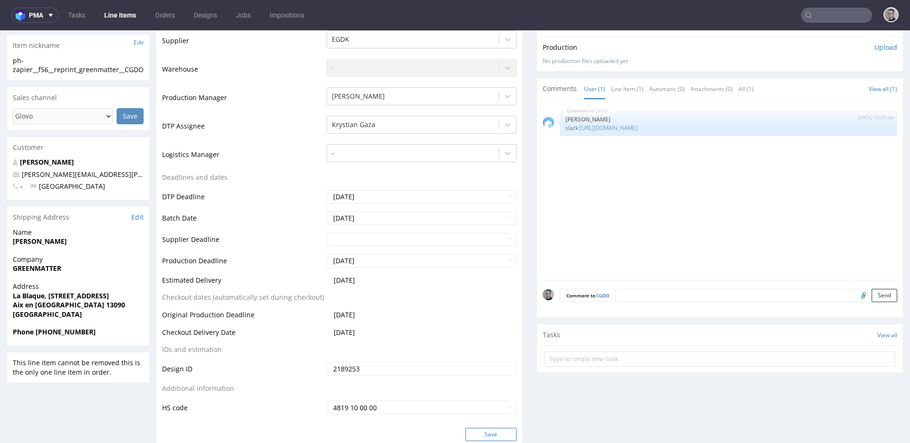
click at [491, 431] on button "Save" at bounding box center [490, 433] width 51 height 13
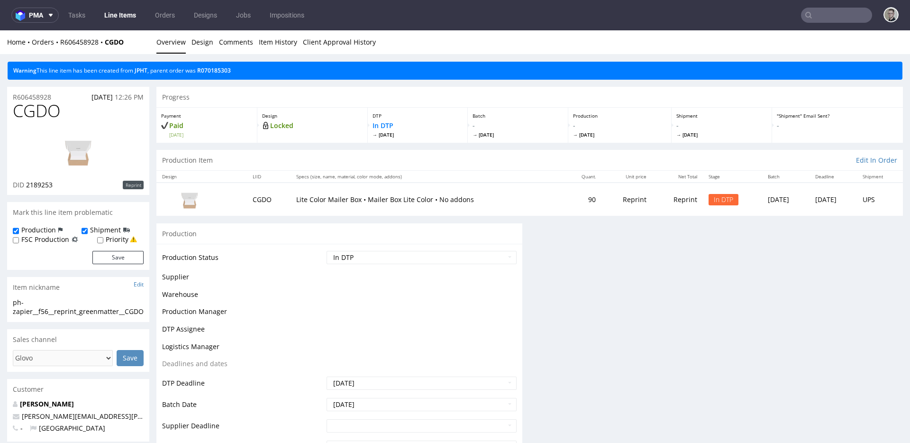
scroll to position [0, 0]
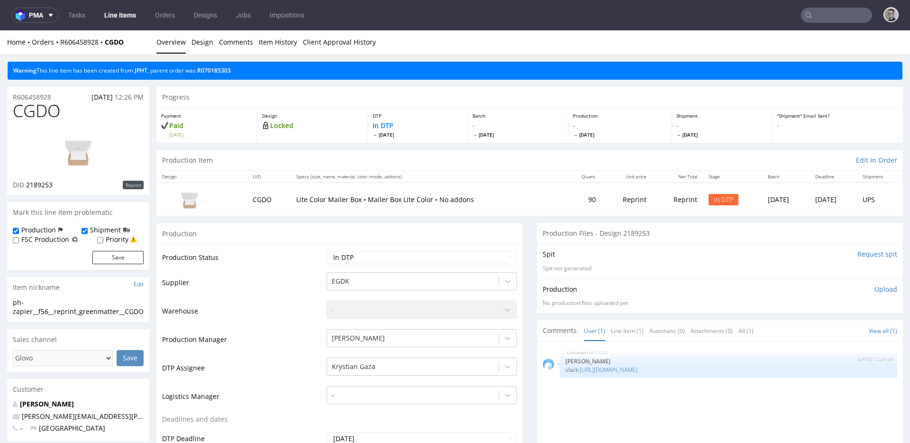
click at [91, 316] on div "ph-zapier__f56__reprint_greenmatter__CGDO" at bounding box center [78, 307] width 131 height 18
click at [98, 313] on div "ph-zapier__f56__reprint_greenmatter__CGDO" at bounding box center [78, 307] width 131 height 18
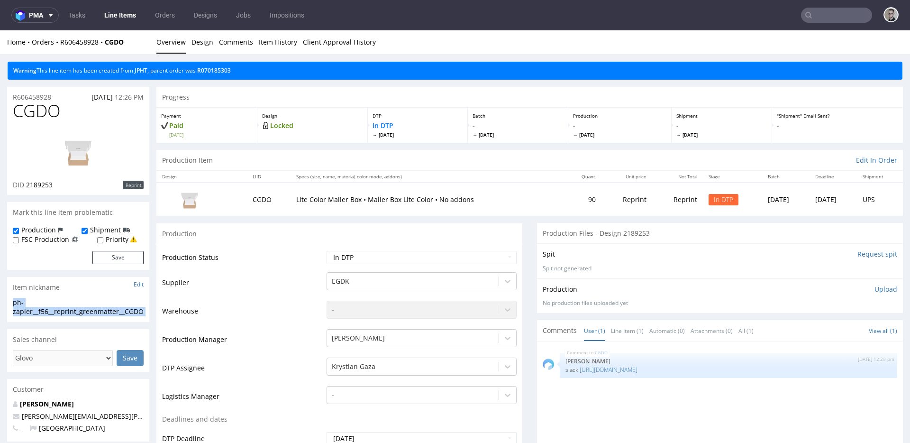
copy div "ph-zapier__f56__reprint_greenmatter__CGDO Update"
copy p "R606458928"
click at [876, 289] on p "Upload" at bounding box center [885, 288] width 23 height 9
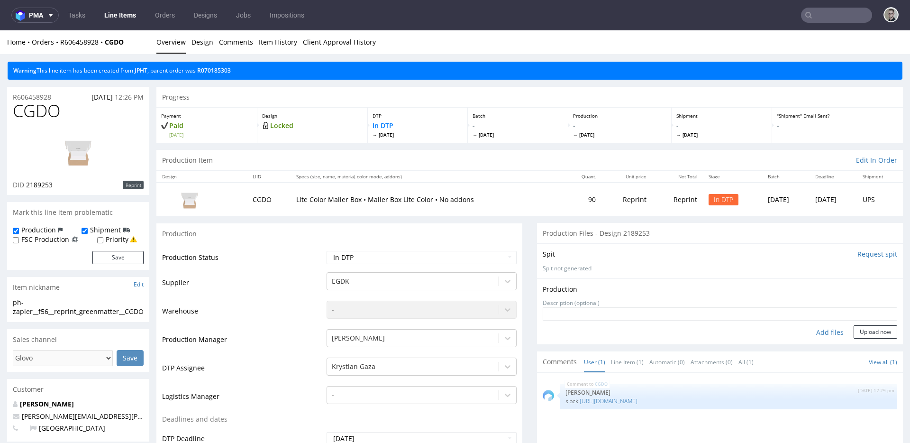
click at [825, 334] on div "Add files" at bounding box center [829, 332] width 47 height 14
type input "C:\fakepath\ph-zapier__f56__reprint_greenmatter__CGDO__d2189253__oR606458928__i…"
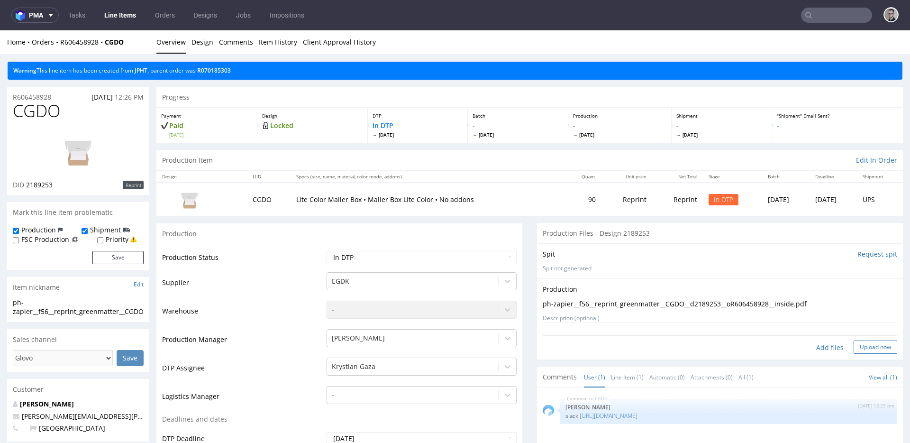
click at [868, 347] on button "Upload now" at bounding box center [876, 346] width 44 height 13
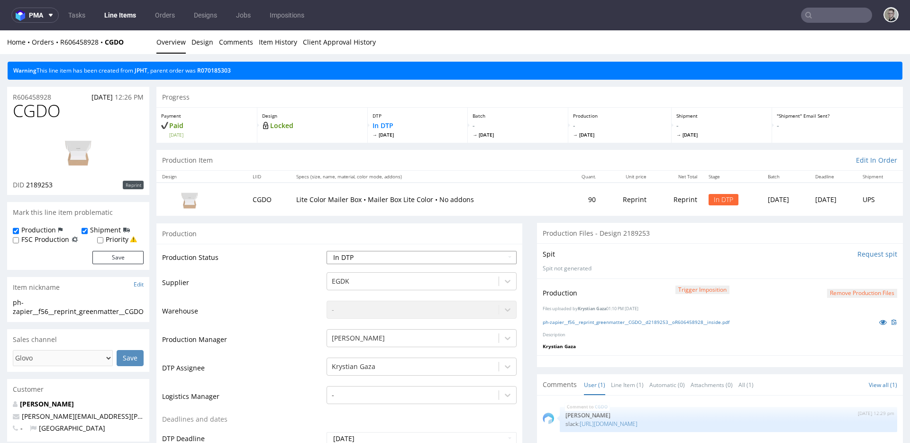
click at [405, 259] on select "Waiting for Artwork Waiting for Diecut Waiting for Mockup Waiting for DTP Waiti…" at bounding box center [422, 257] width 190 height 13
select select "dtp_production_ready"
click at [327, 251] on select "Waiting for Artwork Waiting for Diecut Waiting for Mockup Waiting for DTP Waiti…" at bounding box center [422, 257] width 190 height 13
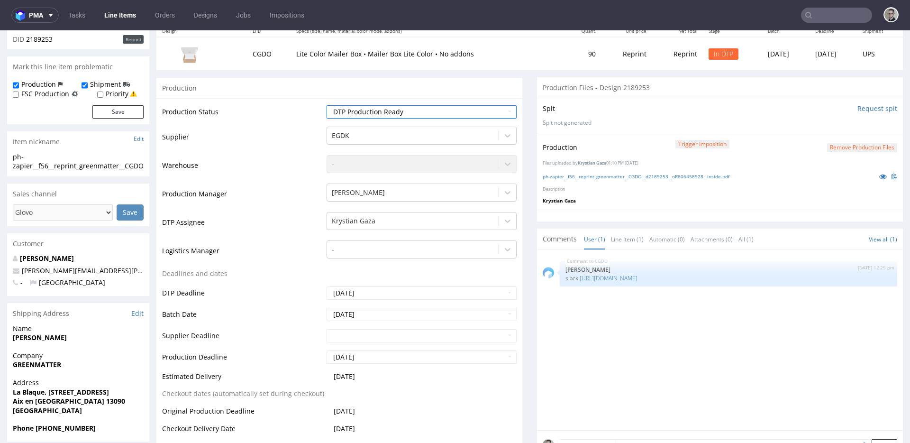
scroll to position [298, 0]
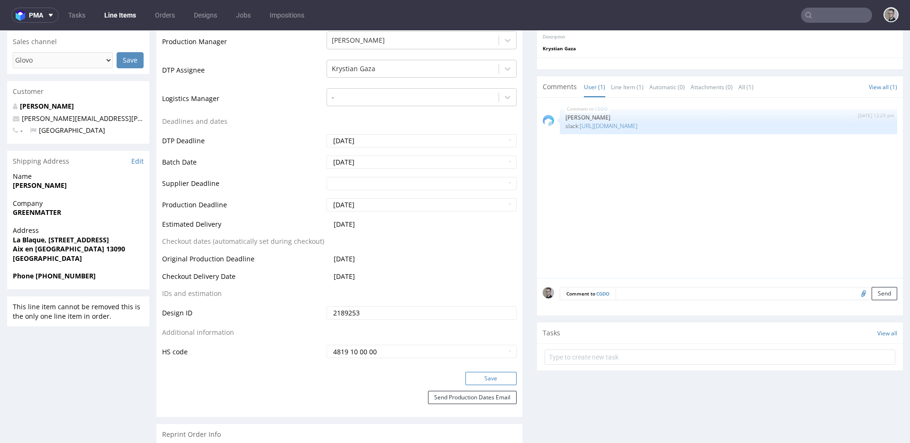
click at [494, 381] on button "Save" at bounding box center [490, 378] width 51 height 13
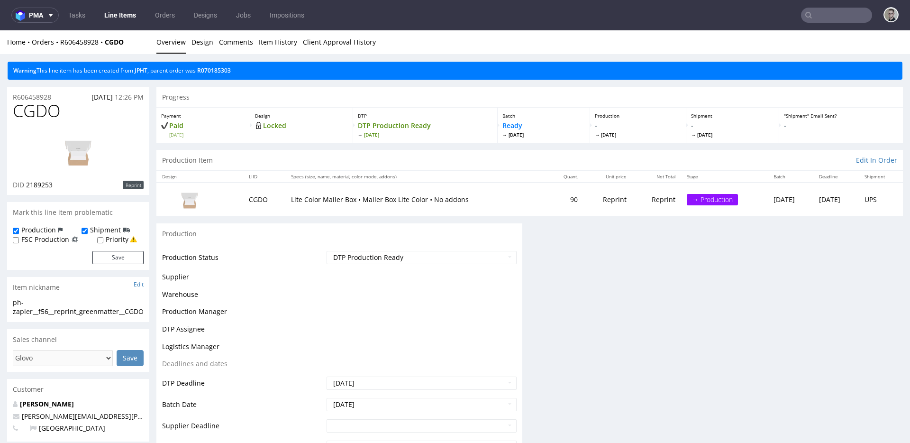
scroll to position [0, 0]
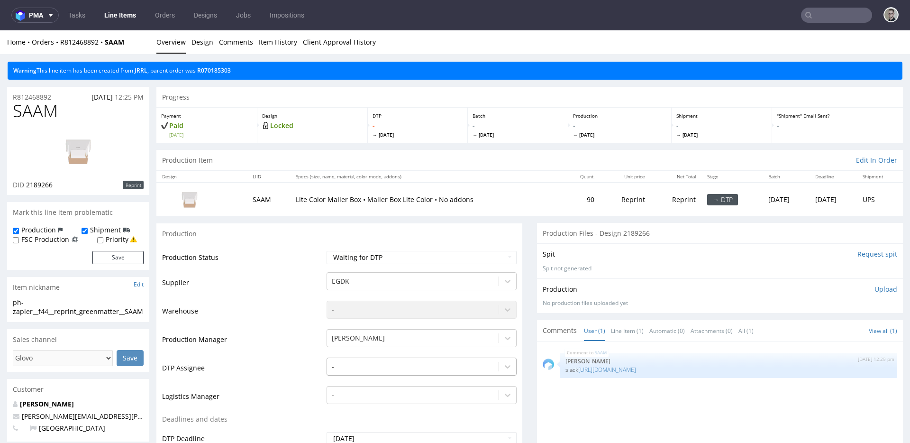
click at [388, 359] on div "-" at bounding box center [422, 363] width 190 height 13
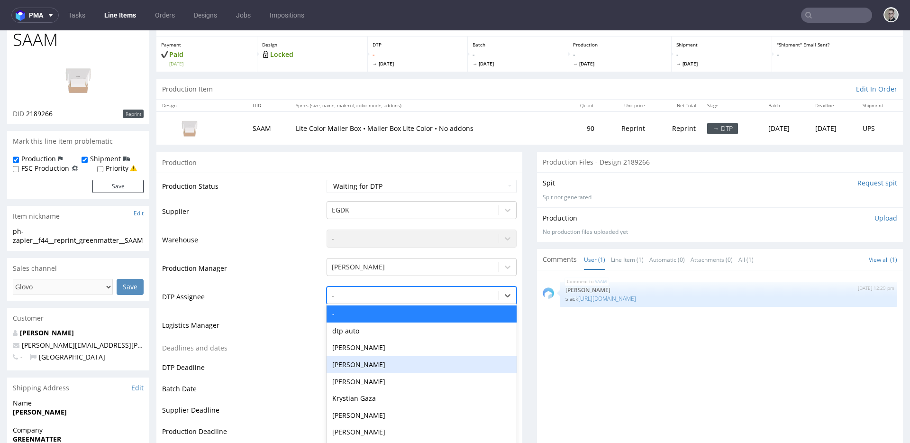
scroll to position [78, 0]
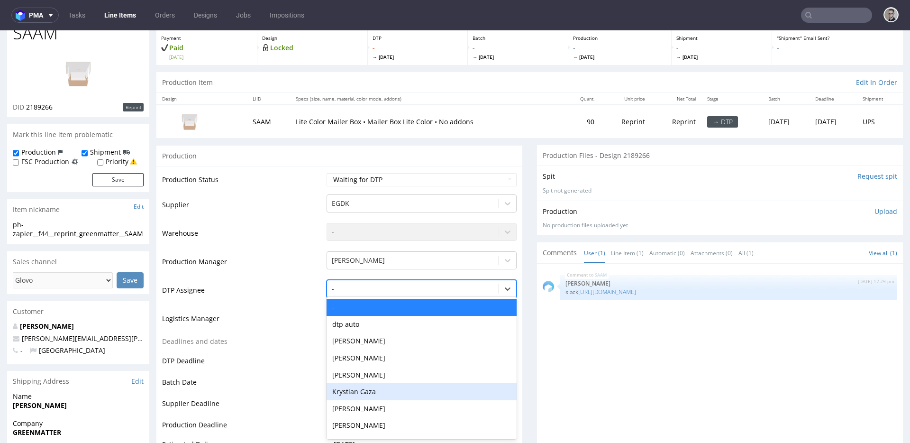
click at [366, 393] on div "Krystian Gaza" at bounding box center [422, 391] width 190 height 17
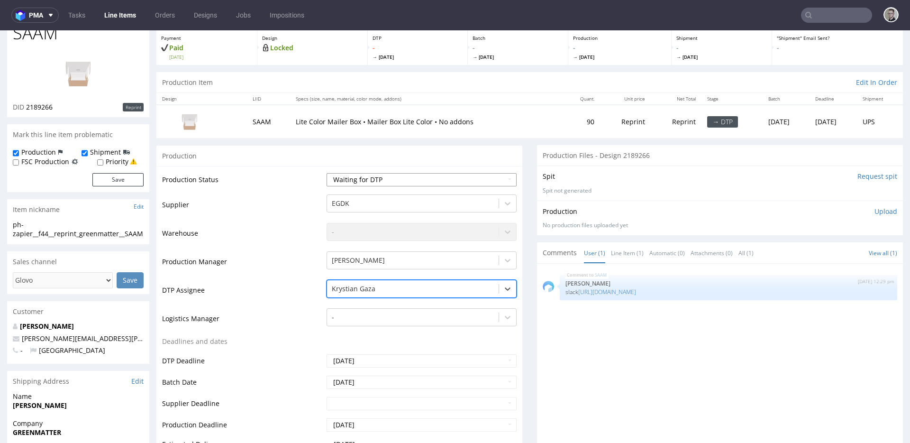
click at [387, 179] on select "Waiting for Artwork Waiting for Diecut Waiting for Mockup Waiting for DTP Waiti…" at bounding box center [422, 179] width 190 height 13
select select "dtp_in_process"
click at [327, 173] on select "Waiting for Artwork Waiting for Diecut Waiting for Mockup Waiting for DTP Waiti…" at bounding box center [422, 179] width 190 height 13
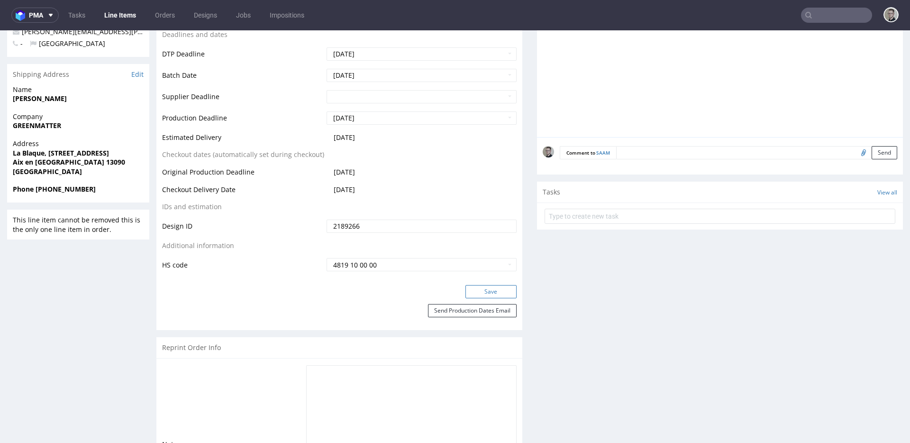
click at [495, 287] on button "Save" at bounding box center [490, 291] width 51 height 13
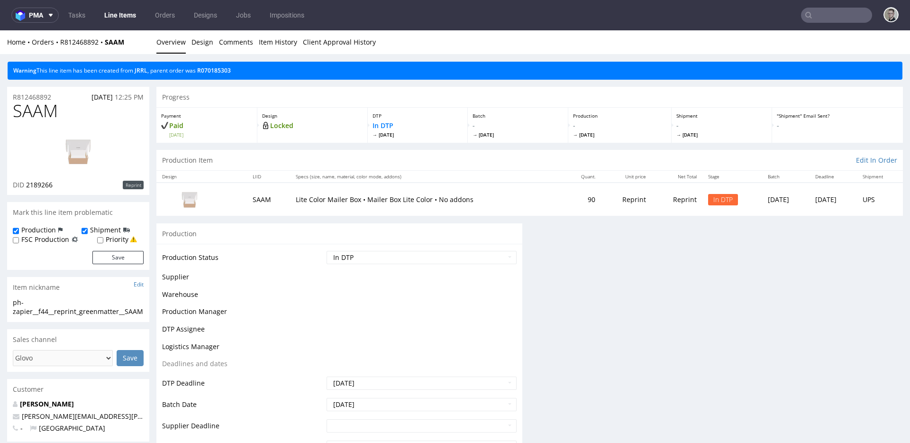
scroll to position [0, 0]
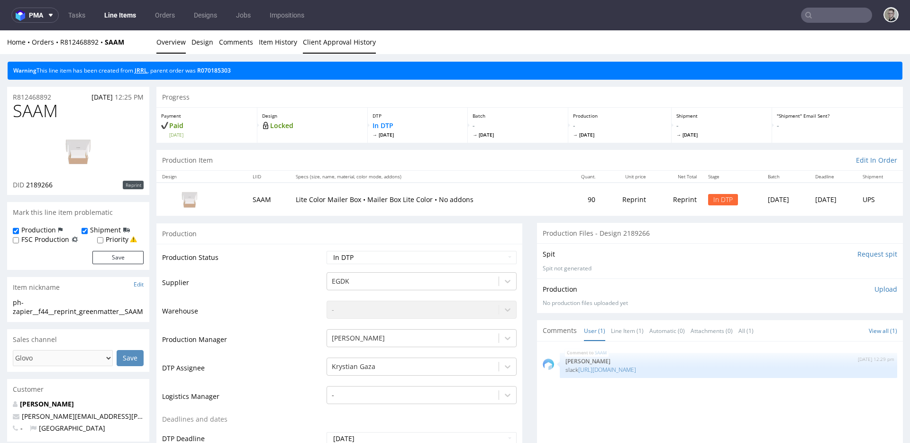
drag, startPoint x: 145, startPoint y: 69, endPoint x: 317, endPoint y: 53, distance: 172.3
click at [47, 306] on div "ph-zapier__f44__reprint_greenmatter__SAAM" at bounding box center [78, 307] width 131 height 18
click at [47, 314] on div "ph-zapier__f44__reprint_greenmatter__SAAM" at bounding box center [78, 307] width 131 height 18
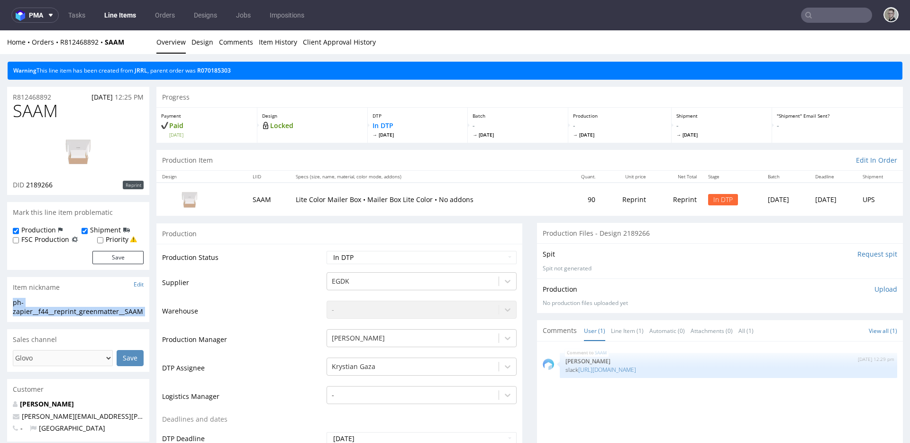
click at [48, 313] on div "ph-zapier__f44__reprint_greenmatter__SAAM" at bounding box center [78, 307] width 131 height 18
drag, startPoint x: 61, startPoint y: 97, endPoint x: 0, endPoint y: 96, distance: 60.7
copy p "R812468892"
click at [878, 289] on p "Upload" at bounding box center [885, 288] width 23 height 9
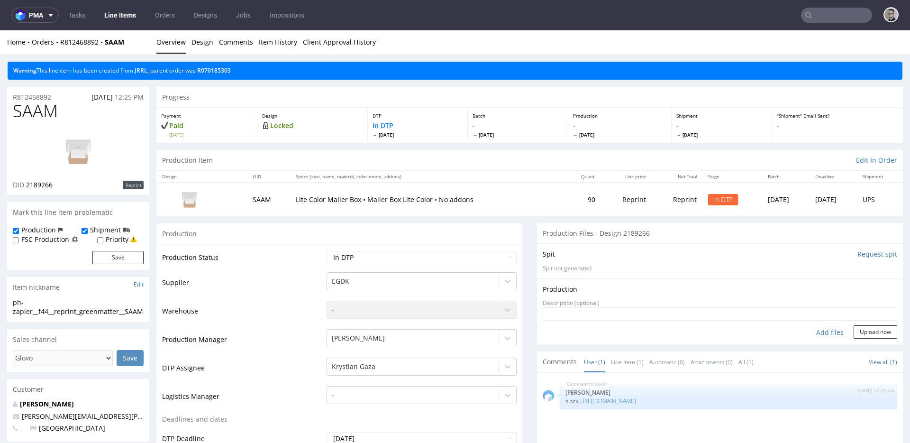
click at [812, 332] on div "Add files" at bounding box center [829, 332] width 47 height 14
type input "C:\fakepath\ph-zapier__f44__reprint_greenmatter__SAAM__d2189266__oR812468892__i…"
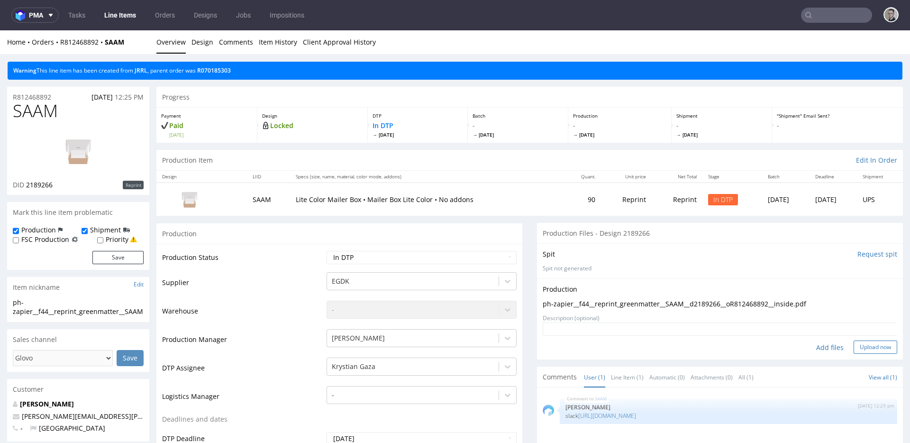
click at [854, 347] on button "Upload now" at bounding box center [876, 346] width 44 height 13
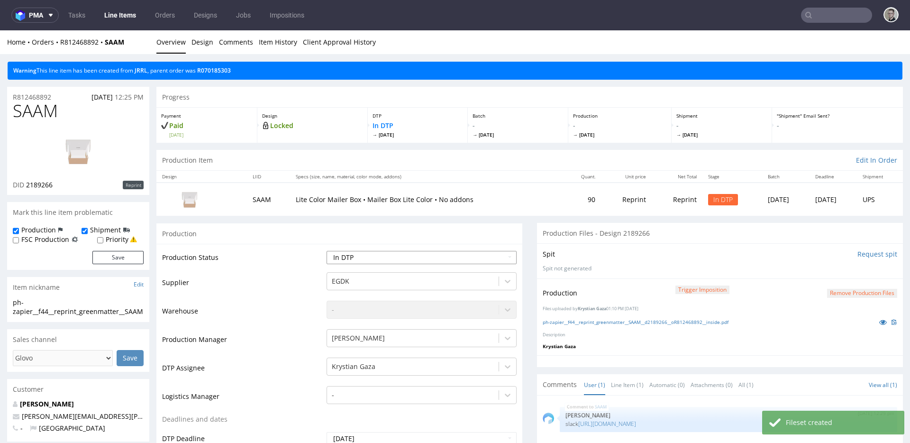
click at [433, 255] on select "Waiting for Artwork Waiting for Diecut Waiting for Mockup Waiting for DTP Waiti…" at bounding box center [422, 257] width 190 height 13
select select "dtp_production_ready"
click at [327, 251] on select "Waiting for Artwork Waiting for Diecut Waiting for Mockup Waiting for DTP Waiti…" at bounding box center [422, 257] width 190 height 13
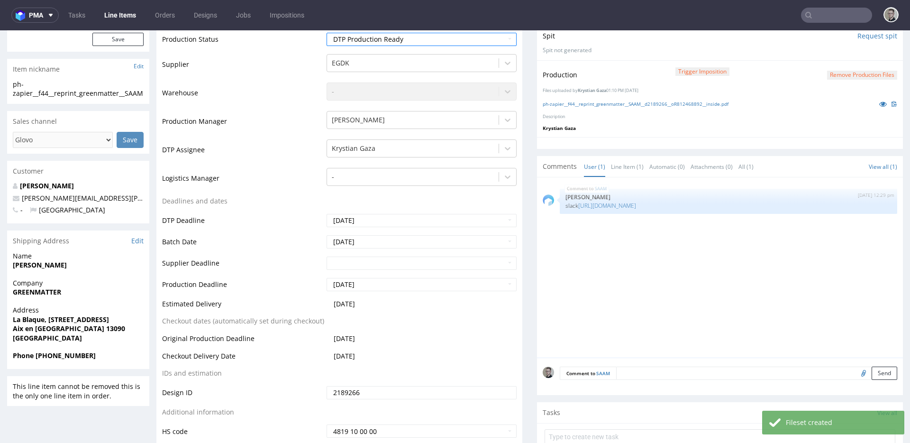
scroll to position [440, 0]
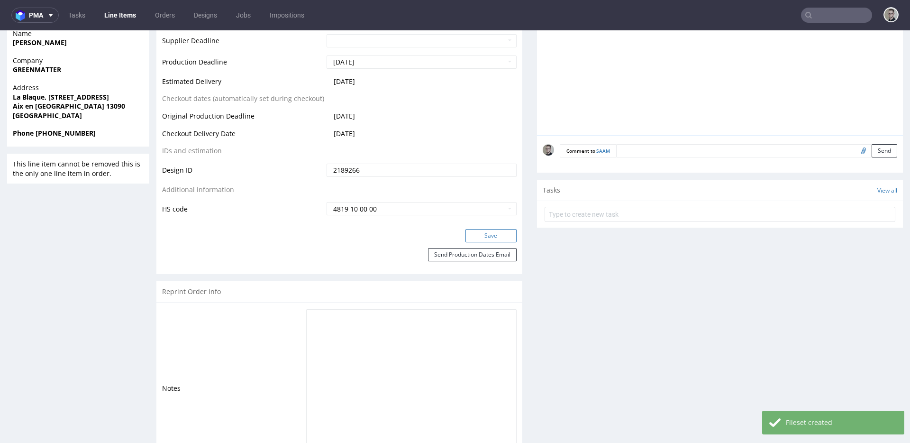
click at [499, 236] on button "Save" at bounding box center [490, 235] width 51 height 13
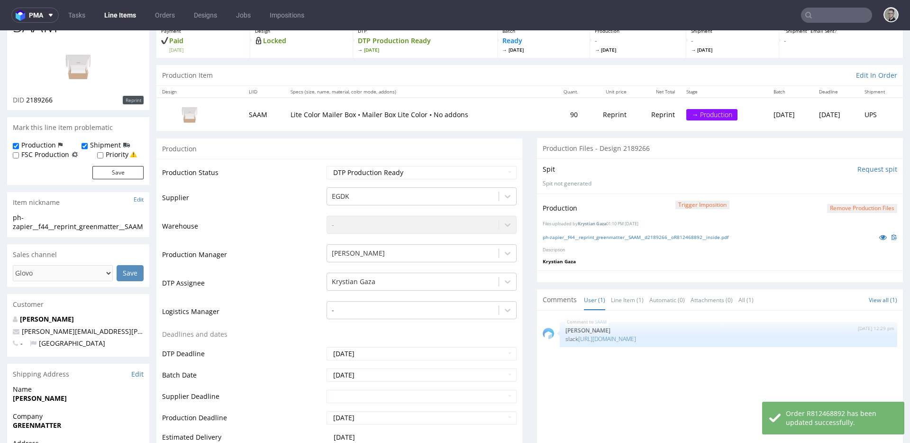
scroll to position [0, 0]
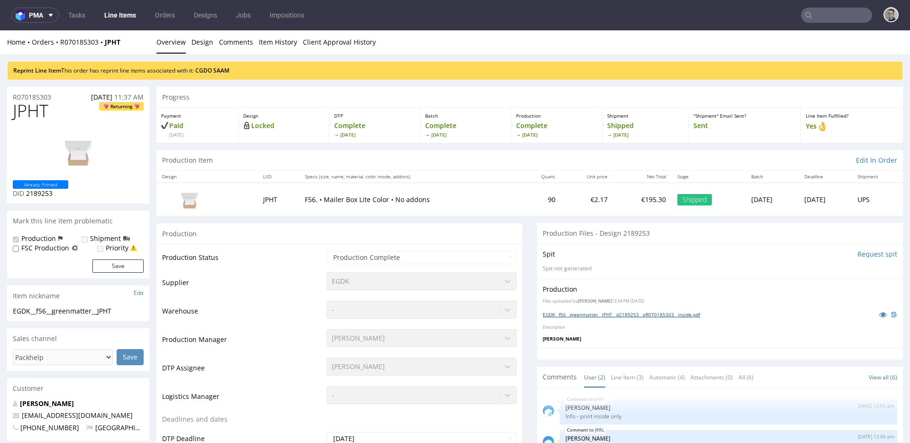
click at [619, 312] on link "EGDK__f56__greenmatter__JPHT__d2189253__oR070185303__inside.pdf" at bounding box center [621, 314] width 157 height 7
click at [641, 309] on div "EGDK__f44__greenmatter__JRRL__d2189266__oR070185303__inside.pdf" at bounding box center [720, 314] width 355 height 10
click at [653, 314] on link "EGDK__f44__greenmatter__JRRL__d2189266__oR070185303__inside.pdf" at bounding box center [621, 314] width 156 height 7
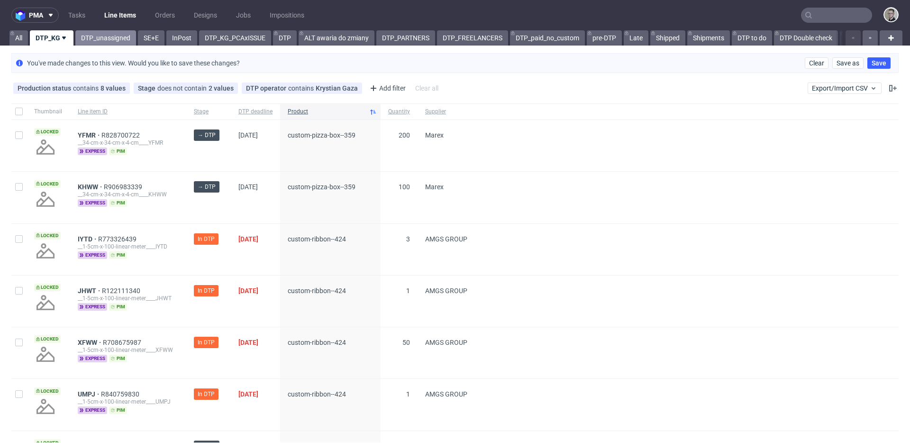
click at [108, 40] on link "DTP_unassigned" at bounding box center [105, 37] width 61 height 15
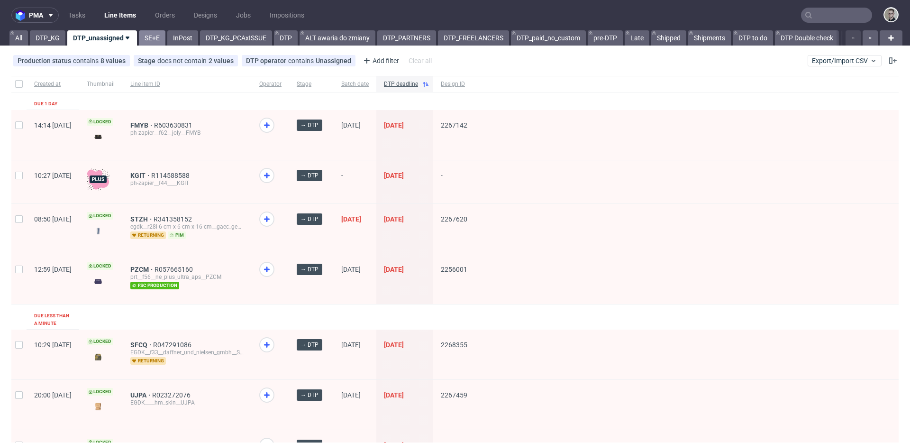
click at [146, 38] on link "SE+E" at bounding box center [152, 37] width 27 height 15
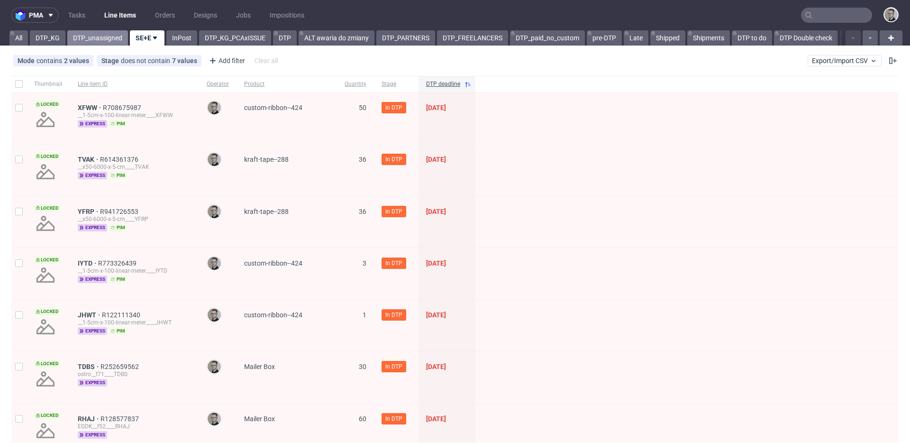
click at [99, 34] on link "DTP_unassigned" at bounding box center [97, 37] width 61 height 15
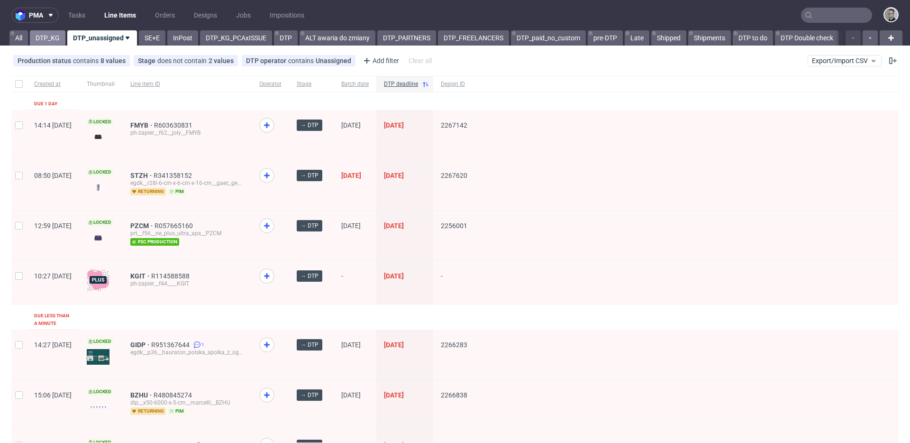
click at [52, 40] on link "DTP_KG" at bounding box center [48, 37] width 36 height 15
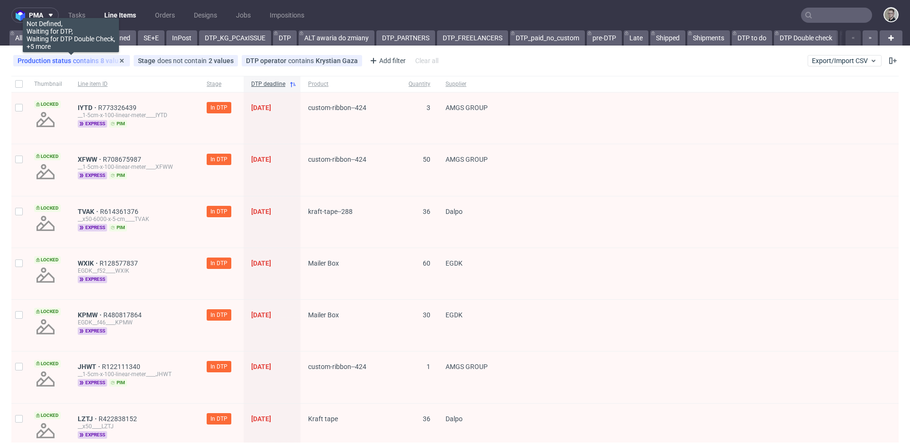
click at [74, 62] on div "Production status contains 8 values" at bounding box center [72, 61] width 108 height 8
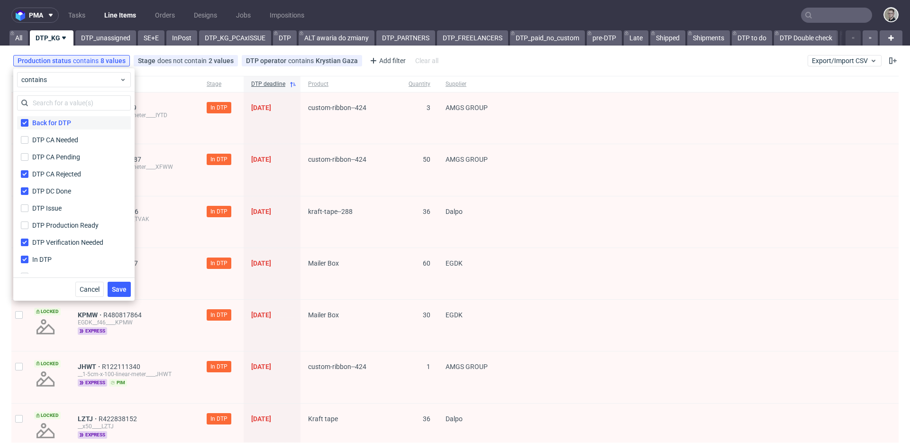
click at [45, 123] on div "Back for DTP" at bounding box center [51, 122] width 39 height 9
click at [28, 123] on input "Back for DTP" at bounding box center [25, 123] width 8 height 8
checkbox input "false"
click at [58, 175] on div "DTP CA Rejected" at bounding box center [57, 173] width 51 height 9
click at [28, 175] on input "DTP CA Rejected" at bounding box center [25, 174] width 8 height 8
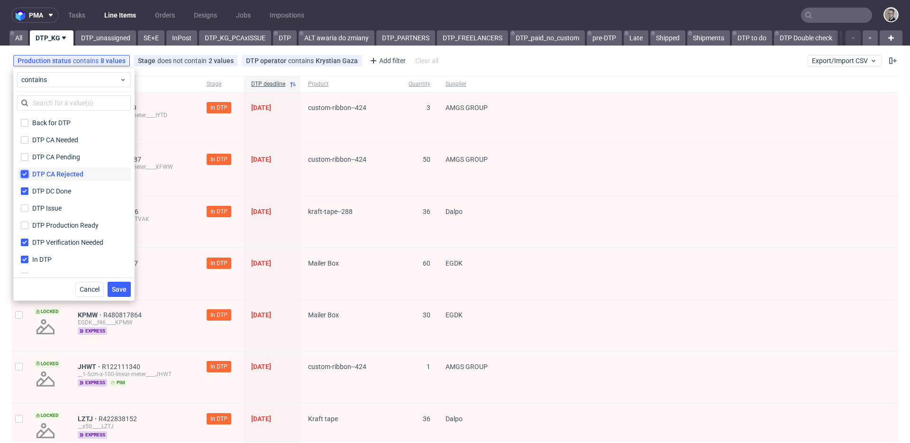
checkbox input "false"
click at [64, 190] on div "DTP DC Done" at bounding box center [52, 190] width 40 height 9
click at [28, 190] on input "DTP DC Done" at bounding box center [25, 191] width 8 height 8
checkbox input "false"
click at [61, 248] on label "DTP Verification Needed" at bounding box center [74, 242] width 114 height 13
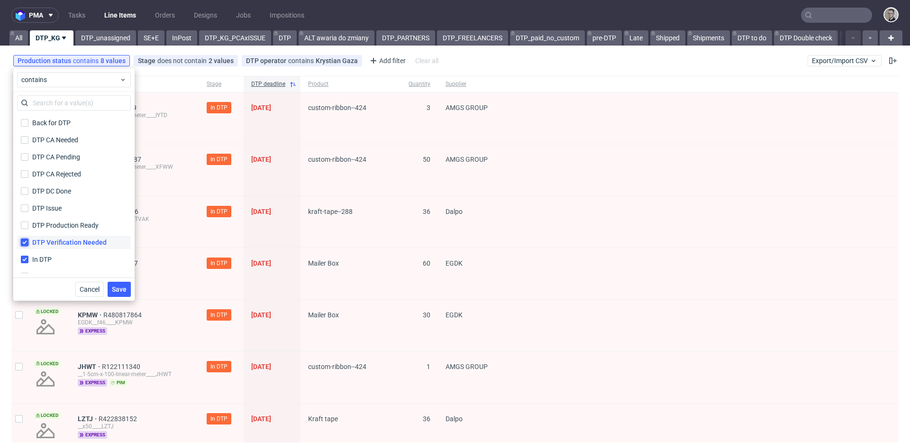
click at [28, 246] on input "DTP Verification Needed" at bounding box center [25, 242] width 8 height 8
checkbox input "false"
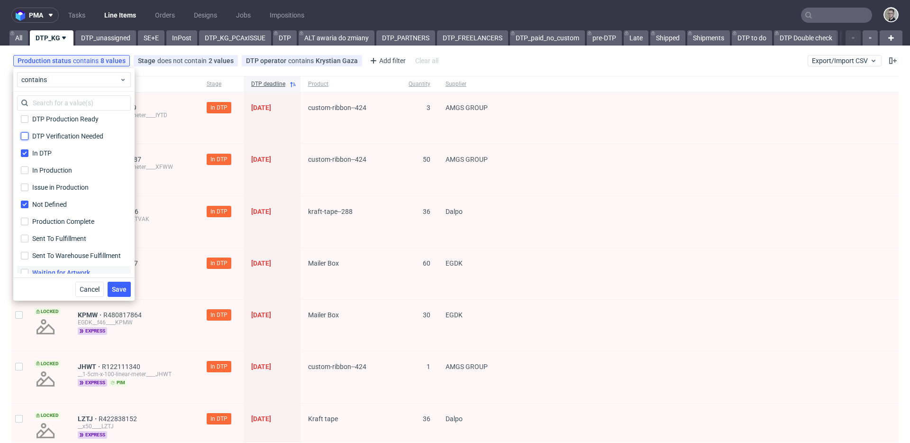
scroll to position [172, 0]
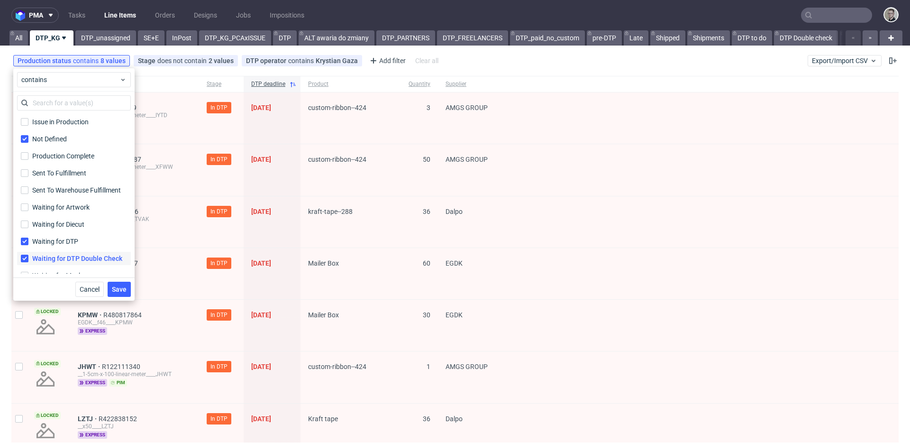
click at [57, 263] on label "Waiting for DTP Double Check Waiting for DTP Double Check" at bounding box center [74, 258] width 114 height 13
click at [28, 262] on input "Waiting for DTP Double Check Waiting for DTP Double Check" at bounding box center [25, 259] width 8 height 8
checkbox input "false"
click at [63, 241] on div "Waiting for DTP" at bounding box center [55, 240] width 47 height 9
click at [28, 241] on input "Waiting for DTP" at bounding box center [25, 241] width 8 height 8
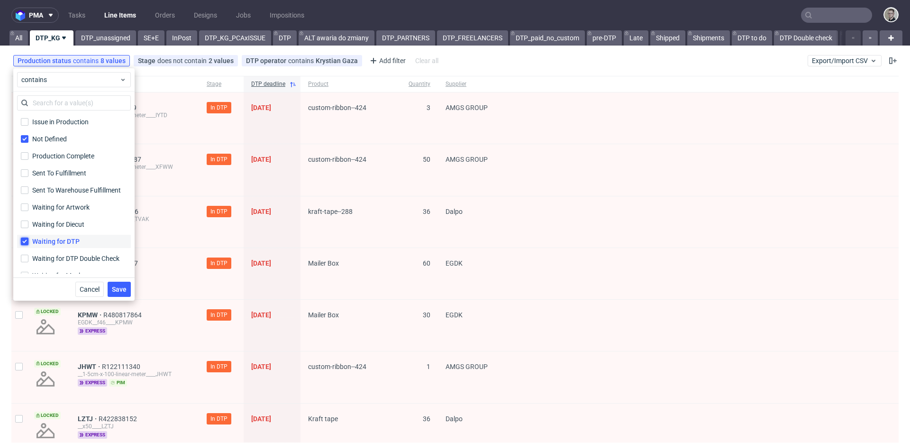
checkbox input "false"
click at [58, 136] on div "Not Defined" at bounding box center [50, 138] width 36 height 9
click at [28, 136] on input "Not Defined" at bounding box center [25, 139] width 8 height 8
checkbox input "false"
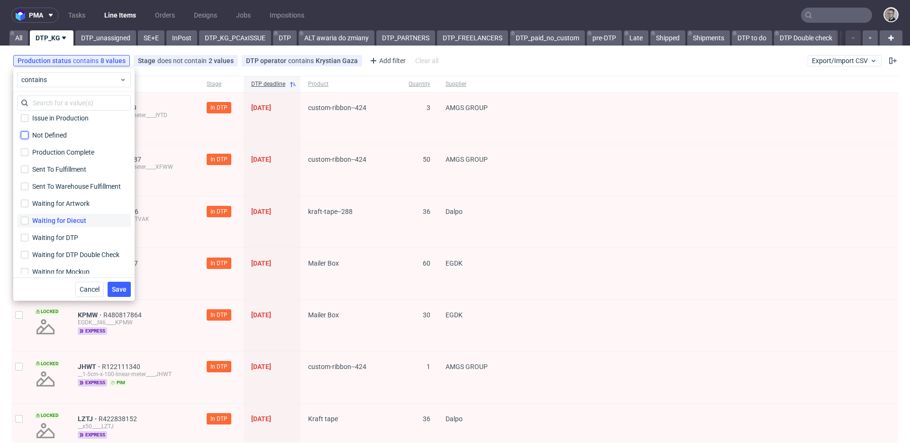
scroll to position [182, 0]
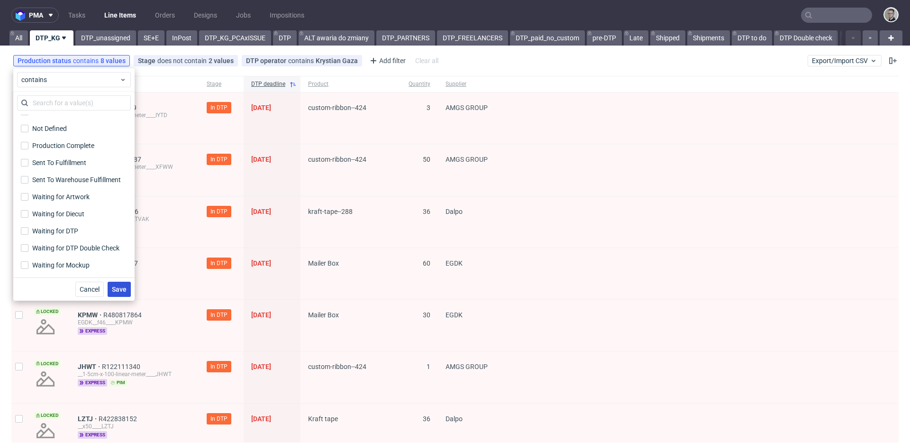
click at [125, 289] on span "Save" at bounding box center [119, 289] width 15 height 7
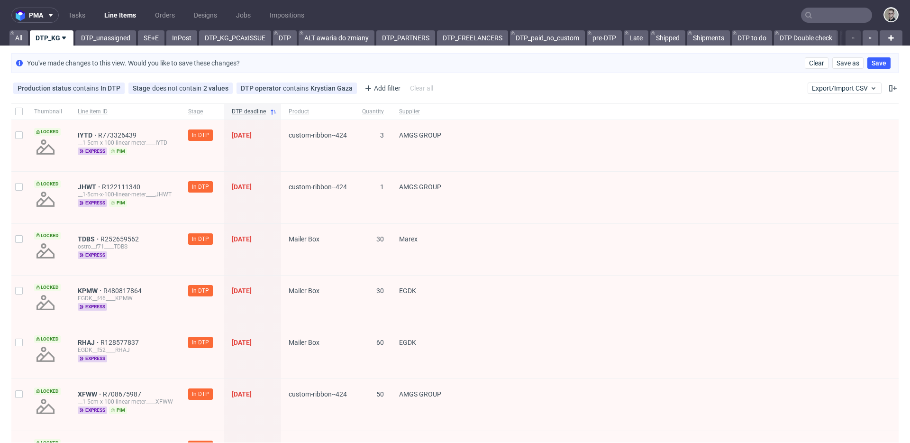
click at [16, 105] on div at bounding box center [18, 111] width 15 height 16
checkbox input "true"
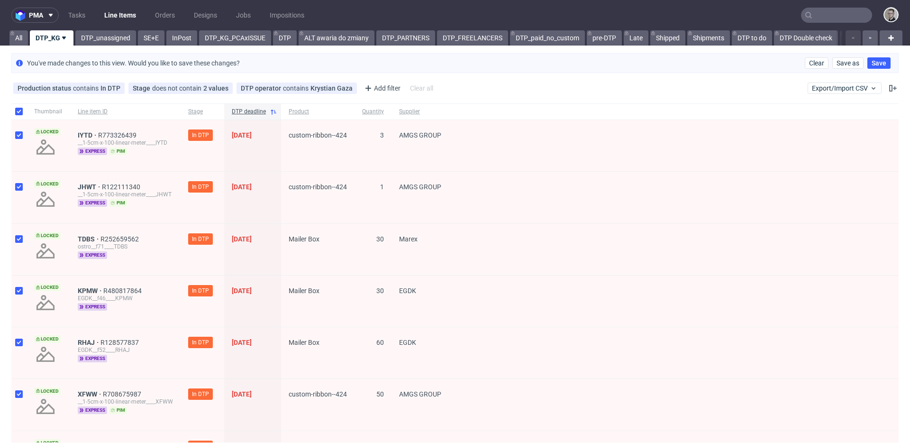
checkbox input "true"
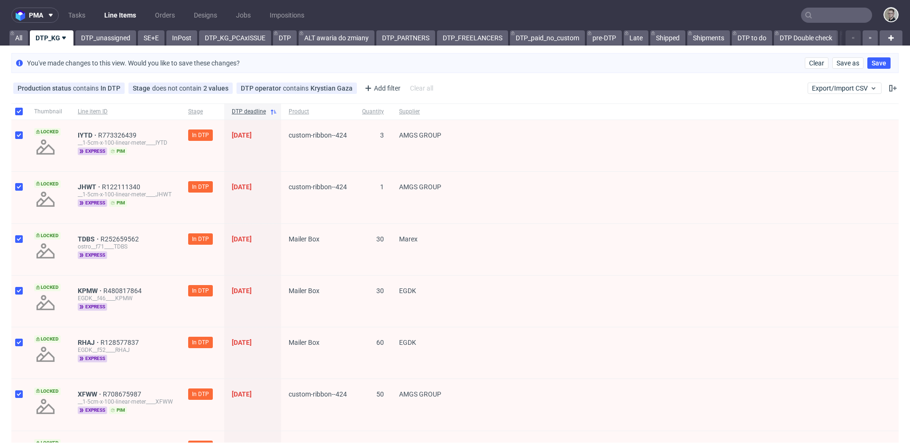
checkbox input "true"
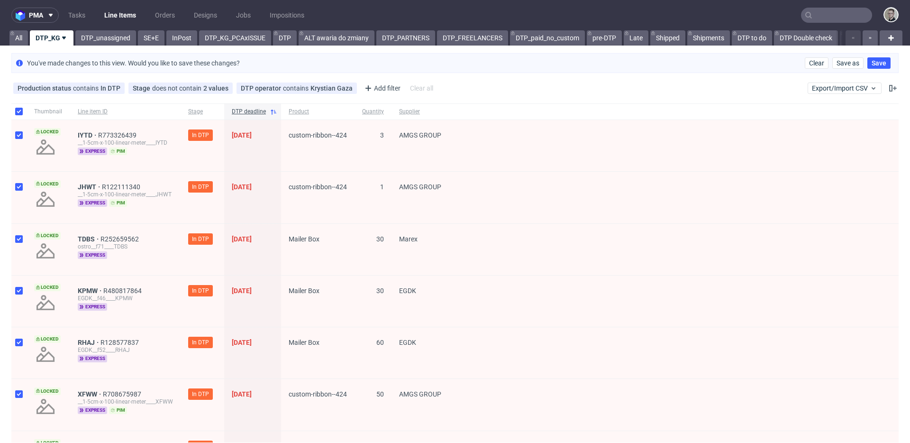
checkbox input "true"
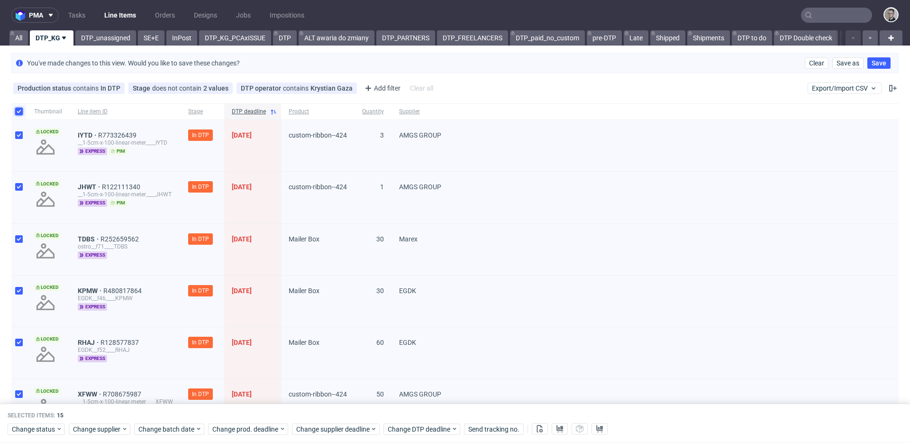
click at [18, 110] on input "checkbox" at bounding box center [19, 112] width 8 height 8
checkbox input "false"
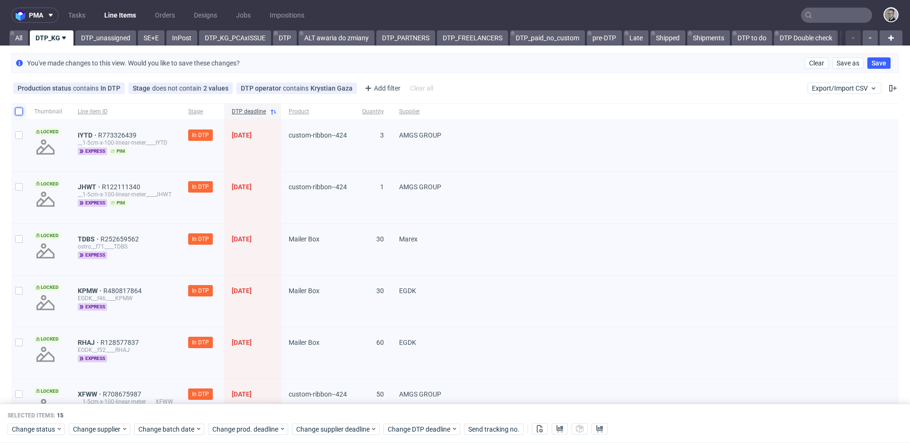
checkbox input "false"
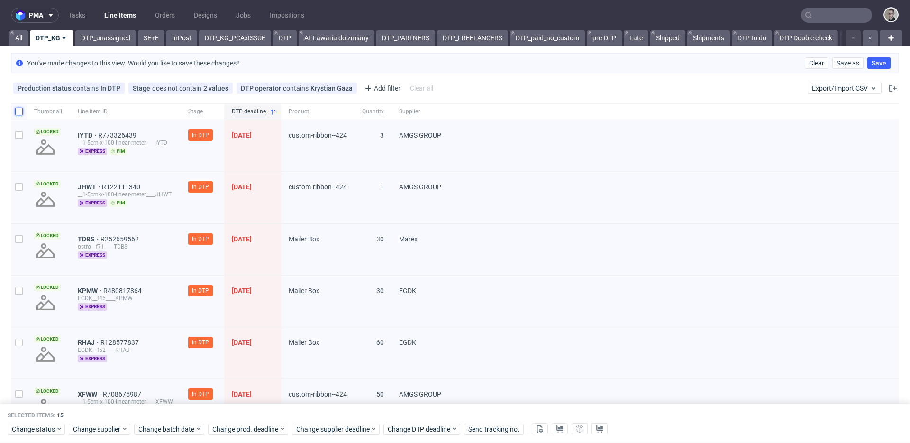
checkbox input "false"
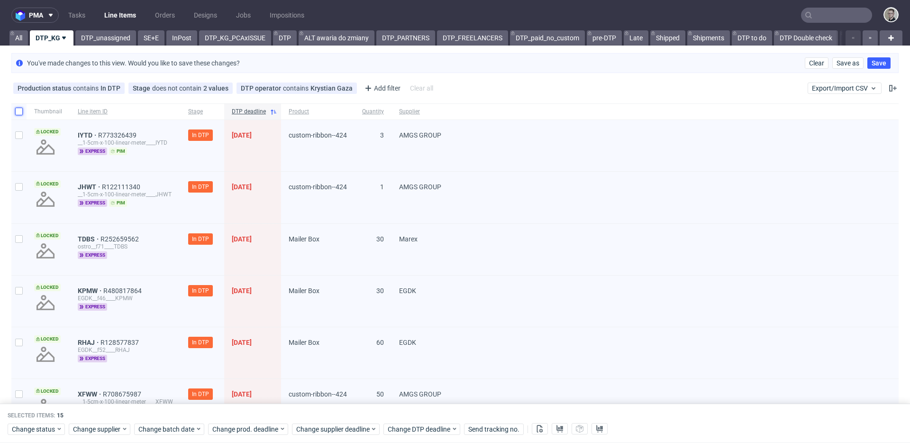
checkbox input "false"
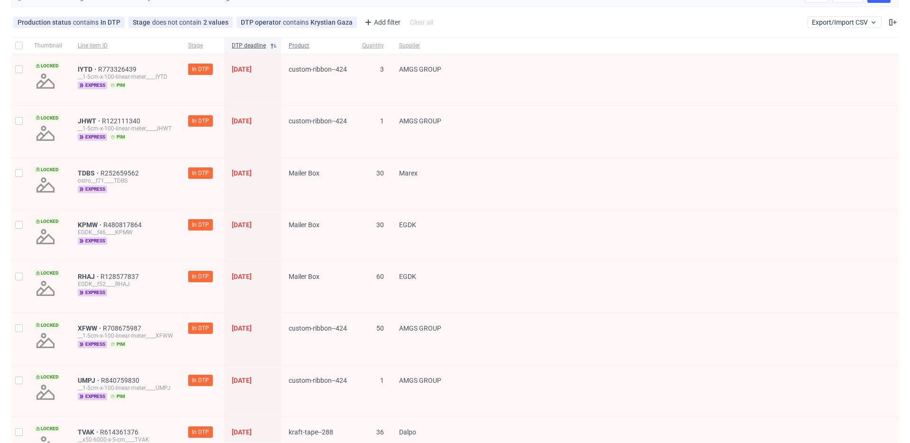
click at [291, 44] on span "Product" at bounding box center [318, 46] width 58 height 8
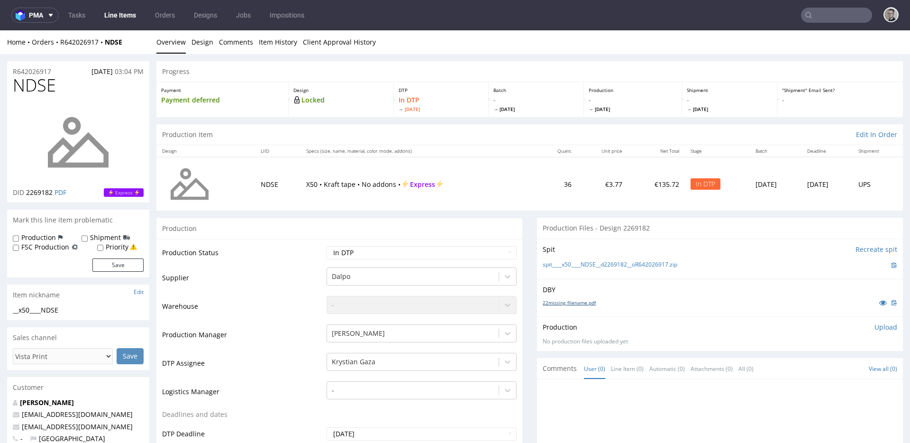
click at [571, 301] on link "22missing_filename.pdf" at bounding box center [569, 302] width 53 height 7
click at [617, 264] on link "spit____x50____NDSE__d2269182__oR642026917.zip" at bounding box center [610, 265] width 135 height 8
click at [197, 44] on link "Design" at bounding box center [202, 41] width 22 height 23
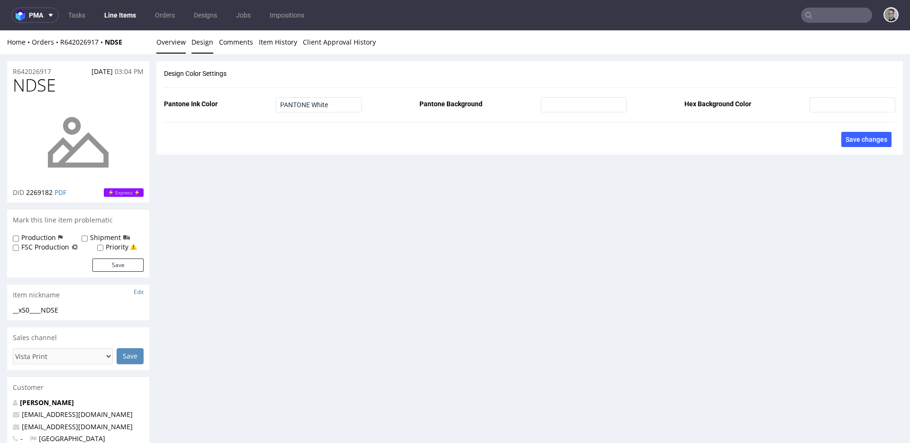
click at [170, 41] on link "Overview" at bounding box center [170, 41] width 29 height 23
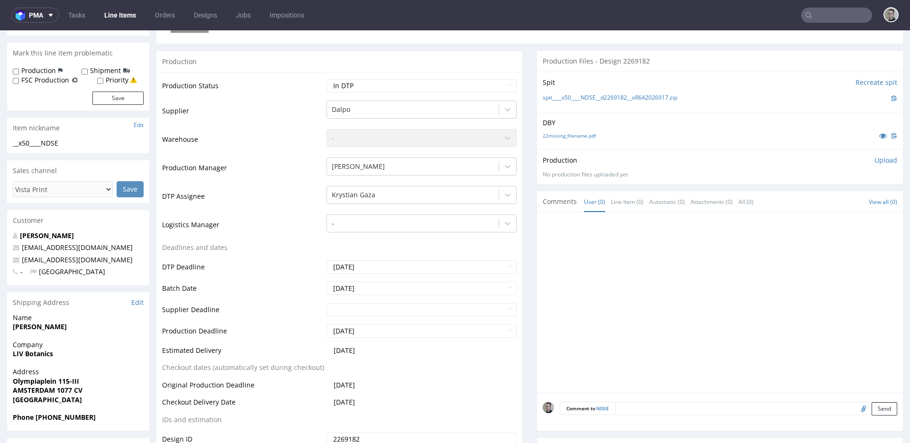
scroll to position [251, 0]
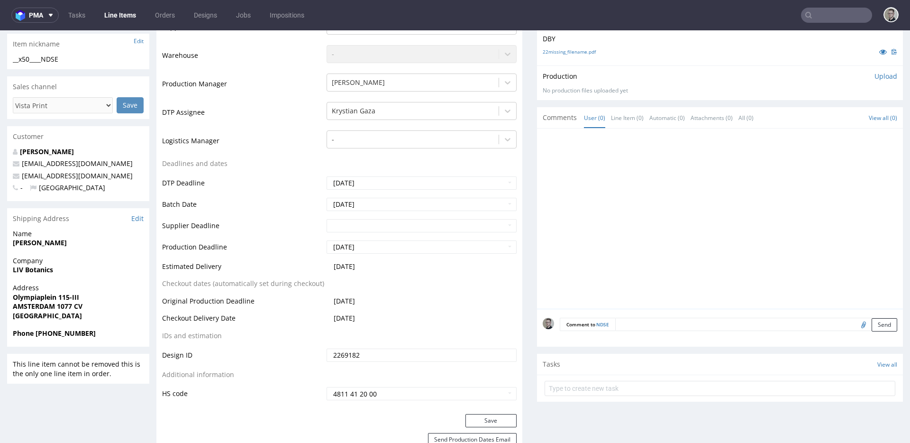
click at [718, 322] on textarea at bounding box center [756, 324] width 282 height 13
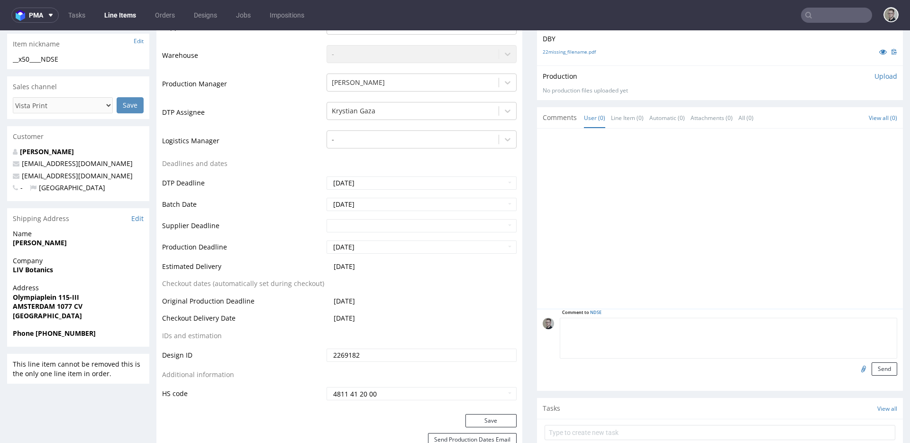
paste textarea "Print Color - Pantone White (set as 100% Magenta named Pantone White for design…"
type textarea "Print Color - Pantone White (set as 100% Magenta named Pantone White for design…"
click at [872, 365] on button "Send" at bounding box center [885, 368] width 26 height 13
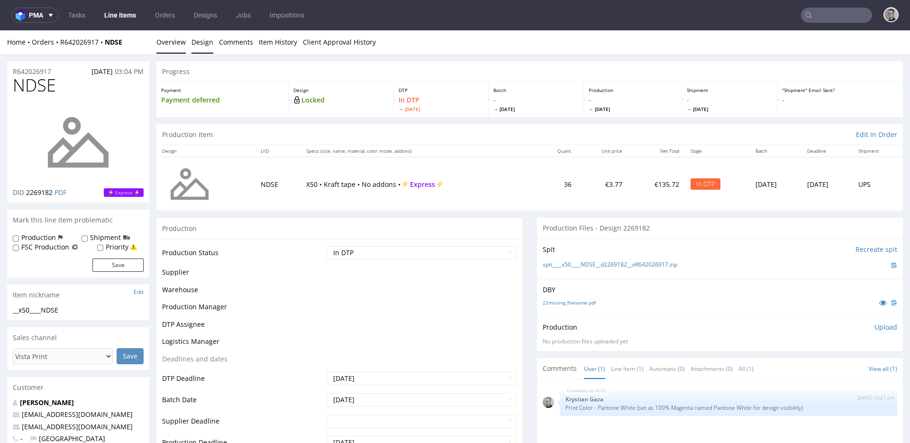
scroll to position [0, 0]
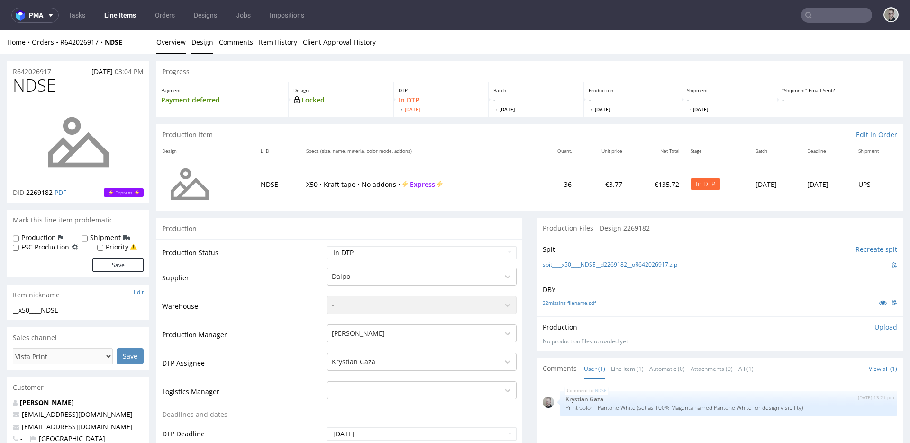
click at [202, 44] on link "Design" at bounding box center [202, 41] width 22 height 23
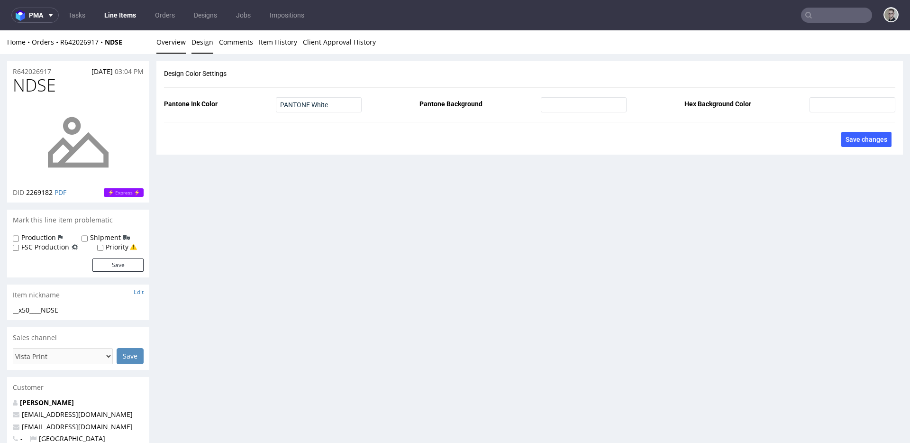
click at [172, 44] on link "Overview" at bounding box center [170, 41] width 29 height 23
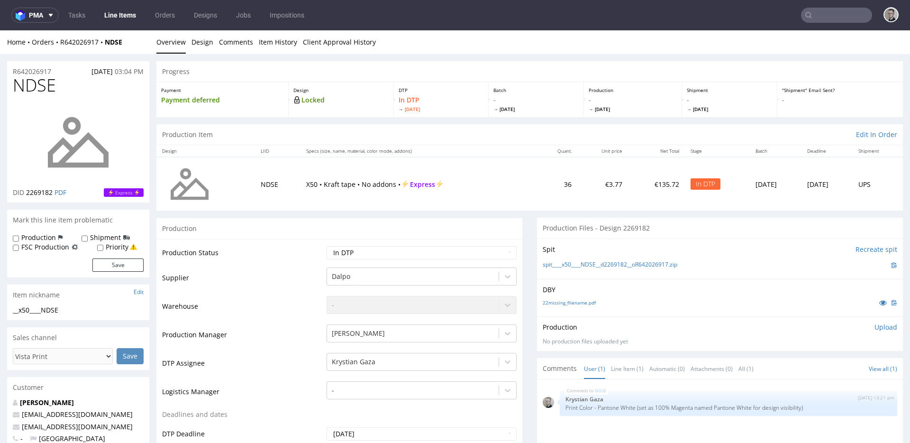
drag, startPoint x: 870, startPoint y: 324, endPoint x: 855, endPoint y: 334, distance: 17.5
click at [874, 324] on p "Upload" at bounding box center [885, 326] width 23 height 9
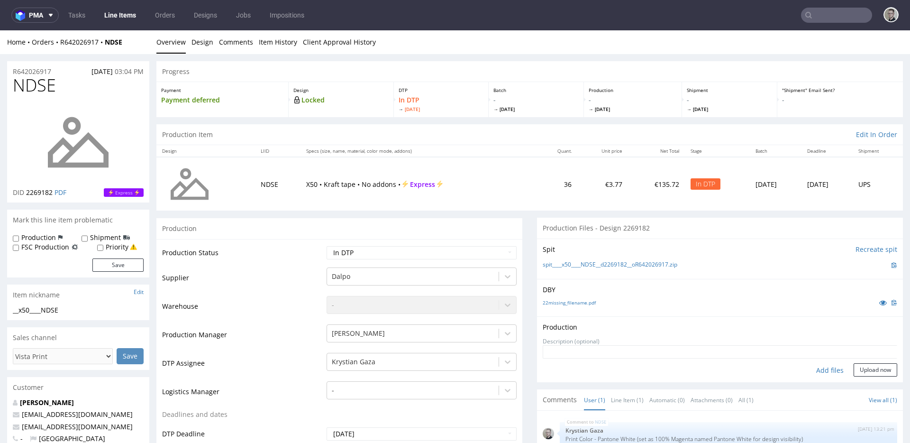
click at [816, 364] on div "Add files" at bounding box center [829, 370] width 47 height 14
type input "C:\fakepath\__x50____NDSE__d2269182__oR642026917__latest__front.pdf"
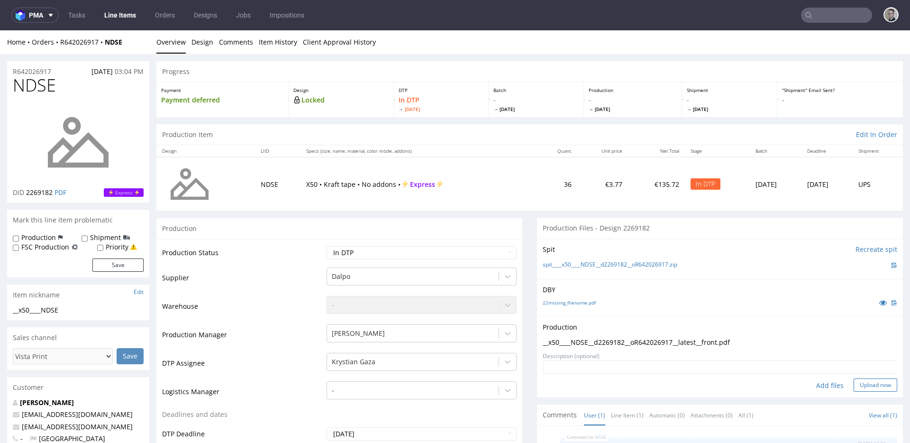
click at [861, 382] on button "Upload now" at bounding box center [876, 384] width 44 height 13
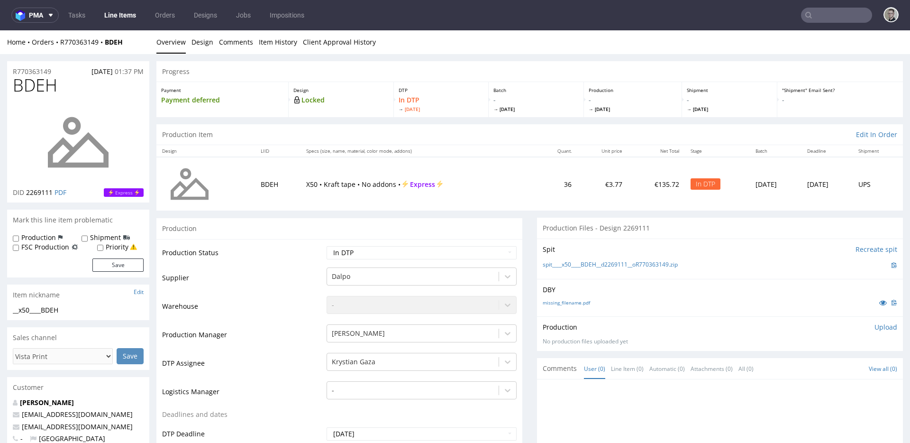
click at [604, 280] on div "DBY missing_filename.pdf" at bounding box center [720, 297] width 366 height 37
click at [567, 304] on link "missing_filename.pdf" at bounding box center [566, 302] width 47 height 7
click at [610, 264] on link "spit____x50____BDEH__d2269111__oR770363149.zip" at bounding box center [610, 265] width 135 height 8
drag, startPoint x: 198, startPoint y: 42, endPoint x: 161, endPoint y: 45, distance: 37.0
click at [198, 42] on link "Design" at bounding box center [202, 41] width 22 height 23
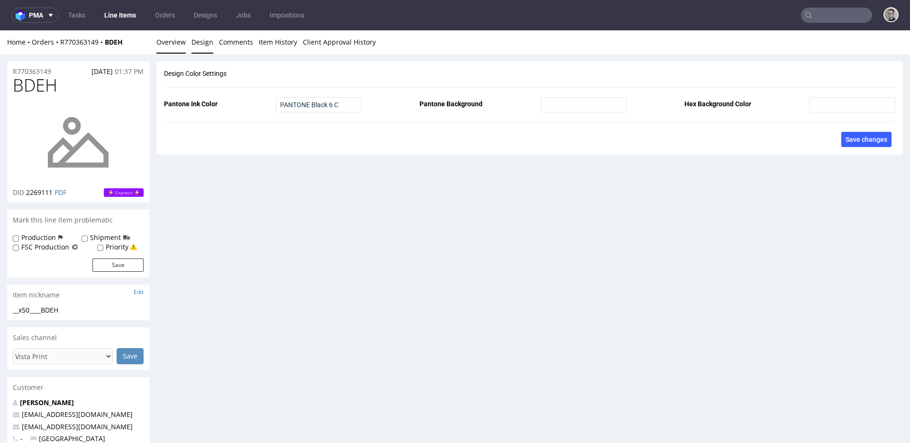
click at [164, 44] on link "Overview" at bounding box center [170, 41] width 29 height 23
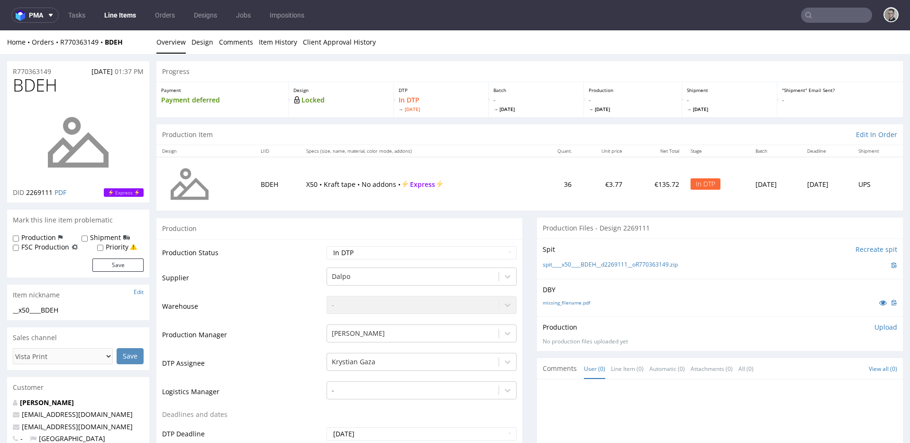
click at [875, 328] on p "Upload" at bounding box center [885, 326] width 23 height 9
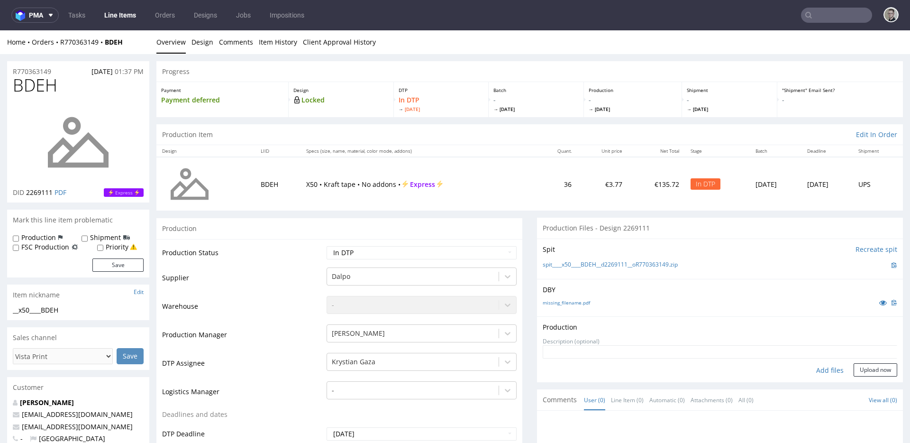
click at [819, 370] on div "Add files" at bounding box center [829, 370] width 47 height 14
type input "C:\fakepath\__x50____BDEH__d2269111__oR770363149__latest__front.pdf"
click at [870, 384] on button "Upload now" at bounding box center [876, 384] width 44 height 13
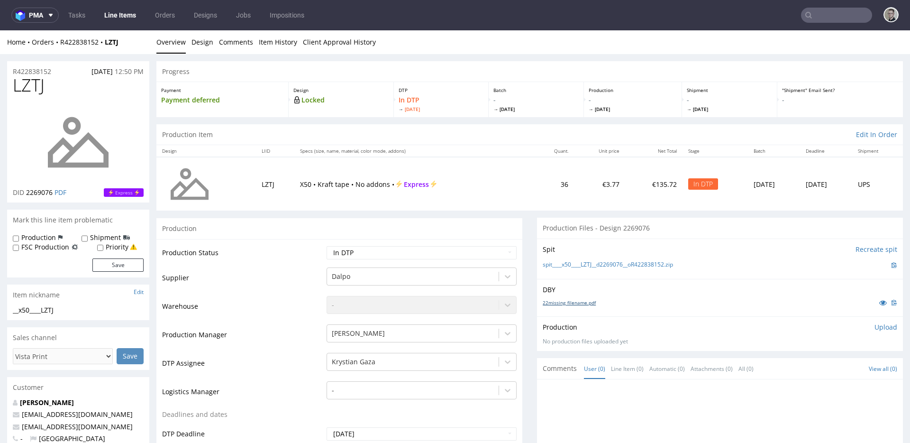
click at [559, 303] on link "22missing_filename.pdf" at bounding box center [569, 302] width 53 height 7
click at [594, 266] on link "spit____x50____LZTJ__d2269076__oR422838152.zip" at bounding box center [608, 265] width 130 height 8
drag, startPoint x: 208, startPoint y: 46, endPoint x: 187, endPoint y: 47, distance: 21.3
click at [208, 46] on link "Design" at bounding box center [202, 41] width 22 height 23
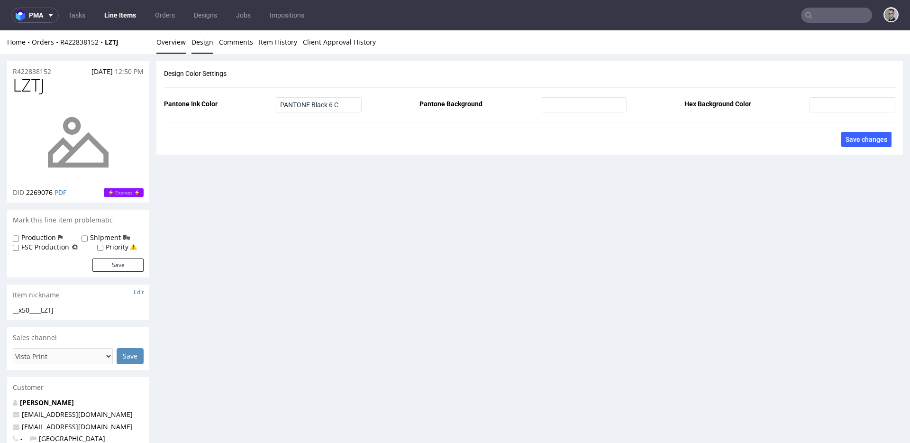
drag, startPoint x: 160, startPoint y: 43, endPoint x: 292, endPoint y: 45, distance: 132.7
click at [160, 43] on link "Overview" at bounding box center [170, 41] width 29 height 23
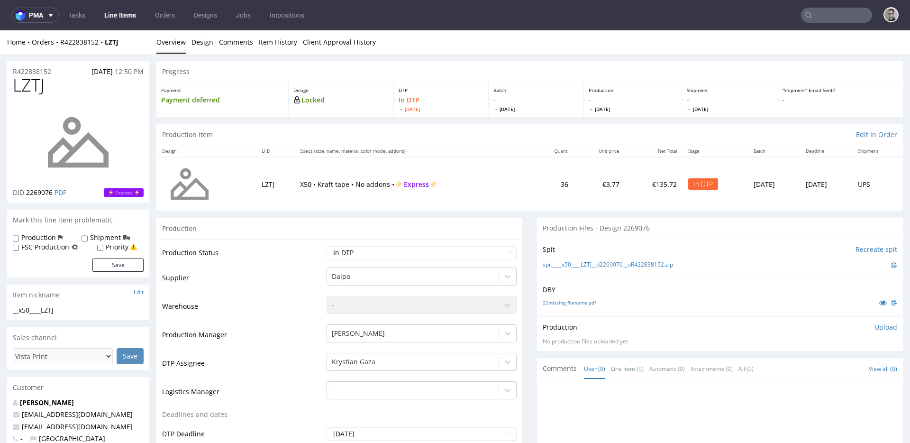
click at [874, 327] on p "Upload" at bounding box center [885, 326] width 23 height 9
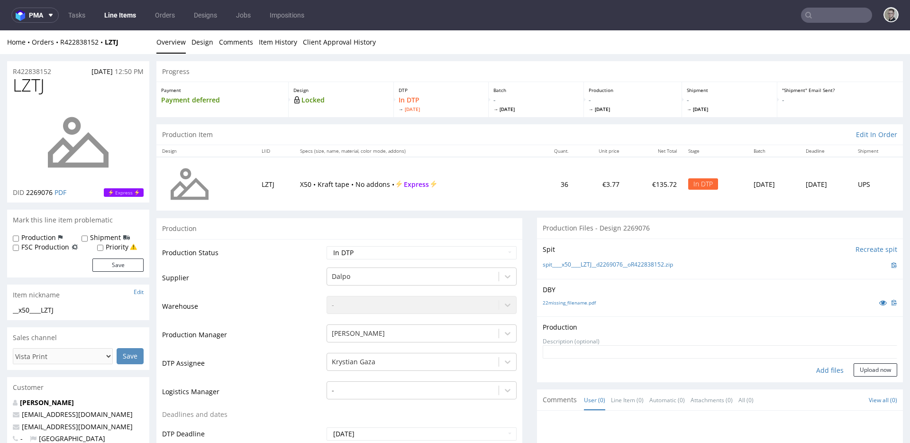
click at [816, 369] on div "Add files" at bounding box center [829, 370] width 47 height 14
type input "C:\fakepath\__x50____LZTJ__d2269076__oR422838152__latest__outside.pdf"
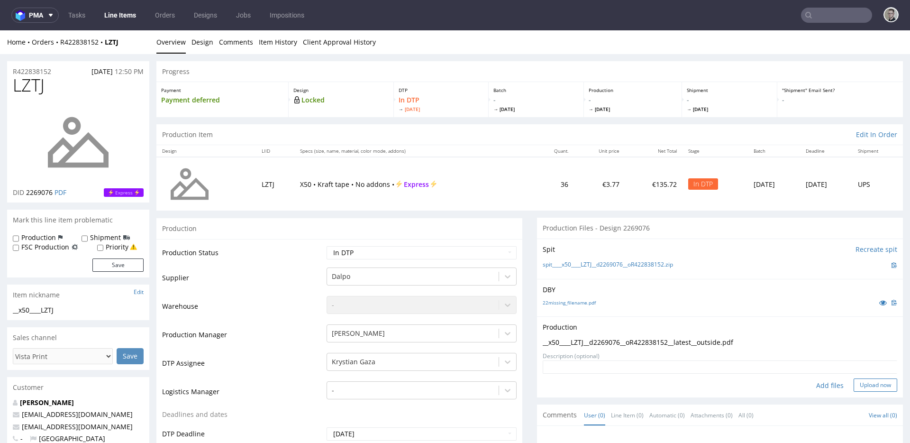
click at [861, 381] on button "Upload now" at bounding box center [876, 384] width 44 height 13
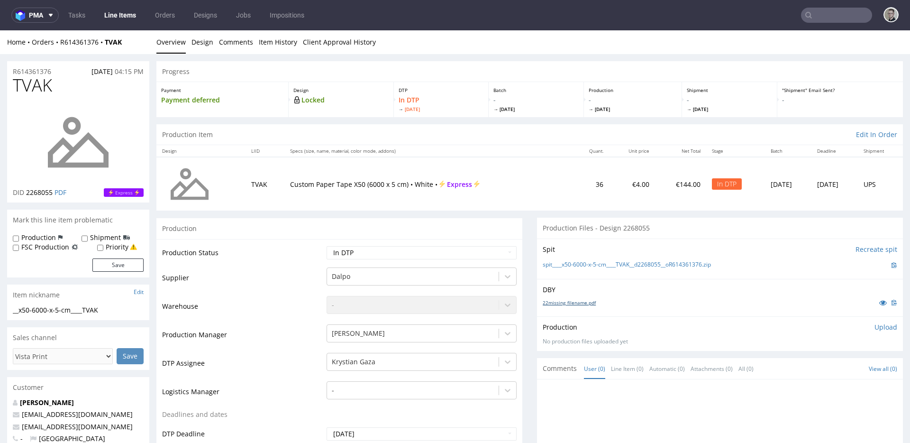
click at [578, 303] on link "22missing_filename.pdf" at bounding box center [569, 302] width 53 height 7
click at [616, 264] on link "spit____x50-6000-x-5-cm____TVAK__d2268055__oR614361376.zip" at bounding box center [627, 265] width 168 height 8
drag, startPoint x: 194, startPoint y: 44, endPoint x: 187, endPoint y: 45, distance: 6.7
click at [193, 44] on link "Design" at bounding box center [202, 41] width 22 height 23
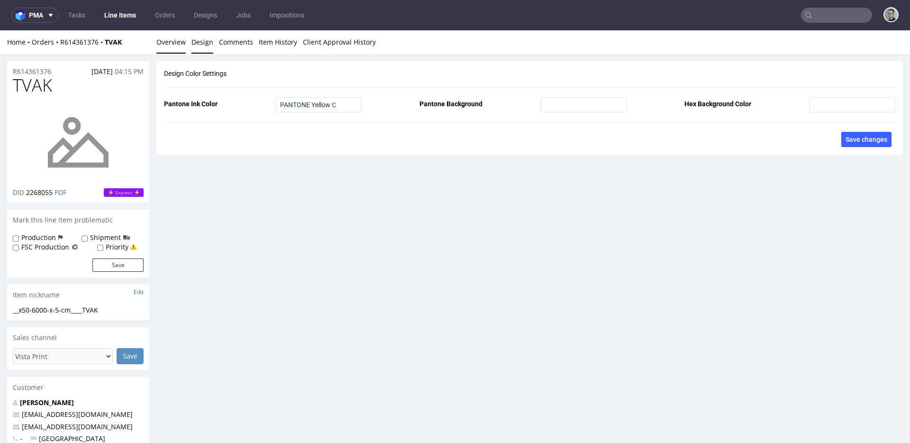
click at [170, 46] on link "Overview" at bounding box center [170, 41] width 29 height 23
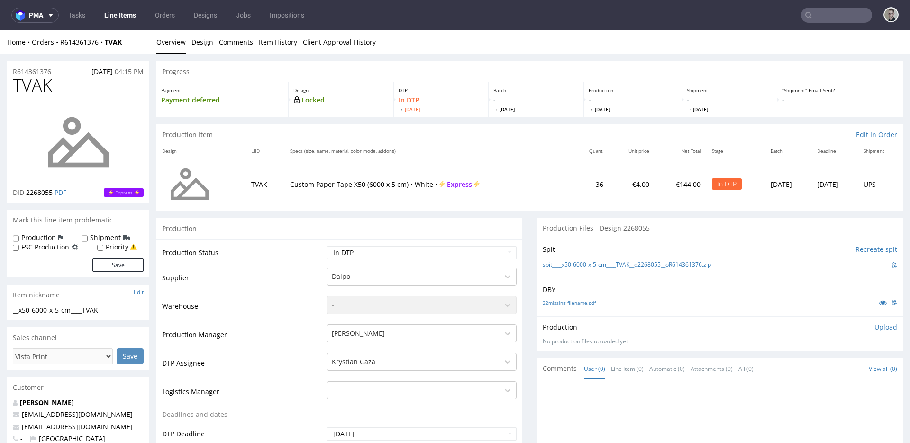
drag, startPoint x: 875, startPoint y: 326, endPoint x: 861, endPoint y: 334, distance: 15.9
click at [875, 326] on p "Upload" at bounding box center [885, 326] width 23 height 9
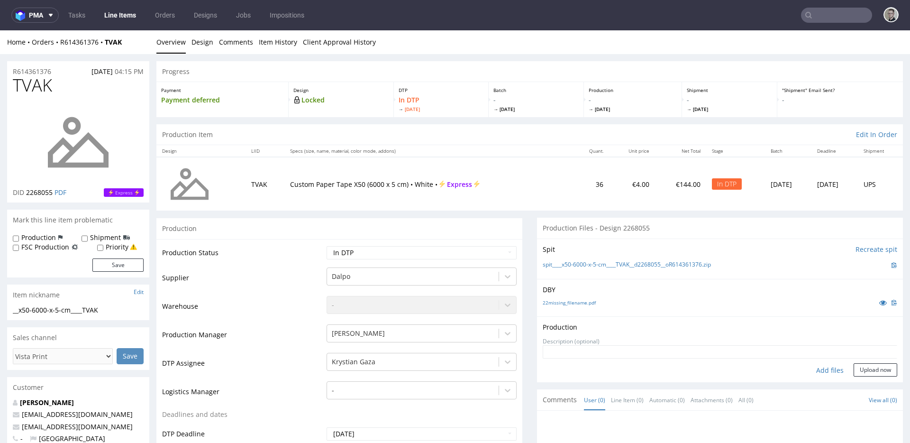
click at [816, 372] on div "Add files" at bounding box center [829, 370] width 47 height 14
type input "C:\fakepath\__x50-6000-x-5-cm____TVAK__d2268055__oR614361376__latest__outside.p…"
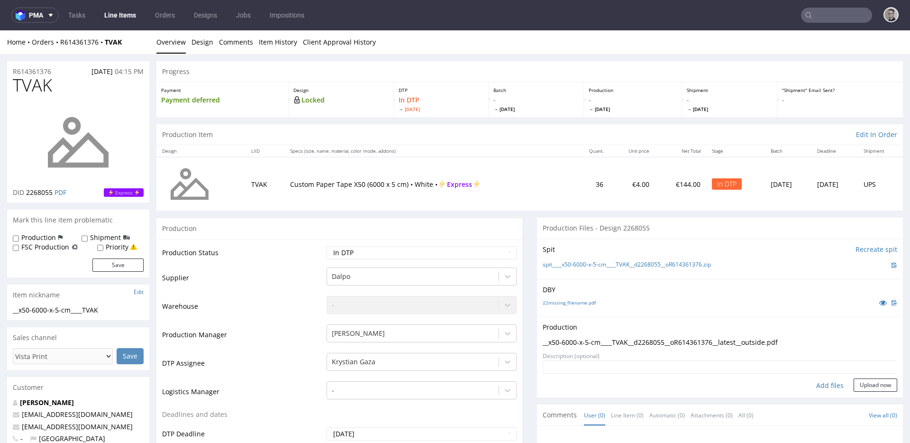
click at [861, 375] on form "Add files Upload now" at bounding box center [720, 375] width 355 height 31
click at [864, 382] on button "Upload now" at bounding box center [876, 384] width 44 height 13
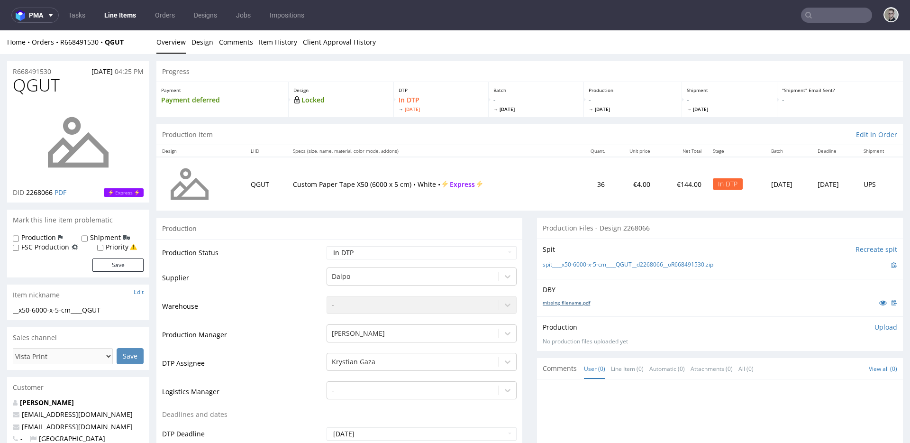
click at [569, 300] on link "missing_filename.pdf" at bounding box center [566, 302] width 47 height 7
click at [617, 267] on link "spit____x50-6000-x-5-cm____QGUT__d2268066__oR668491530.zip" at bounding box center [628, 265] width 171 height 8
click at [874, 327] on p "Upload" at bounding box center [885, 326] width 23 height 9
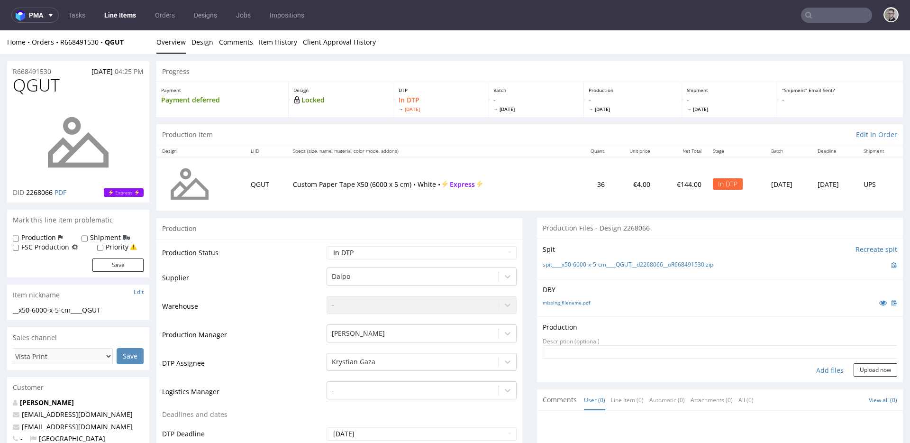
click at [816, 370] on div "Add files" at bounding box center [829, 370] width 47 height 14
type input "C:\fakepath\__x50-6000-x-5-cm____QGUT__d2268066__oR668491530__latest__outside.p…"
click at [861, 376] on button "Upload now" at bounding box center [876, 369] width 44 height 13
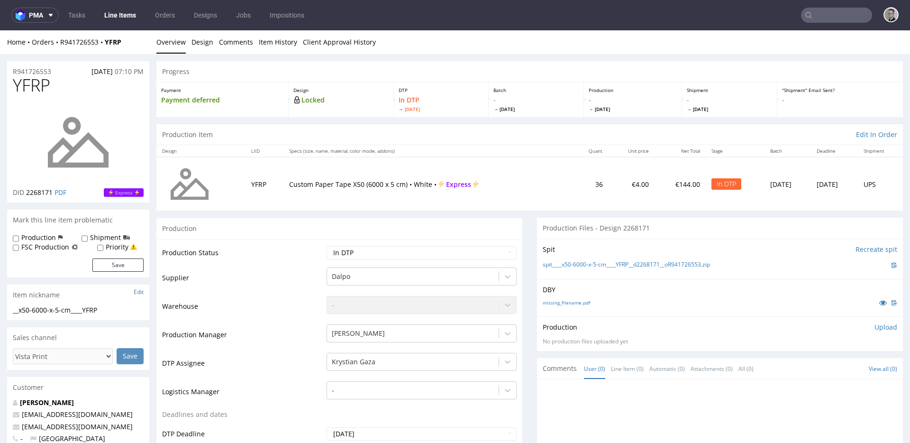
click at [565, 306] on div "missing_filename.pdf" at bounding box center [720, 302] width 355 height 10
click at [572, 300] on link "missing_filename.pdf" at bounding box center [566, 302] width 47 height 7
click at [606, 264] on link "spit____x50-6000-x-5-cm____YFRP__d2268171__oR941726553.zip" at bounding box center [626, 265] width 167 height 8
click at [874, 327] on p "Upload" at bounding box center [885, 326] width 23 height 9
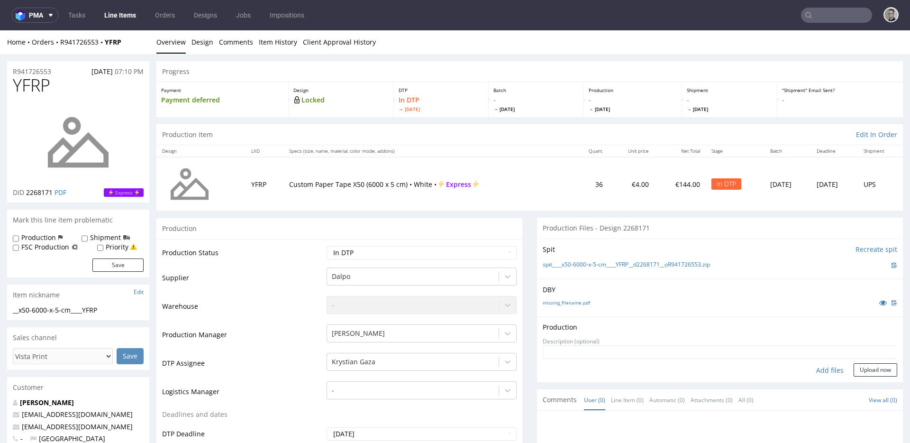
click at [817, 370] on div "Add files" at bounding box center [829, 370] width 47 height 14
type input "C:\fakepath\__x50-6000-x-5-cm____YFRP__d2268171__oR941726553__latest__outside.p…"
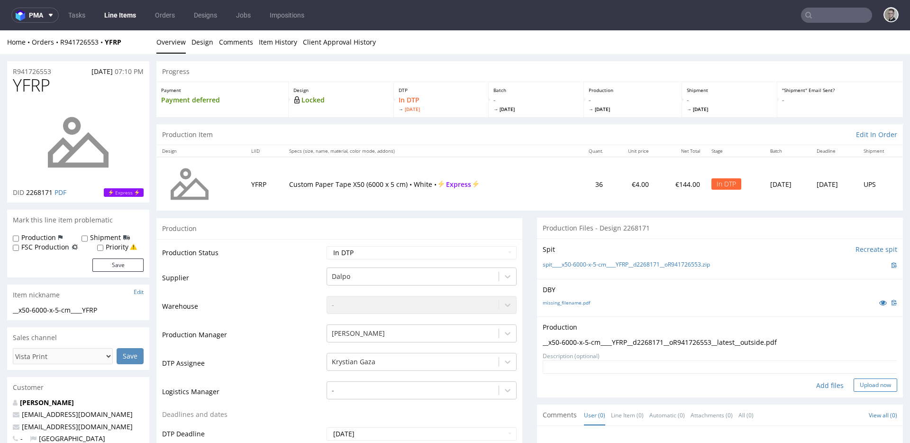
click at [859, 388] on button "Upload now" at bounding box center [876, 384] width 44 height 13
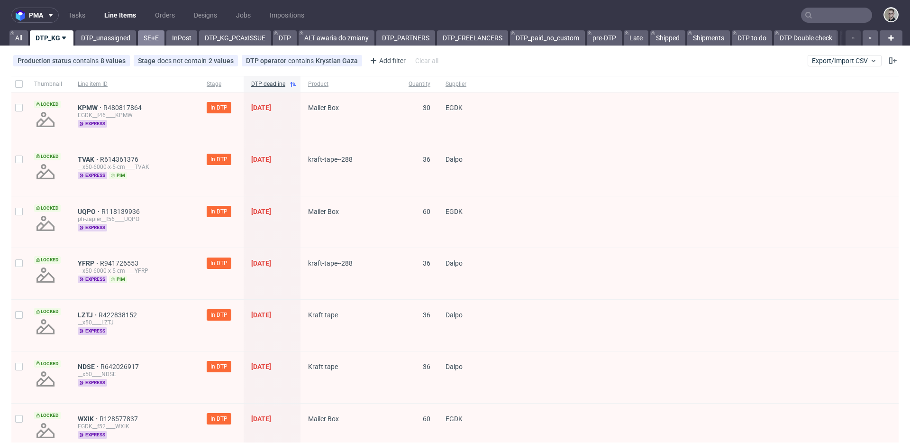
click at [151, 39] on link "SE+E" at bounding box center [151, 37] width 27 height 15
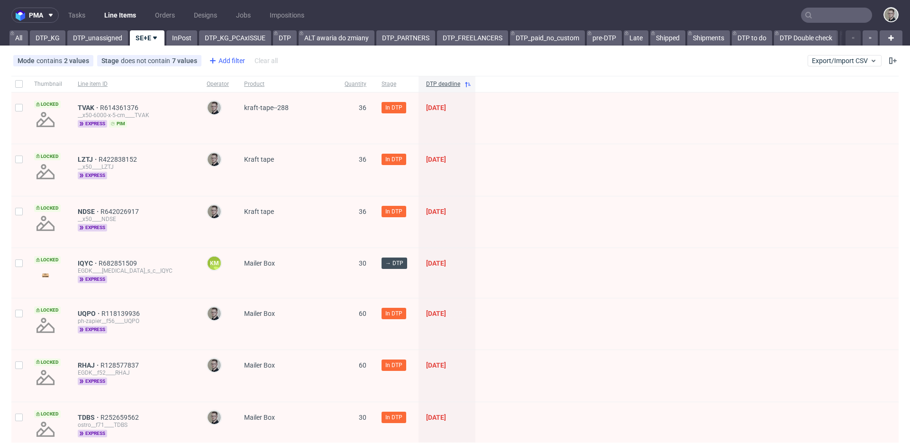
drag, startPoint x: 228, startPoint y: 55, endPoint x: 230, endPoint y: 59, distance: 5.1
click at [230, 56] on div "Add filter" at bounding box center [226, 60] width 42 height 15
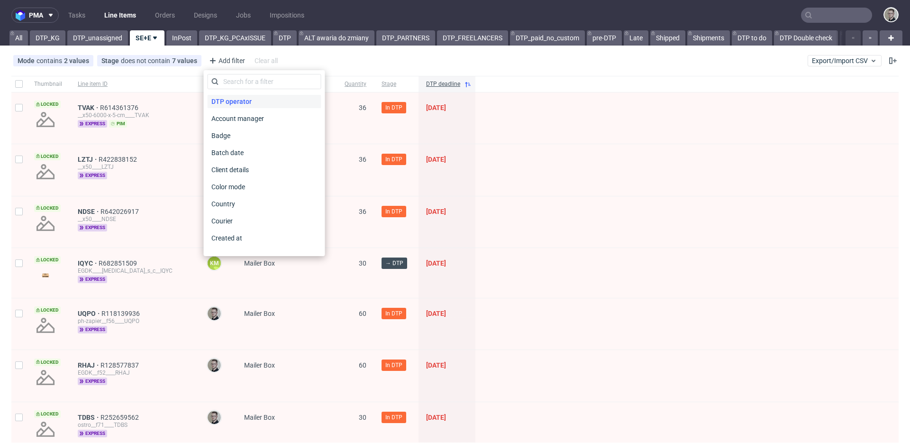
click at [235, 97] on span "DTP operator" at bounding box center [232, 101] width 48 height 13
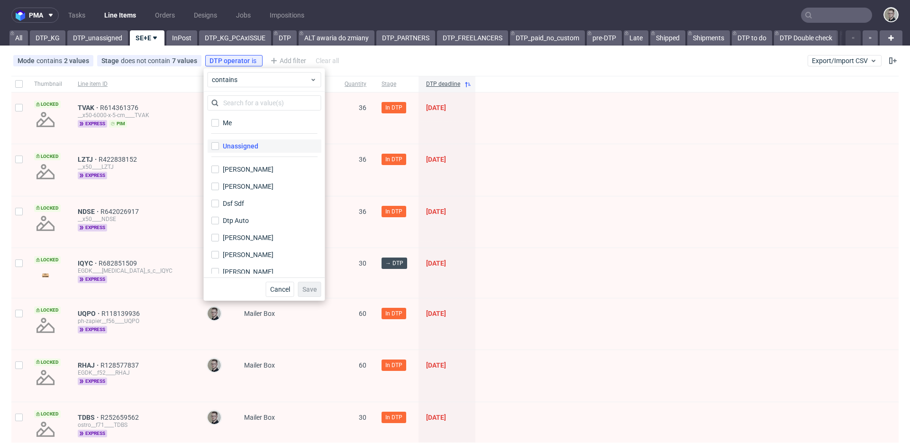
click at [272, 145] on label "Unassigned" at bounding box center [265, 145] width 114 height 13
click at [219, 145] on input "Unassigned" at bounding box center [215, 146] width 8 height 8
checkbox input "true"
click at [307, 282] on button "Save" at bounding box center [309, 289] width 23 height 15
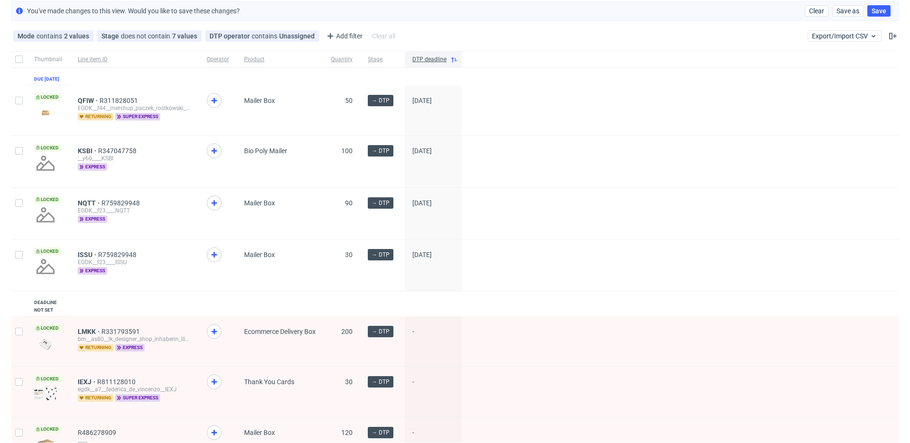
scroll to position [66, 0]
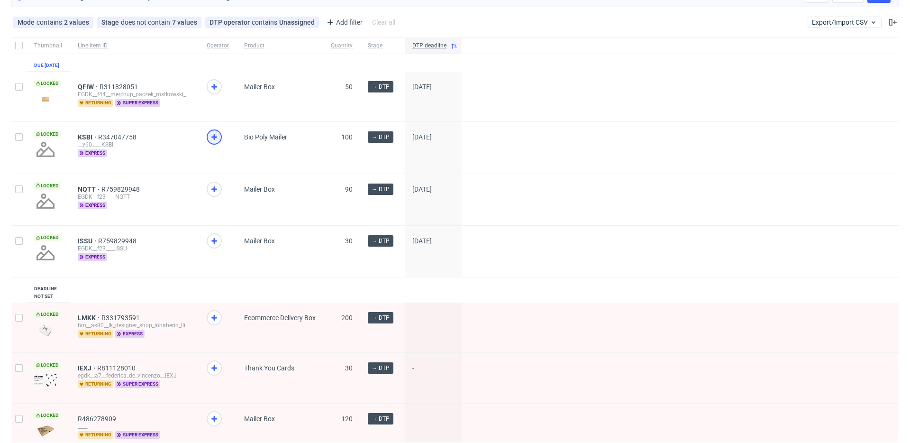
click at [214, 142] on icon at bounding box center [214, 136] width 11 height 11
drag, startPoint x: 216, startPoint y: 194, endPoint x: 217, endPoint y: 227, distance: 33.7
click at [216, 194] on icon at bounding box center [214, 188] width 11 height 11
click at [212, 245] on icon at bounding box center [214, 240] width 11 height 11
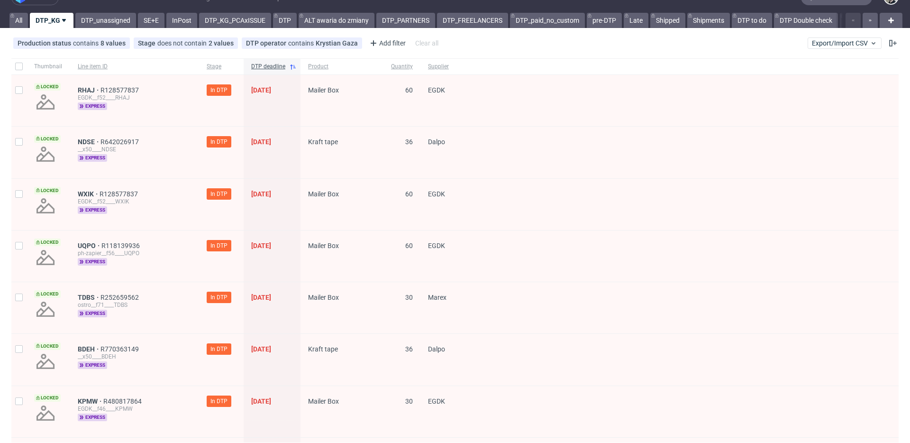
scroll to position [18, 0]
click at [19, 143] on input "checkbox" at bounding box center [19, 141] width 8 height 8
checkbox input "true"
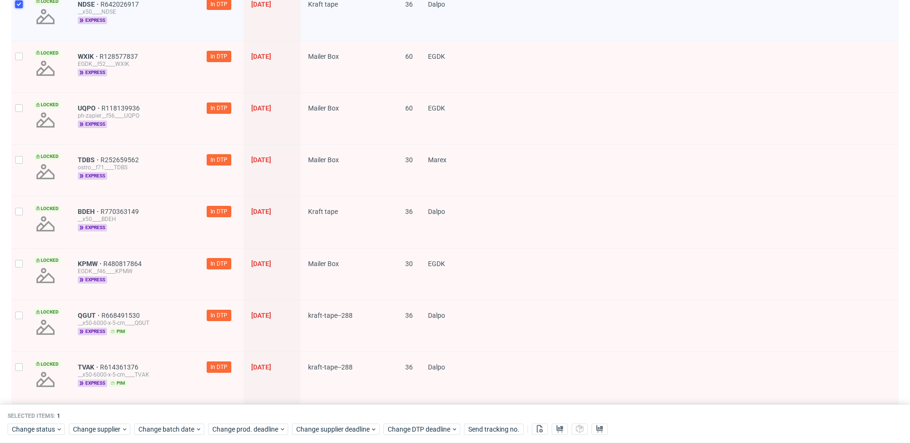
scroll to position [158, 0]
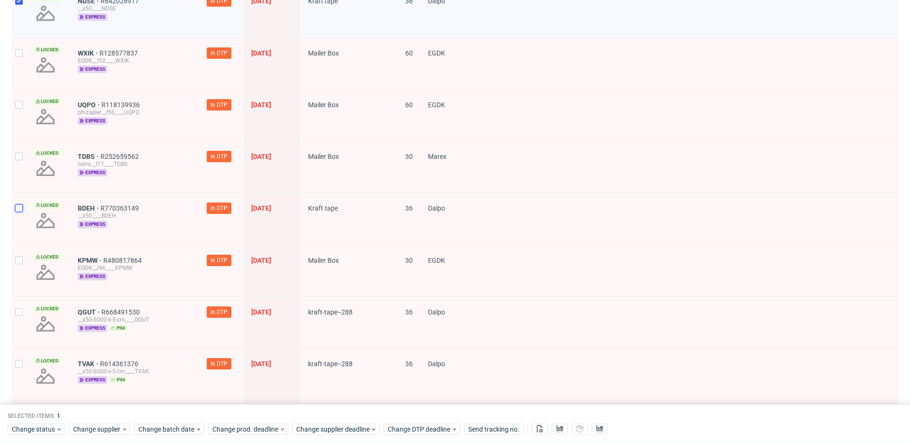
click at [22, 211] on input "checkbox" at bounding box center [19, 208] width 8 height 8
checkbox input "true"
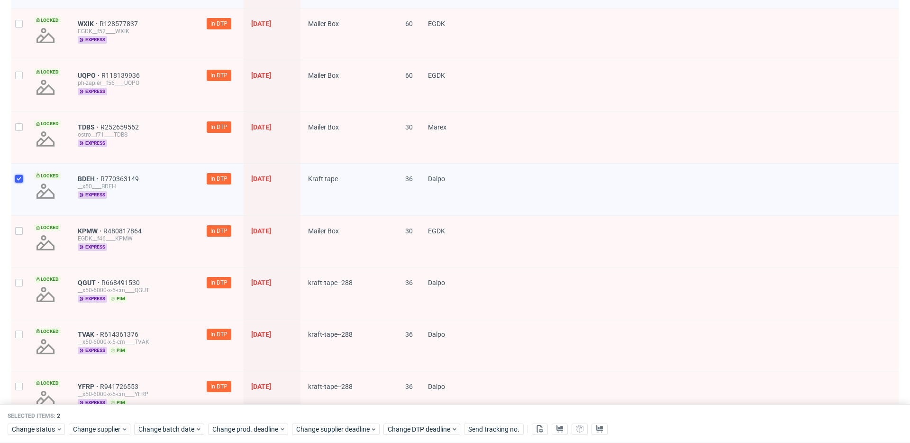
scroll to position [231, 0]
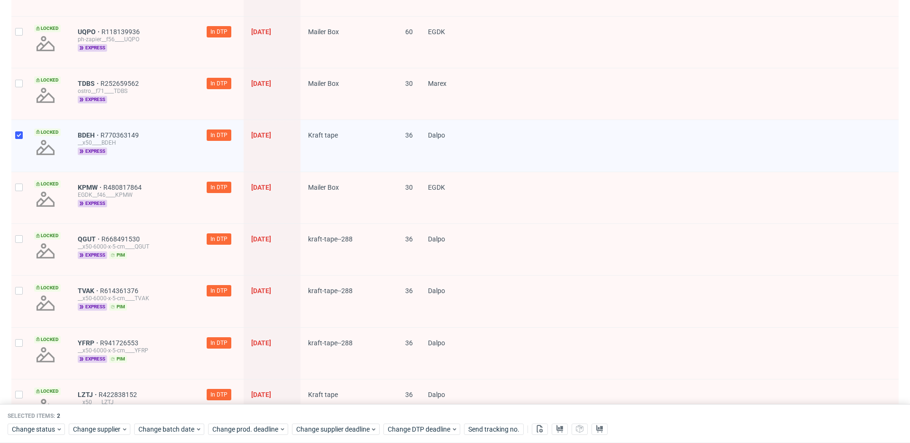
click at [24, 241] on div at bounding box center [18, 249] width 15 height 51
checkbox input "true"
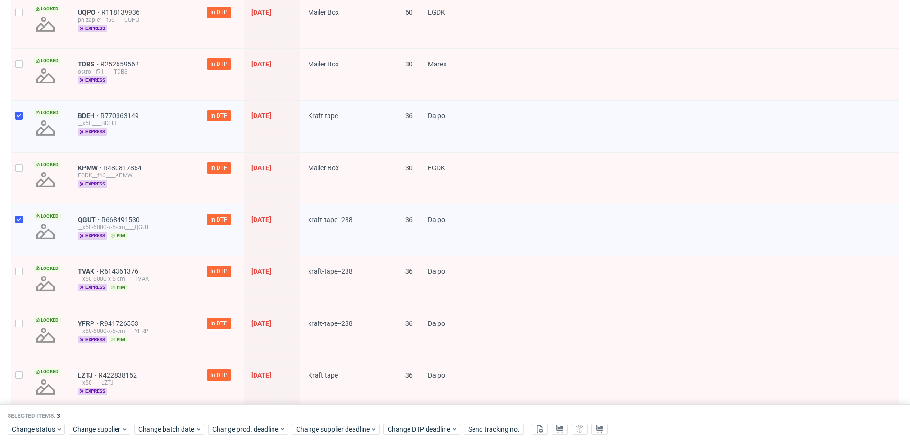
scroll to position [381, 0]
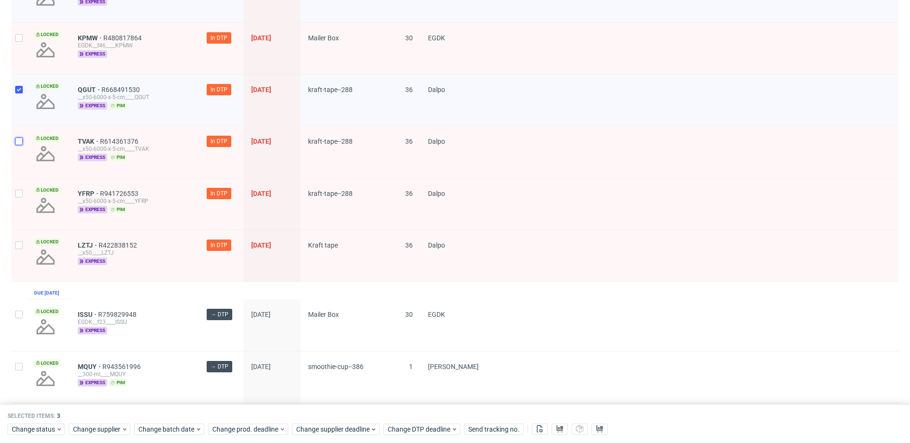
click at [16, 141] on input "checkbox" at bounding box center [19, 141] width 8 height 8
checkbox input "true"
click at [17, 190] on input "checkbox" at bounding box center [19, 194] width 8 height 8
checkbox input "true"
click at [18, 240] on div at bounding box center [18, 255] width 15 height 51
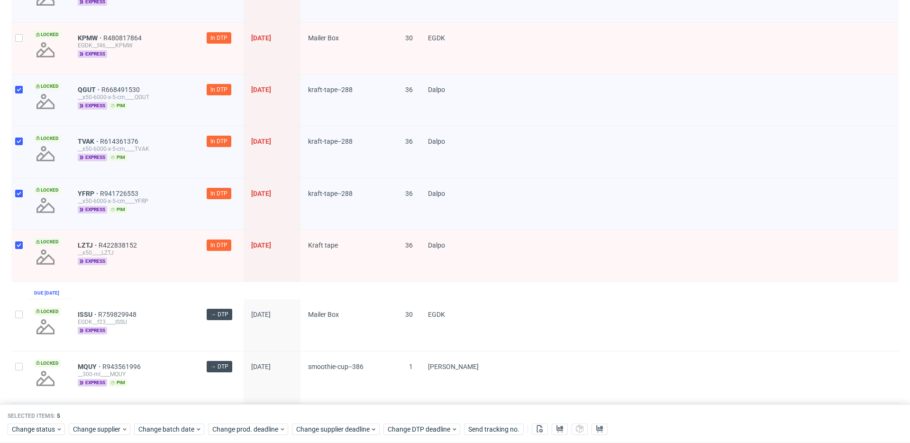
checkbox input "true"
click at [50, 429] on span "Change status" at bounding box center [34, 428] width 44 height 9
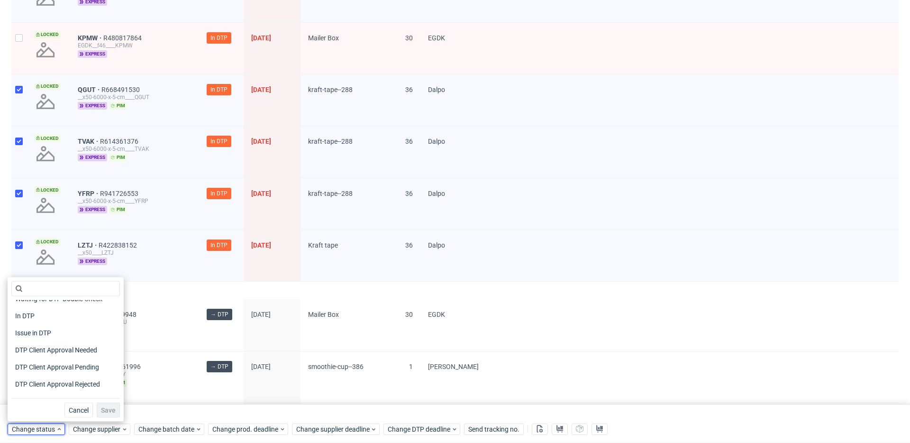
scroll to position [79, 0]
click at [85, 348] on span "DTP Production Ready" at bounding box center [48, 348] width 75 height 13
click at [109, 409] on span "Save" at bounding box center [108, 410] width 15 height 7
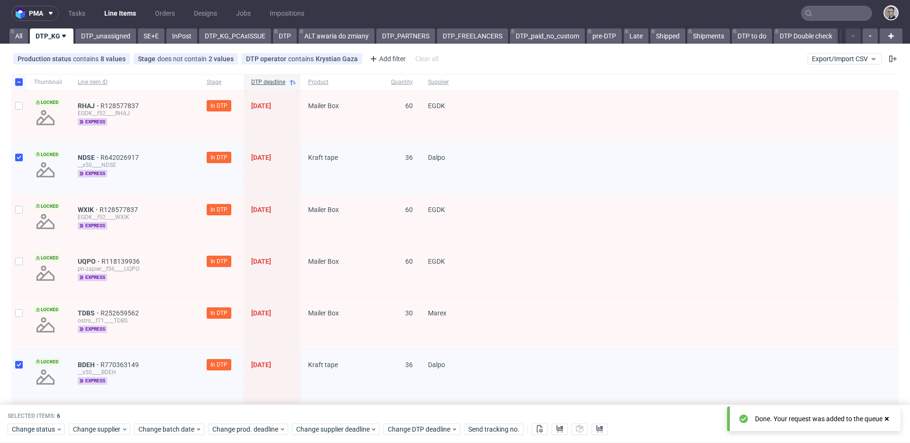
scroll to position [0, 0]
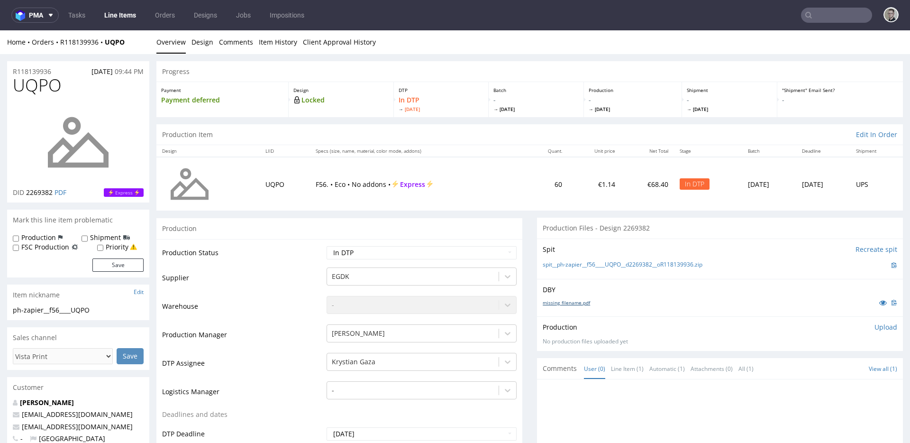
click at [581, 300] on link "missing_filename.pdf" at bounding box center [566, 302] width 47 height 7
click at [627, 263] on link "spit__ph-zapier__f56____UQPO__d2269382__oR118139936.zip" at bounding box center [623, 265] width 160 height 8
click at [575, 302] on link "22missing_filename.pdf" at bounding box center [569, 302] width 53 height 7
click at [606, 265] on link "spit____f46____KPMW__d2269369__oR480817864.zip" at bounding box center [611, 265] width 136 height 8
click at [581, 306] on div "22missing_filename.pdf" at bounding box center [720, 302] width 355 height 10
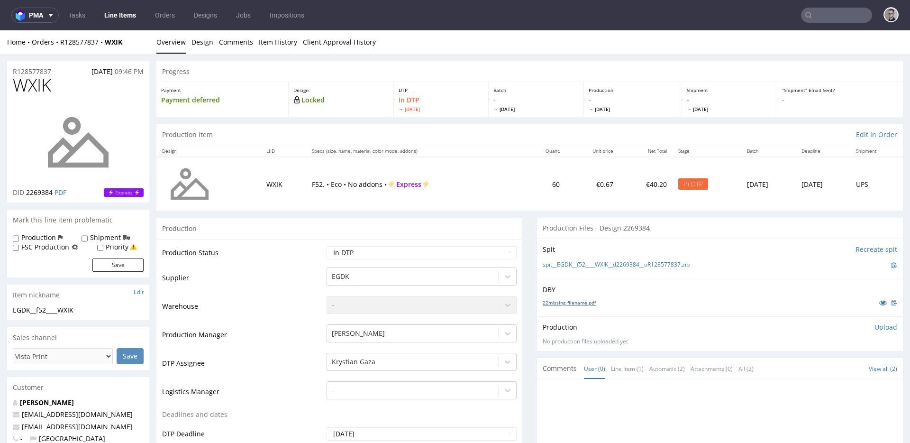
click at [582, 303] on link "22missing_filename.pdf" at bounding box center [569, 302] width 53 height 7
click at [625, 265] on link "spit__EGDK__f52____WXIK__d2269384__oR128577837.zip" at bounding box center [616, 265] width 147 height 8
click at [584, 302] on link "22missing_filename.pdf" at bounding box center [569, 302] width 53 height 7
click at [608, 267] on link "spit____f52____RHAJ__d2269385__oR128577837.zip" at bounding box center [608, 265] width 131 height 8
click at [571, 303] on link "22missing_filename.pdf" at bounding box center [569, 302] width 53 height 7
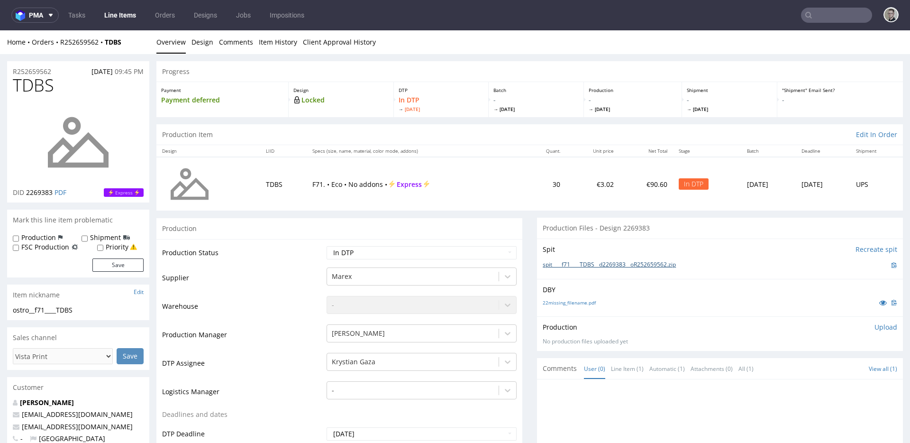
click at [609, 262] on link "spit____f71____TDBS__d2269383__oR252659562.zip" at bounding box center [609, 265] width 133 height 8
drag, startPoint x: 873, startPoint y: 326, endPoint x: 834, endPoint y: 353, distance: 47.6
click at [874, 325] on p "Upload" at bounding box center [885, 326] width 23 height 9
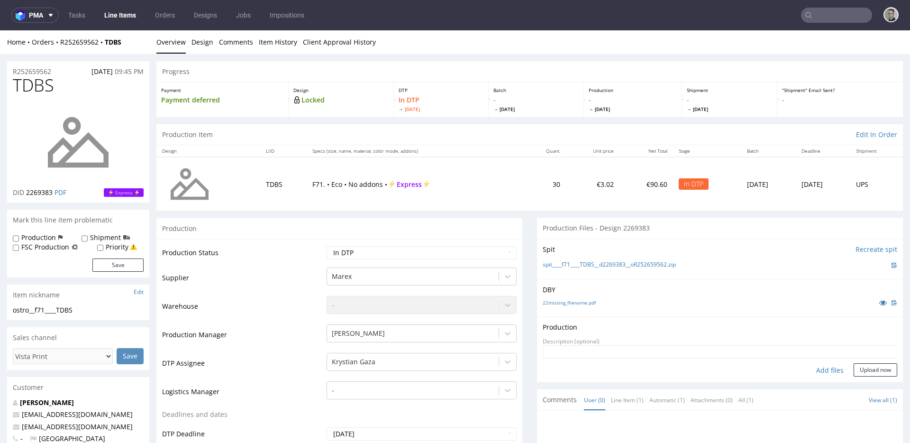
click at [813, 371] on div "Add files" at bounding box center [829, 370] width 47 height 14
type input "C:\fakepath\__f71____TDBS__d2269383__oR252659562__latest__outside.pdf"
click at [860, 385] on button "Upload now" at bounding box center [876, 384] width 44 height 13
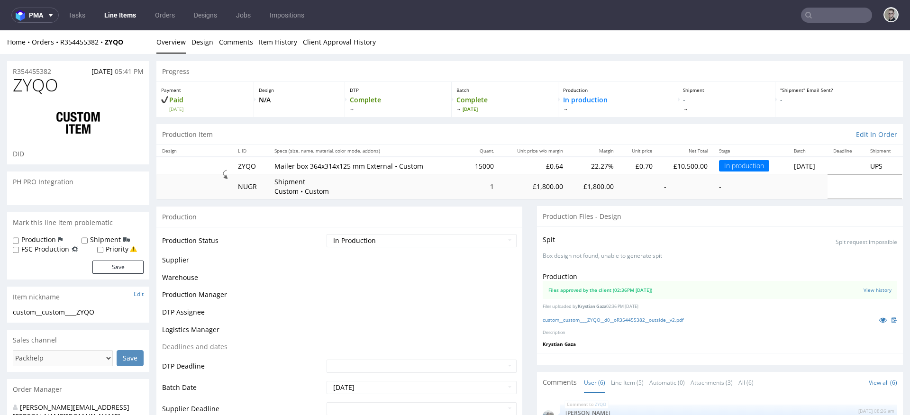
scroll to position [43, 0]
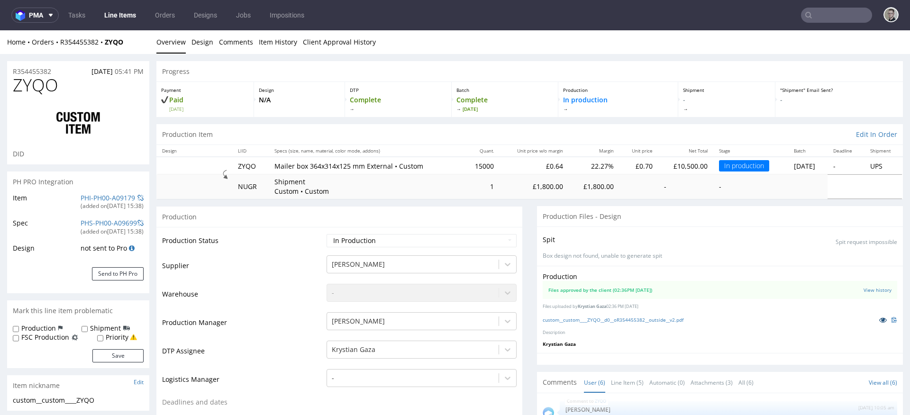
click at [879, 318] on icon at bounding box center [883, 320] width 8 height 7
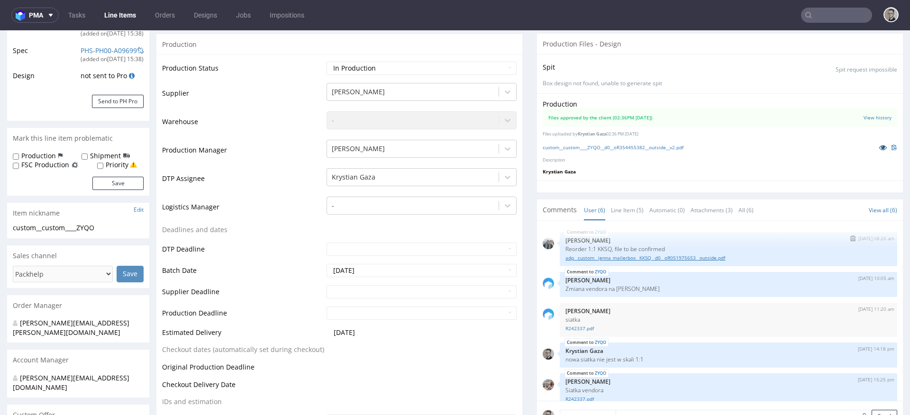
scroll to position [172, 0]
click at [630, 257] on link "adp__custom__jenna_mailerbox__KKSQ__d0__oR051975653__outside.pdf" at bounding box center [728, 258] width 326 height 7
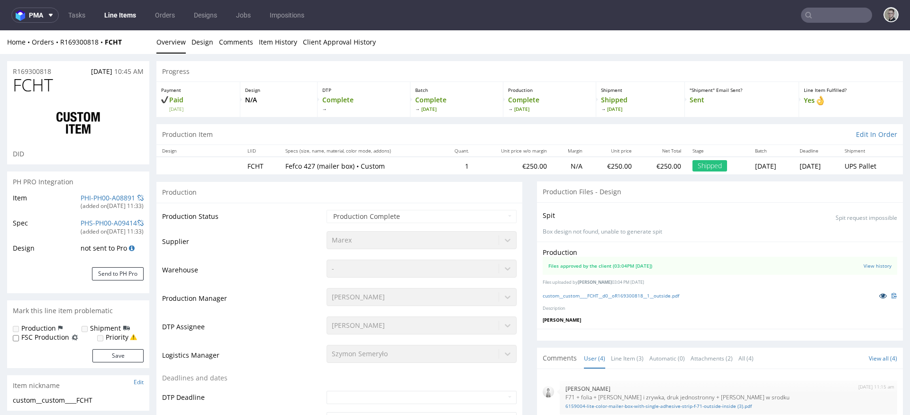
click at [879, 296] on icon at bounding box center [883, 295] width 8 height 7
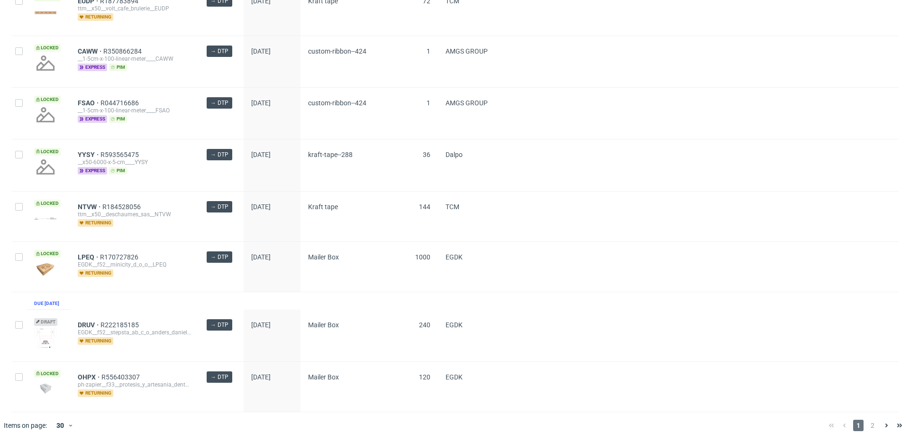
scroll to position [1270, 0]
click at [867, 425] on span "2" at bounding box center [872, 424] width 10 height 11
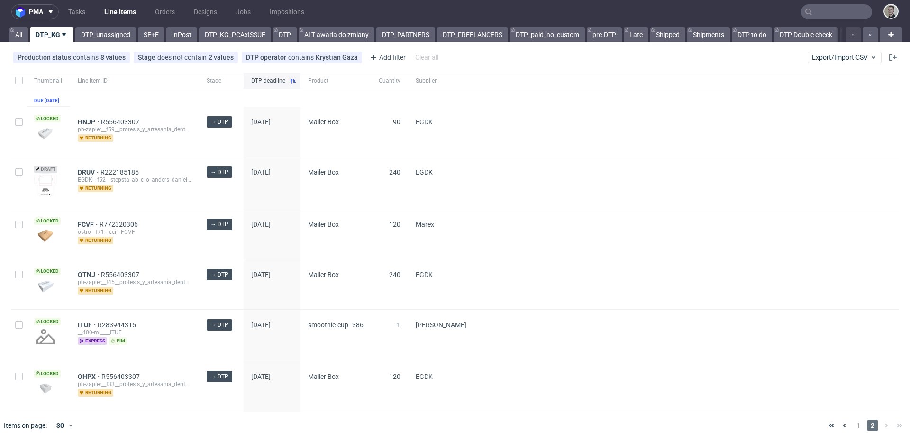
scroll to position [10, 0]
click at [142, 27] on link "SE+E" at bounding box center [151, 34] width 27 height 15
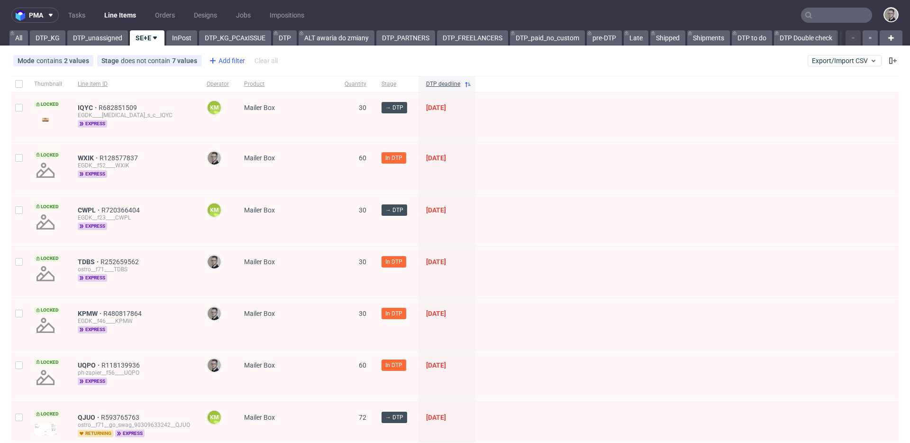
click at [232, 58] on div "Add filter" at bounding box center [226, 60] width 42 height 15
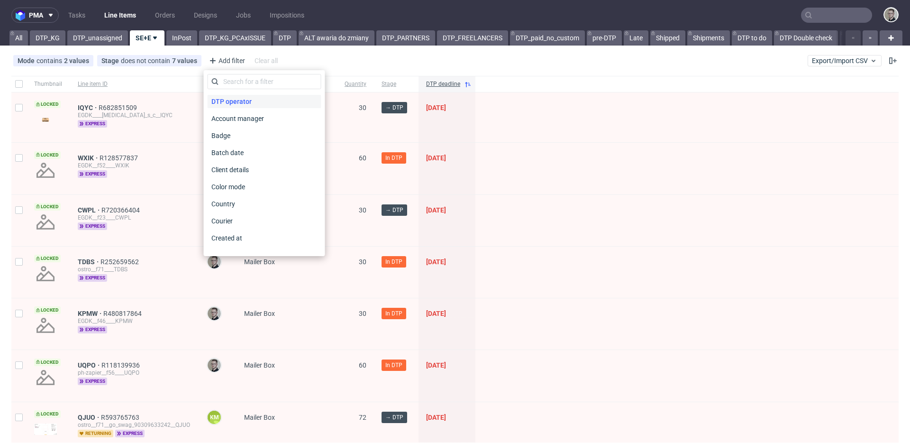
click at [239, 98] on span "DTP operator" at bounding box center [232, 101] width 48 height 13
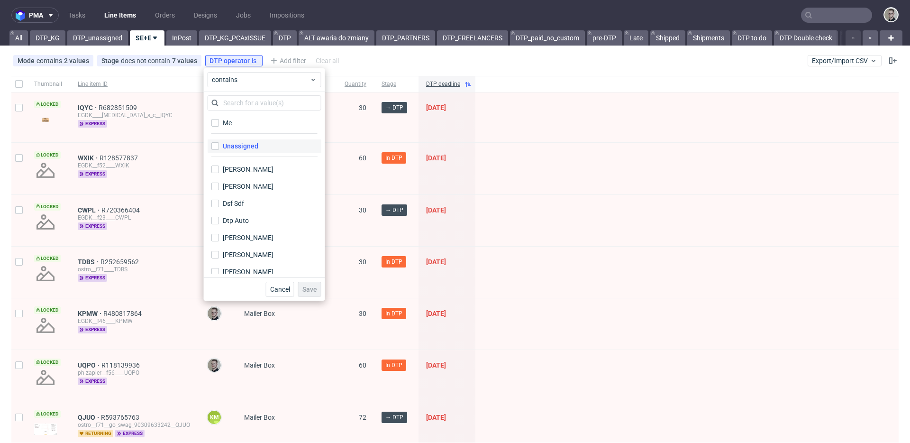
click at [246, 146] on div "Unassigned" at bounding box center [241, 145] width 36 height 9
click at [219, 146] on input "Unassigned" at bounding box center [215, 146] width 8 height 8
checkbox input "true"
click at [311, 287] on span "Save" at bounding box center [309, 289] width 15 height 7
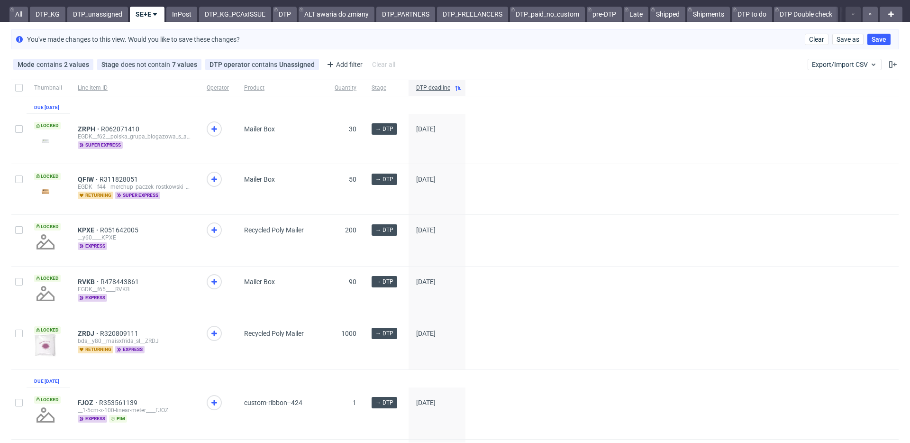
scroll to position [75, 0]
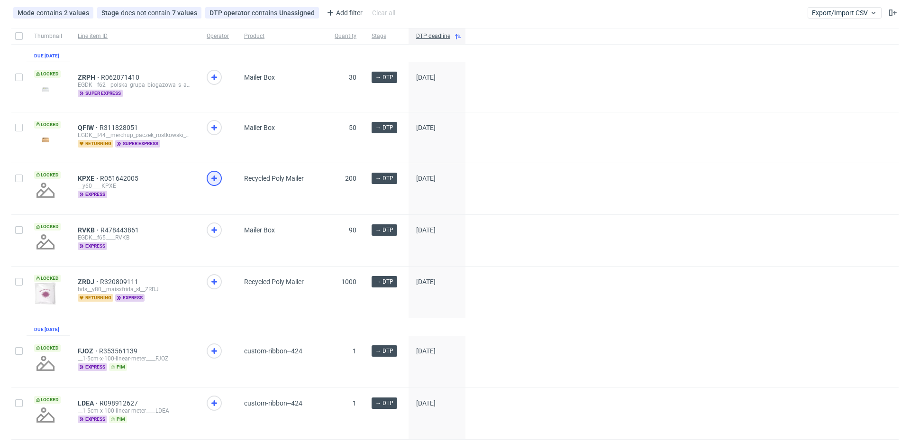
click at [215, 181] on use at bounding box center [214, 178] width 6 height 6
click at [212, 234] on icon at bounding box center [214, 229] width 11 height 11
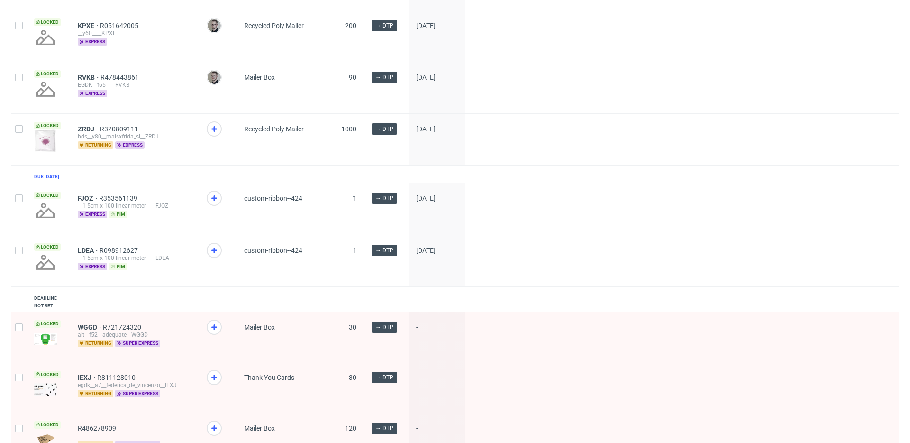
scroll to position [265, 0]
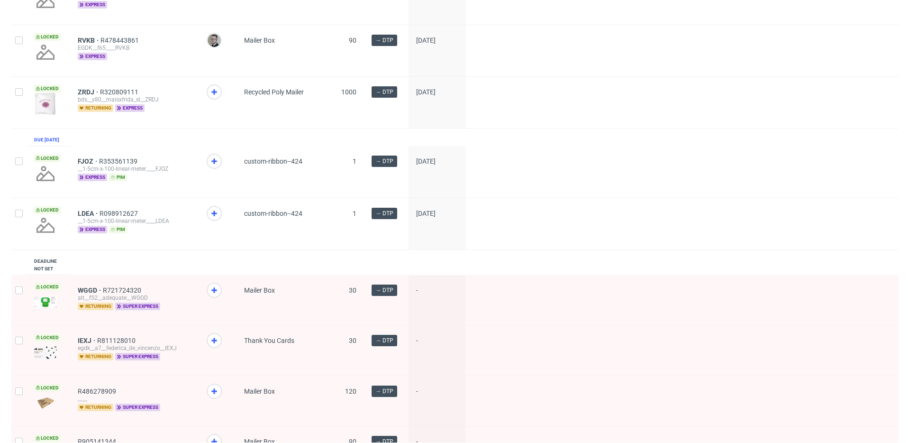
drag, startPoint x: 223, startPoint y: 226, endPoint x: 218, endPoint y: 219, distance: 8.2
click at [223, 226] on span at bounding box center [218, 222] width 22 height 32
click at [213, 219] on icon at bounding box center [214, 213] width 11 height 11
click at [216, 167] on icon at bounding box center [214, 160] width 11 height 11
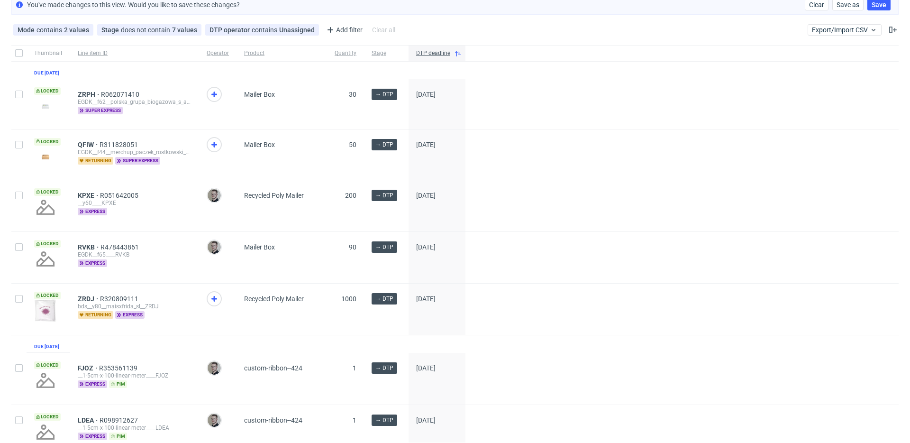
scroll to position [57, 0]
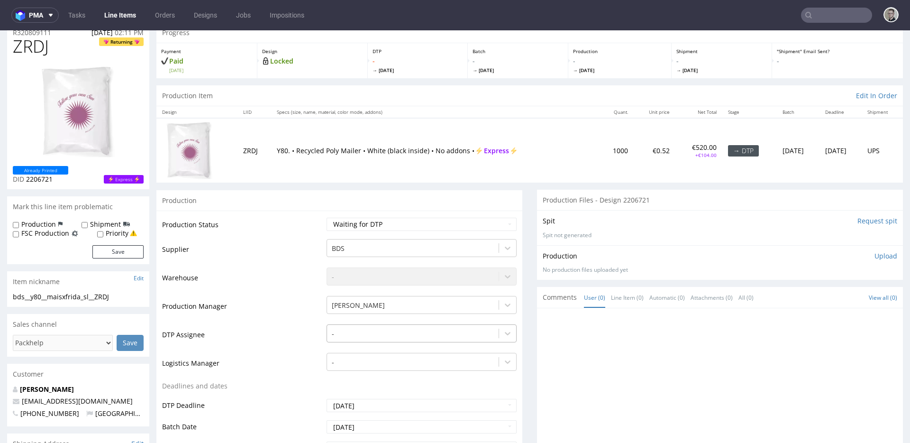
click at [413, 337] on div "-" at bounding box center [422, 330] width 190 height 13
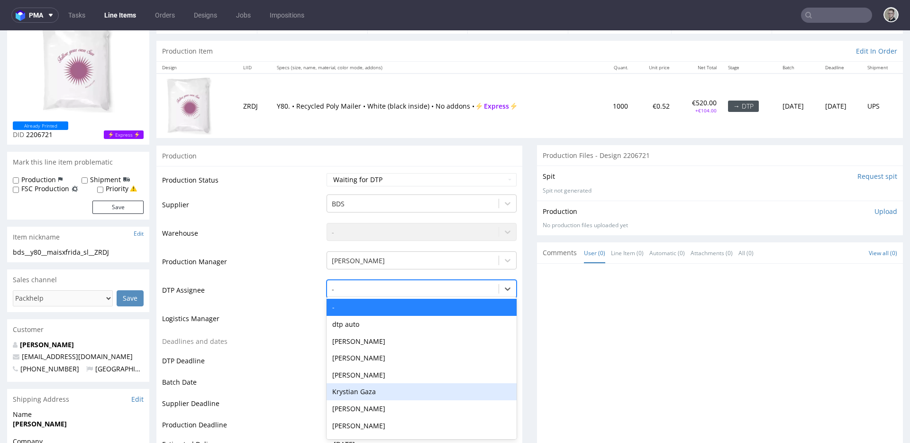
click at [391, 390] on div "Krystian Gaza" at bounding box center [422, 391] width 190 height 17
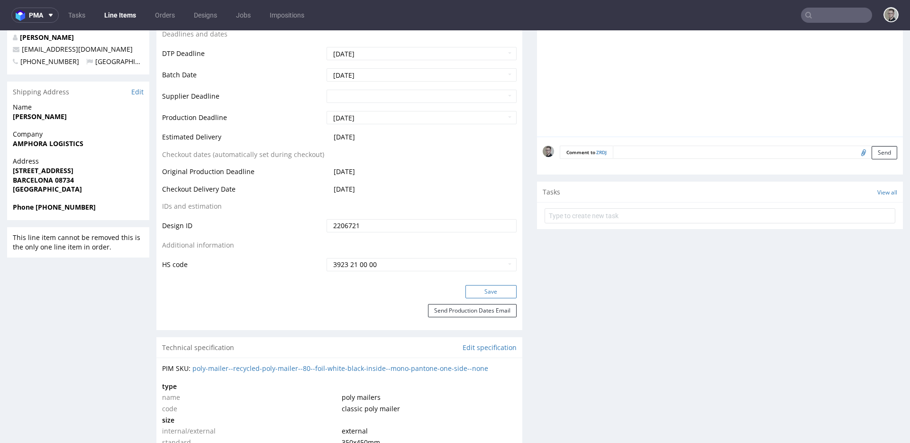
click at [480, 294] on button "Save" at bounding box center [490, 291] width 51 height 13
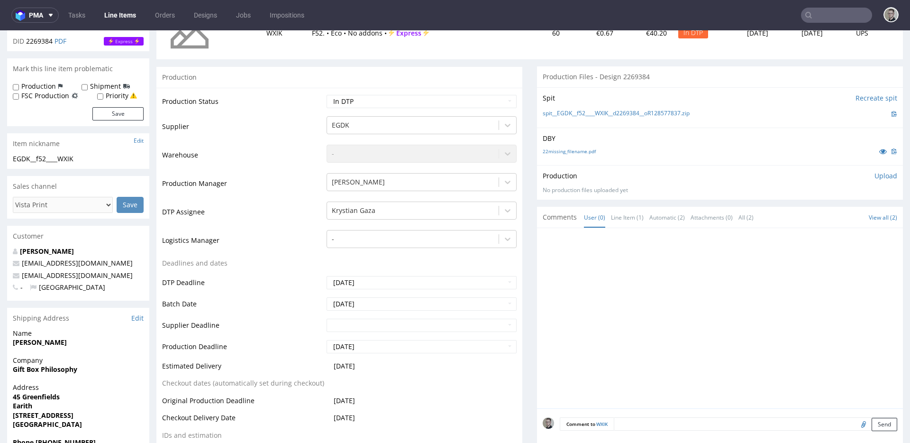
scroll to position [204, 0]
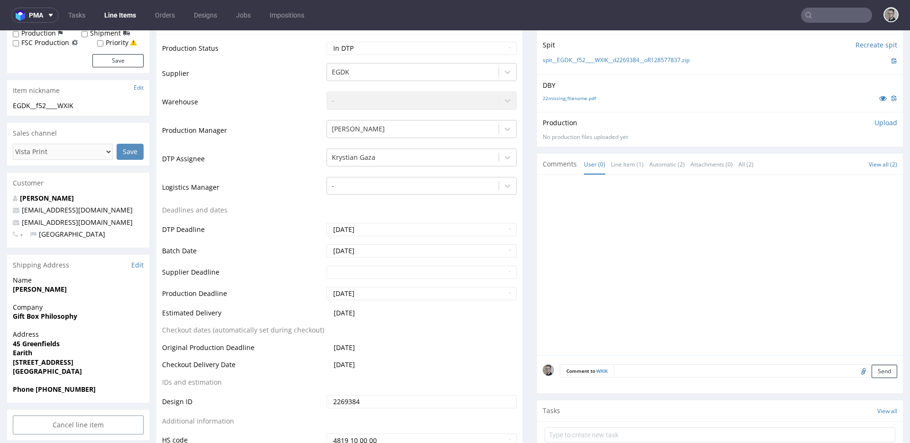
click at [679, 370] on textarea at bounding box center [755, 370] width 283 height 13
type textarea "ISSUE: Weird design placement, logos on crease lines"
click at [872, 416] on button "Send" at bounding box center [885, 415] width 26 height 13
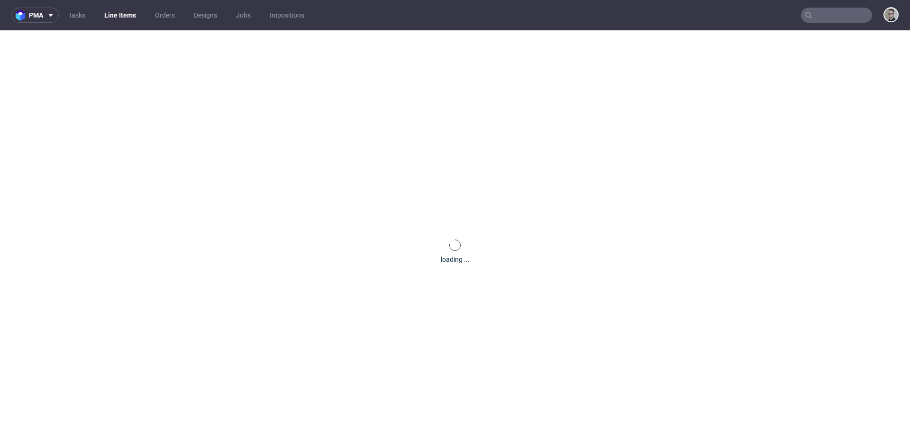
scroll to position [0, 0]
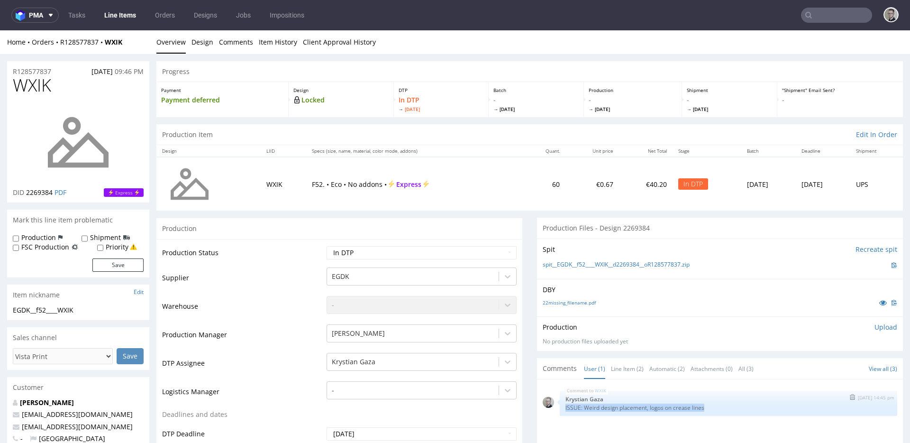
drag, startPoint x: 709, startPoint y: 406, endPoint x: 555, endPoint y: 408, distance: 154.5
click at [560, 408] on div "WXIK [DATE] 14:45 pm Krystian Gaza ISSUE: Weird design placement, logos on crea…" at bounding box center [728, 403] width 337 height 25
copy p "ISSUE: Weird design placement, logos on crease lines"
click at [874, 321] on div "Production Upload No production files uploaded yet Description (optional) Add f…" at bounding box center [720, 333] width 366 height 35
click at [874, 328] on p "Upload" at bounding box center [885, 326] width 23 height 9
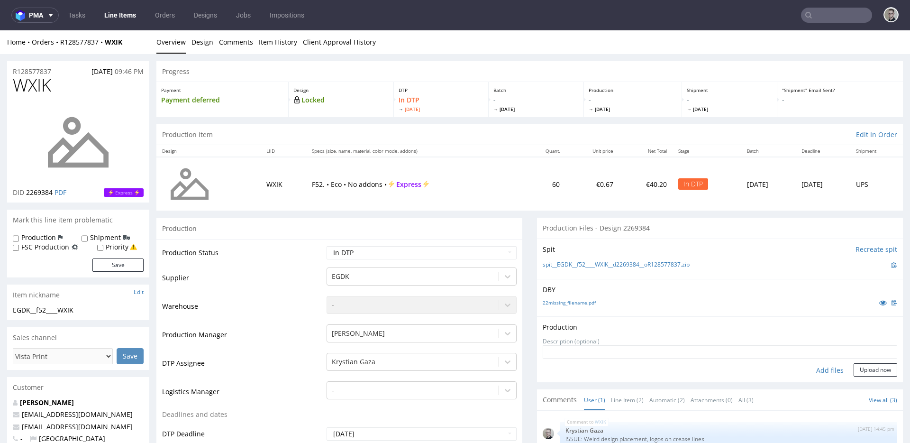
click at [811, 377] on div "Production Upload No production files uploaded yet Description (optional) Add f…" at bounding box center [720, 349] width 366 height 66
click at [818, 371] on div "Add files" at bounding box center [829, 370] width 47 height 14
type input "C:\fakepath\EGDK__f52____WXIK__d2269384__oR128577837__latest__outside.pdf"
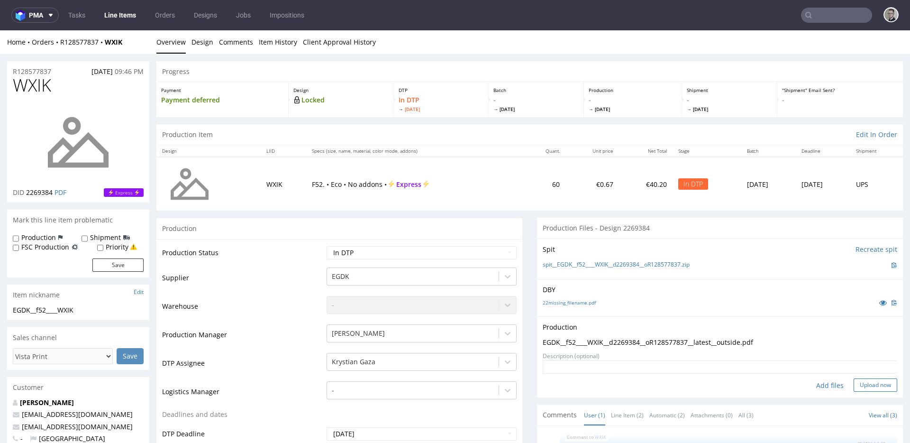
click at [860, 389] on button "Upload now" at bounding box center [876, 384] width 44 height 13
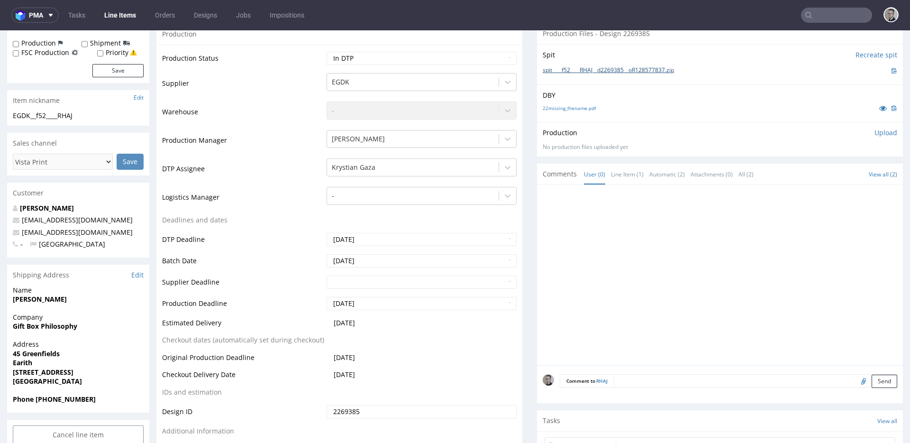
scroll to position [433, 0]
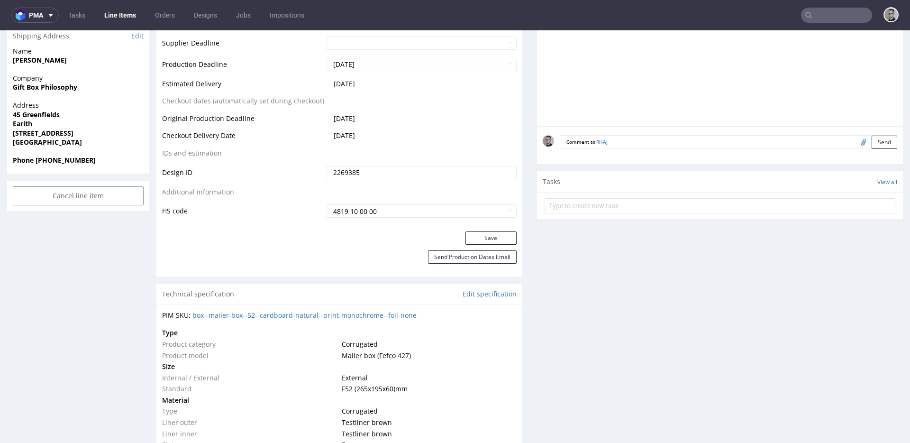
click at [741, 148] on div "Comment to RHAJ Send" at bounding box center [720, 145] width 366 height 38
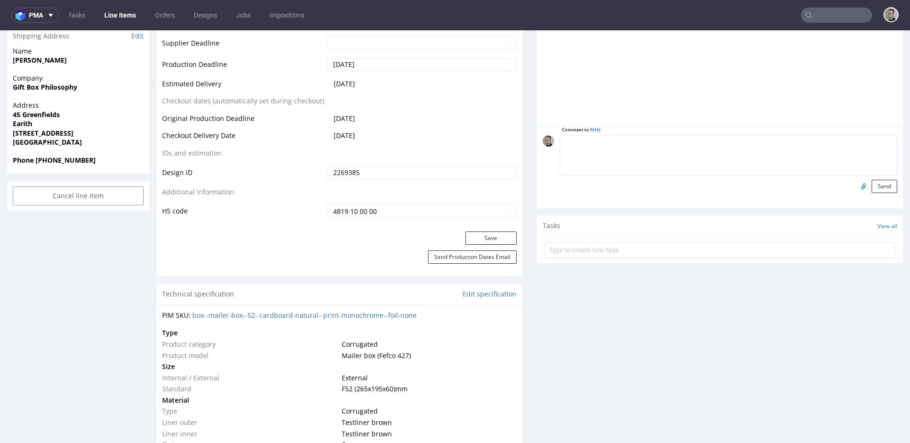
click at [745, 146] on textarea at bounding box center [728, 155] width 337 height 41
paste textarea "ISSUE: Weird design placement, logos on crease lines"
type textarea "ISSUE: Weird design placement, logos on crease lines"
click at [874, 184] on button "Send" at bounding box center [885, 186] width 26 height 13
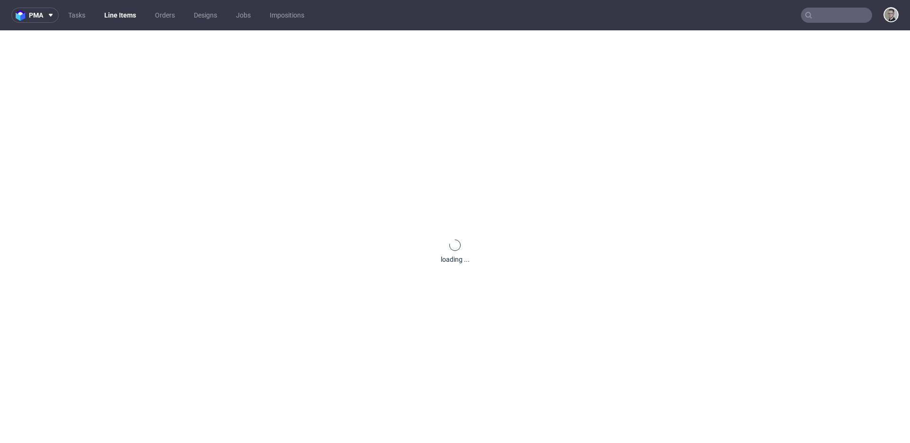
scroll to position [0, 0]
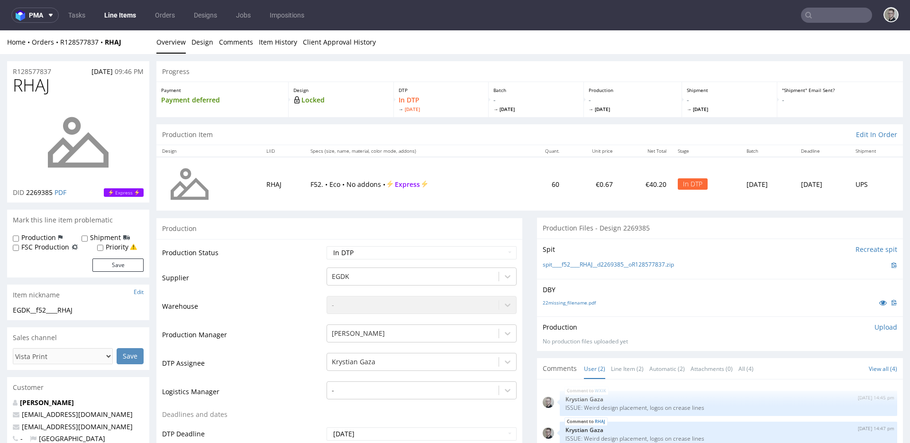
click at [879, 327] on p "Upload" at bounding box center [885, 326] width 23 height 9
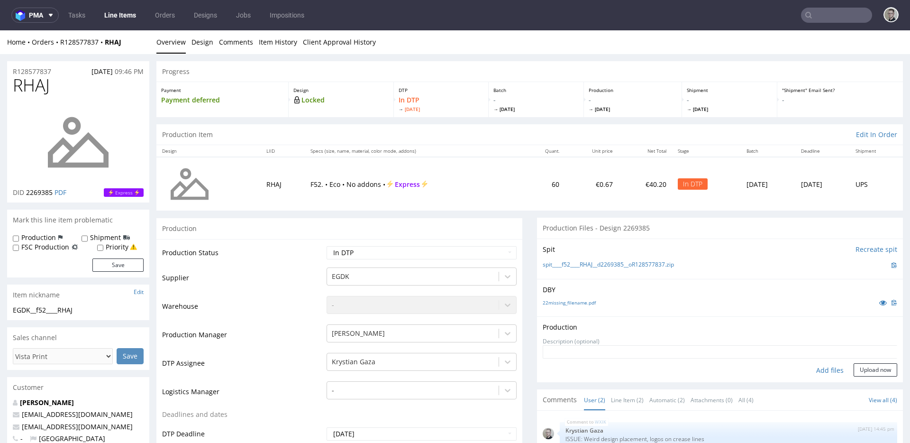
click at [821, 368] on div "Add files" at bounding box center [829, 370] width 47 height 14
type input "C:\fakepath\__f52____RHAJ__d2269385__oR128577837__latest__outside.pdf"
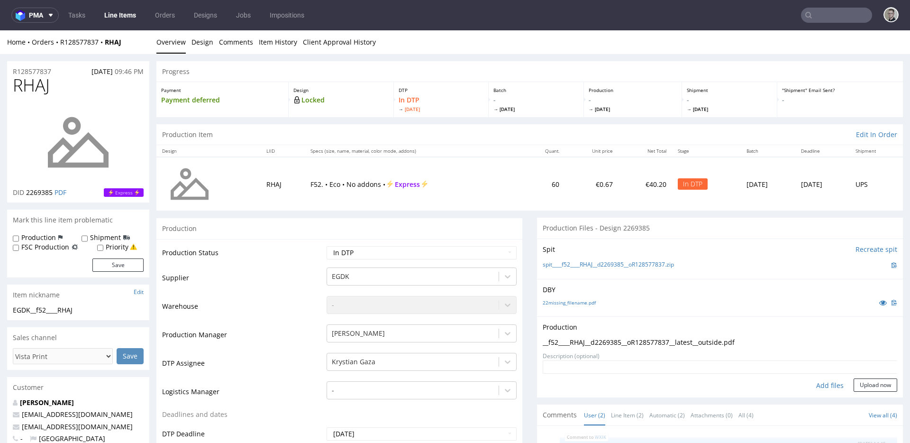
click at [867, 391] on div "Production Upload __f52____RHAJ__d2269385__oR128577837__latest__outside.pdf No …" at bounding box center [720, 356] width 366 height 81
click at [869, 394] on div "Production Upload __f52____RHAJ__d2269385__oR128577837__latest__outside.pdf No …" at bounding box center [720, 356] width 366 height 81
drag, startPoint x: 869, startPoint y: 387, endPoint x: 870, endPoint y: 382, distance: 5.2
click at [869, 387] on button "Upload now" at bounding box center [876, 384] width 44 height 13
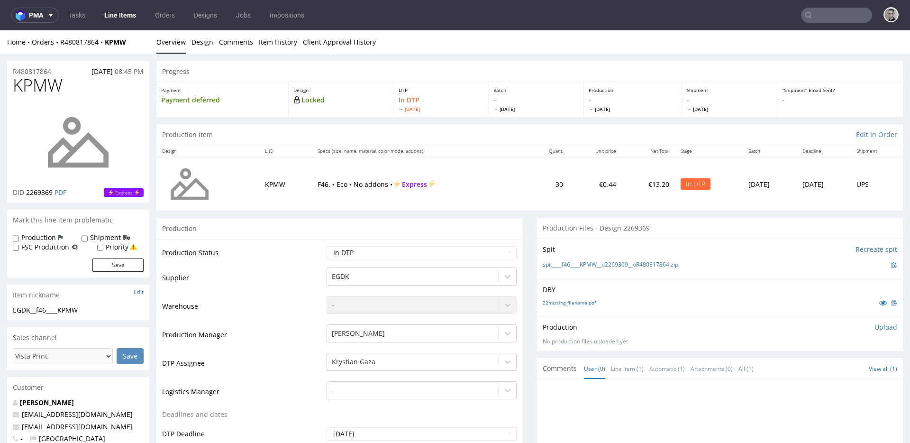
click at [874, 325] on p "Upload" at bounding box center [885, 326] width 23 height 9
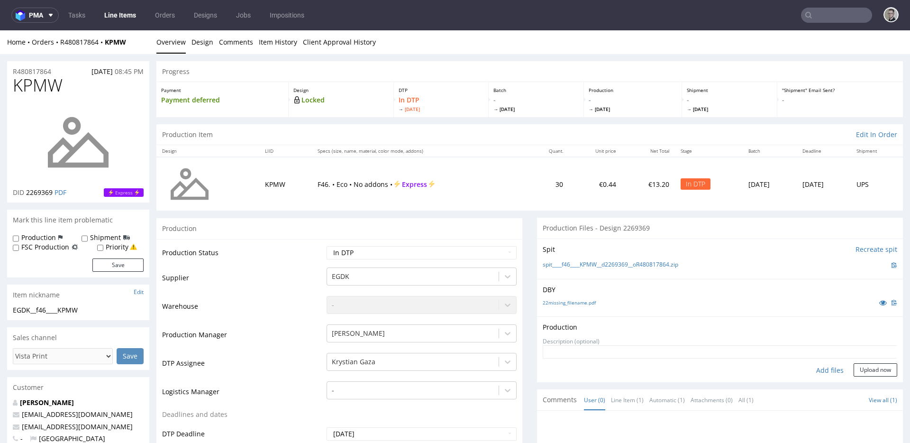
click at [822, 371] on div "Add files" at bounding box center [829, 370] width 47 height 14
type input "C:\fakepath\__f46____KPMW__d2269369__oR480817864__latest__outside.pdf"
click at [874, 385] on button "Upload now" at bounding box center [876, 384] width 44 height 13
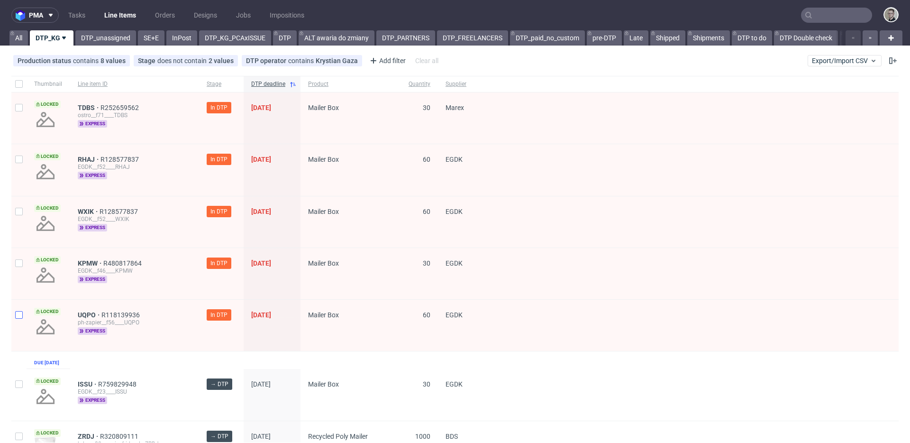
click at [22, 314] on div at bounding box center [18, 325] width 15 height 51
checkbox input "true"
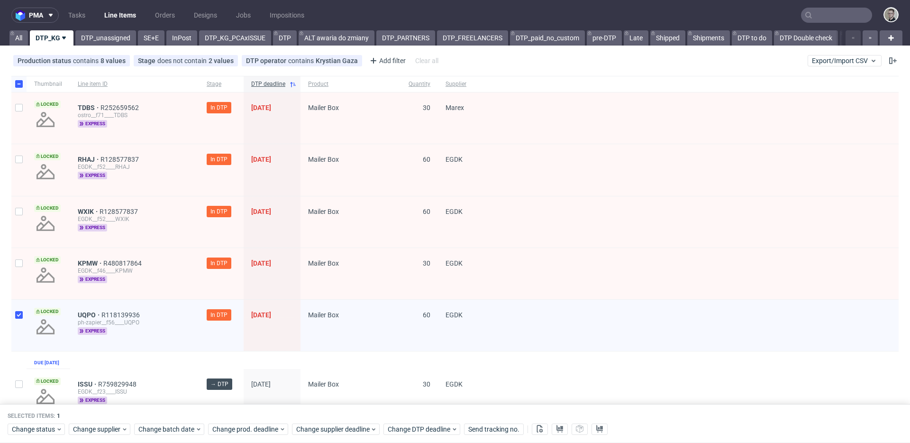
click at [23, 268] on div at bounding box center [18, 273] width 15 height 51
checkbox input "true"
click at [25, 205] on div at bounding box center [18, 221] width 15 height 51
checkbox input "true"
click at [25, 167] on div at bounding box center [18, 169] width 15 height 51
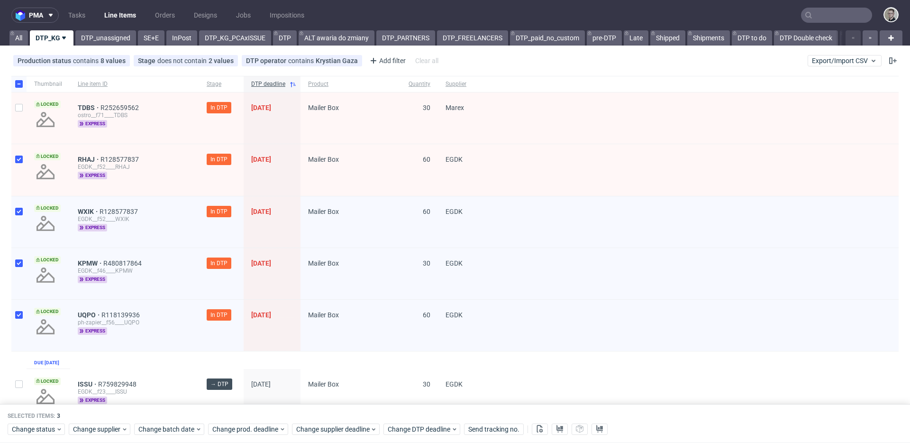
checkbox input "true"
click at [21, 131] on div at bounding box center [18, 117] width 15 height 51
checkbox input "true"
click at [44, 427] on span "Change status" at bounding box center [34, 428] width 44 height 9
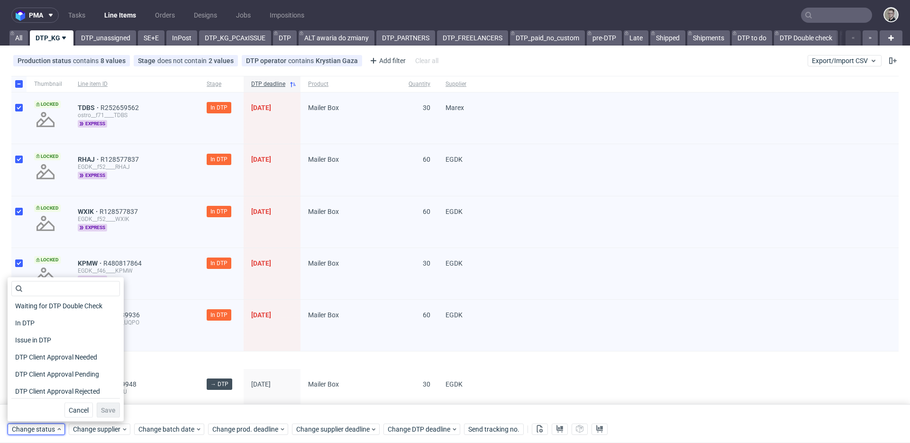
scroll to position [81, 0]
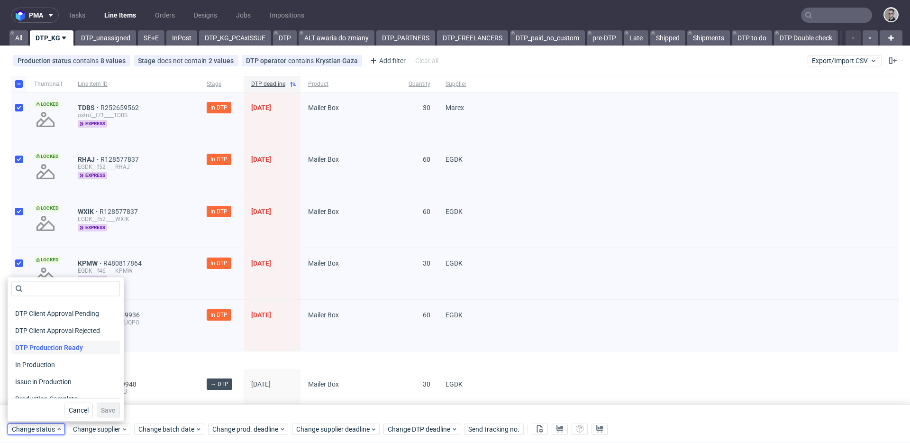
click at [93, 344] on div "DTP Production Ready" at bounding box center [65, 347] width 109 height 13
click at [105, 411] on span "Save" at bounding box center [108, 410] width 15 height 7
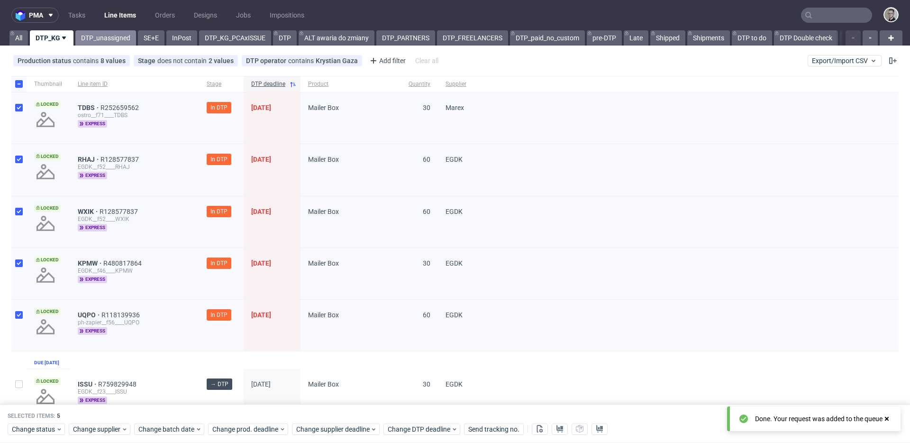
click at [120, 38] on link "DTP_unassigned" at bounding box center [105, 37] width 61 height 15
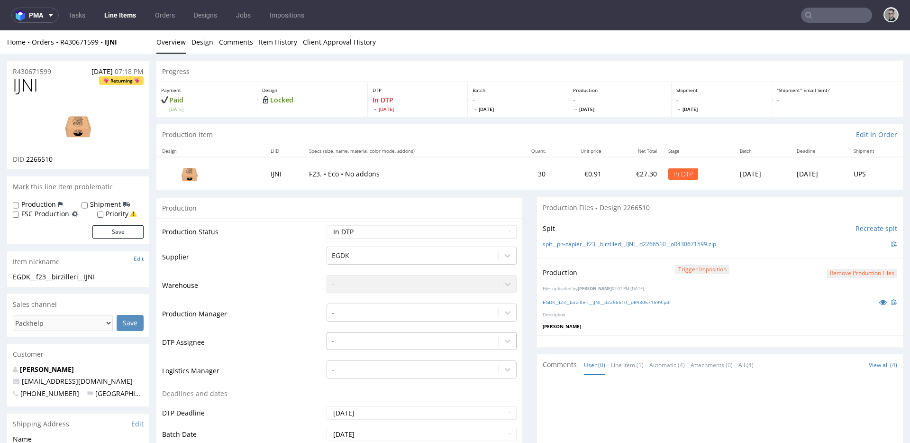
click at [388, 335] on div "-" at bounding box center [422, 338] width 190 height 13
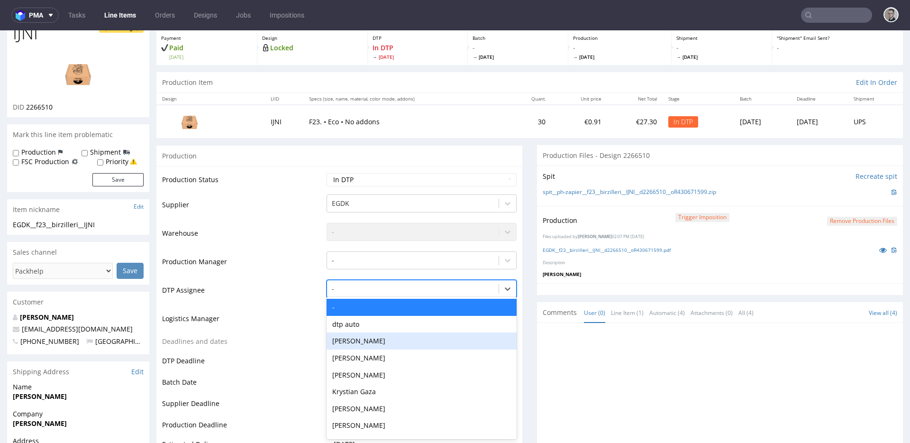
click at [388, 335] on div "[PERSON_NAME]" at bounding box center [422, 340] width 190 height 17
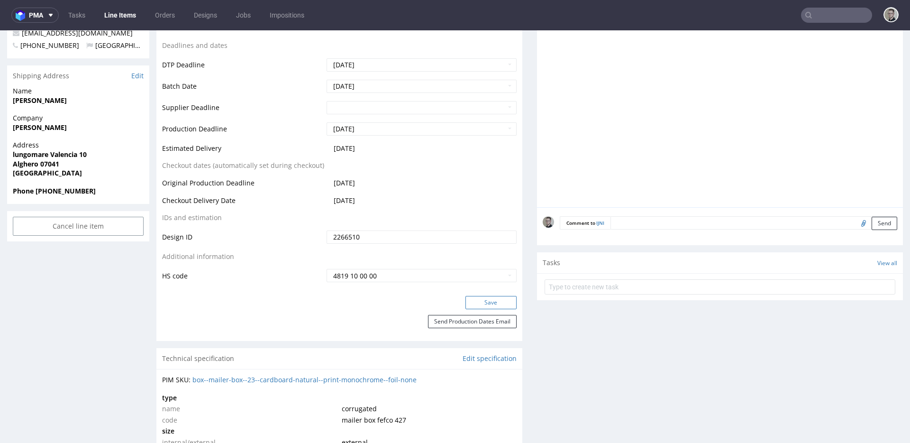
click at [486, 301] on button "Save" at bounding box center [490, 302] width 51 height 13
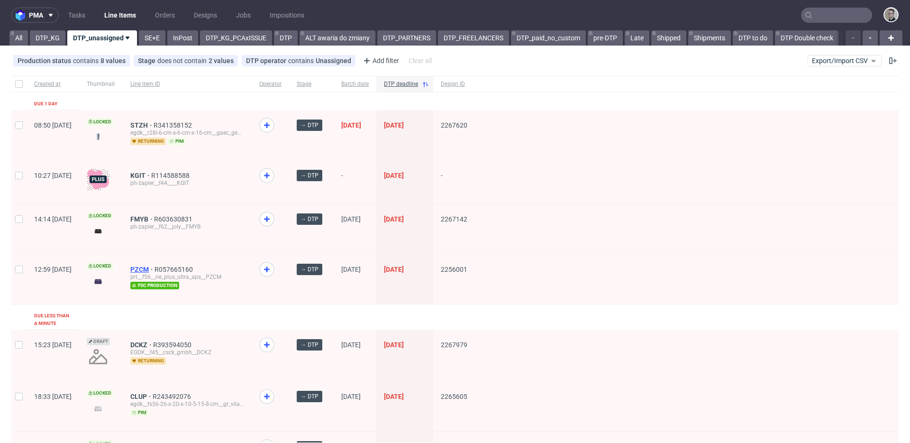
drag, startPoint x: 169, startPoint y: 267, endPoint x: 168, endPoint y: 255, distance: 12.4
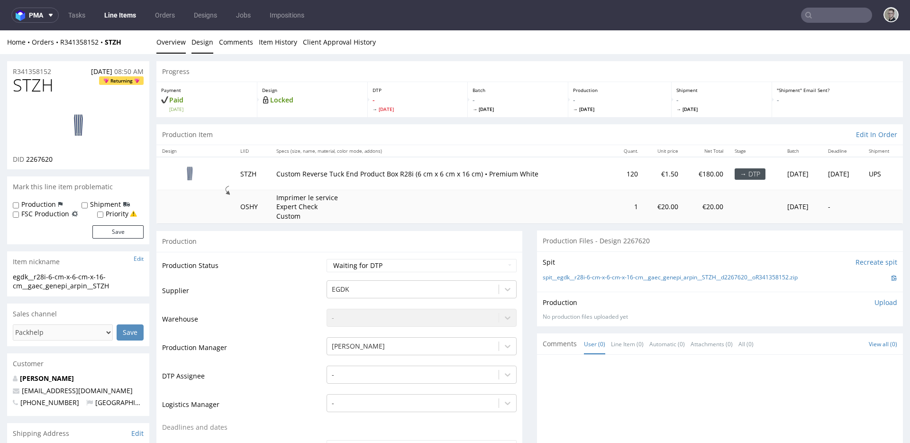
click at [198, 41] on link "Design" at bounding box center [202, 41] width 22 height 23
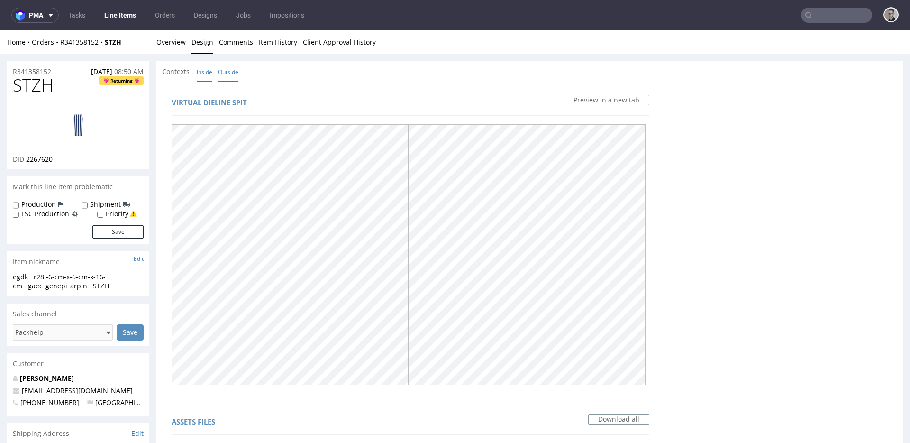
click at [207, 79] on link "Inside" at bounding box center [205, 72] width 16 height 20
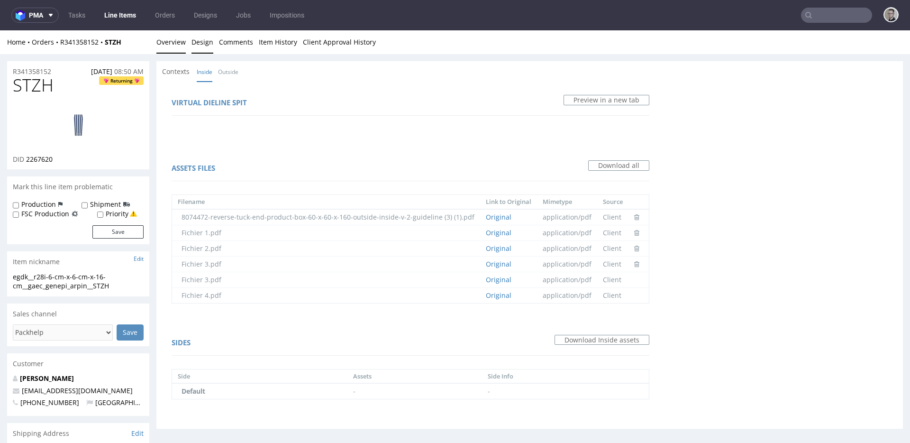
click at [170, 47] on link "Overview" at bounding box center [170, 41] width 29 height 23
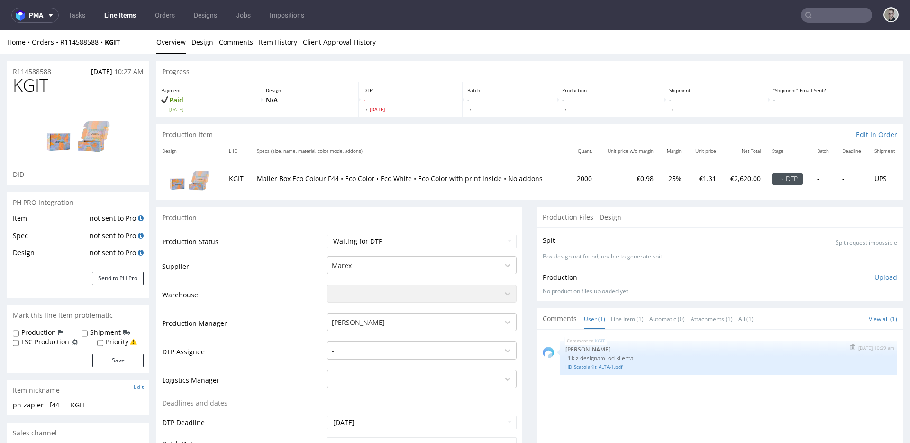
click at [594, 366] on link "HD_ScatolaKit_ALTA-1.pdf" at bounding box center [728, 366] width 326 height 7
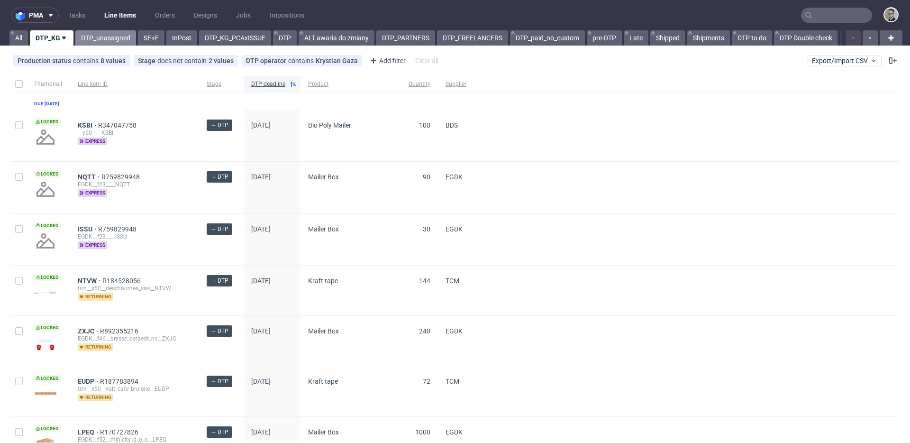
click at [106, 42] on link "DTP_unassigned" at bounding box center [105, 37] width 61 height 15
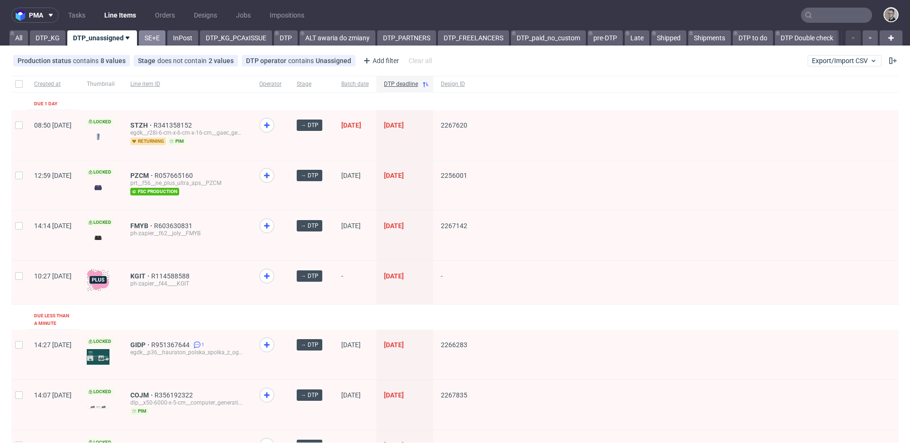
click at [151, 43] on link "SE+E" at bounding box center [152, 37] width 27 height 15
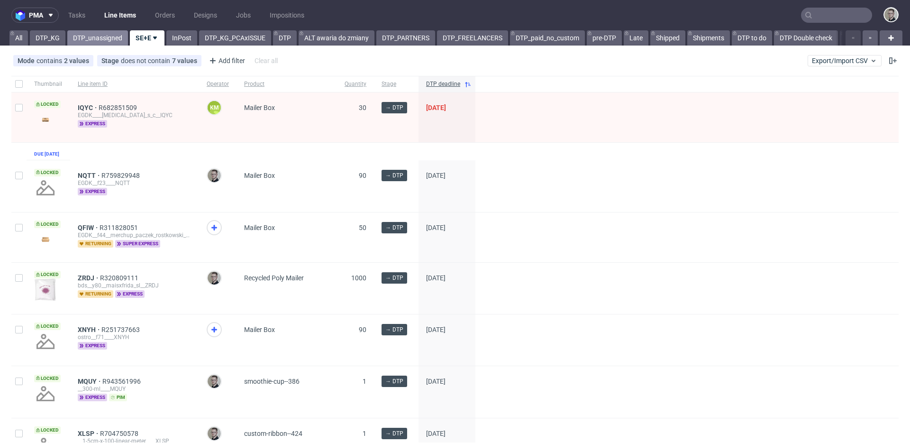
click at [91, 35] on link "DTP_unassigned" at bounding box center [97, 37] width 61 height 15
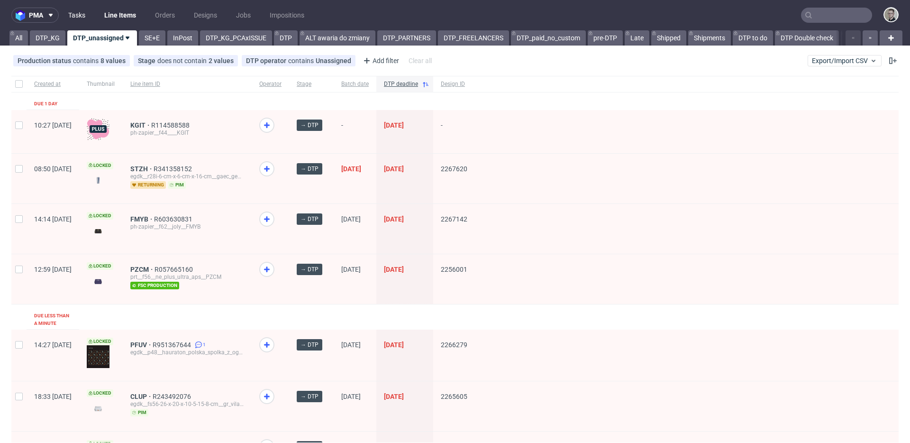
click at [81, 15] on link "Tasks" at bounding box center [77, 15] width 28 height 15
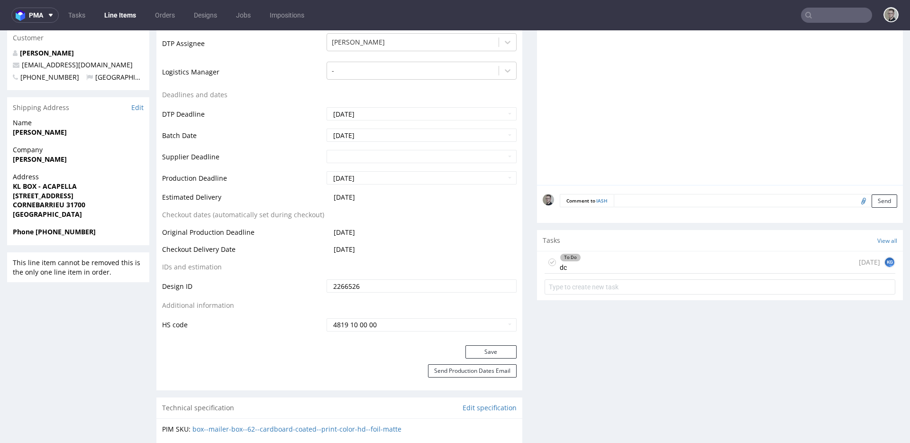
click at [631, 258] on div "To Do dc today KG" at bounding box center [720, 262] width 351 height 22
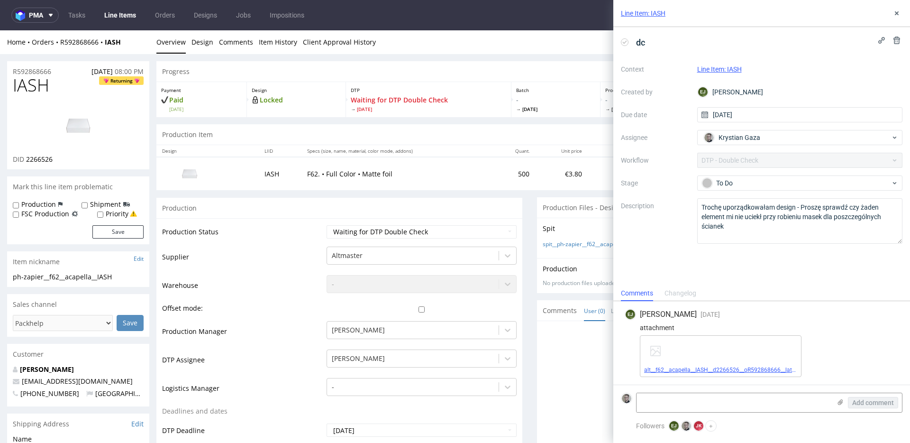
click at [769, 371] on link "alt__f62__acapella__IASH__d2266526__oR592868666__latest__outside.pdf" at bounding box center [738, 369] width 189 height 7
click at [202, 42] on link "Design" at bounding box center [202, 41] width 22 height 23
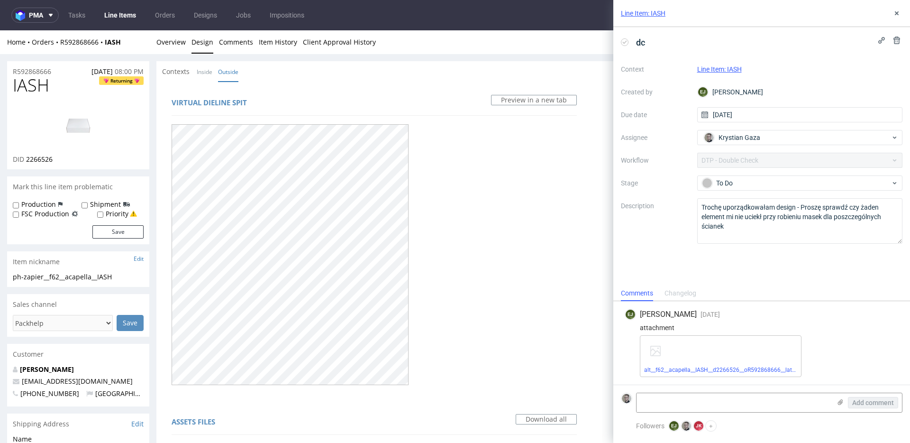
scroll to position [290, 0]
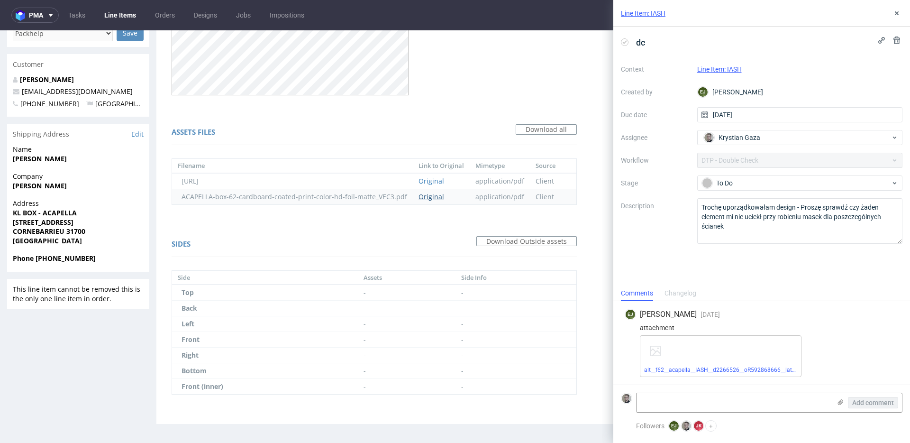
click at [436, 194] on link "Original" at bounding box center [431, 196] width 26 height 9
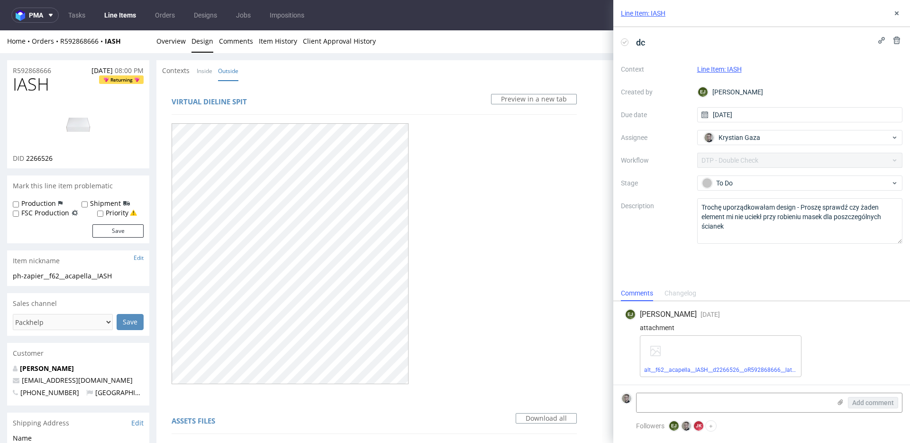
scroll to position [0, 0]
click at [188, 60] on div "R592868666 25.09.2025 08:00 PM IASH Returning DID 2266526 Mark this line item p…" at bounding box center [455, 391] width 910 height 674
click at [179, 49] on link "Overview" at bounding box center [170, 41] width 29 height 23
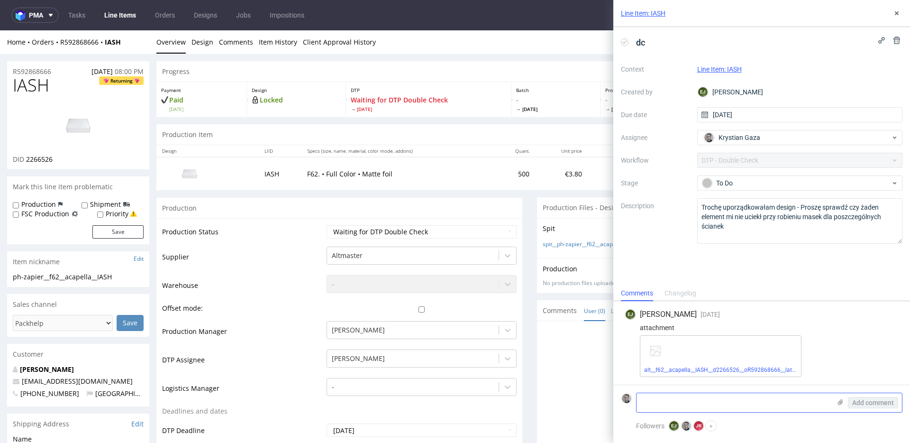
click at [762, 398] on textarea at bounding box center [733, 402] width 194 height 19
type textarea "te teksty w kontrze 0.15-0.18mm bym trochę podrubił"
click at [879, 404] on span "Add comment" at bounding box center [873, 402] width 42 height 7
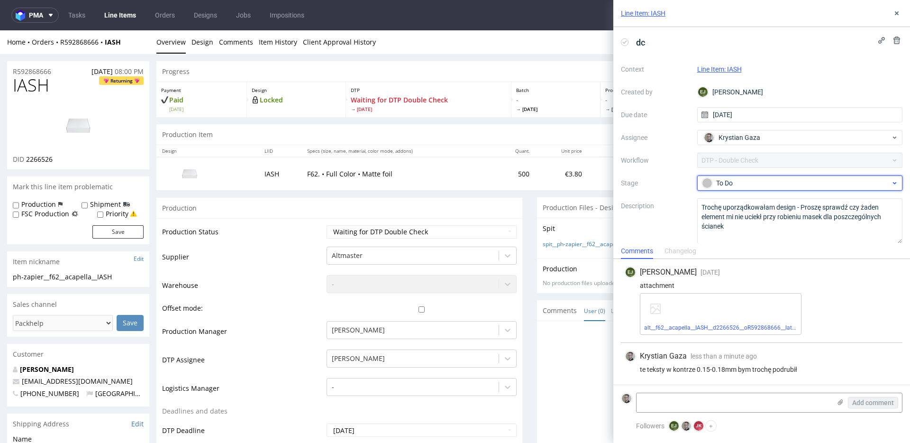
click at [794, 185] on div "To Do" at bounding box center [796, 183] width 189 height 10
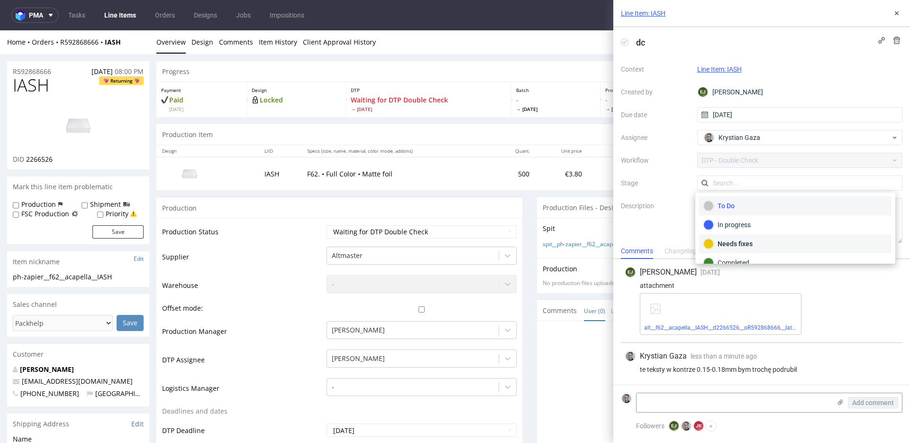
click at [778, 238] on div "Needs fixes" at bounding box center [795, 243] width 184 height 10
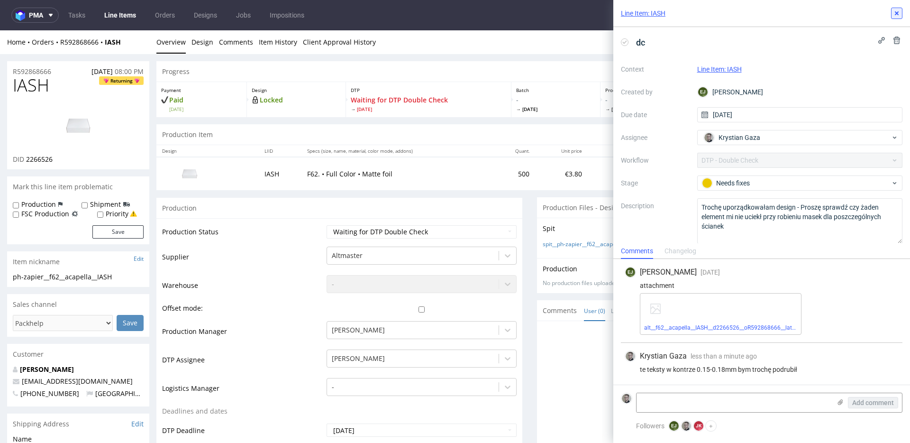
click at [896, 10] on icon at bounding box center [897, 13] width 8 height 8
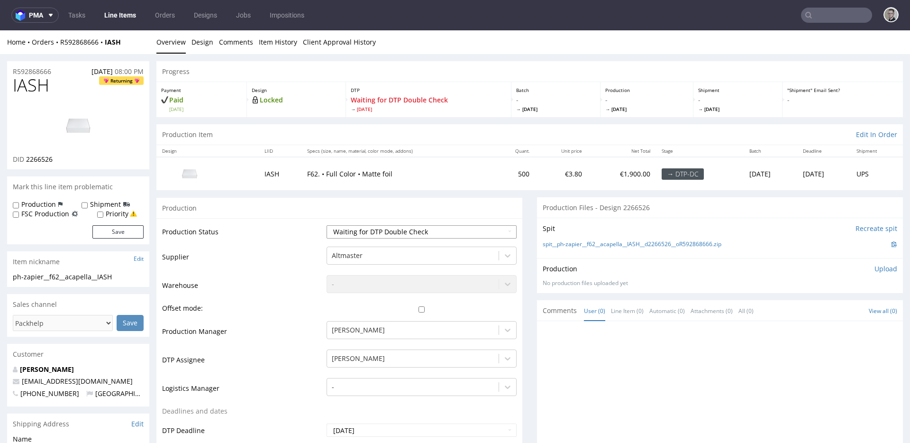
click at [444, 227] on select "Waiting for Artwork Waiting for Diecut Waiting for Mockup Waiting for DTP Waiti…" at bounding box center [422, 231] width 190 height 13
select select "dtp_dc_done"
click at [327, 225] on select "Waiting for Artwork Waiting for Diecut Waiting for Mockup Waiting for DTP Waiti…" at bounding box center [422, 231] width 190 height 13
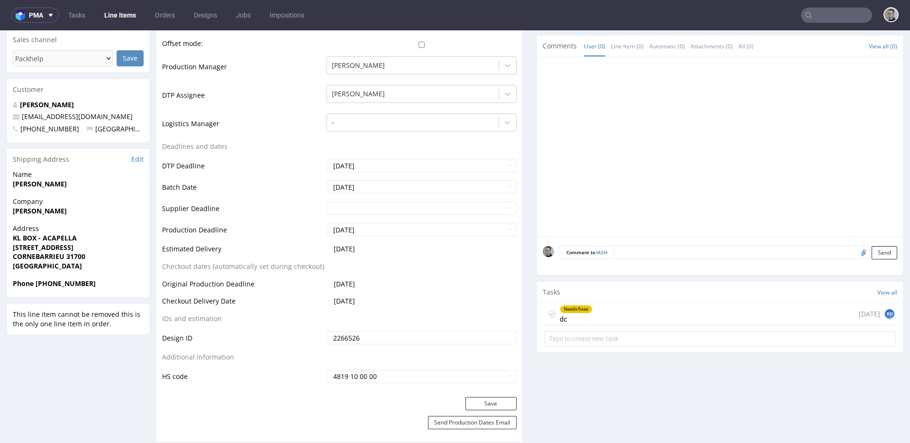
scroll to position [314, 0]
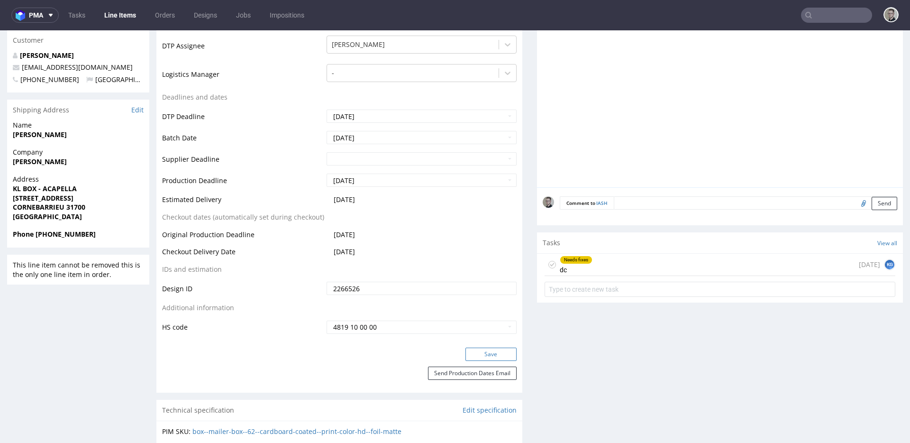
click at [494, 352] on button "Save" at bounding box center [490, 353] width 51 height 13
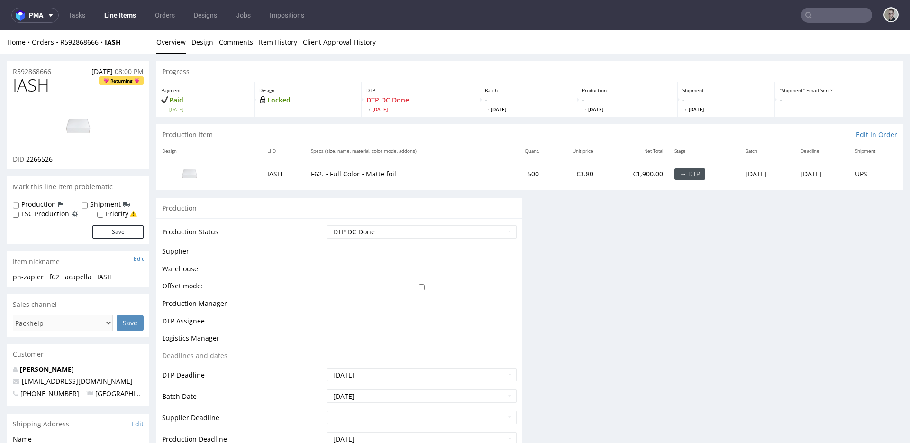
scroll to position [0, 0]
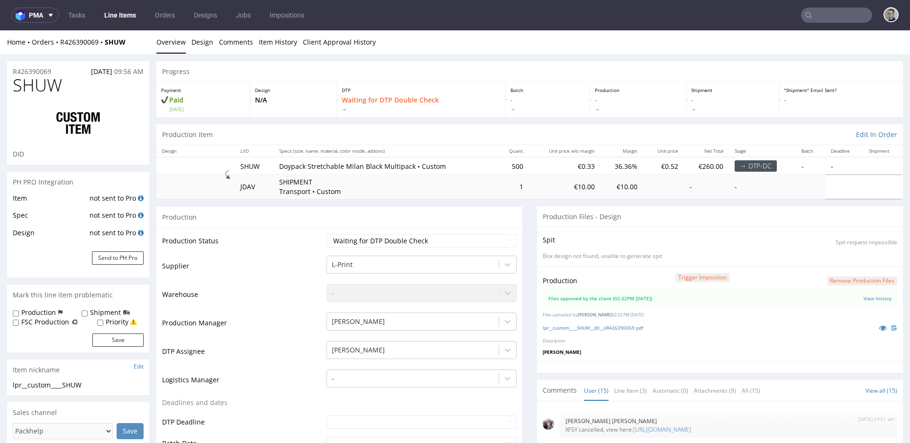
scroll to position [374, 0]
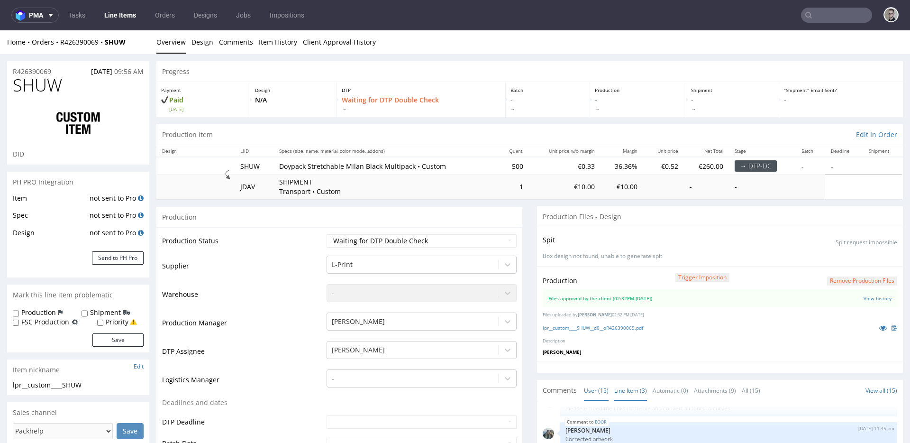
click at [623, 393] on link "Line Item (3)" at bounding box center [630, 390] width 33 height 20
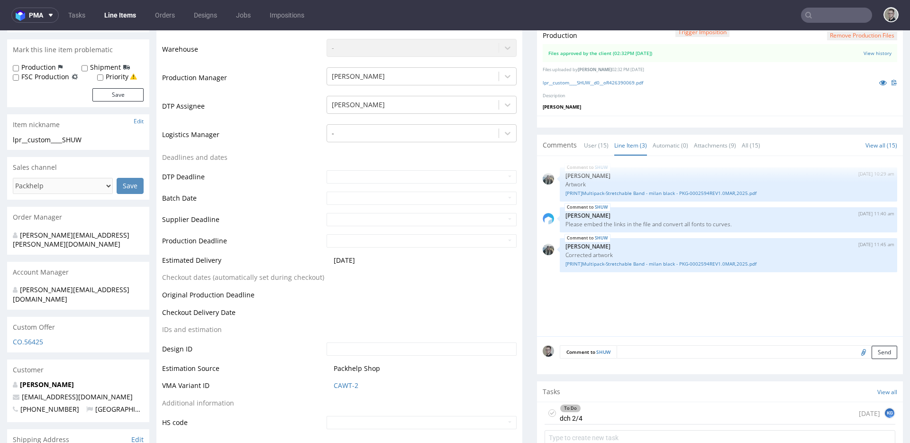
scroll to position [222, 0]
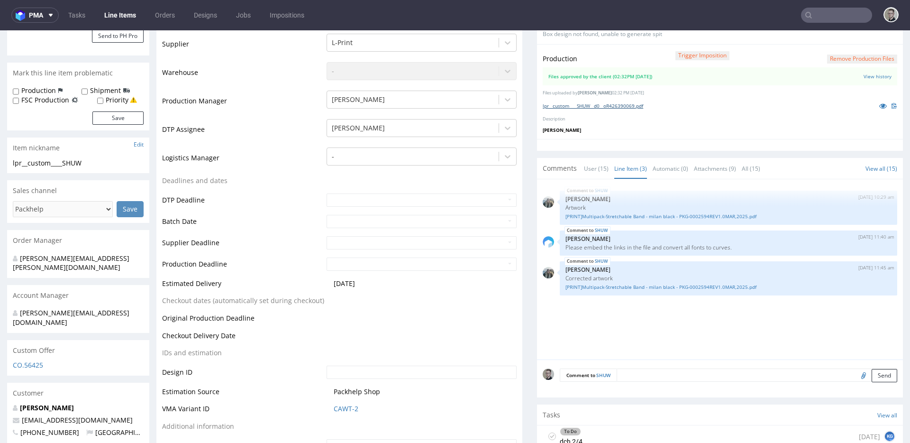
click at [592, 107] on link "lpr__custom____SHUW__d0__oR426390069.pdf" at bounding box center [593, 105] width 100 height 7
click at [636, 286] on link "[PRINT]Multipack-Stretchable Band - milan black - PKG-0002594REV1.0MAR,2025.pdf" at bounding box center [728, 286] width 326 height 7
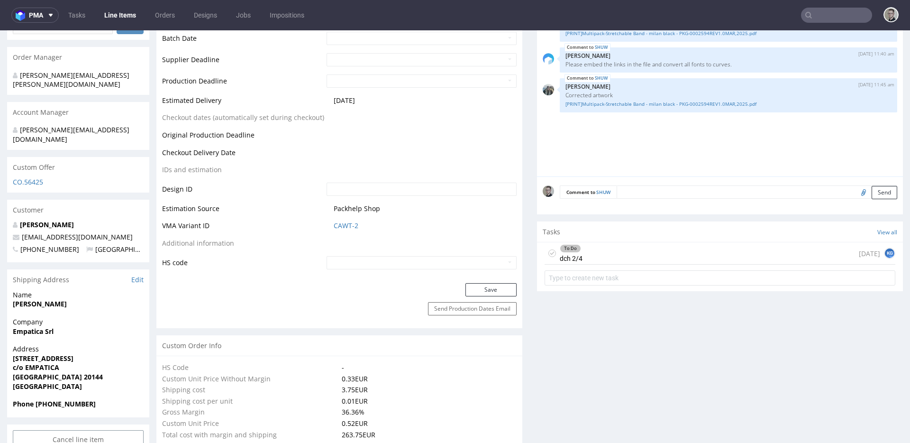
scroll to position [413, 0]
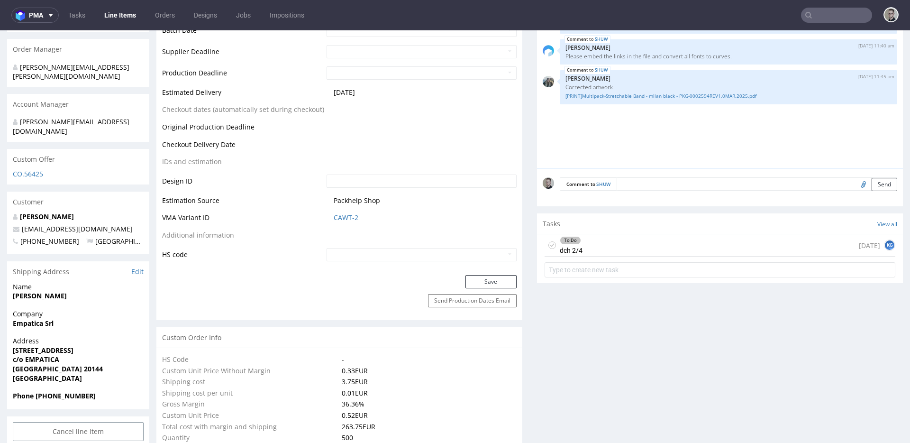
click at [548, 245] on icon at bounding box center [552, 245] width 8 height 8
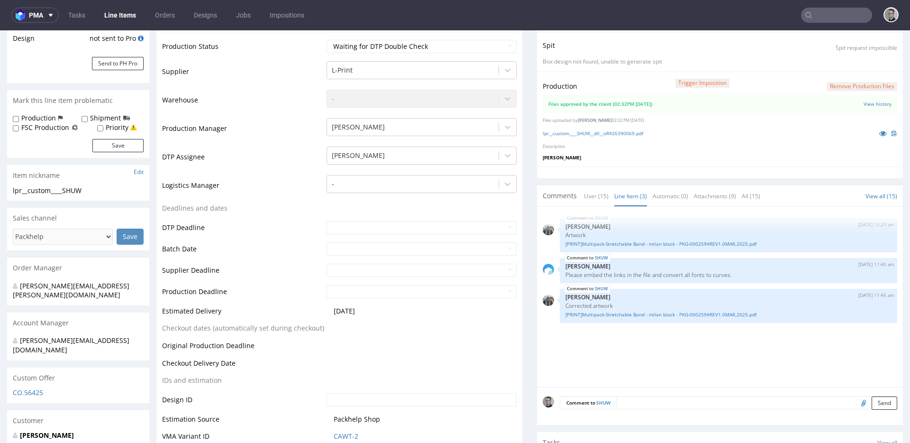
scroll to position [23, 0]
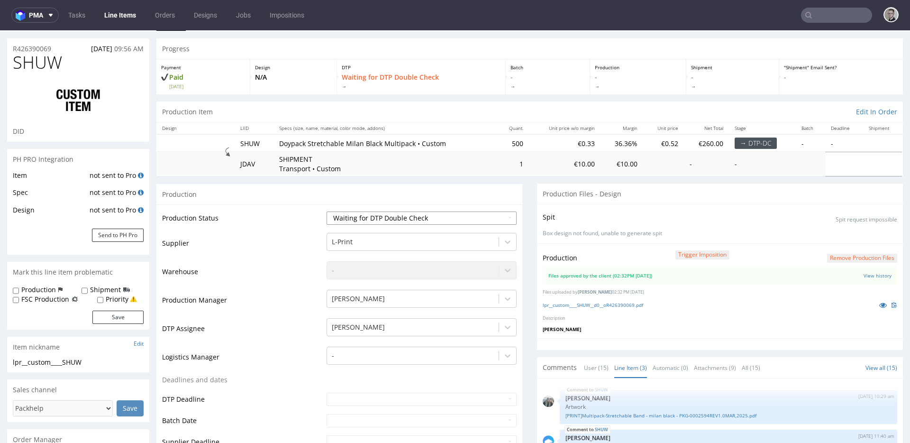
click at [421, 216] on select "Waiting for Artwork Waiting for Diecut Waiting for Mockup Waiting for DTP Waiti…" at bounding box center [422, 217] width 190 height 13
select select "dtp_production_ready"
click at [327, 211] on select "Waiting for Artwork Waiting for Diecut Waiting for Mockup Waiting for DTP Waiti…" at bounding box center [422, 217] width 190 height 13
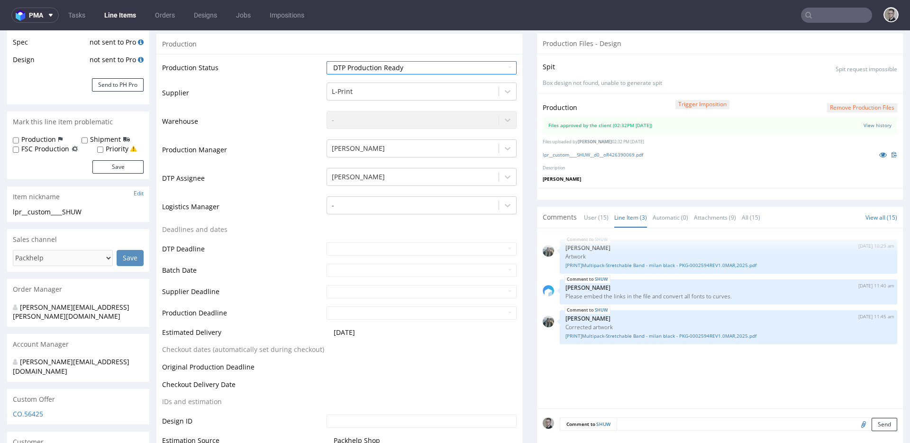
scroll to position [327, 0]
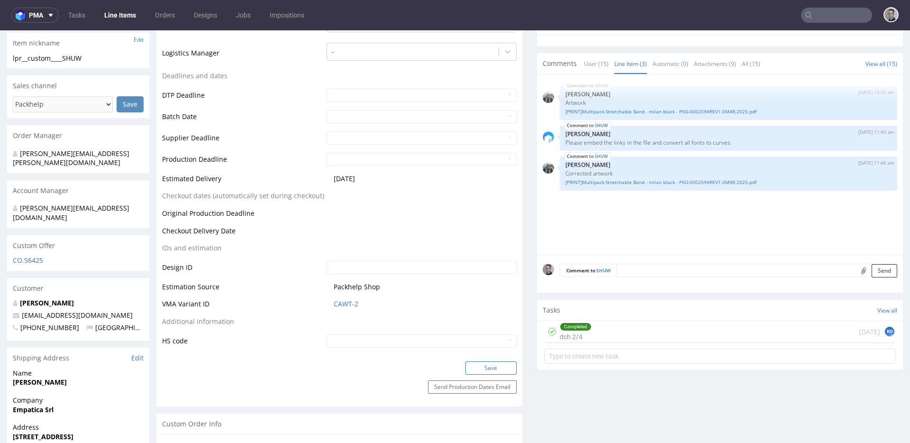
click at [491, 373] on button "Save" at bounding box center [490, 367] width 51 height 13
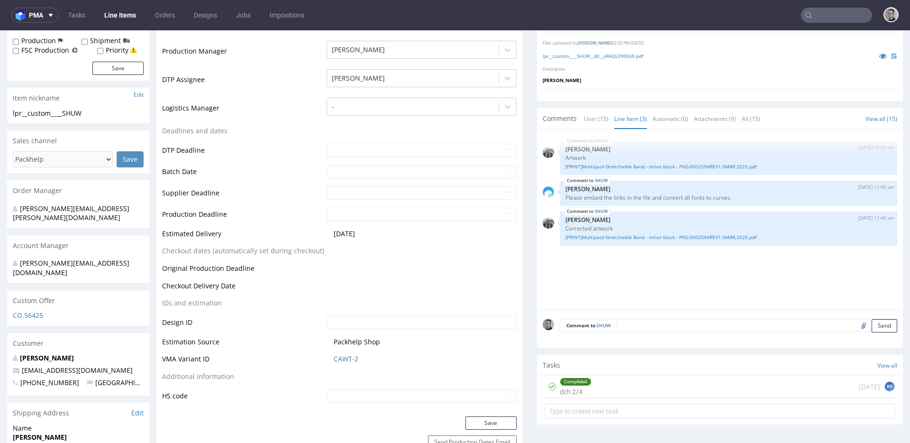
scroll to position [0, 0]
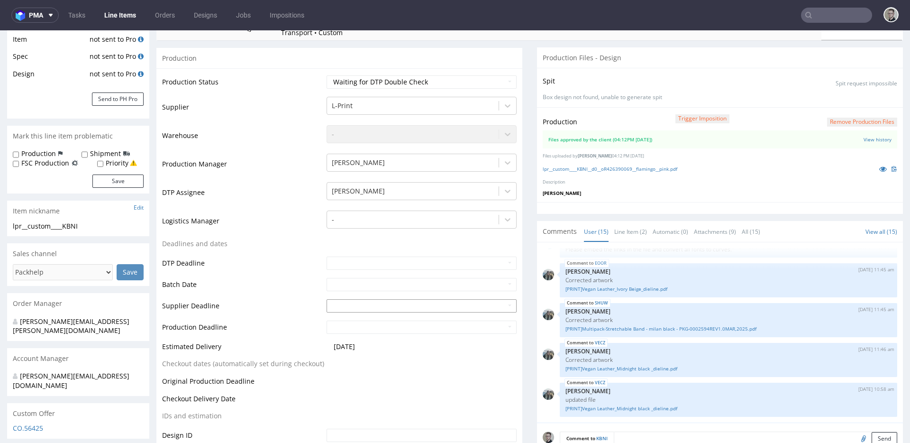
scroll to position [167, 0]
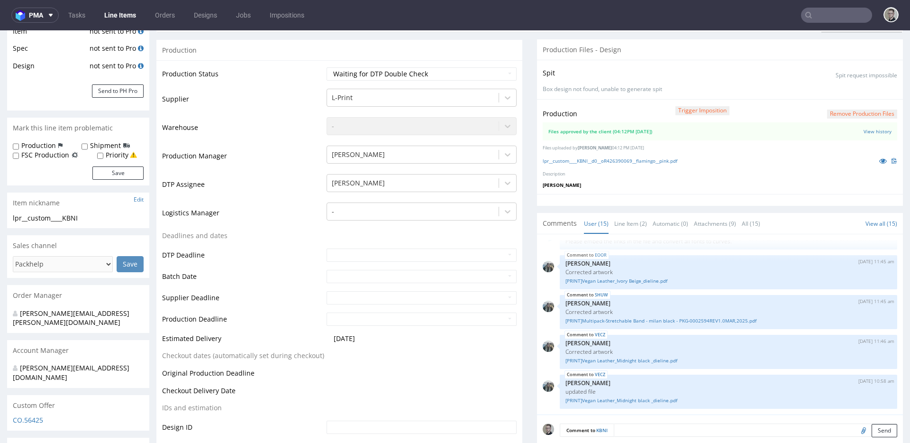
click at [604, 225] on li "User (15)" at bounding box center [599, 222] width 30 height 9
click at [614, 225] on link "Line Item (2)" at bounding box center [630, 223] width 33 height 20
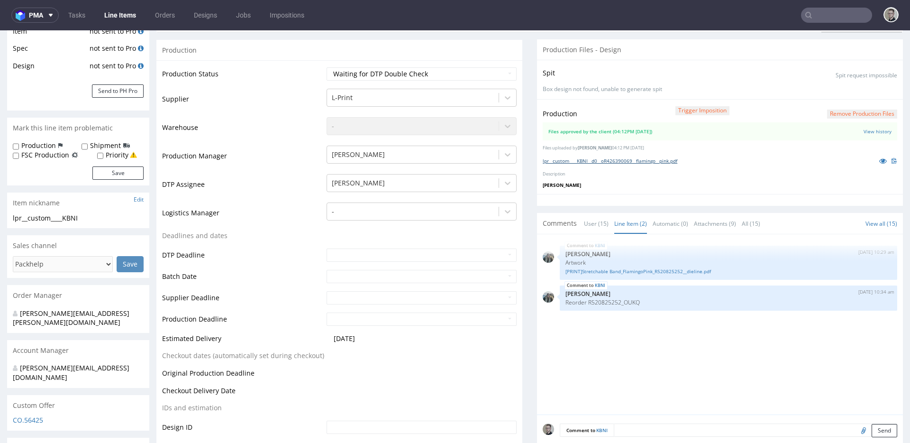
click at [619, 163] on link "lpr__custom____KBNI__d0__oR426390069__flamingo__pink.pdf" at bounding box center [610, 160] width 135 height 7
click at [666, 271] on link "[PRINT]Stretchable Band_FlamingoPink_R520825252__dieline.pdf" at bounding box center [728, 271] width 326 height 7
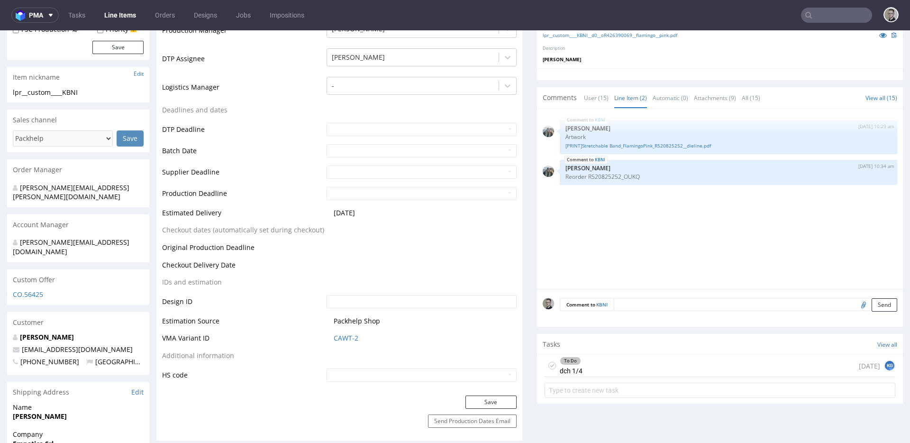
scroll to position [356, 0]
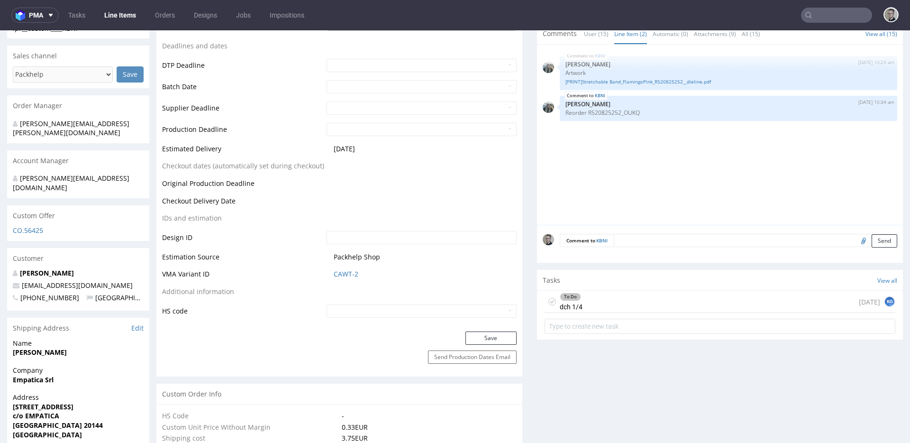
click at [548, 301] on icon at bounding box center [552, 302] width 8 height 8
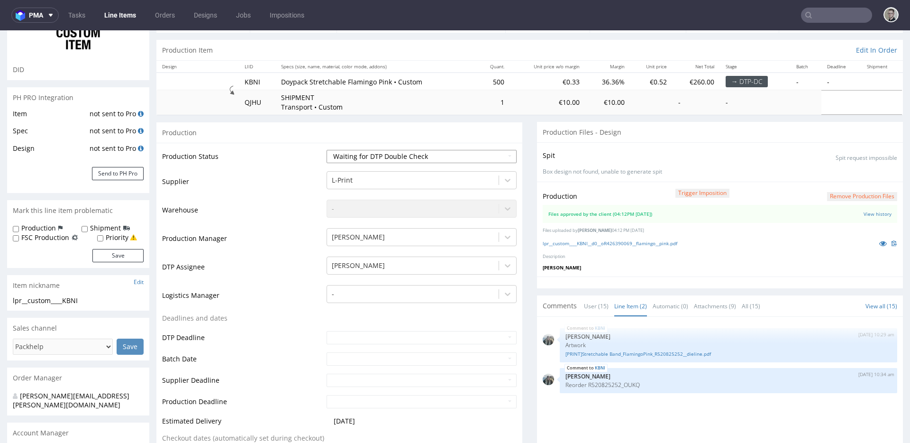
scroll to position [0, 0]
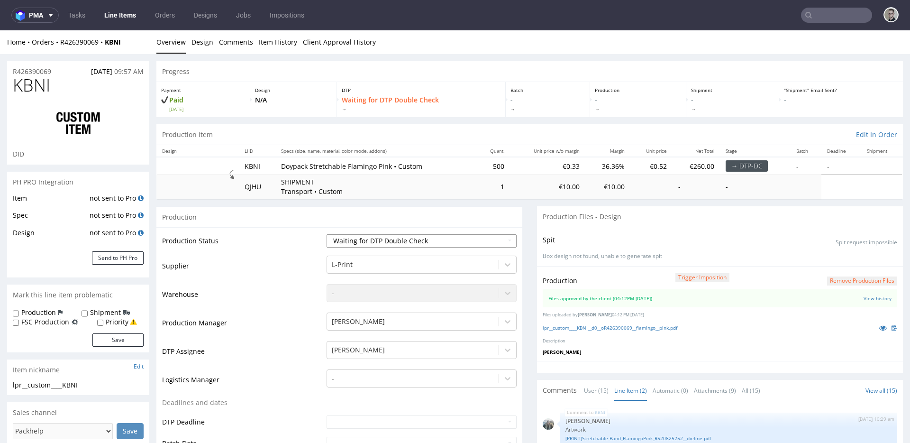
click at [426, 244] on select "Waiting for Artwork Waiting for Diecut Waiting for Mockup Waiting for DTP Waiti…" at bounding box center [422, 240] width 190 height 13
select select "dtp_production_ready"
click at [327, 234] on select "Waiting for Artwork Waiting for Diecut Waiting for Mockup Waiting for DTP Waiti…" at bounding box center [422, 240] width 190 height 13
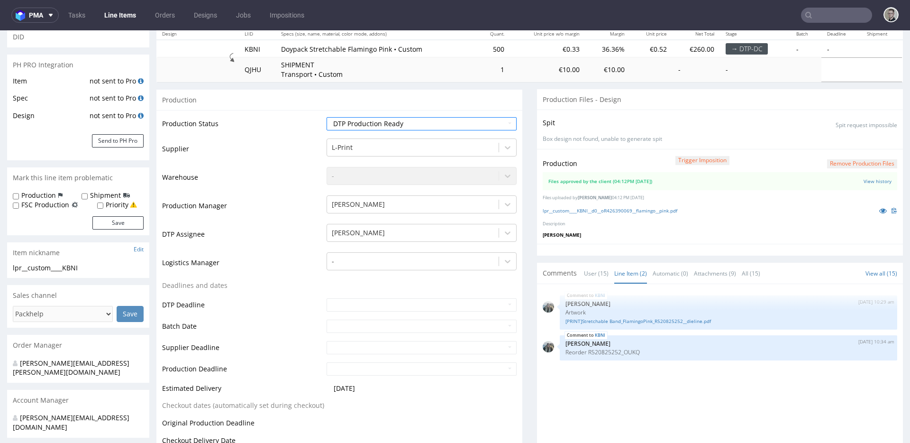
scroll to position [314, 0]
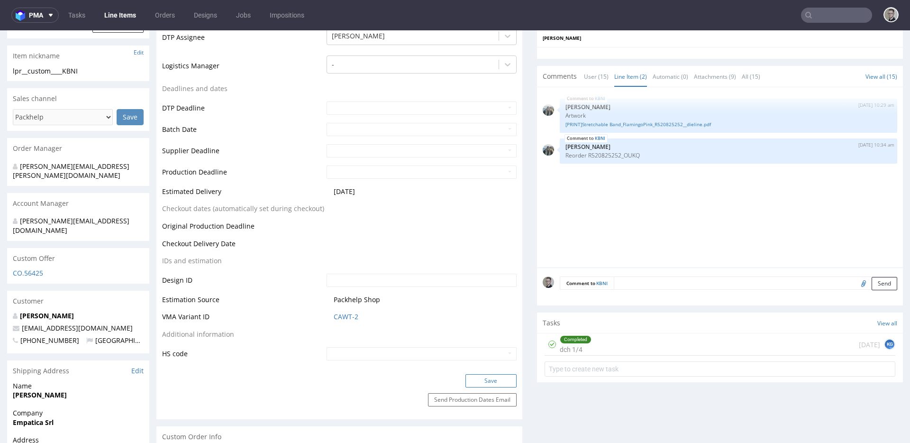
click at [501, 382] on button "Save" at bounding box center [490, 380] width 51 height 13
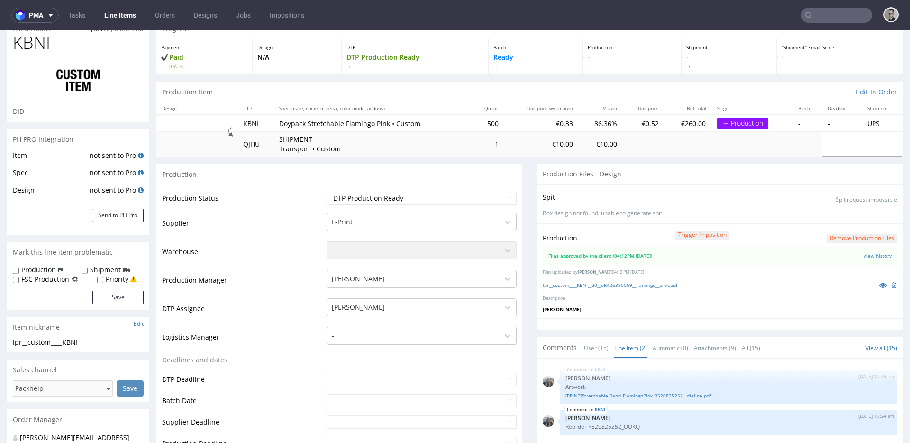
scroll to position [0, 0]
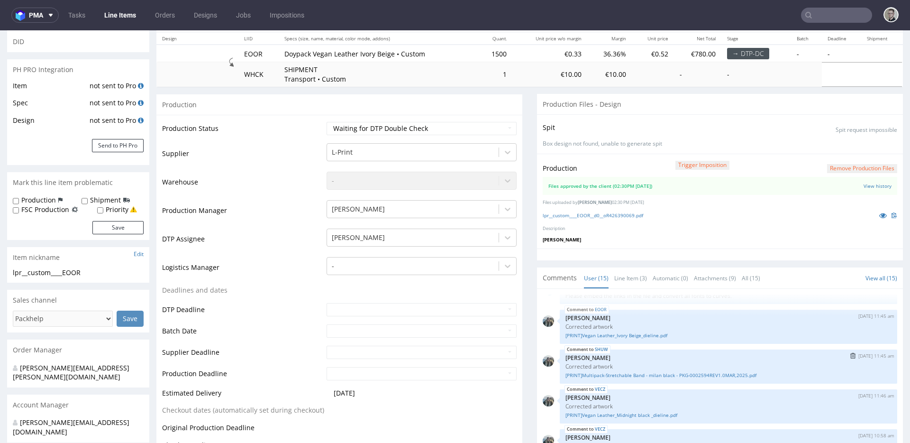
scroll to position [196, 0]
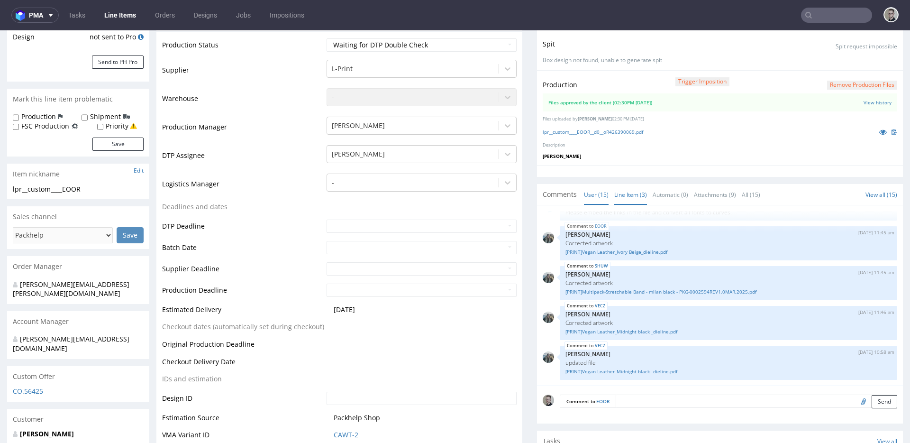
click at [620, 197] on link "Line Item (3)" at bounding box center [630, 194] width 33 height 20
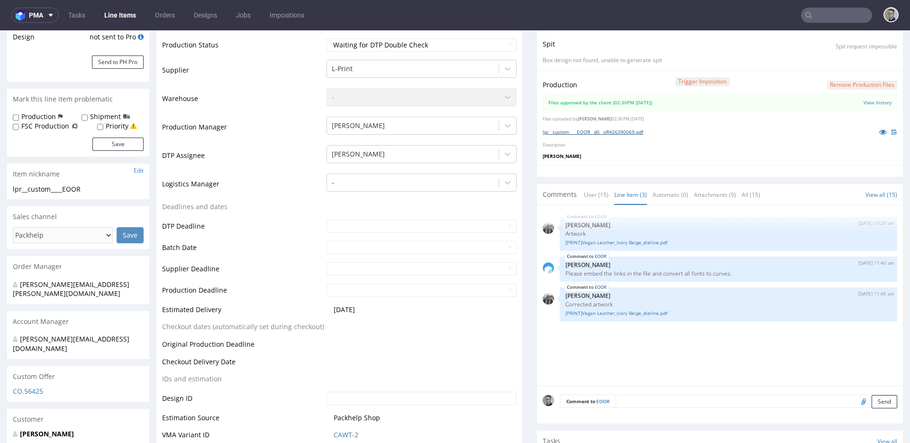
click at [593, 131] on link "lpr__custom____EOOR__d0__oR426390069.pdf" at bounding box center [593, 131] width 100 height 7
click at [622, 314] on link "[PRINT]Vegan Leather_Ivory Beige_dieline.pdf" at bounding box center [728, 312] width 326 height 7
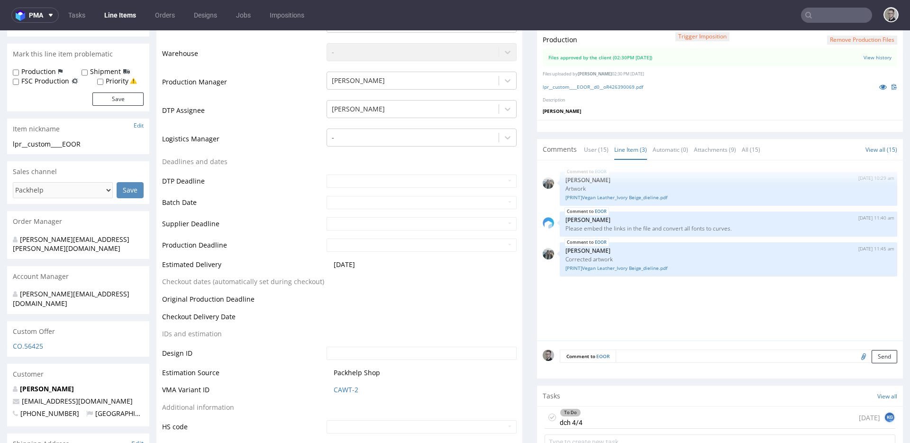
scroll to position [282, 0]
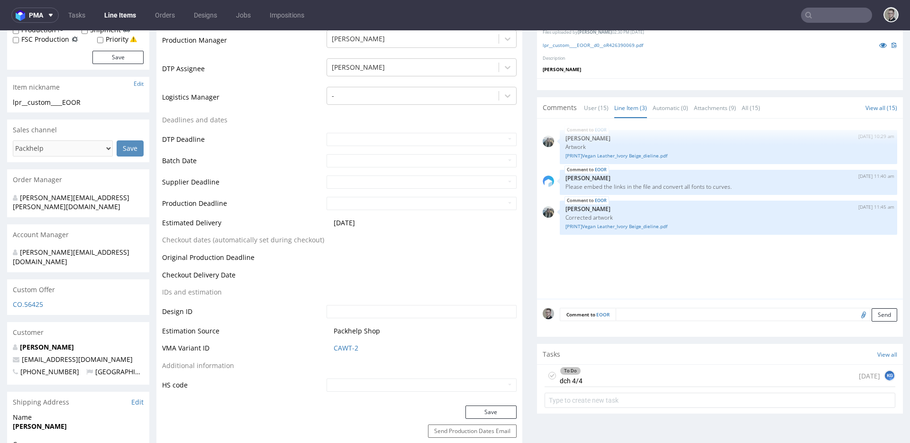
click at [548, 376] on icon at bounding box center [552, 376] width 8 height 8
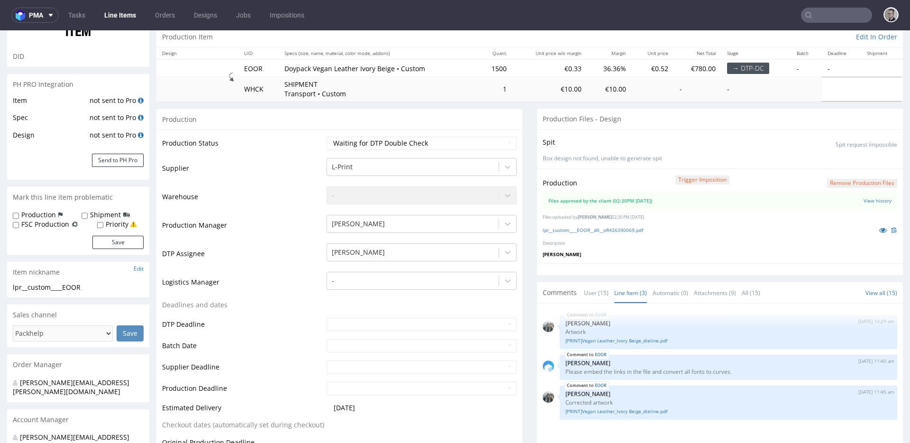
scroll to position [76, 0]
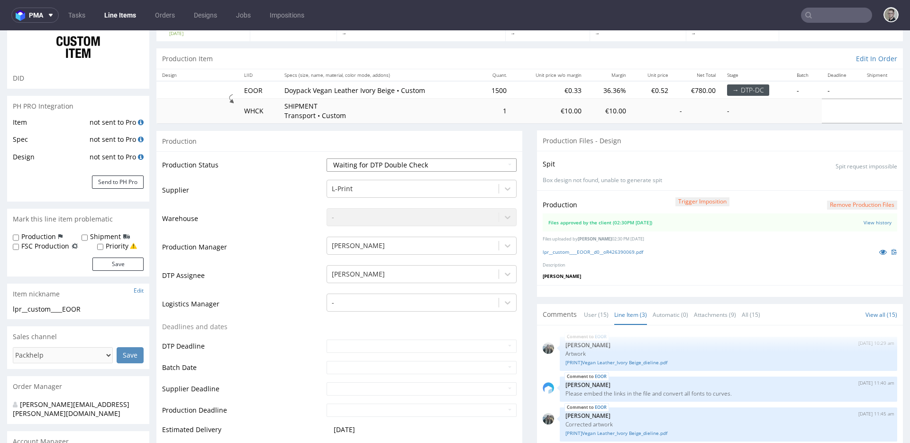
click at [375, 168] on select "Waiting for Artwork Waiting for Diecut Waiting for Mockup Waiting for DTP Waiti…" at bounding box center [422, 164] width 190 height 13
select select "dtp_production_ready"
click at [327, 158] on select "Waiting for Artwork Waiting for Diecut Waiting for Mockup Waiting for DTP Waiti…" at bounding box center [422, 164] width 190 height 13
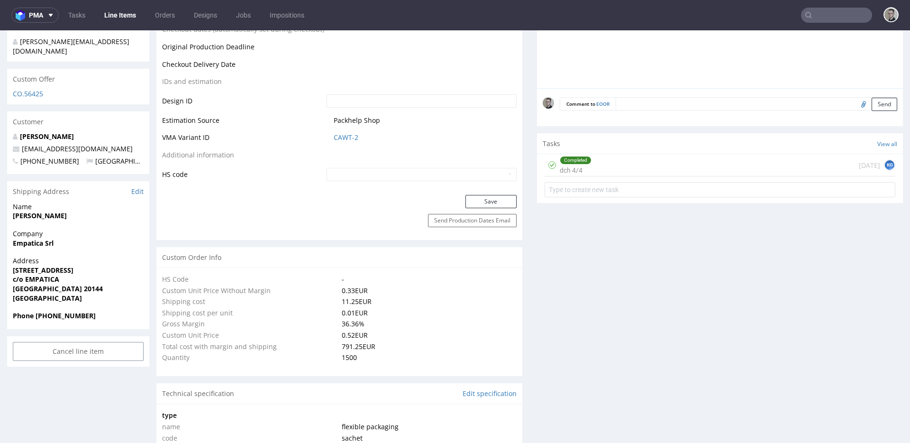
scroll to position [510, 0]
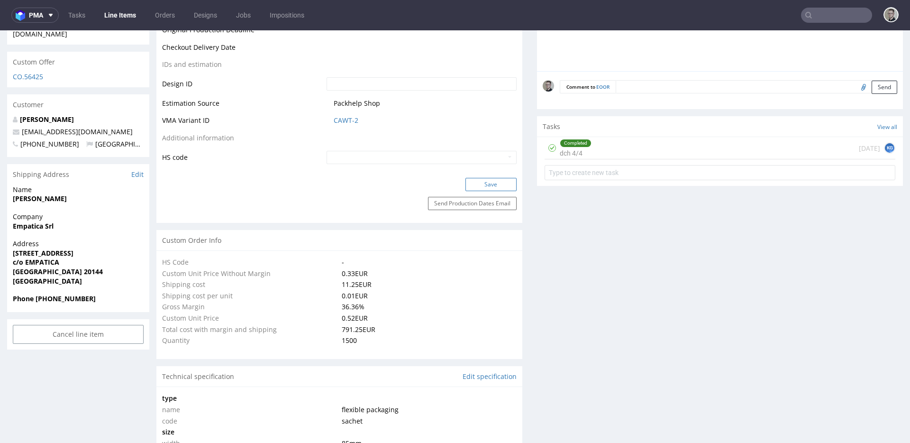
click at [500, 181] on button "Save" at bounding box center [490, 184] width 51 height 13
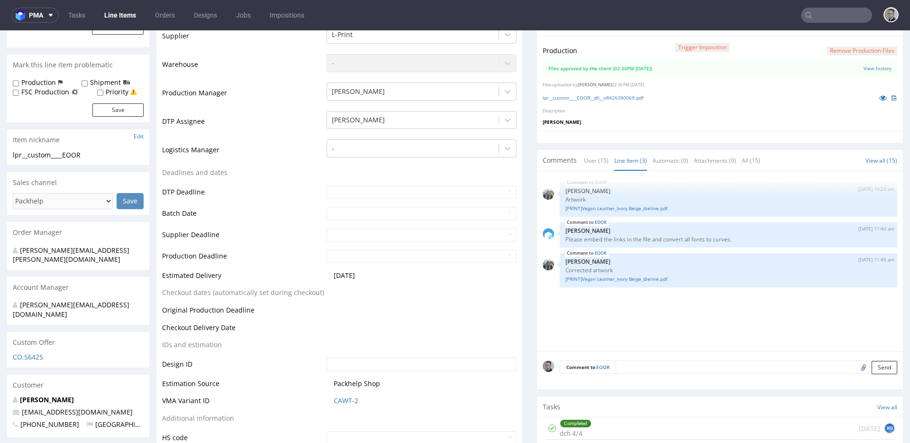
scroll to position [37, 0]
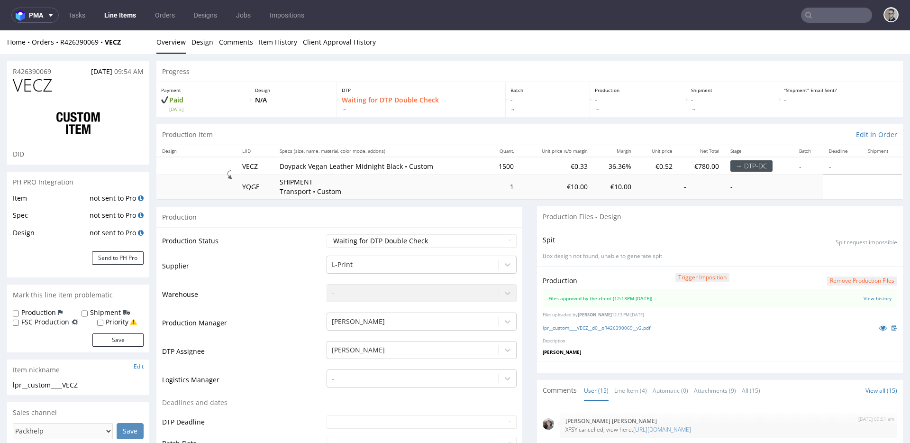
scroll to position [374, 0]
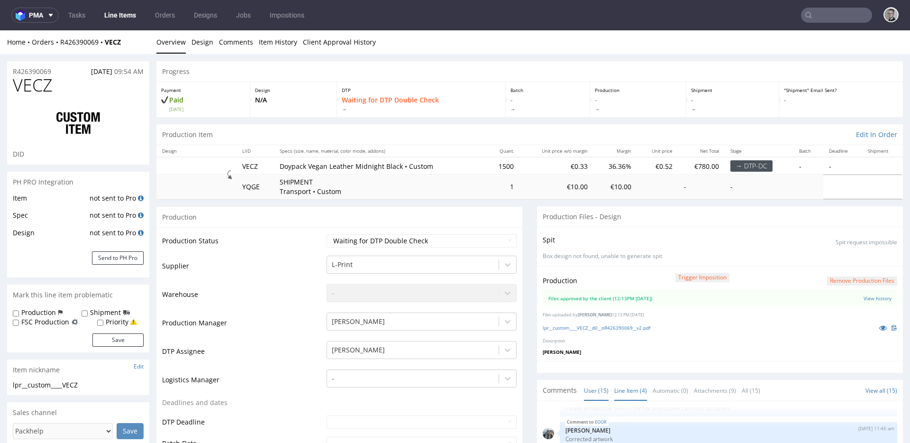
click at [622, 385] on link "Line Item (4)" at bounding box center [630, 390] width 33 height 20
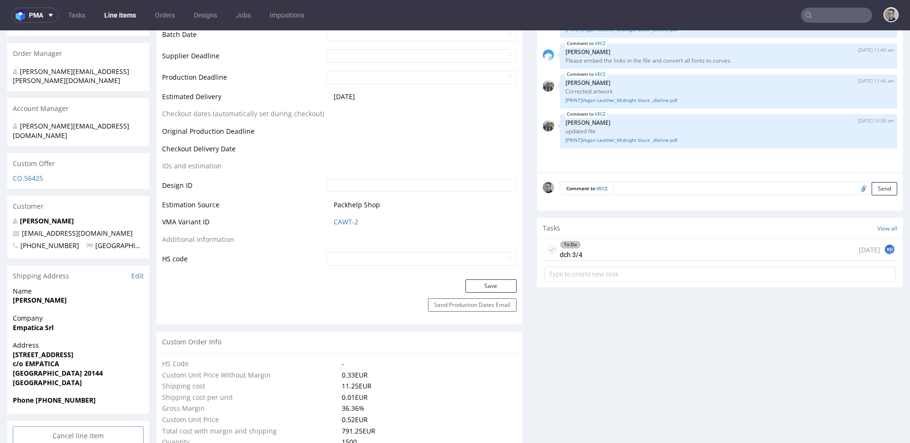
scroll to position [259, 0]
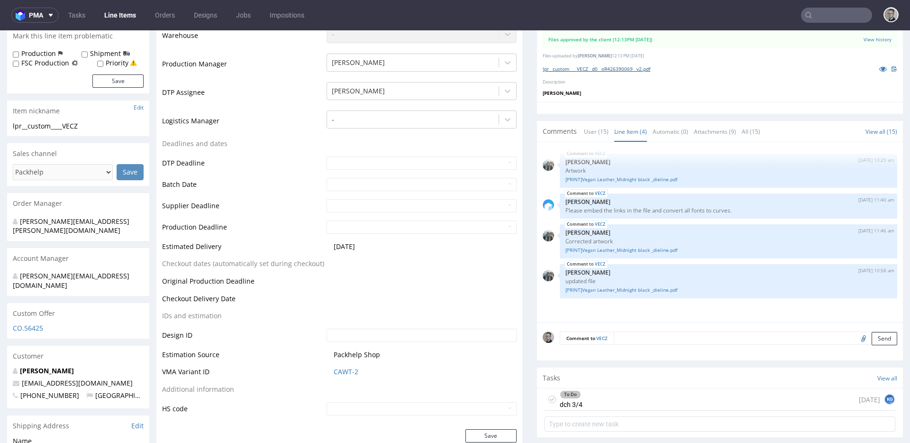
click at [613, 67] on link "lpr__custom____VECZ__d0__oR426390069__v2.pdf" at bounding box center [597, 68] width 108 height 7
click at [592, 291] on link "[PRINT]Vegan Leather_Midnight black _dieline.pdf" at bounding box center [728, 289] width 326 height 7
click at [548, 396] on icon at bounding box center [552, 397] width 8 height 8
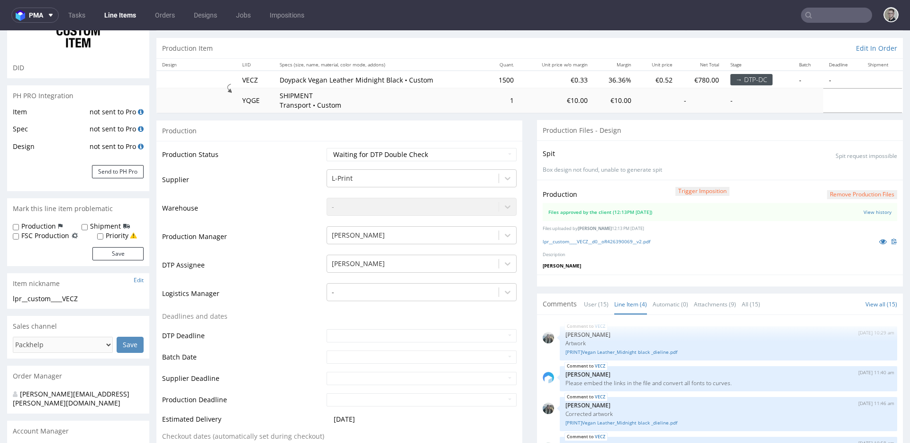
scroll to position [0, 0]
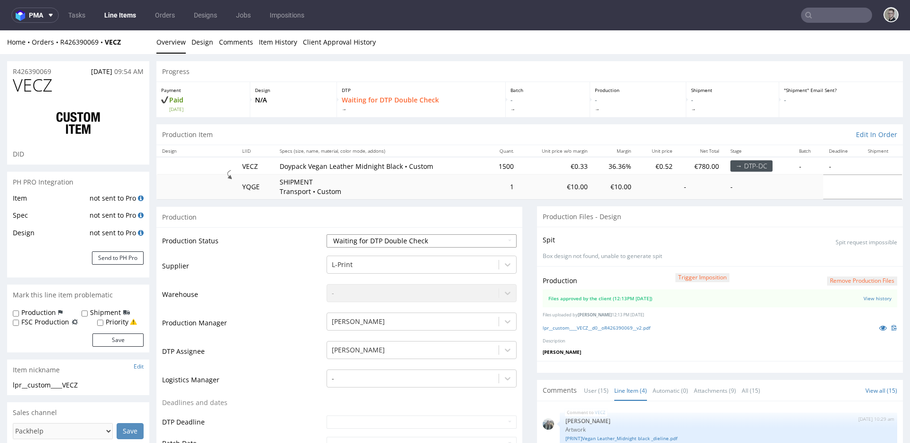
click at [394, 243] on select "Waiting for Artwork Waiting for Diecut Waiting for Mockup Waiting for DTP Waiti…" at bounding box center [422, 240] width 190 height 13
select select "dtp_production_ready"
click at [327, 234] on select "Waiting for Artwork Waiting for Diecut Waiting for Mockup Waiting for DTP Waiti…" at bounding box center [422, 240] width 190 height 13
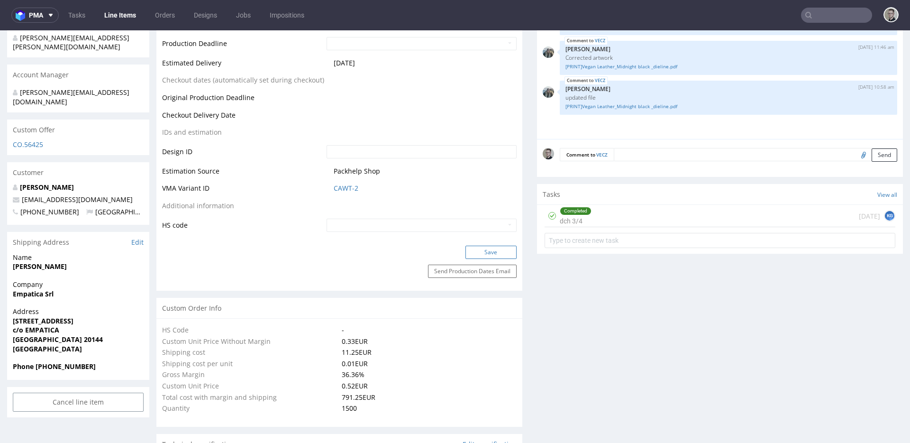
click at [508, 254] on button "Save" at bounding box center [490, 251] width 51 height 13
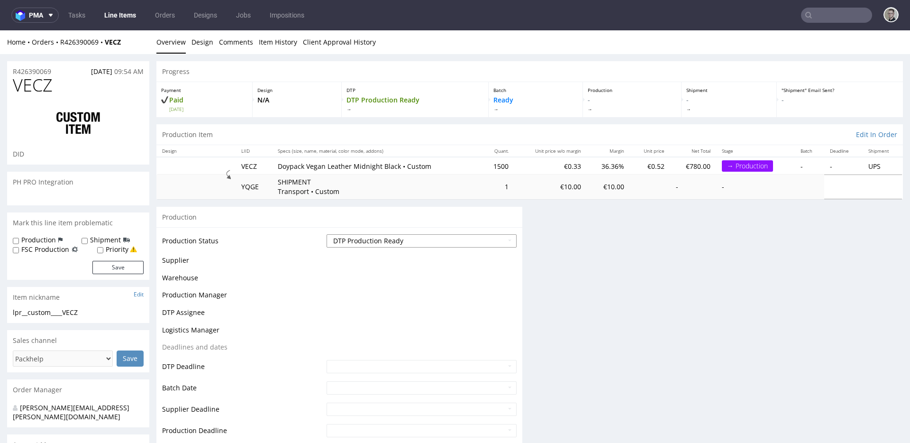
scroll to position [0, 0]
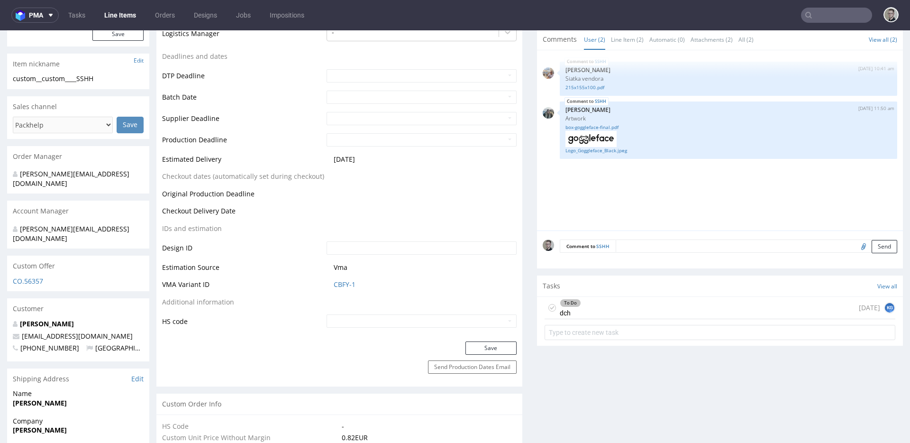
click at [641, 317] on div "To Do dch [DATE] KG" at bounding box center [720, 308] width 351 height 22
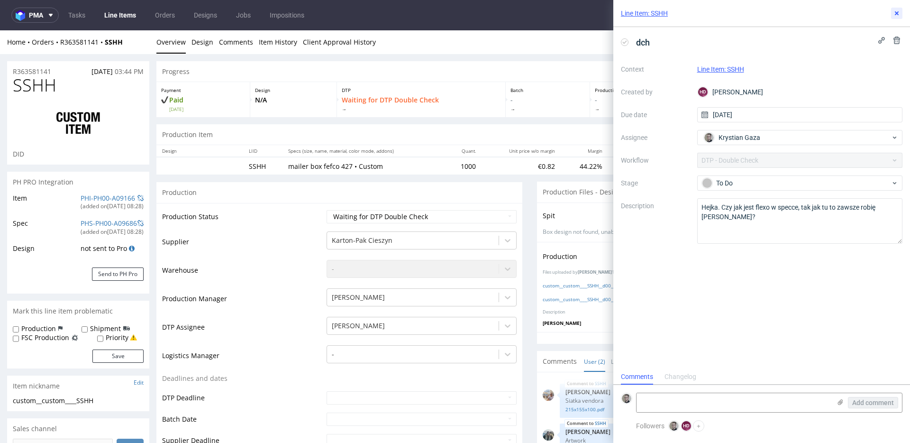
click at [897, 11] on icon at bounding box center [897, 13] width 8 height 8
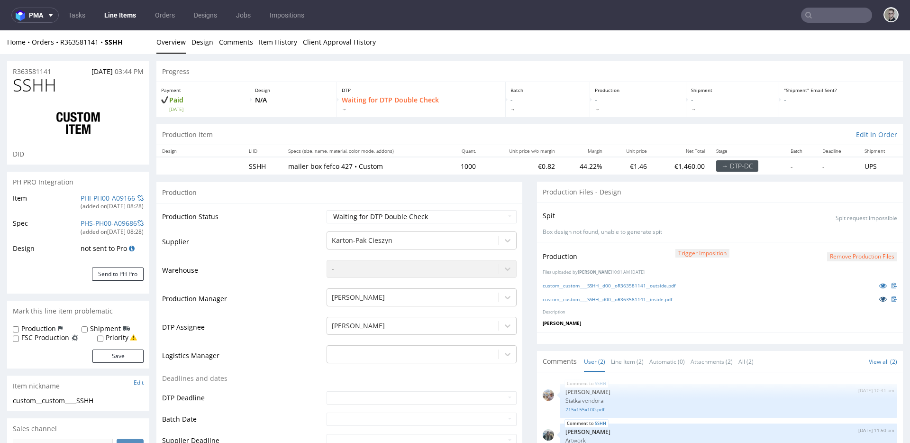
click at [879, 296] on icon at bounding box center [883, 298] width 8 height 7
click at [615, 213] on div "Spit Spit request impossible" at bounding box center [720, 216] width 355 height 14
click at [637, 283] on link "custom__custom____SSHH__d00__oR363581141__outside.pdf" at bounding box center [609, 285] width 133 height 7
click at [625, 297] on link "custom__custom____SSHH__d00__oR363581141__inside.pdf" at bounding box center [607, 299] width 129 height 7
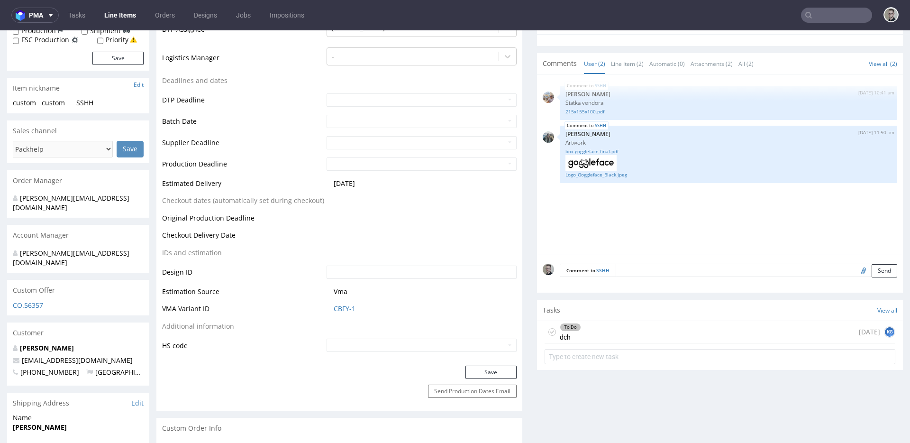
scroll to position [216, 0]
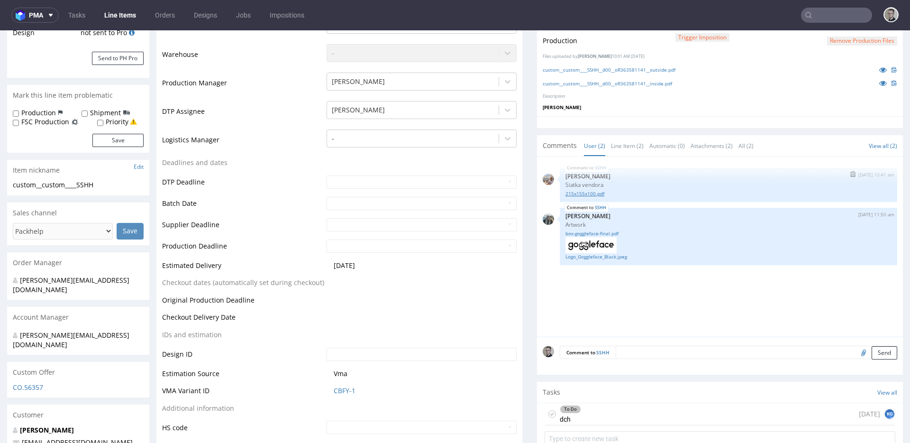
click at [591, 193] on link "215x155x100.pdf" at bounding box center [728, 193] width 326 height 7
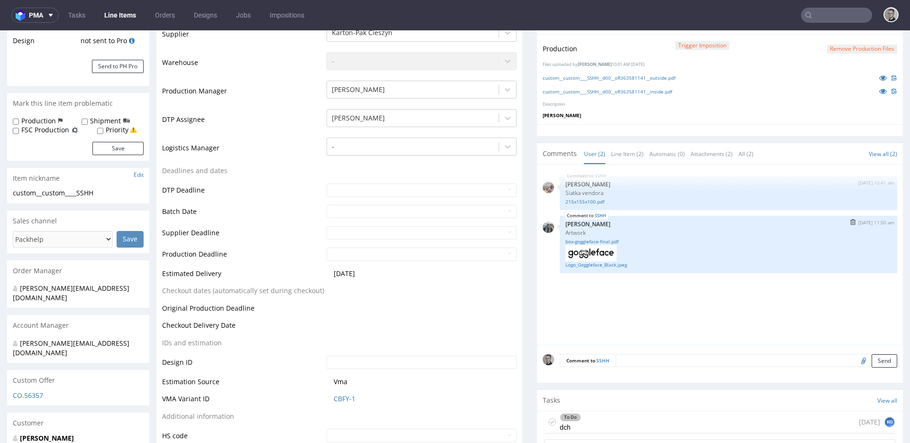
scroll to position [199, 0]
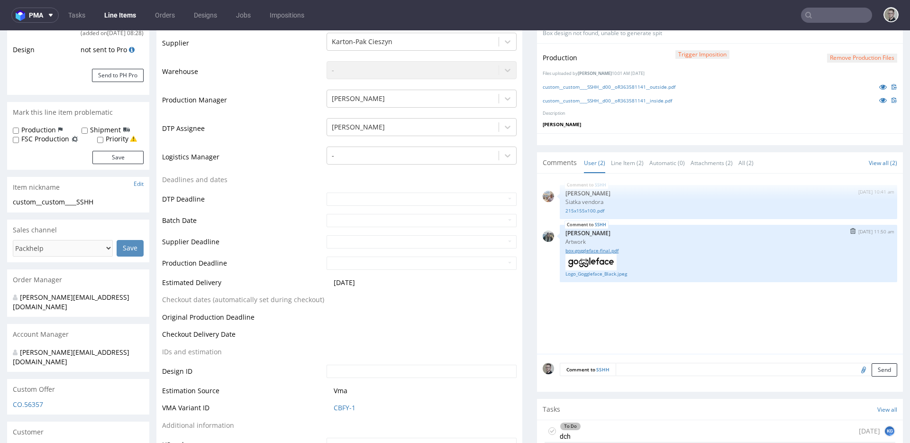
click at [593, 250] on link "box-goggleface-final.pdf" at bounding box center [728, 250] width 326 height 7
click at [599, 248] on link "box-goggleface-final.pdf" at bounding box center [728, 250] width 326 height 7
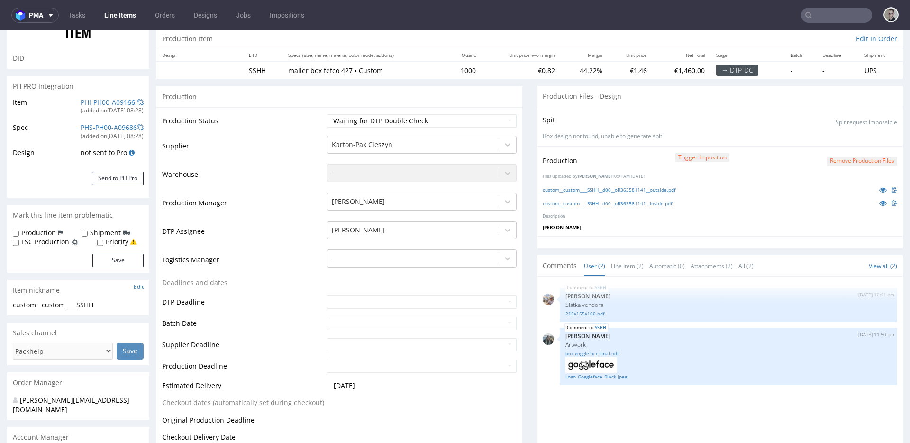
scroll to position [0, 0]
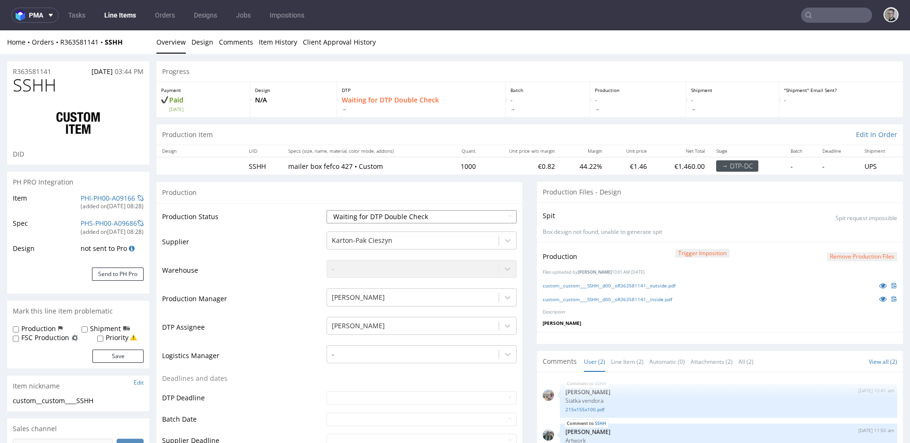
click at [401, 219] on select "Waiting for Artwork Waiting for Diecut Waiting for Mockup Waiting for DTP Waiti…" at bounding box center [422, 216] width 190 height 13
select select "dtp_dc_done"
click at [327, 210] on select "Waiting for Artwork Waiting for Diecut Waiting for Mockup Waiting for DTP Waiti…" at bounding box center [422, 216] width 190 height 13
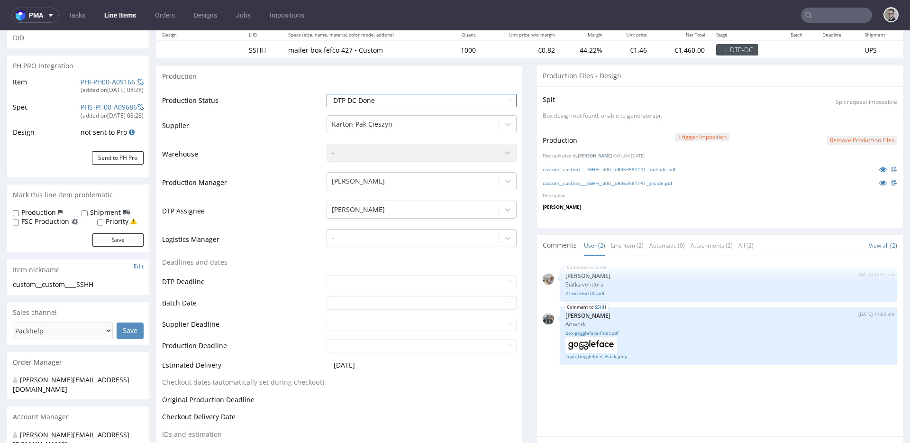
scroll to position [297, 0]
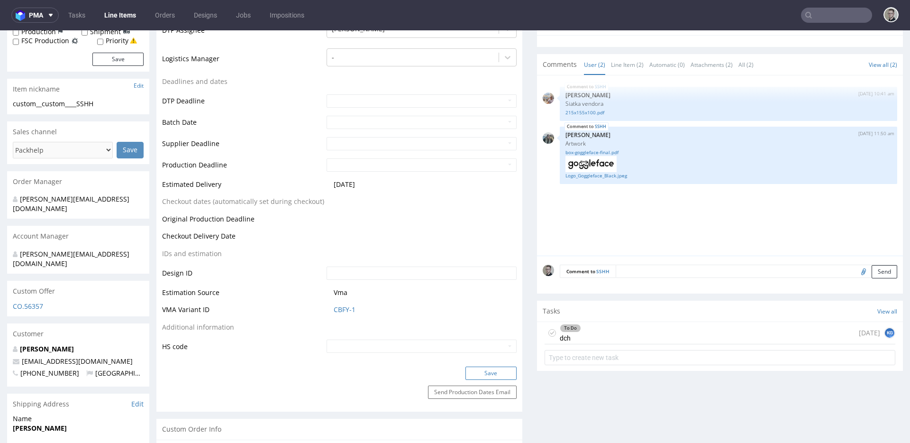
click at [491, 368] on button "Save" at bounding box center [490, 372] width 51 height 13
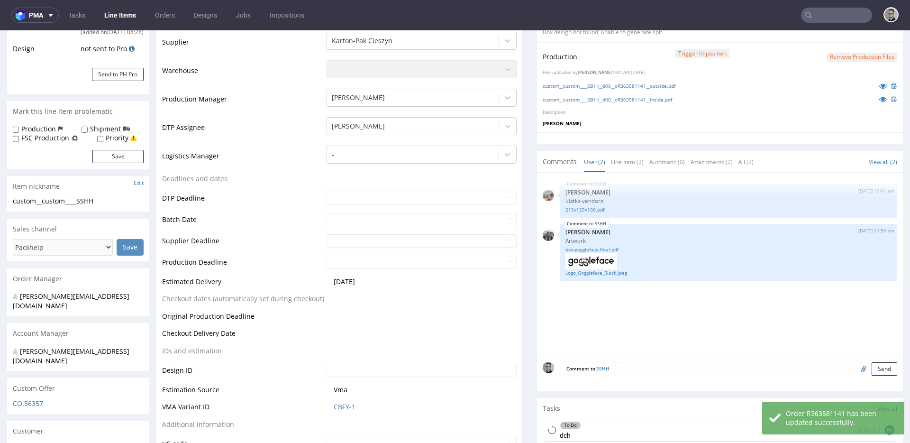
scroll to position [273, 0]
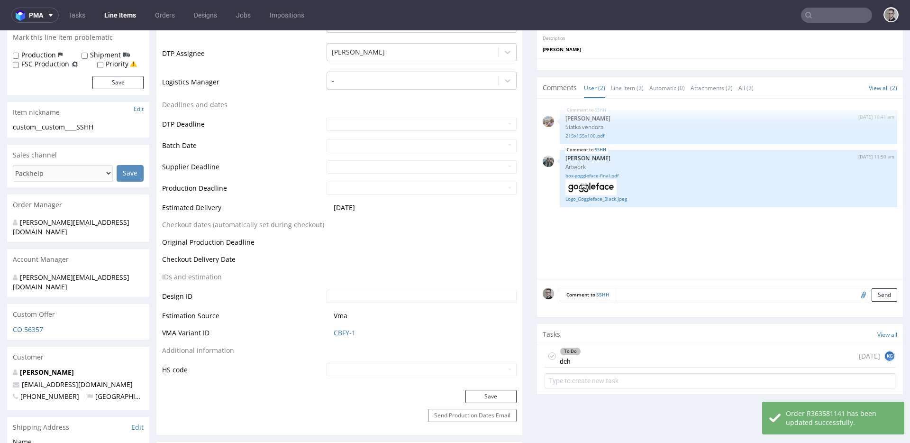
click at [609, 335] on div "Tasks View all" at bounding box center [720, 334] width 366 height 21
click at [615, 345] on div "To Do dch today KG" at bounding box center [720, 356] width 351 height 22
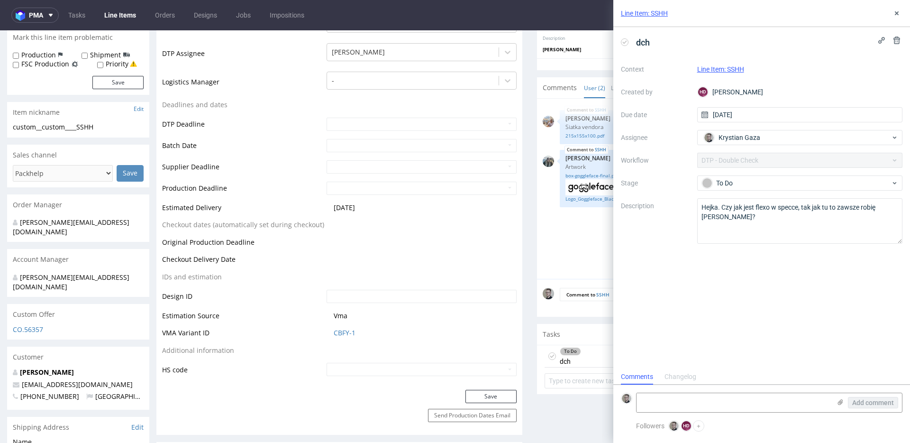
scroll to position [8, 0]
click at [720, 396] on textarea at bounding box center [733, 402] width 194 height 19
click at [668, 405] on textarea "na flexo cawsze Pantone Uncoated, dla cz" at bounding box center [733, 402] width 194 height 19
click at [795, 401] on textarea "na flexo zawsze Pantone Uncoated, dla cz" at bounding box center [733, 402] width 194 height 19
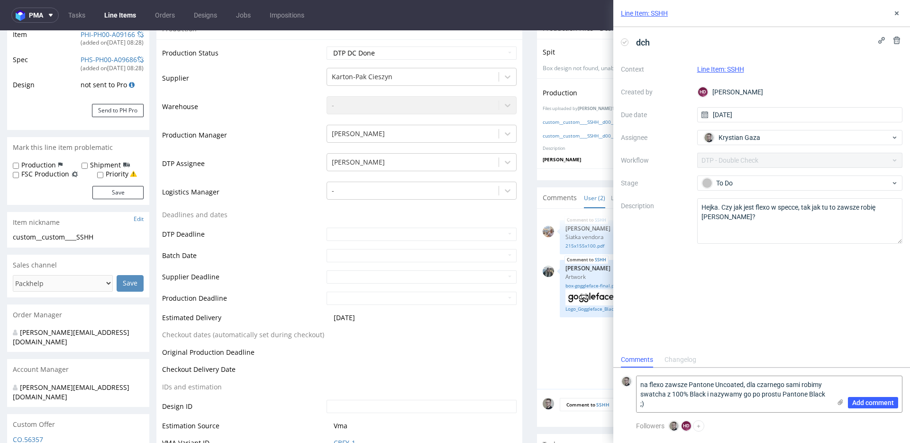
scroll to position [21, 0]
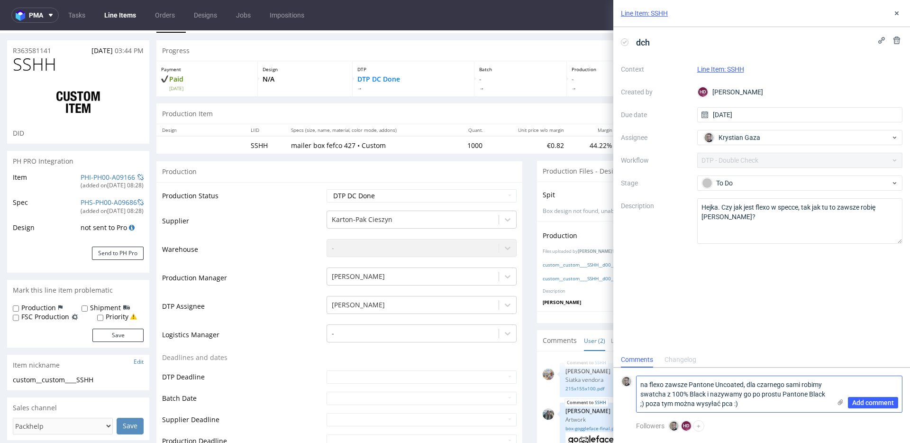
type textarea "na flexo zawsze Pantone Uncoated, dla czarnego sami robimy swatcha z 100% Black…"
click at [871, 393] on div "Add comment" at bounding box center [866, 394] width 71 height 36
click at [879, 399] on span "Add comment" at bounding box center [873, 402] width 42 height 7
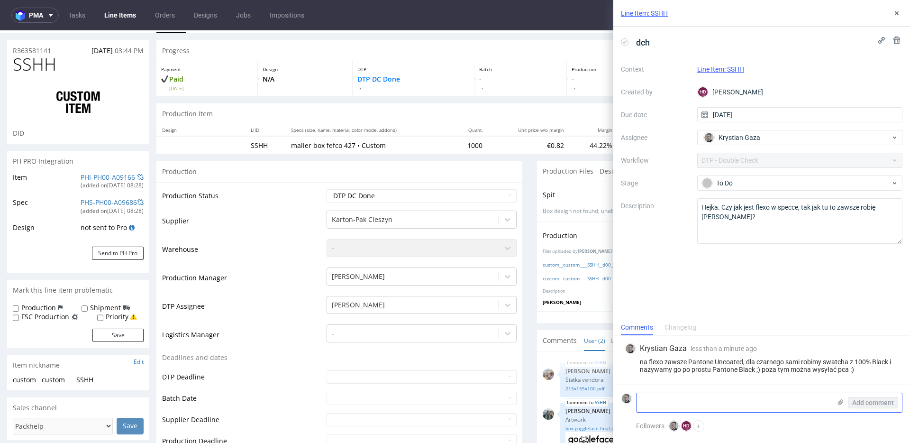
scroll to position [0, 0]
click at [900, 11] on icon at bounding box center [897, 13] width 8 height 8
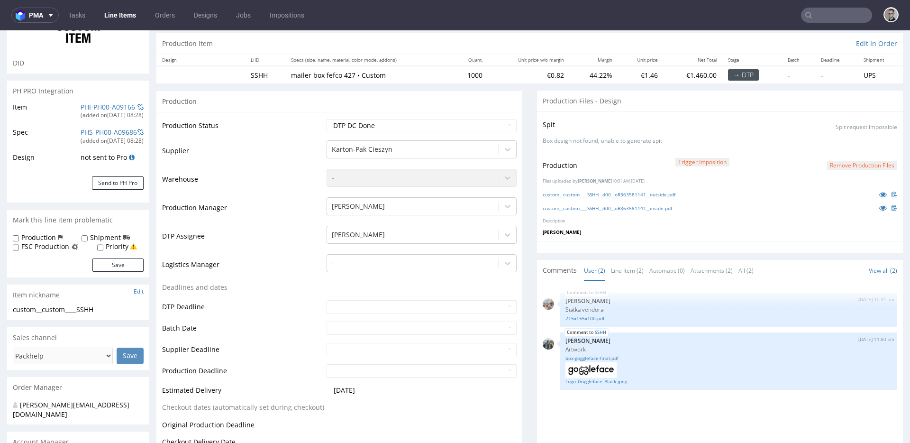
scroll to position [330, 0]
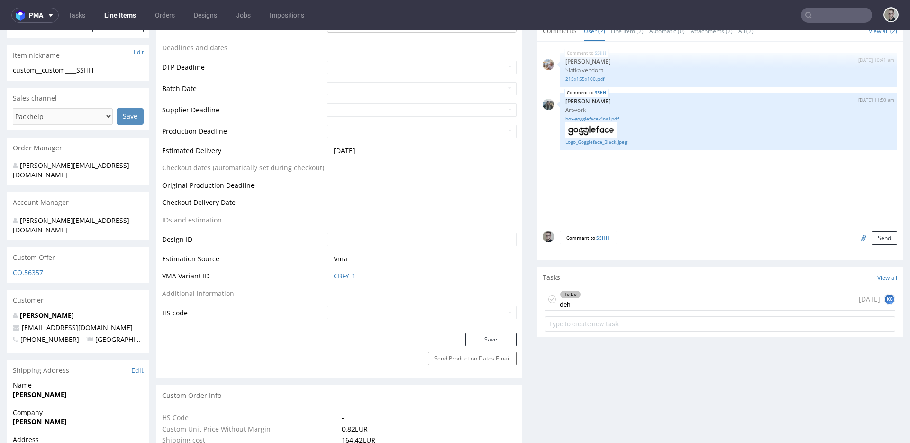
click at [659, 292] on div "To Do dch today KG" at bounding box center [720, 299] width 351 height 22
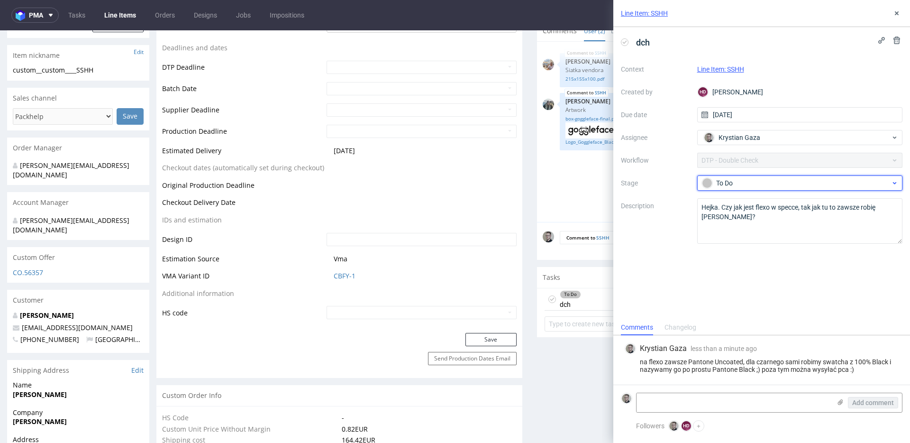
click at [761, 185] on div "To Do" at bounding box center [796, 183] width 189 height 10
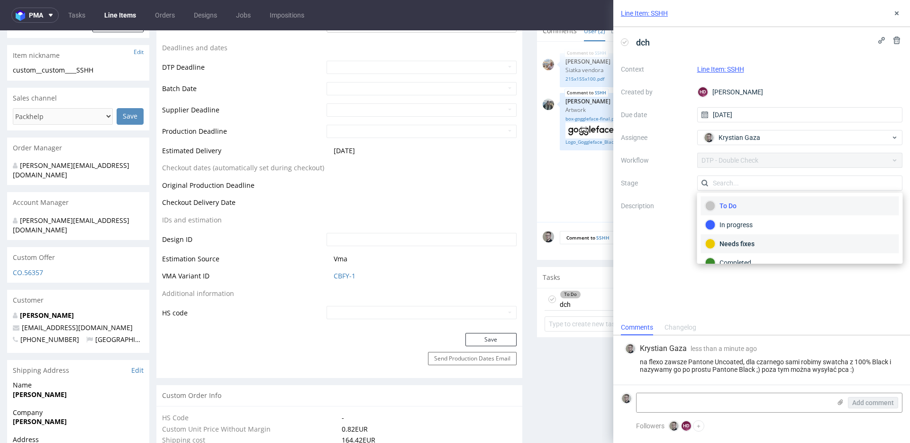
click at [754, 237] on div "Needs fixes" at bounding box center [800, 243] width 198 height 19
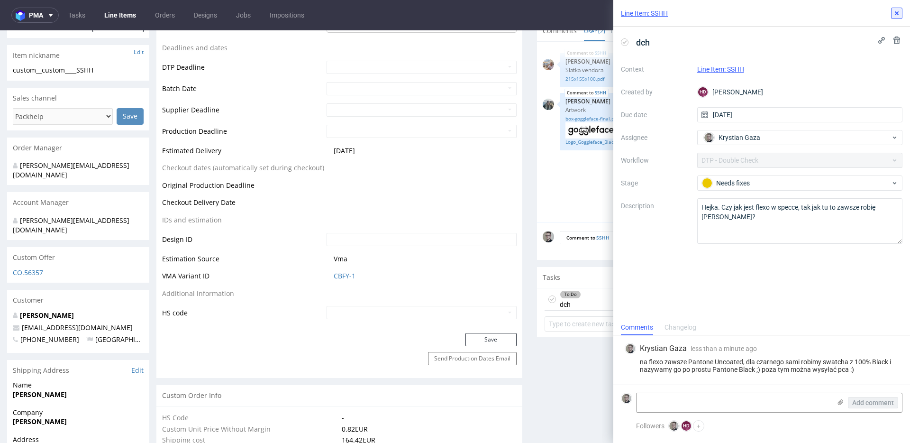
click at [895, 13] on icon at bounding box center [897, 13] width 8 height 8
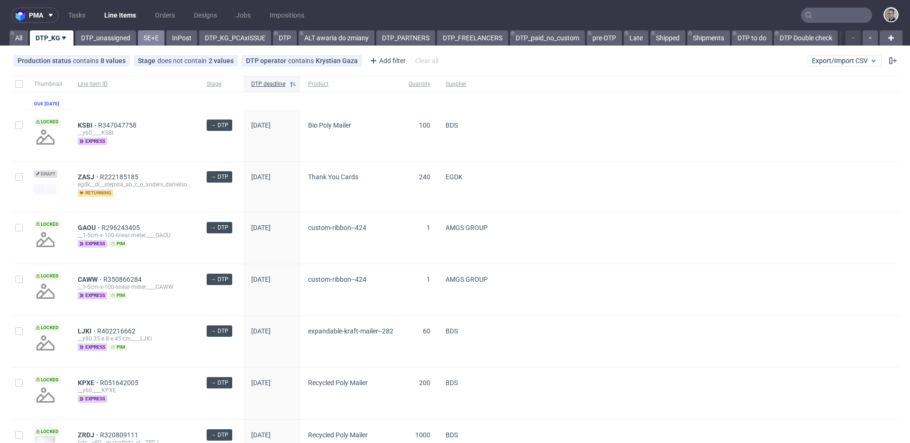
click at [152, 43] on link "SE+E" at bounding box center [151, 37] width 27 height 15
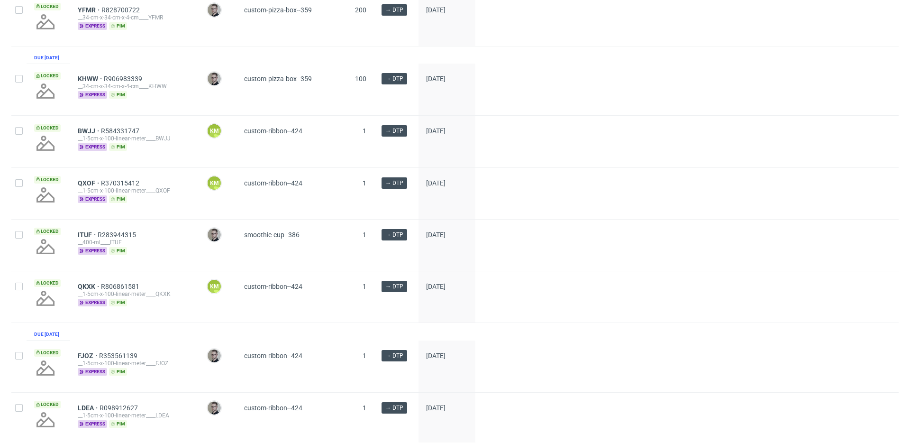
scroll to position [1121, 0]
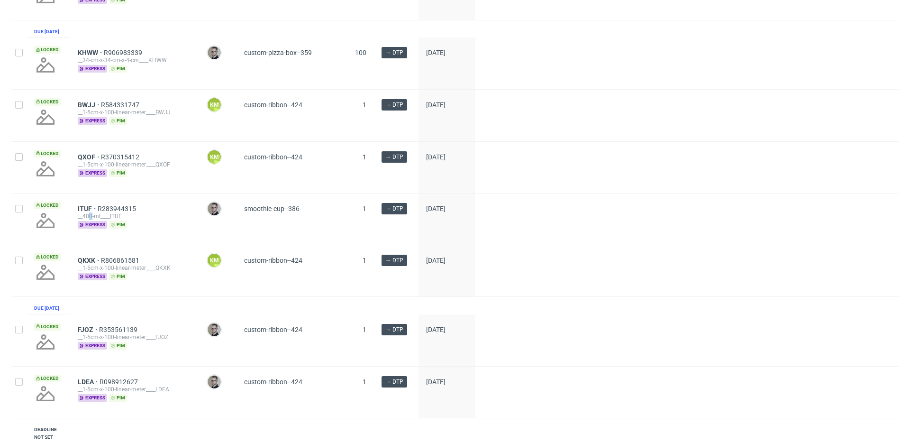
click at [131, 220] on div "__400-ml____ITUF" at bounding box center [135, 216] width 114 height 8
click at [190, 220] on div "__400-ml____ITUF" at bounding box center [135, 216] width 114 height 8
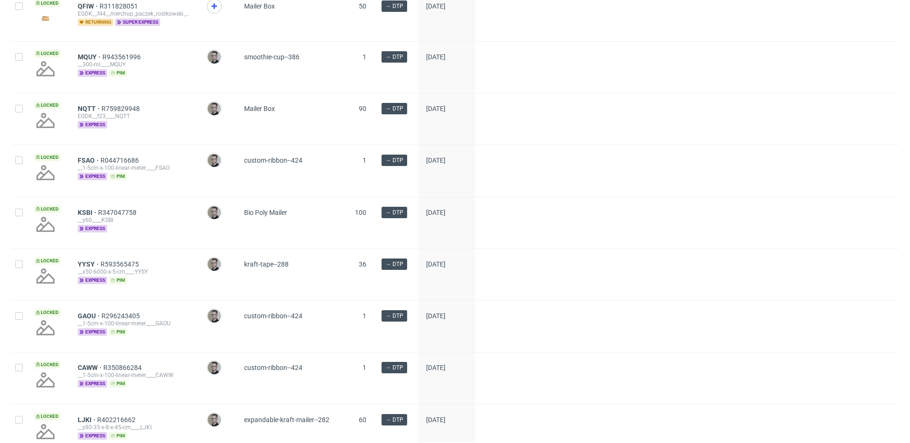
scroll to position [0, 0]
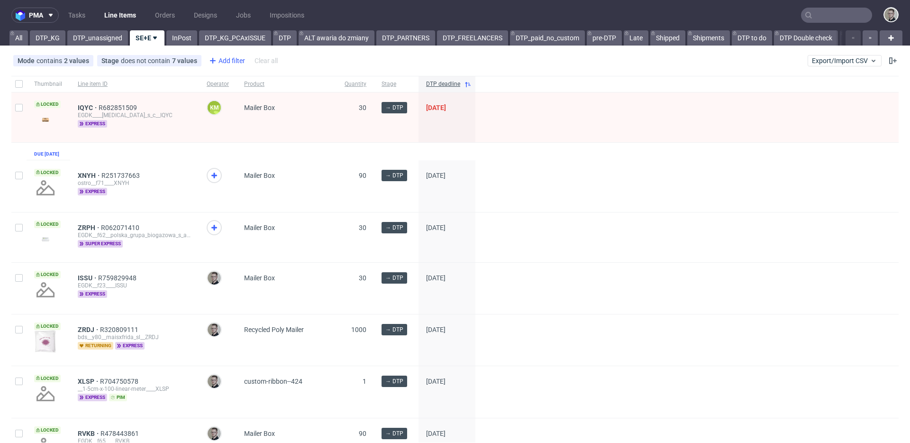
click at [229, 62] on div "Add filter" at bounding box center [226, 60] width 42 height 15
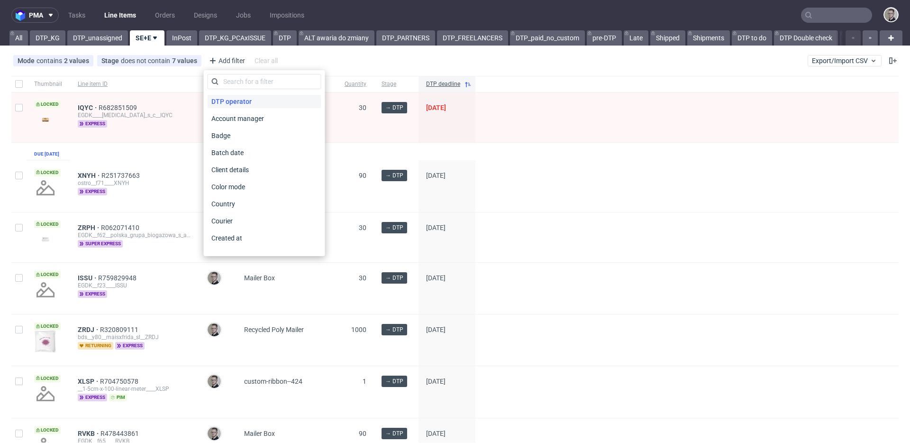
click at [263, 100] on div "DTP operator" at bounding box center [265, 101] width 114 height 13
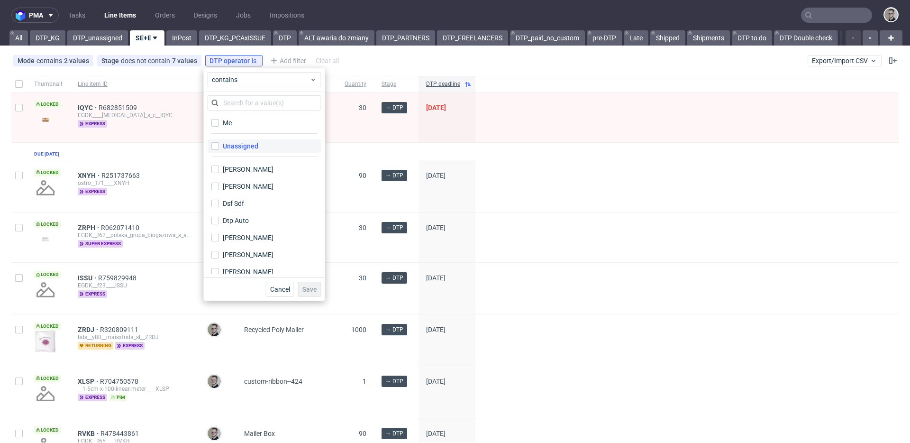
click at [266, 144] on label "Unassigned" at bounding box center [265, 145] width 114 height 13
click at [219, 144] on input "Unassigned" at bounding box center [215, 146] width 8 height 8
checkbox input "true"
click at [311, 288] on span "Save" at bounding box center [309, 289] width 15 height 7
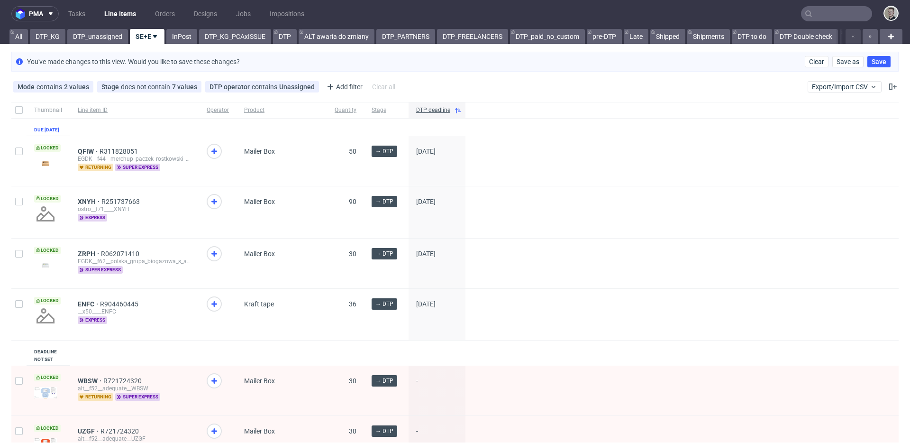
scroll to position [2, 0]
click at [209, 207] on icon at bounding box center [214, 200] width 11 height 11
click at [214, 306] on use at bounding box center [214, 303] width 6 height 6
click at [85, 155] on span "QFIW" at bounding box center [89, 151] width 22 height 8
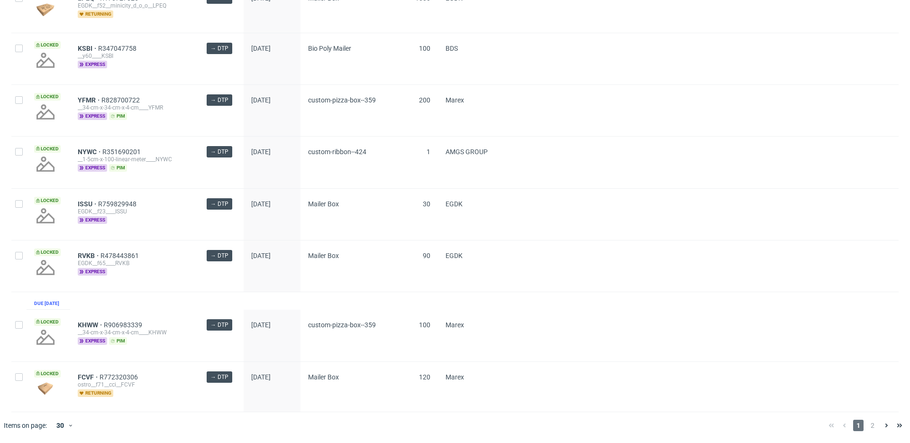
scroll to position [1270, 0]
click at [868, 425] on span "2" at bounding box center [872, 424] width 10 height 11
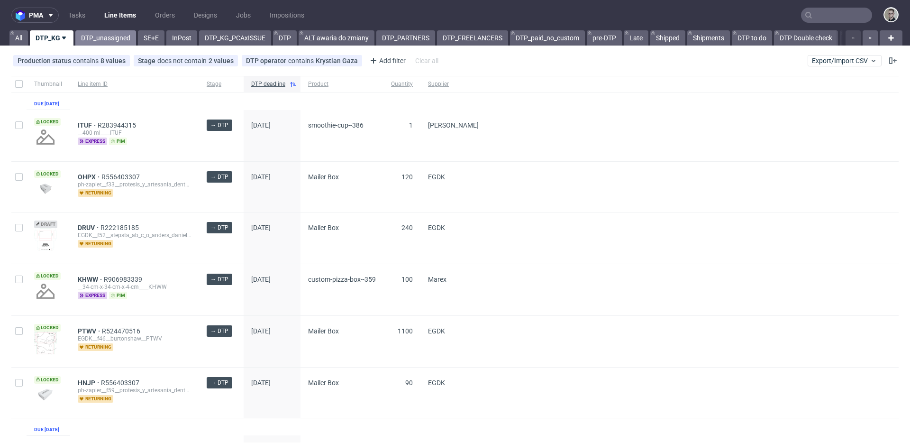
click at [99, 36] on link "DTP_unassigned" at bounding box center [105, 37] width 61 height 15
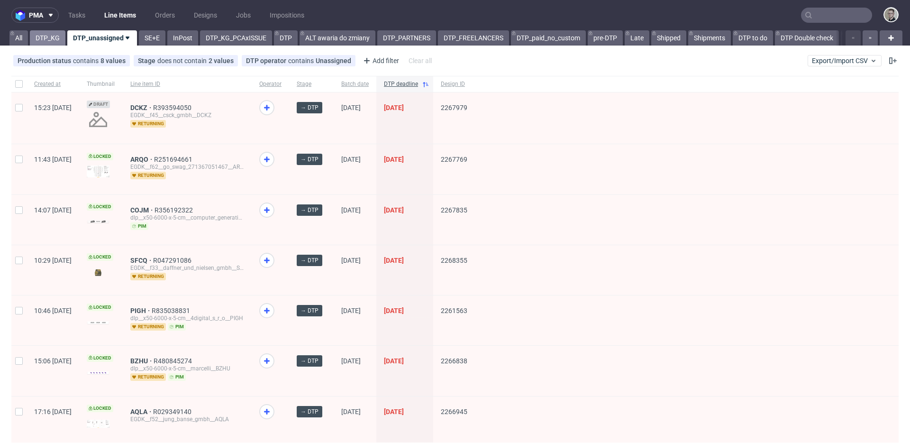
click at [54, 34] on link "DTP_KG" at bounding box center [48, 37] width 36 height 15
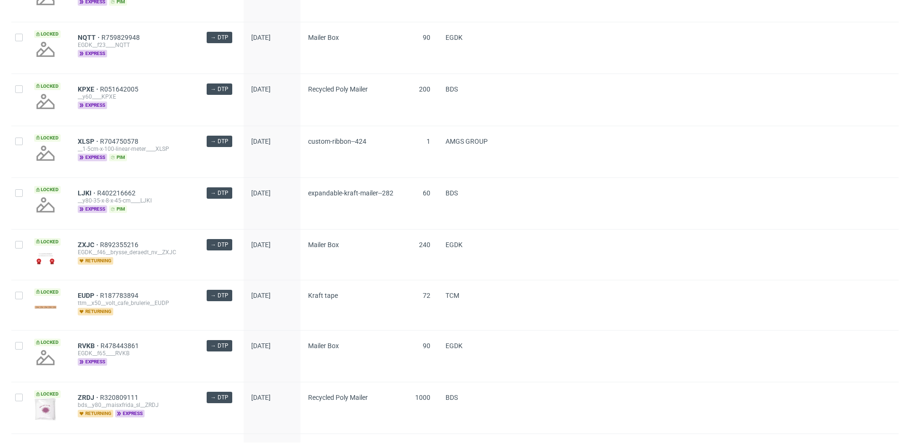
scroll to position [1268, 0]
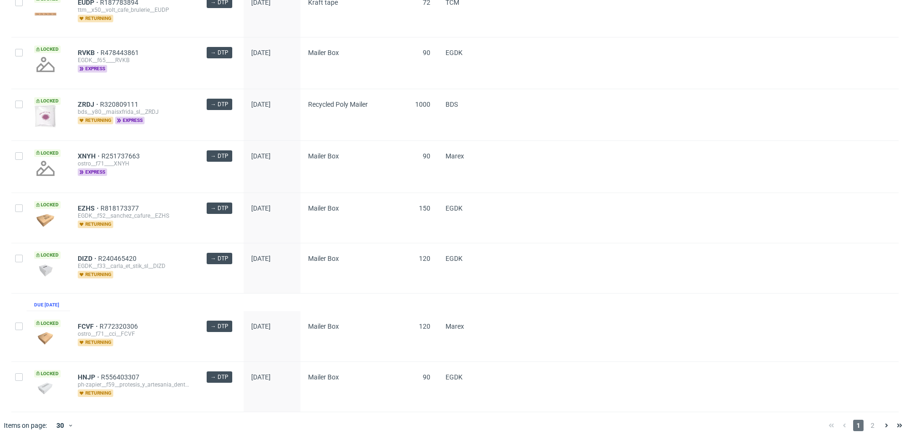
click at [867, 422] on span "2" at bounding box center [872, 424] width 10 height 11
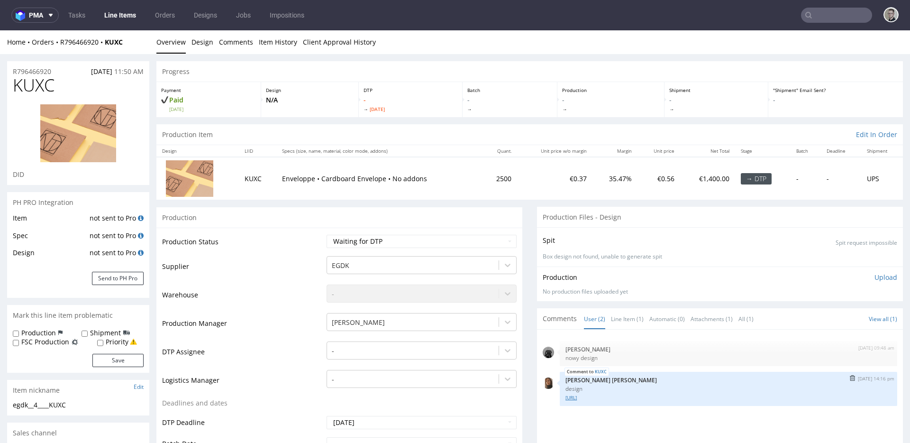
click at [622, 396] on link "[URL]" at bounding box center [728, 397] width 326 height 7
